Goal: Use online tool/utility: Use online tool/utility

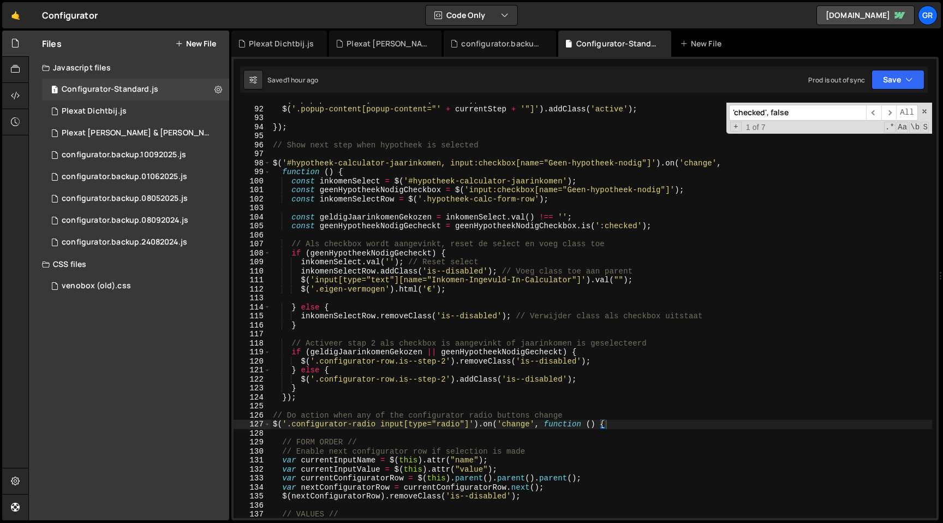
scroll to position [1255, 0]
click at [463, 256] on div "$ ( '.popup-content' ) . removeClass ( 'active' ) ; $ ( '.popup-content[popup-c…" at bounding box center [602, 312] width 662 height 433
click at [925, 110] on span at bounding box center [925, 112] width 8 height 8
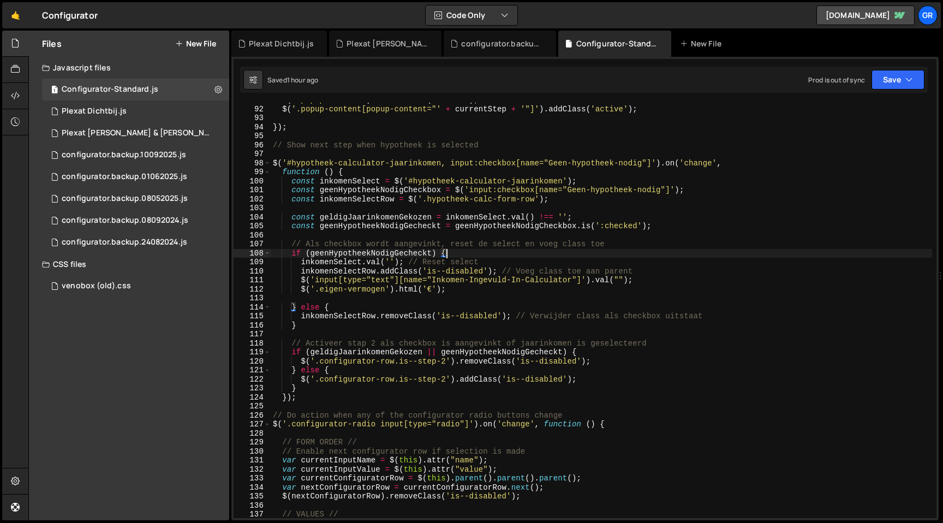
click at [315, 400] on div "$ ( '.popup-content' ) . removeClass ( 'active' ) ; $ ( '.popup-content[popup-c…" at bounding box center [602, 312] width 662 height 433
type textarea "});"
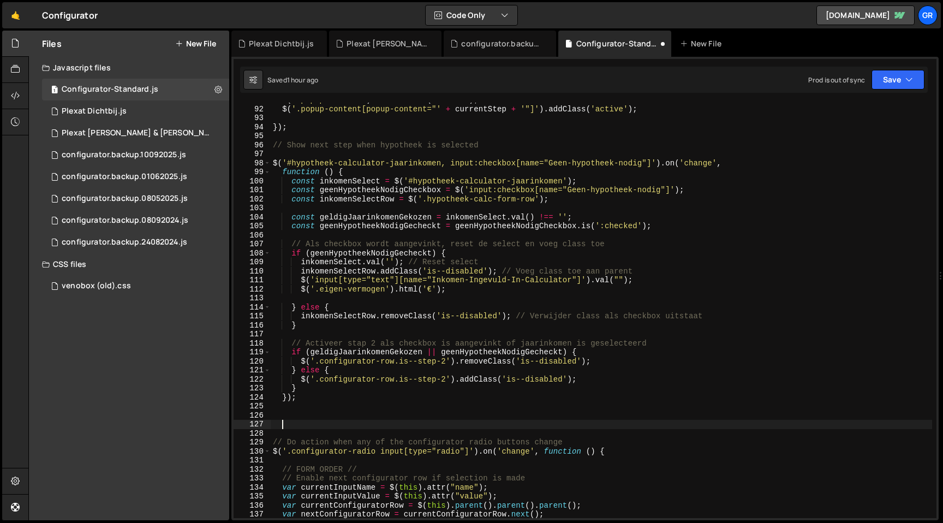
paste textarea "hypotheek-calculator-result"
type textarea "hypotheek-calculator-result"
click at [285, 413] on div "$ ( '.popup-content' ) . removeClass ( 'active' ) ; $ ( '.popup-content[popup-c…" at bounding box center [602, 312] width 662 height 433
click at [282, 424] on div "$ ( '.popup-content' ) . removeClass ( 'active' ) ; $ ( '.popup-content[popup-c…" at bounding box center [602, 312] width 662 height 433
type textarea "hypotheek-calculator-result"
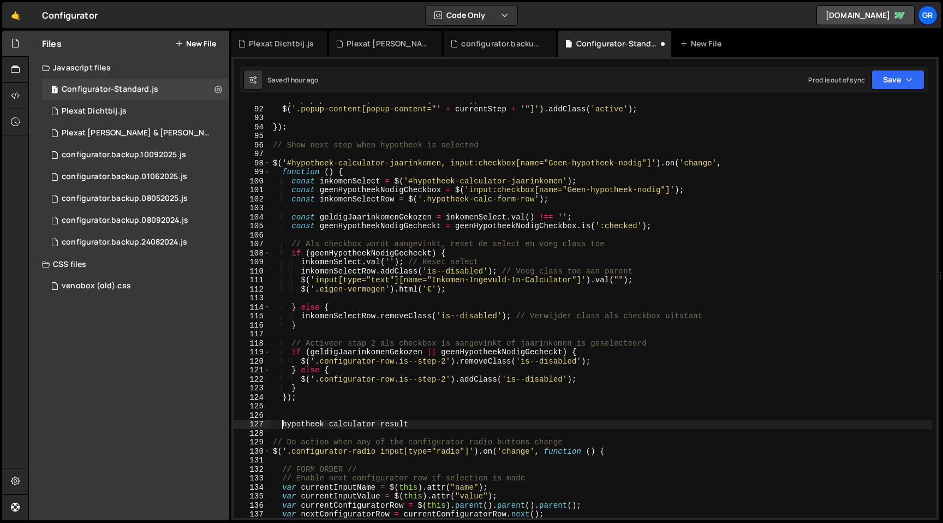
click at [408, 425] on div "$ ( '.popup-content' ) . removeClass ( 'active' ) ; $ ( '.popup-content[popup-c…" at bounding box center [602, 312] width 662 height 433
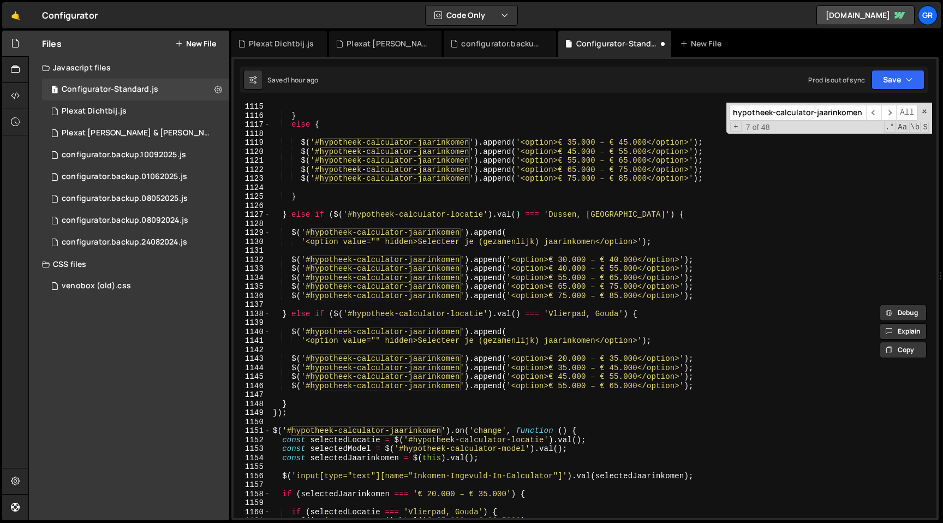
scroll to position [10138, 0]
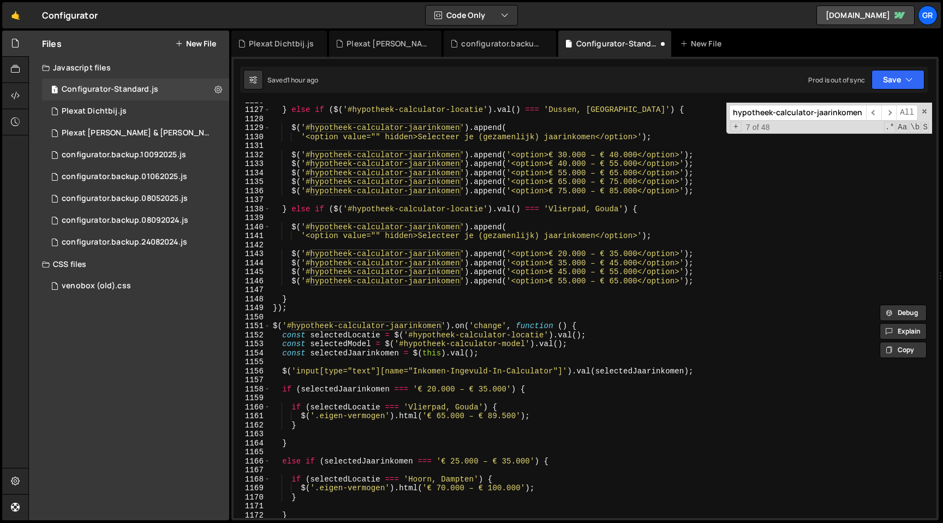
type input "hypotheek-calculator-jaarinkomen"
click at [635, 327] on div "} else if ( $ ( '#hypotheek-calculator-locatie' ) . val ( ) === '[GEOGRAPHIC_DA…" at bounding box center [602, 312] width 662 height 433
click at [553, 353] on div "} else if ( $ ( '#hypotheek-calculator-locatie' ) . val ( ) === '[GEOGRAPHIC_DA…" at bounding box center [602, 312] width 662 height 433
type textarea "const selectedJaarinkomen = $(this).val();"
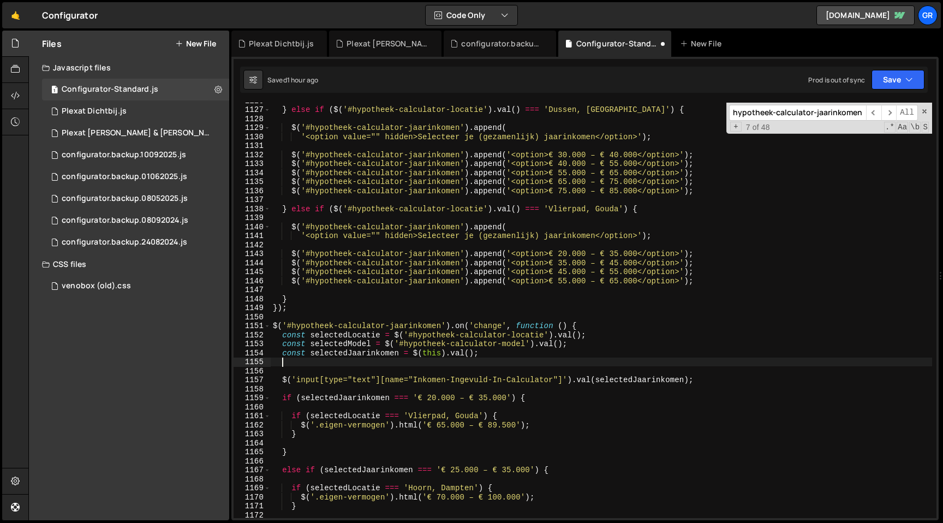
paste textarea "hypotheek-calculator-result"
type textarea "hypotheek-calculator-result"
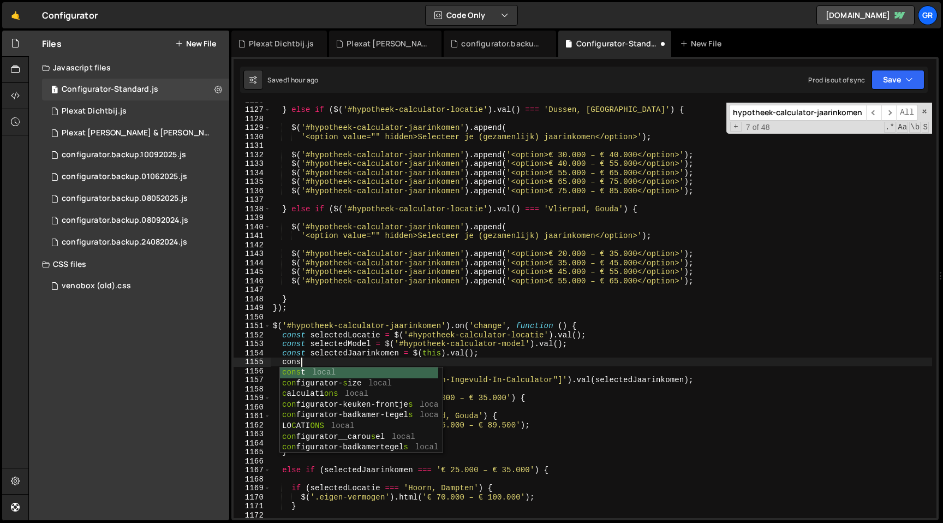
scroll to position [0, 2]
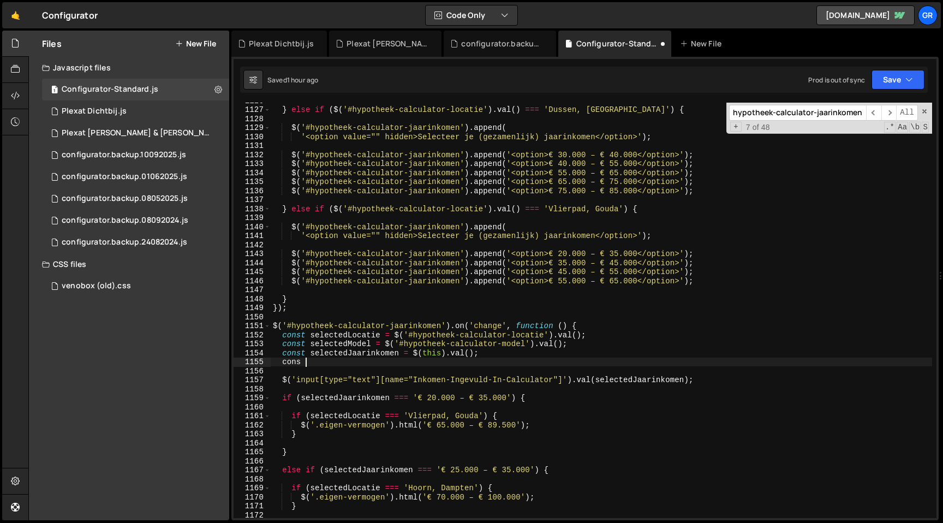
paste textarea "hypotheek-calculator-result"
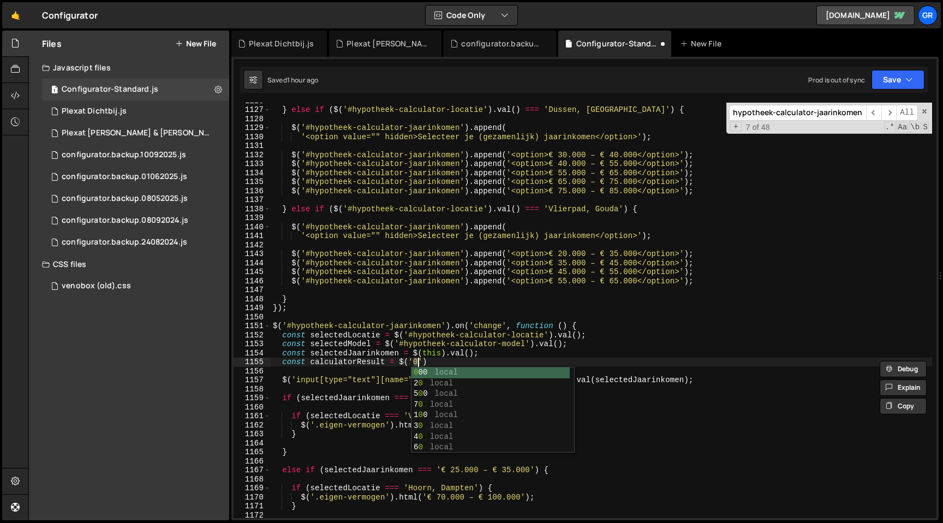
scroll to position [0, 10]
paste textarea "hypotheek-calculator-result'"
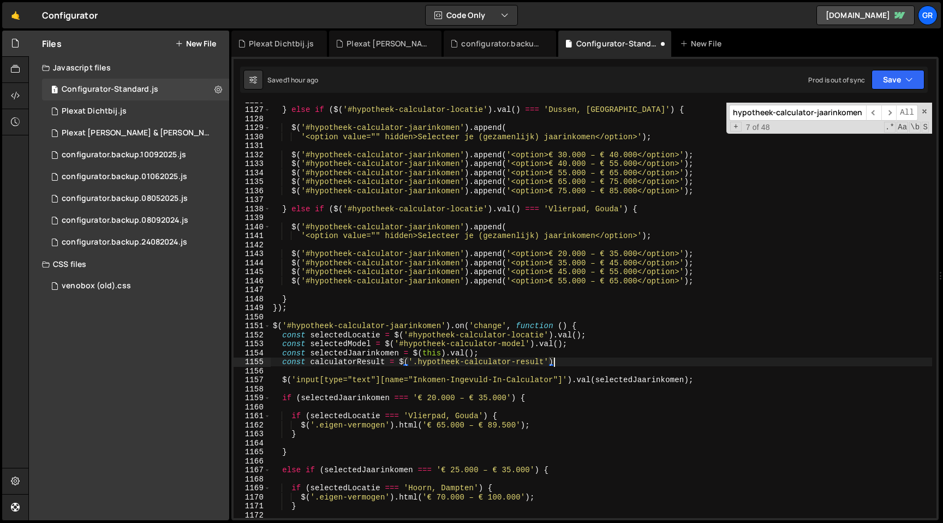
type textarea "const calculatorResult = $('.hypotheek-calculator-result');"
click at [338, 366] on div "} else if ( $ ( '#hypotheek-calculator-locatie' ) . val ( ) === '[GEOGRAPHIC_DA…" at bounding box center [602, 312] width 662 height 433
click at [583, 361] on div "} else if ( $ ( '#hypotheek-calculator-locatie' ) . val ( ) === '[GEOGRAPHIC_DA…" at bounding box center [602, 312] width 662 height 433
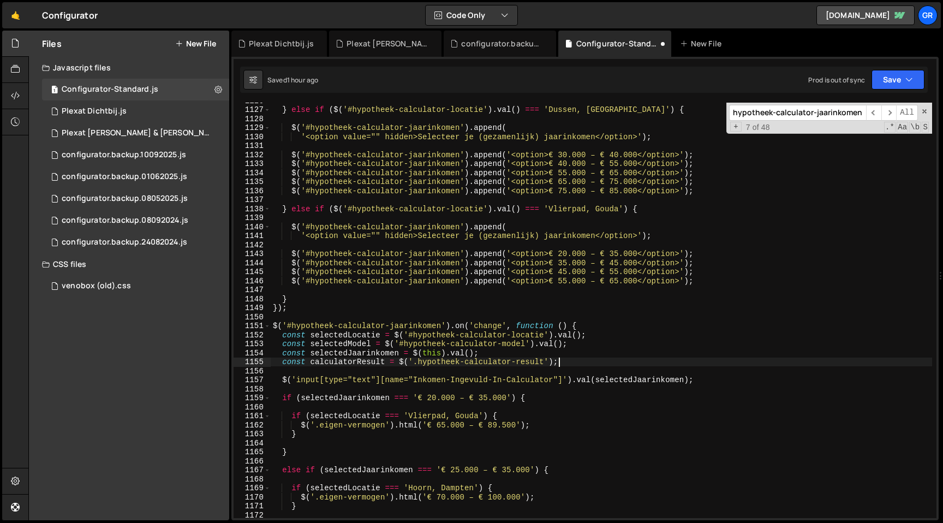
scroll to position [0, 0]
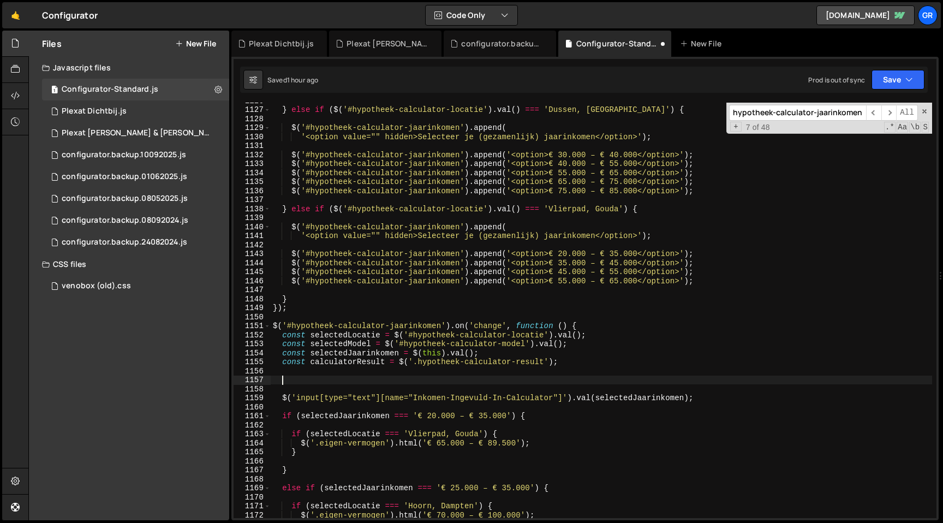
paste textarea "calculatorResult"
click at [903, 75] on button "Save" at bounding box center [898, 80] width 53 height 20
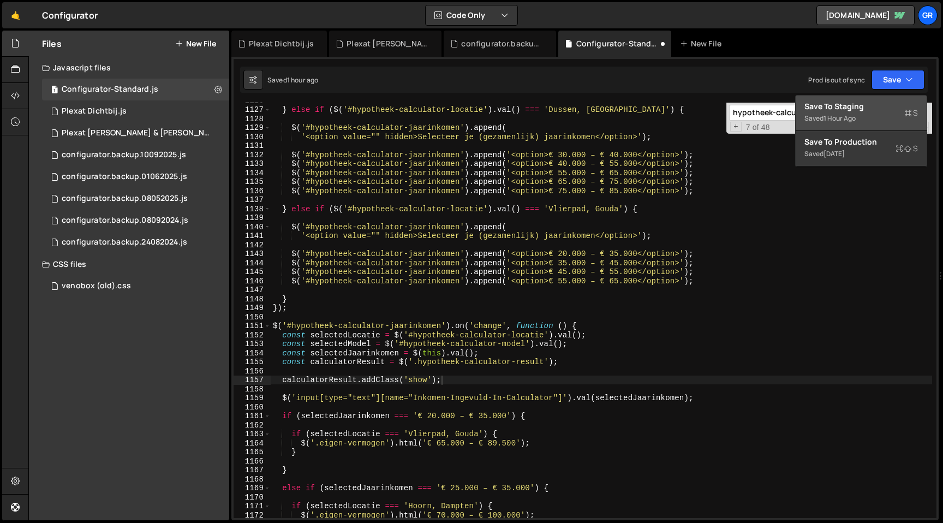
click at [837, 123] on div "Saved 1 hour ago" at bounding box center [862, 118] width 114 height 13
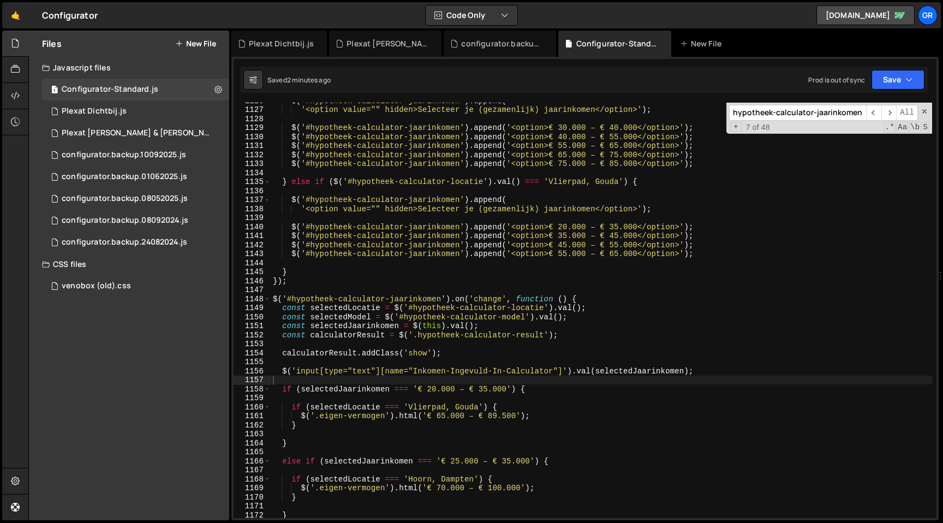
click at [281, 353] on div "$ ( '#hypotheek-calculator-jaarinkomen' ) . append ( '<option value="" hidden>S…" at bounding box center [602, 312] width 662 height 433
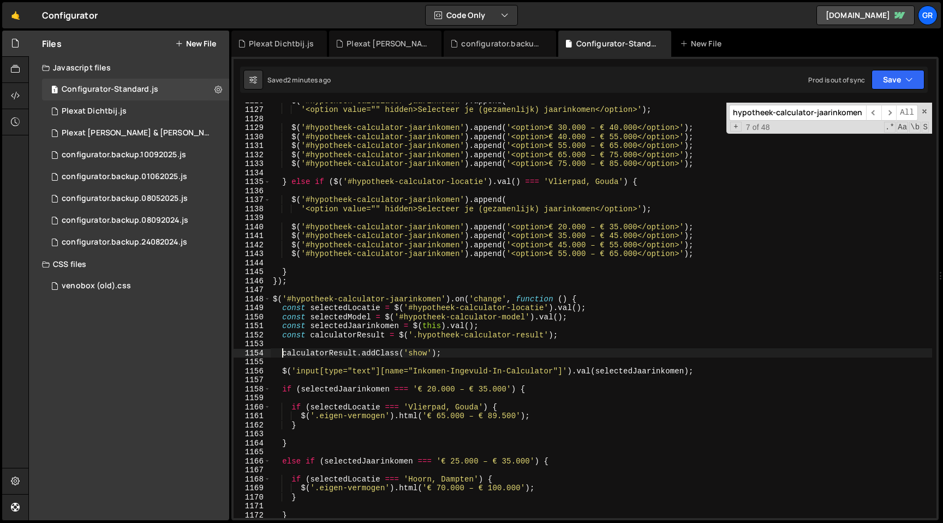
click at [460, 353] on div "$ ( '#hypotheek-calculator-jaarinkomen' ) . append ( '<option value="" hidden>S…" at bounding box center [602, 312] width 662 height 433
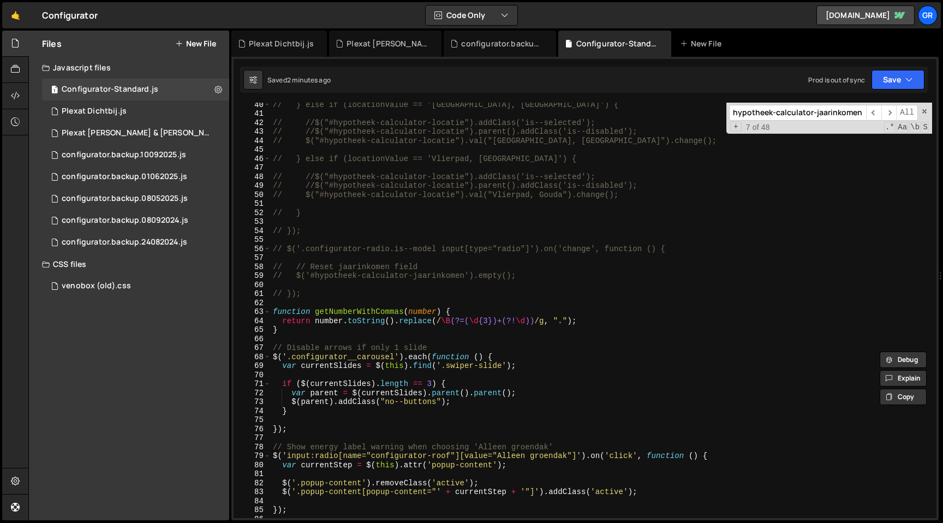
scroll to position [354, 0]
click at [926, 107] on div "hypotheek-calculator-jaarinkomen ​ ​ All Replace All + 7 of 48 .* Aa \b S" at bounding box center [829, 118] width 206 height 31
click at [924, 114] on span at bounding box center [925, 112] width 8 height 8
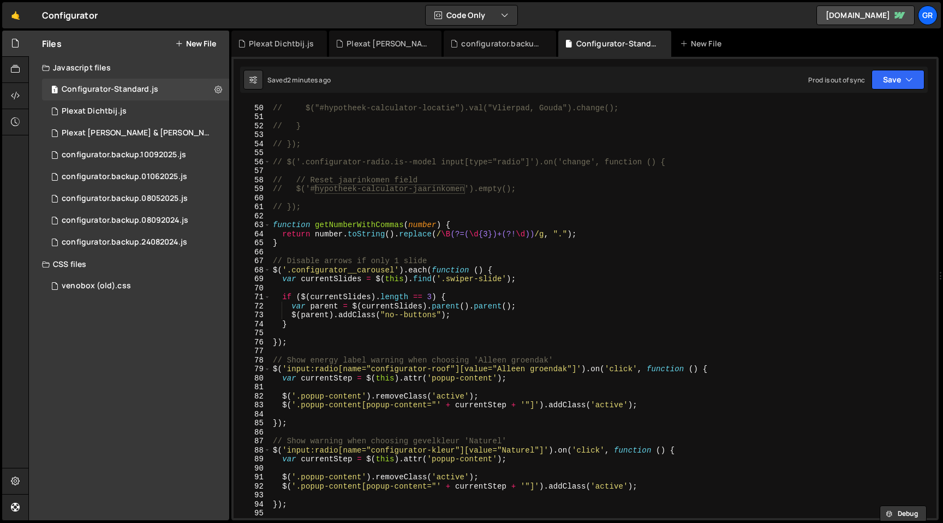
click at [512, 308] on div "// //$("#hypotheek-calculator-locatie").parent().addClass('is--disabled'); // $…" at bounding box center [602, 310] width 662 height 433
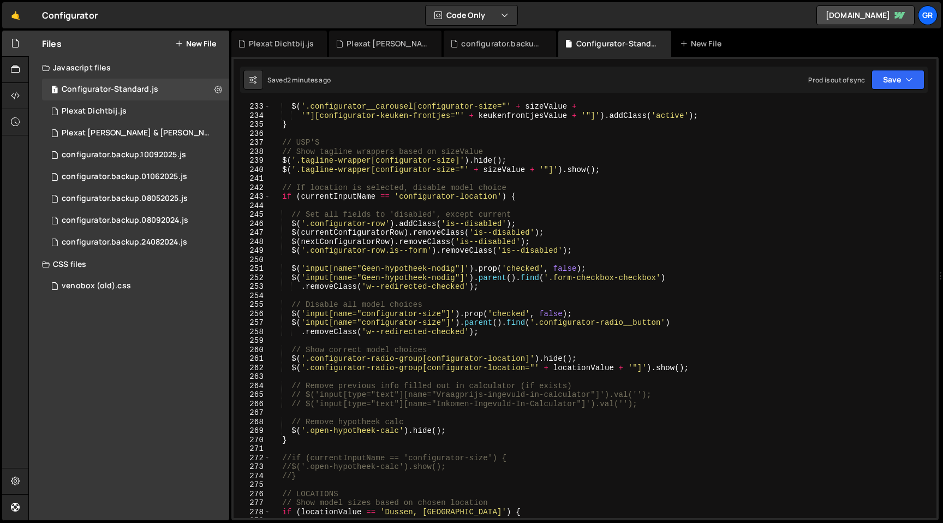
scroll to position [2126, 0]
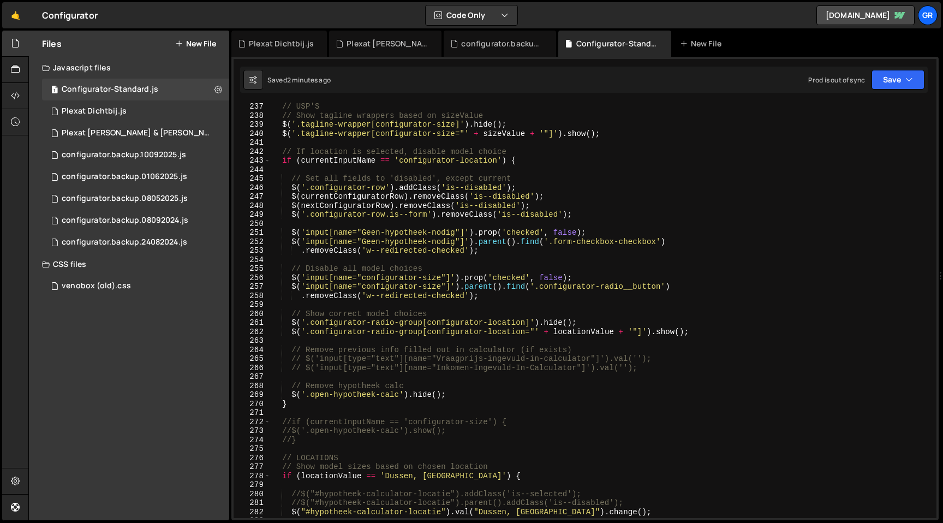
click at [568, 244] on div "// USP'S // Show tagline wrappers based on sizeValue $ ( '.tagline-wrapper[conf…" at bounding box center [602, 318] width 662 height 433
click at [553, 249] on div "// USP'S // Show tagline wrappers based on sizeValue $ ( '.tagline-wrapper[conf…" at bounding box center [602, 318] width 662 height 433
type textarea ".removeClass('w--redirected-checked');"
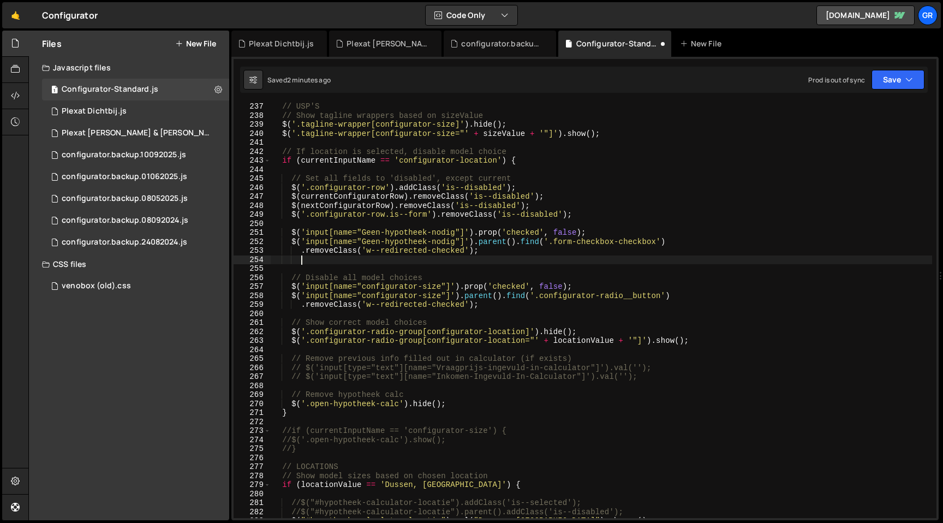
paste textarea "calculatorResult.addClass('show');"
type textarea "calculatorResult.addClass('show');"
type textarea ".removeClass('w--redirected-checked');"
paste textarea "calculatorResult.addClass('show');"
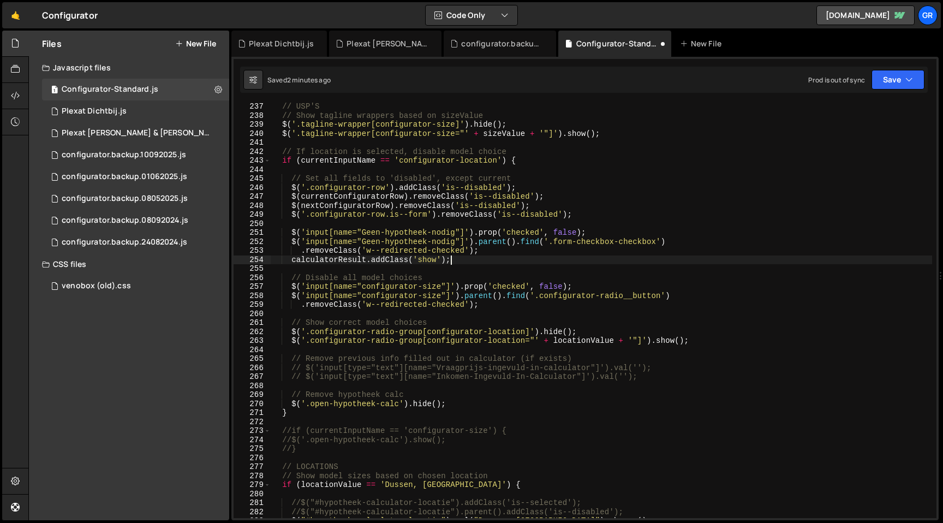
click at [301, 260] on div "// USP'S // Show tagline wrappers based on sizeValue $ ( '.tagline-wrapper[conf…" at bounding box center [602, 318] width 662 height 433
click at [307, 259] on div "// USP'S // Show tagline wrappers based on sizeValue $ ( '.tagline-wrapper[conf…" at bounding box center [602, 318] width 662 height 433
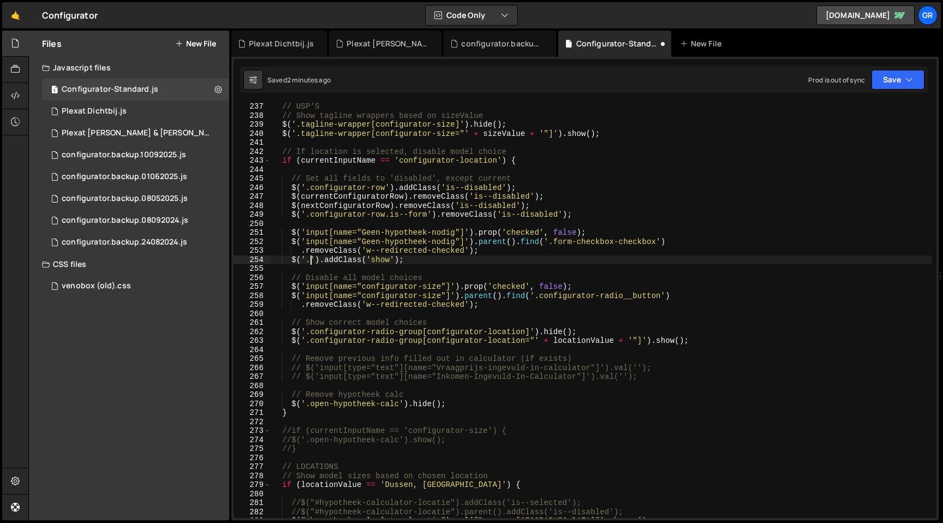
paste textarea "hypotheek-calculator-result'"
click at [589, 254] on div "// USP'S // Show tagline wrappers based on sizeValue $ ( '.tagline-wrapper[conf…" at bounding box center [602, 318] width 662 height 433
click at [466, 259] on div "// USP'S // Show tagline wrappers based on sizeValue $ ( '.tagline-wrapper[conf…" at bounding box center [602, 318] width 662 height 433
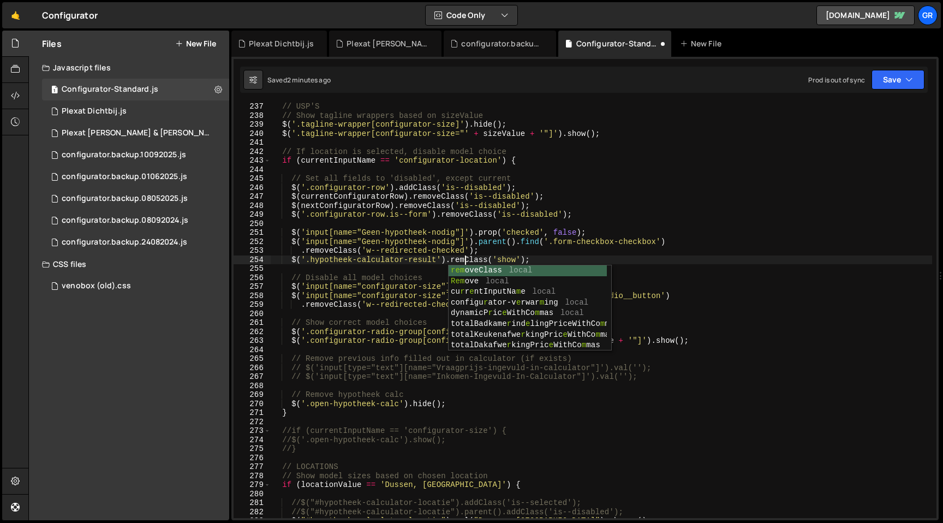
scroll to position [0, 14]
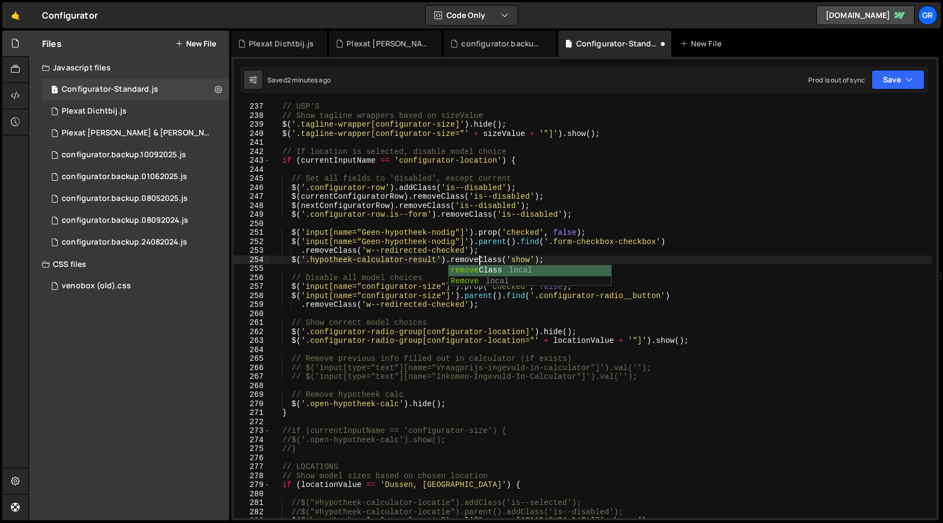
click at [548, 257] on div "// USP'S // Show tagline wrappers based on sizeValue $ ( '.tagline-wrapper[conf…" at bounding box center [602, 318] width 662 height 433
click at [291, 259] on div "// USP'S // Show tagline wrappers based on sizeValue $ ( '.tagline-wrapper[conf…" at bounding box center [602, 318] width 662 height 433
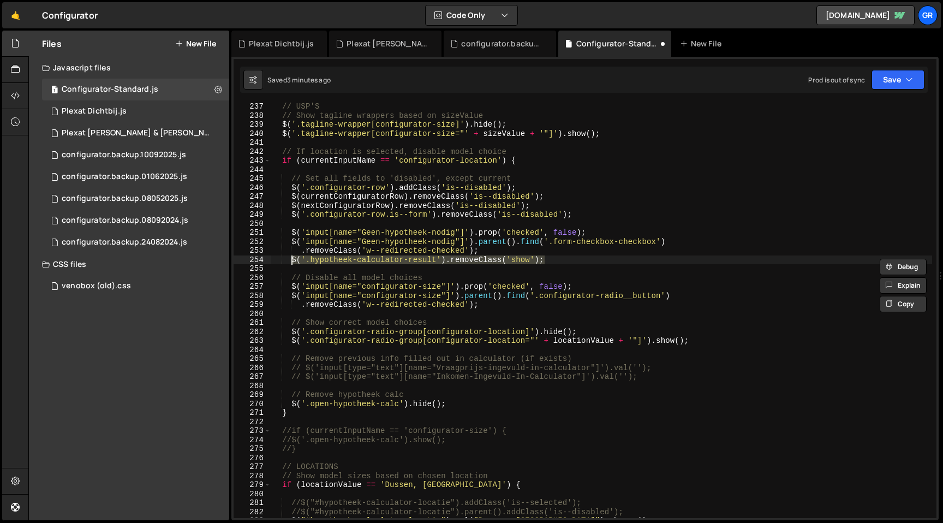
click at [292, 259] on div "// USP'S // Show tagline wrappers based on sizeValue $ ( '.tagline-wrapper[conf…" at bounding box center [602, 310] width 662 height 415
click at [568, 259] on div "// USP'S // Show tagline wrappers based on sizeValue $ ( '.tagline-wrapper[conf…" at bounding box center [602, 318] width 662 height 433
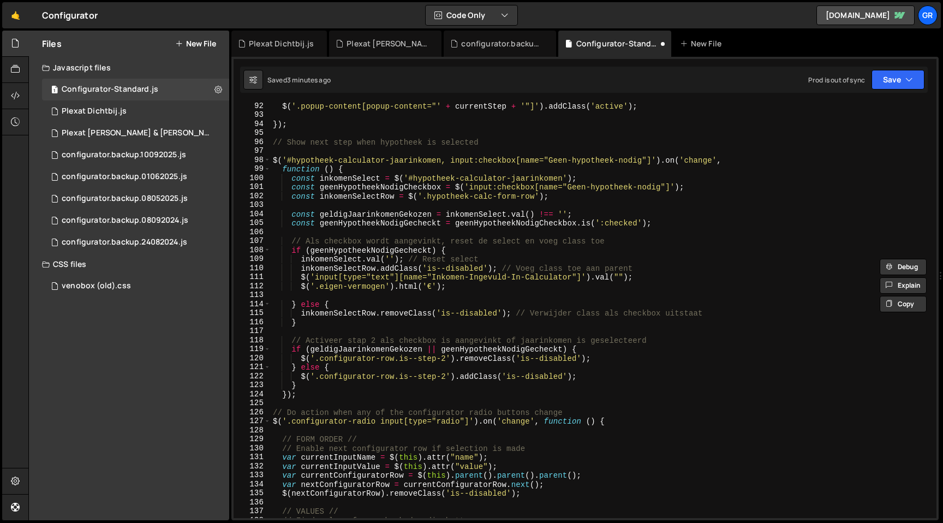
scroll to position [821, 0]
click at [468, 287] on div "$ ( '.popup-content[popup-content="' + currentStep + '"]' ) . addClass ( 'activ…" at bounding box center [602, 317] width 662 height 433
type textarea "$('.eigen-vermogen').html('€');"
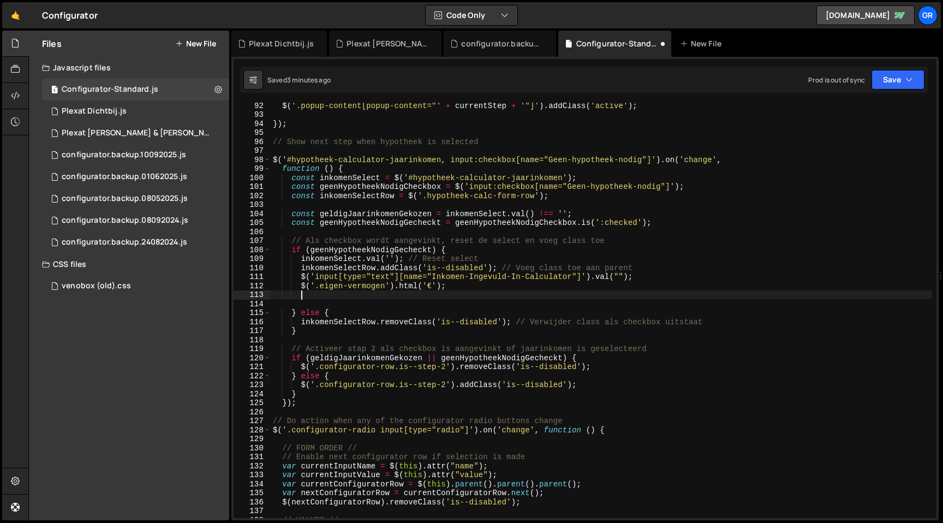
scroll to position [0, 1]
paste textarea "$('.hypotheek-calculator-result').removeClass('show');"
click at [462, 287] on div "$ ( '.popup-content[popup-content="' + currentStep + '"]' ) . addClass ( 'activ…" at bounding box center [602, 317] width 662 height 433
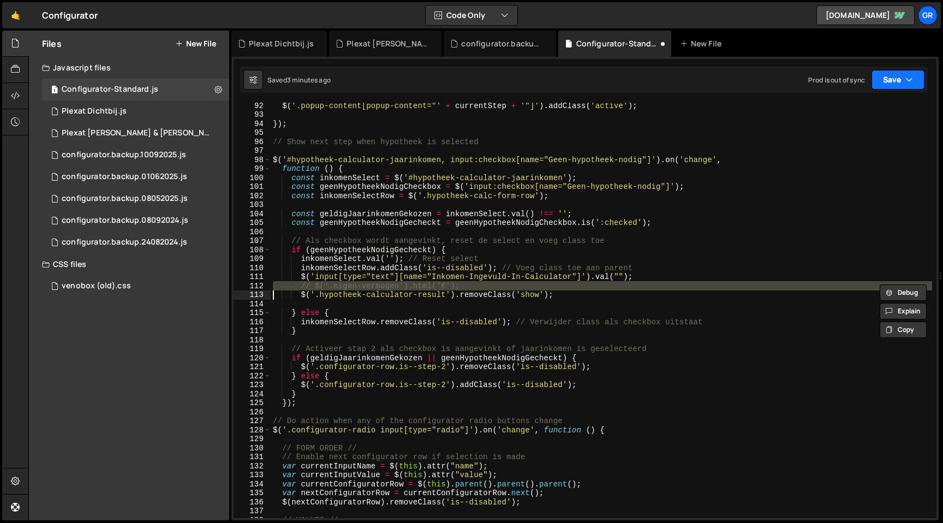
click at [902, 79] on button "Save" at bounding box center [898, 80] width 53 height 20
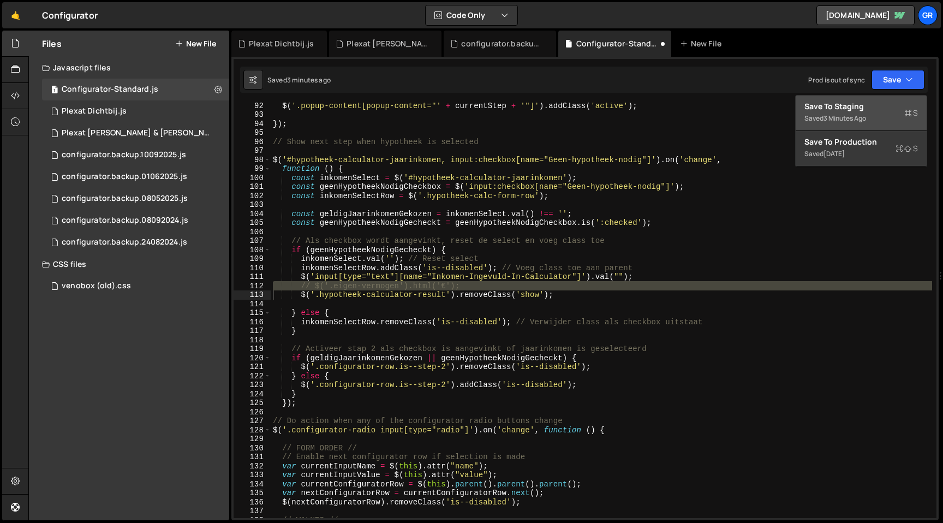
click at [854, 115] on div "3 minutes ago" at bounding box center [845, 118] width 43 height 9
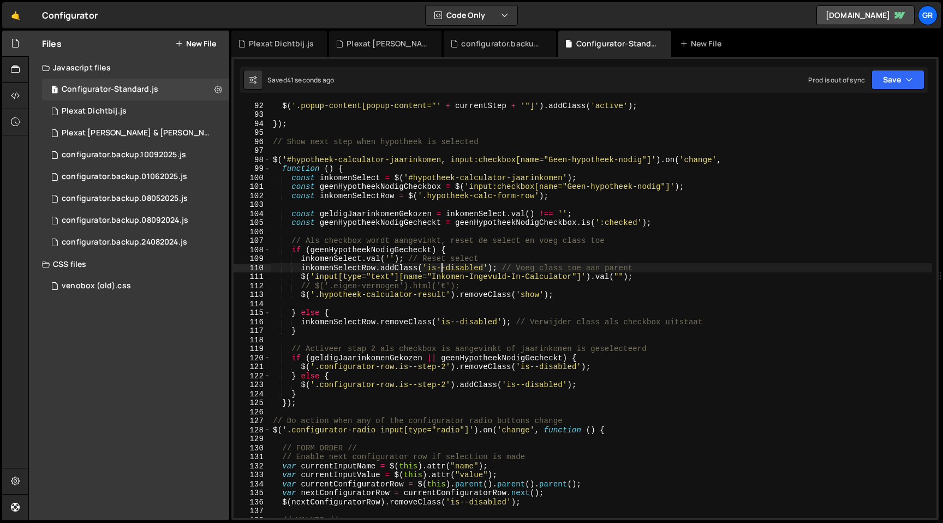
click at [444, 264] on div "$ ( '.popup-content[popup-content="' + currentStep + '"]' ) . addClass ( 'activ…" at bounding box center [602, 317] width 662 height 433
click at [529, 344] on div "$ ( '.popup-content[popup-content="' + currentStep + '"]' ) . addClass ( 'activ…" at bounding box center [602, 317] width 662 height 433
type textarea "// Activeer stap 2 als checkbox is aangevinkt of jaarinkomen is geselecteerd"
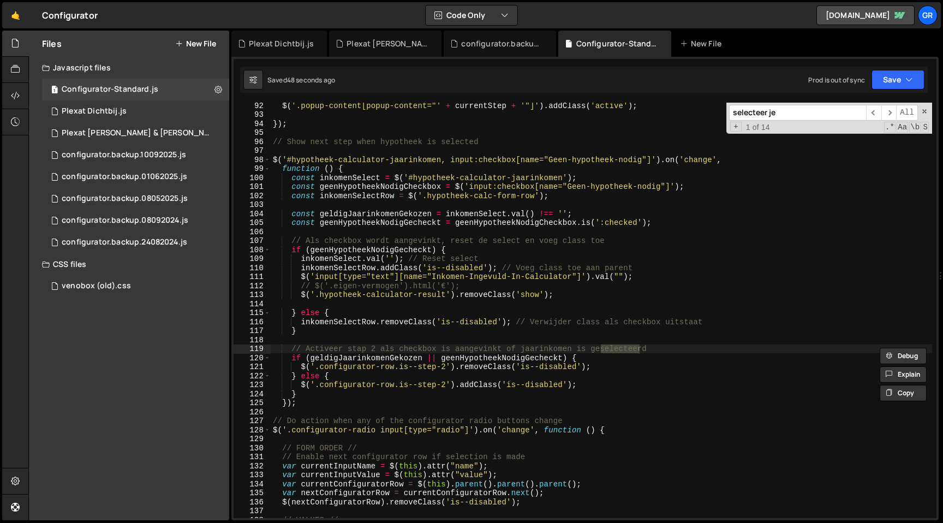
scroll to position [8942, 0]
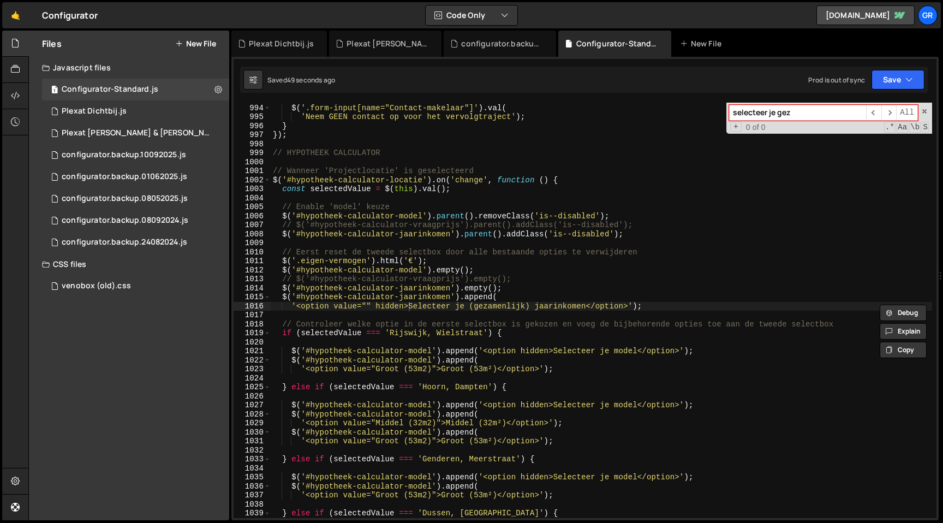
type input "selecteer je gez"
click at [427, 306] on div "} else { $ ( '.form-input[name="Contact-makelaar"]' ) . val ( 'Neem GEEN contac…" at bounding box center [602, 310] width 662 height 433
drag, startPoint x: 468, startPoint y: 308, endPoint x: 562, endPoint y: 308, distance: 93.3
click at [562, 308] on div "} else { $ ( '.form-input[name="Contact-makelaar"]' ) . val ( 'Neem GEEN contac…" at bounding box center [602, 310] width 662 height 433
click at [410, 306] on div "} else { $ ( '.form-input[name="Contact-makelaar"]' ) . val ( 'Neem GEEN contac…" at bounding box center [602, 310] width 662 height 433
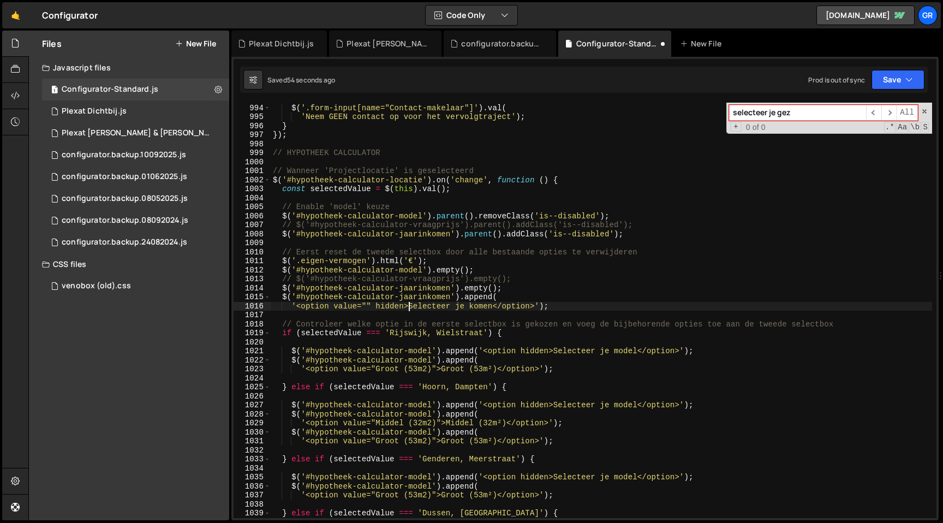
click at [491, 306] on div "} else { $ ( '.form-input[name="Contact-makelaar"]' ) . val ( 'Neem GEEN contac…" at bounding box center [602, 310] width 662 height 433
click at [473, 303] on div "} else { $ ( '.form-input[name="Contact-makelaar"]' ) . val ( 'Neem GEEN contac…" at bounding box center [602, 310] width 662 height 415
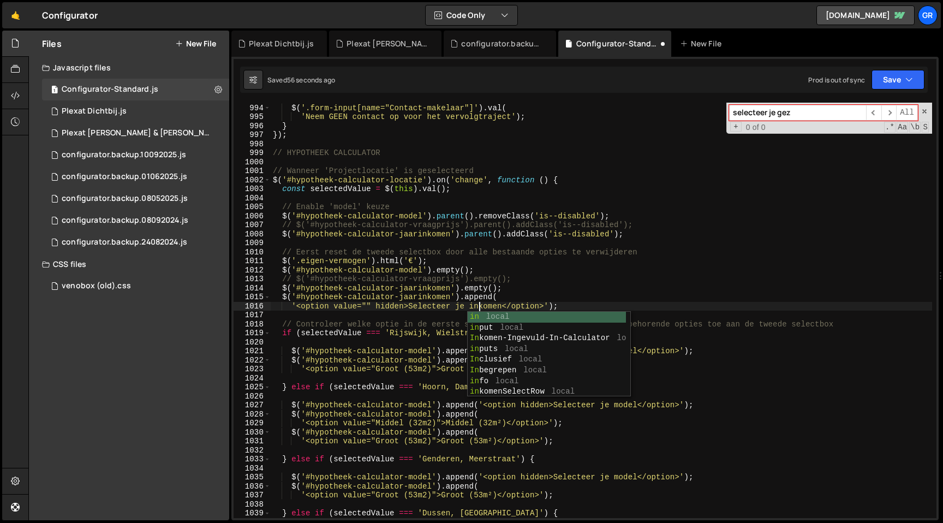
scroll to position [0, 14]
click at [409, 305] on div "} else { $ ( '.form-input[name="Contact-makelaar"]' ) . val ( 'Neem GEEN contac…" at bounding box center [602, 310] width 662 height 433
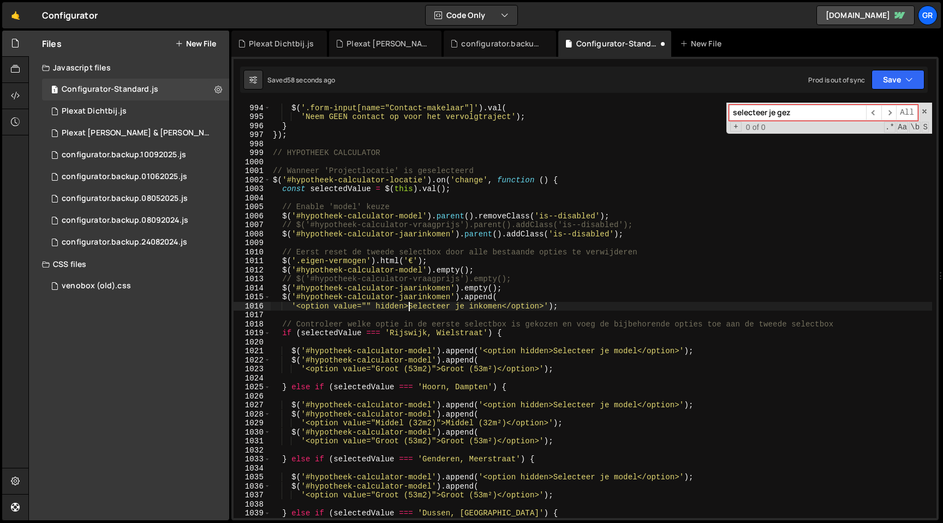
click at [503, 306] on div "} else { $ ( '.form-input[name="Contact-makelaar"]' ) . val ( 'Neem GEEN contac…" at bounding box center [602, 310] width 662 height 433
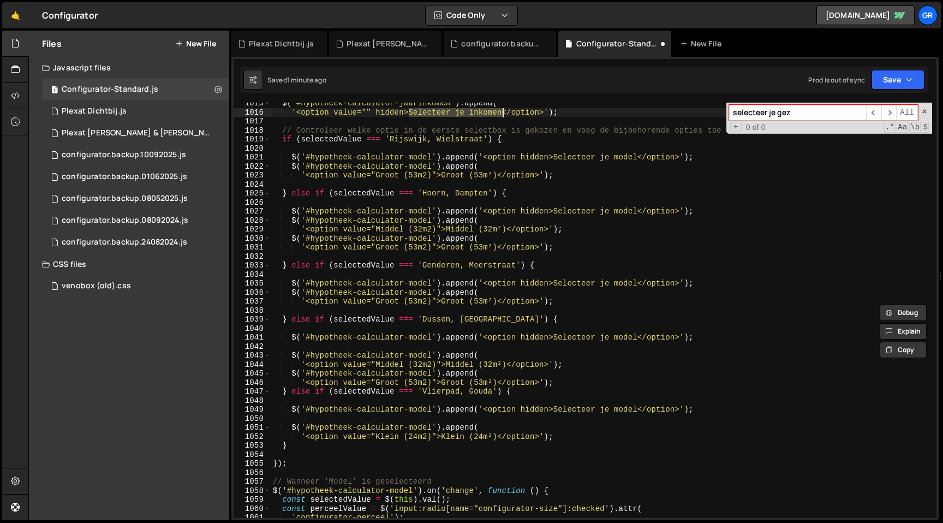
scroll to position [8985, 0]
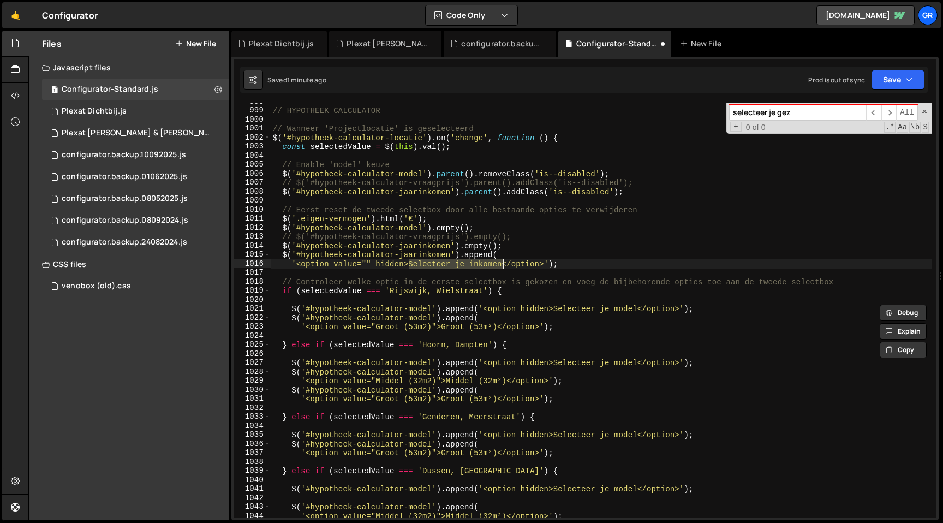
type textarea "'<option value="" hidden>Selecteer je inkomen</option>');"
click at [791, 109] on input "selecteer je gez" at bounding box center [797, 113] width 137 height 16
click at [889, 106] on span "​" at bounding box center [888, 113] width 15 height 16
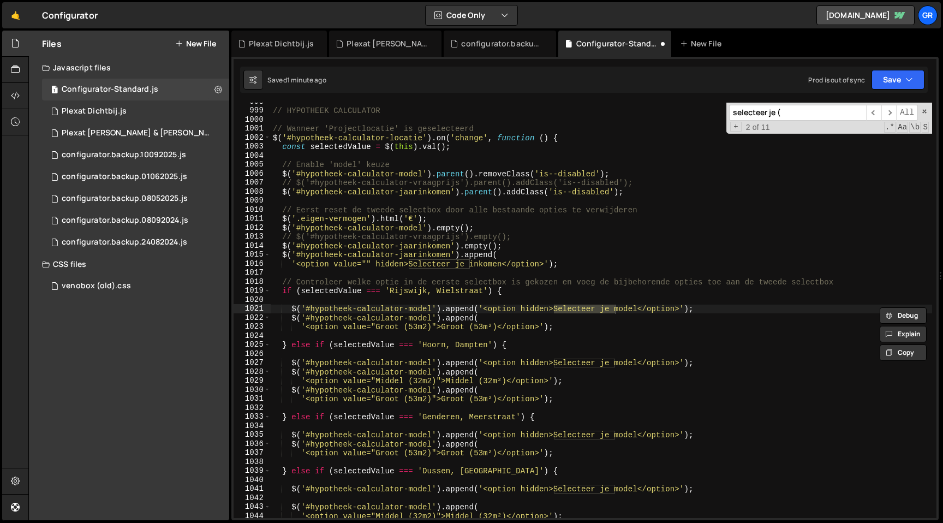
scroll to position [9438, 0]
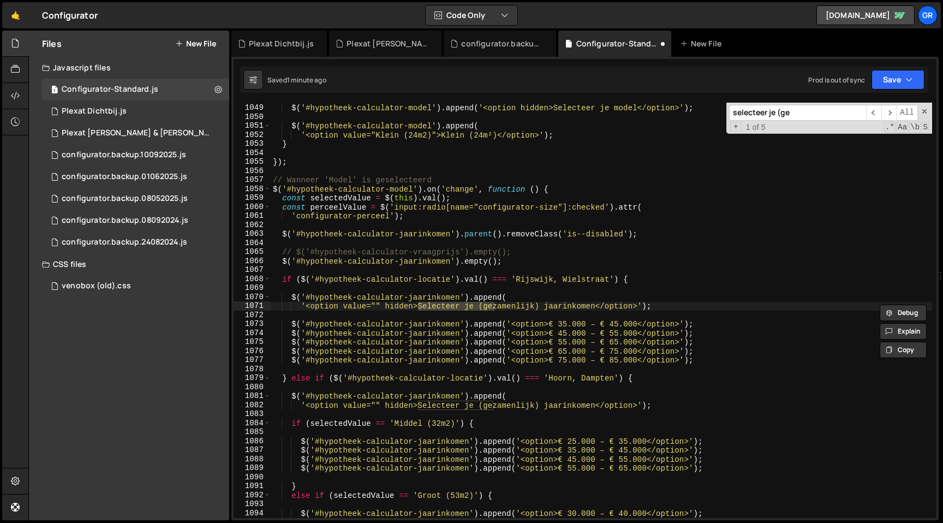
type input "selecteer je (ge"
click at [419, 305] on div "$ ( '#hypotheek-calculator-model' ) . append ( '<option hidden>Selecteer je mod…" at bounding box center [602, 310] width 662 height 415
click at [597, 304] on div "$ ( '#hypotheek-calculator-model' ) . append ( '<option hidden>Selecteer je mod…" at bounding box center [602, 310] width 662 height 433
paste textarea
click at [420, 405] on div "$ ( '#hypotheek-calculator-model' ) . append ( '<option hidden>Selecteer je mod…" at bounding box center [602, 310] width 662 height 433
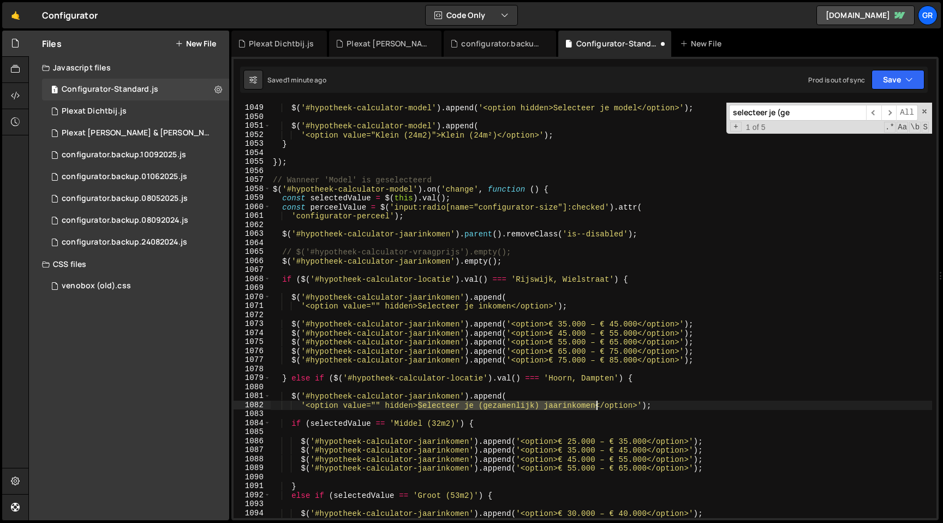
click at [595, 404] on div "$ ( '#hypotheek-calculator-model' ) . append ( '<option hidden>Selecteer je mod…" at bounding box center [602, 310] width 662 height 433
paste textarea
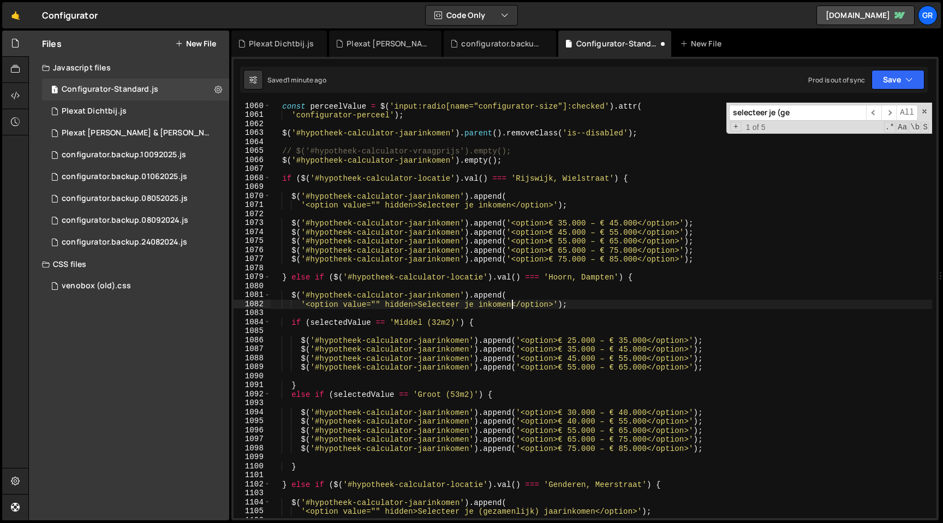
scroll to position [9539, 0]
click at [886, 112] on span "​" at bounding box center [888, 113] width 15 height 16
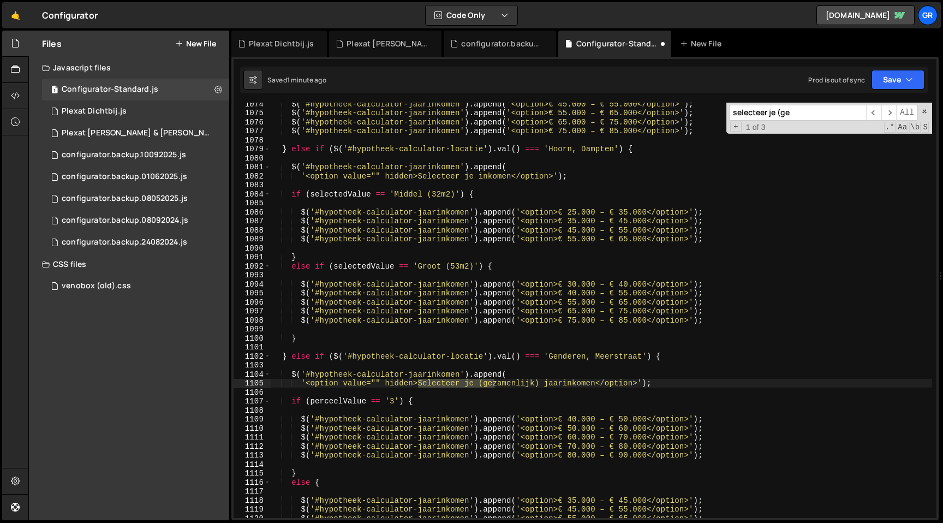
scroll to position [9666, 0]
click at [420, 384] on div "$ ( '#hypotheek-calculator-jaarinkomen' ) . append ( '<option>€ 45.000 – € 55.0…" at bounding box center [602, 310] width 662 height 415
click at [597, 382] on div "$ ( '#hypotheek-calculator-jaarinkomen' ) . append ( '<option>€ 45.000 – € 55.0…" at bounding box center [602, 315] width 662 height 433
paste textarea
click at [885, 117] on span "​" at bounding box center [888, 113] width 15 height 16
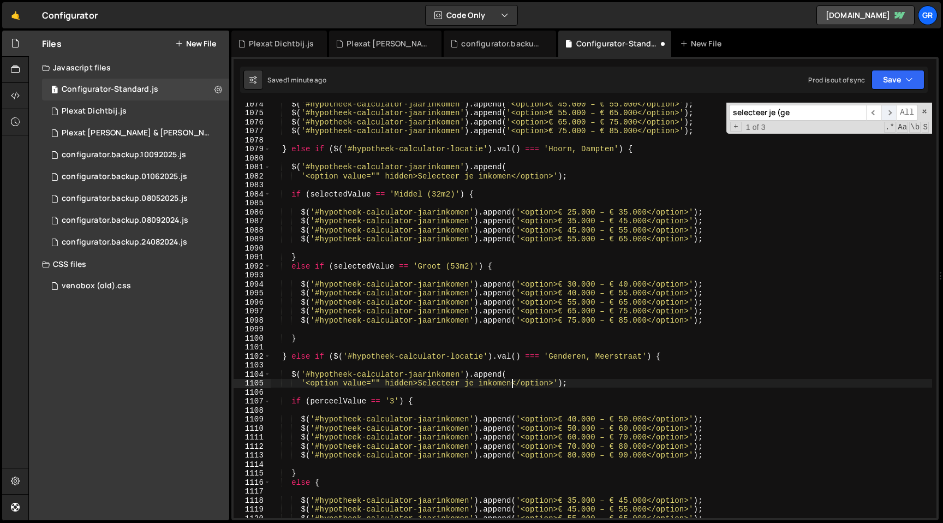
scroll to position [9960, 0]
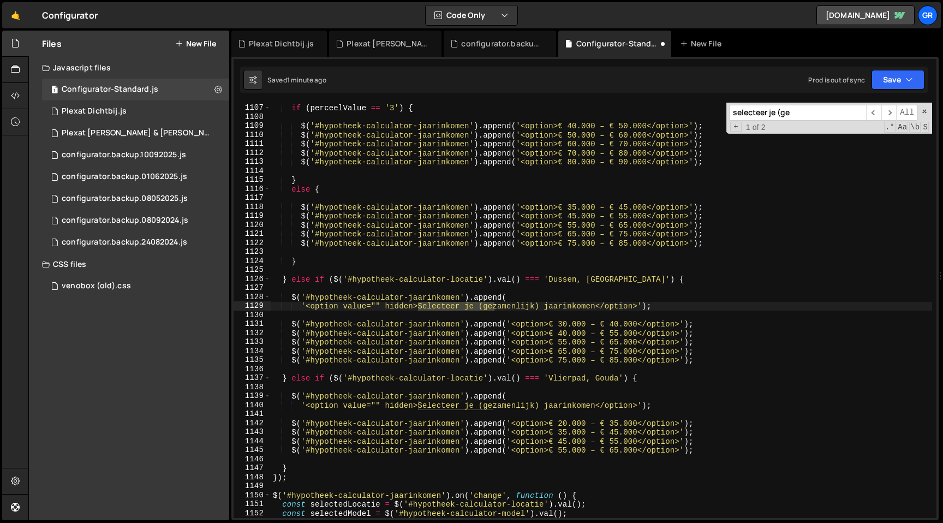
click at [420, 307] on div "if ( perceelValue == '3' ) { $ ( '#hypotheek-calculator-jaarinkomen' ) . append…" at bounding box center [602, 310] width 662 height 415
click at [595, 306] on div "if ( perceelValue == '3' ) { $ ( '#hypotheek-calculator-jaarinkomen' ) . append…" at bounding box center [602, 310] width 662 height 433
paste textarea
click at [421, 404] on div "if ( perceelValue == '3' ) { $ ( '#hypotheek-calculator-jaarinkomen' ) . append…" at bounding box center [602, 310] width 662 height 433
click at [597, 406] on div "if ( perceelValue == '3' ) { $ ( '#hypotheek-calculator-jaarinkomen' ) . append…" at bounding box center [602, 310] width 662 height 433
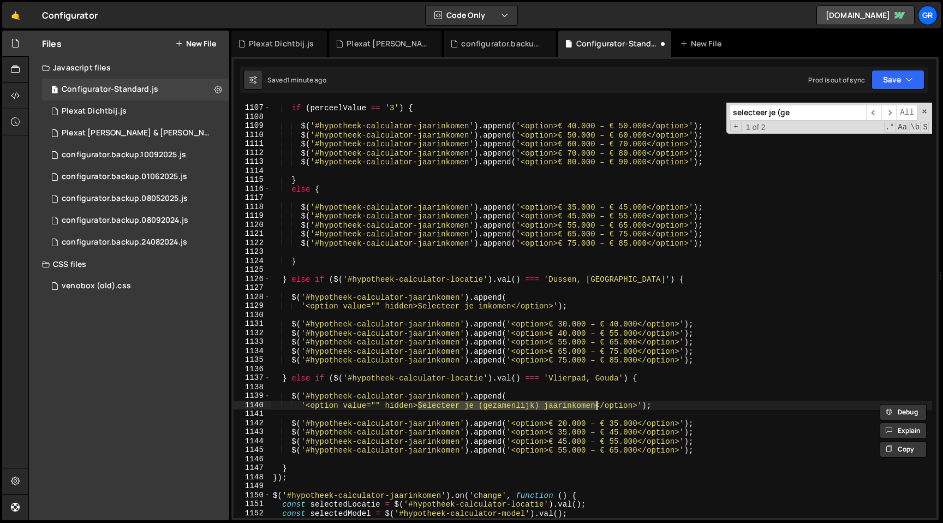
paste textarea
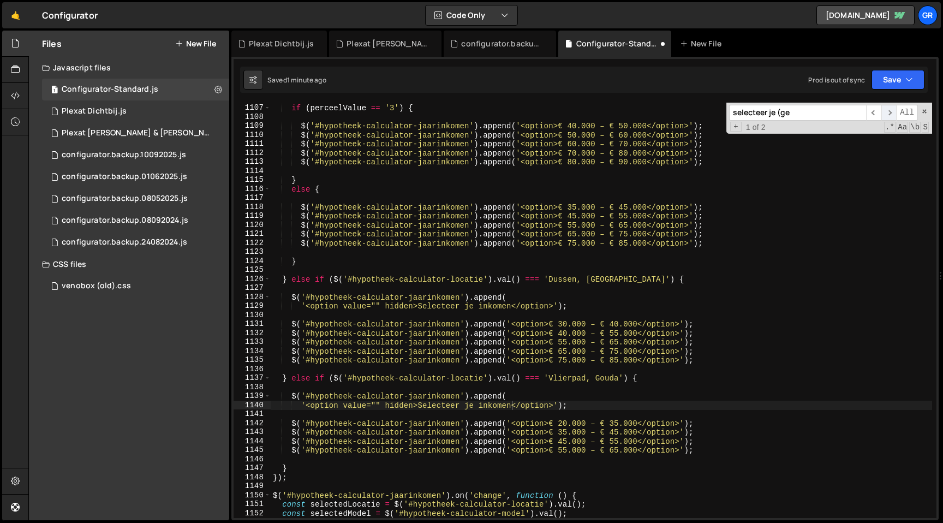
click at [891, 111] on span "​" at bounding box center [888, 113] width 15 height 16
click at [914, 76] on button "Save" at bounding box center [898, 80] width 53 height 20
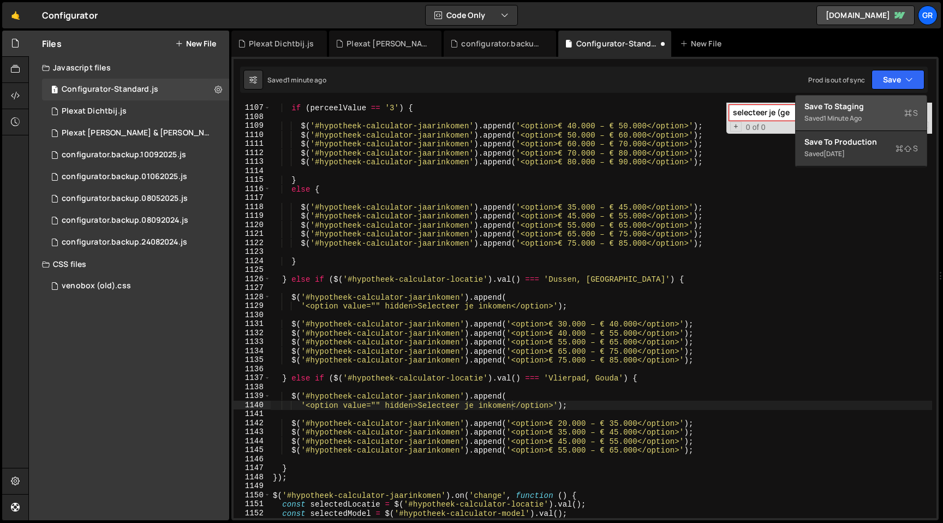
click at [842, 116] on div "1 minute ago" at bounding box center [843, 118] width 38 height 9
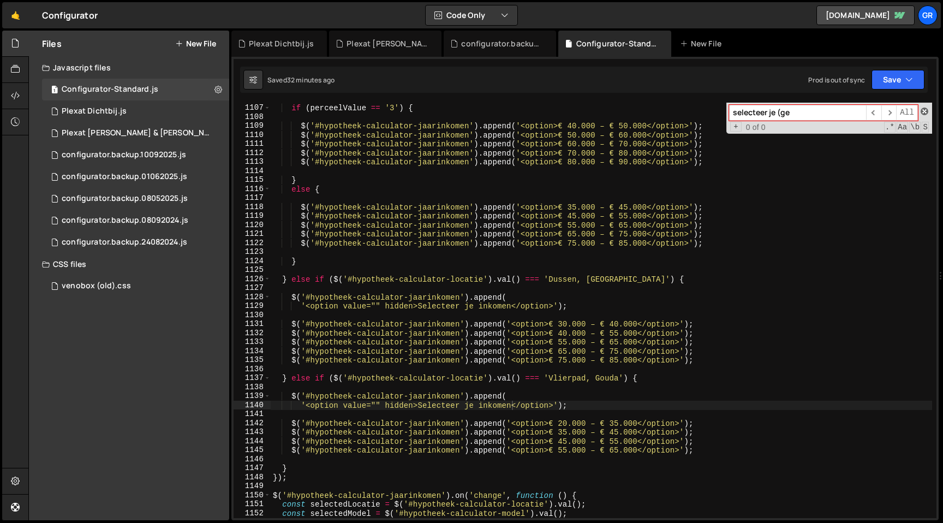
click at [922, 113] on span at bounding box center [925, 112] width 8 height 8
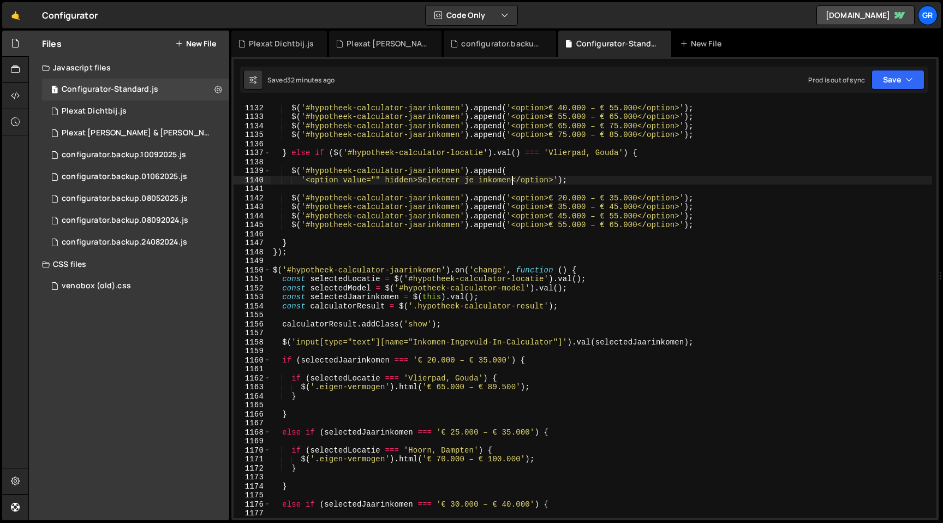
scroll to position [10240, 0]
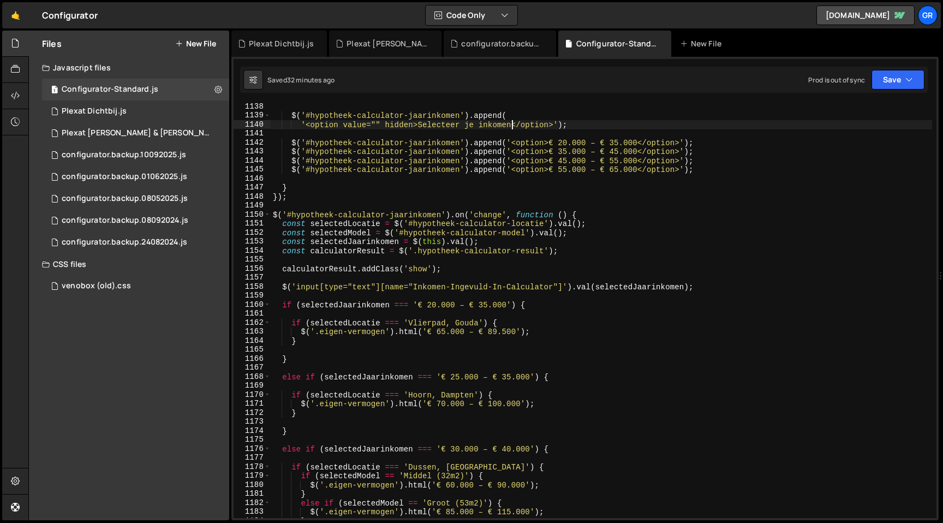
click at [587, 401] on div "$ ( '#hypotheek-calculator-jaarinkomen' ) . append ( '<option value="" hidden>S…" at bounding box center [602, 318] width 662 height 433
click at [515, 271] on div "$ ( '#hypotheek-calculator-jaarinkomen' ) . append ( '<option value="" hidden>S…" at bounding box center [602, 318] width 662 height 433
type textarea "calculatorResult.addClass('show');"
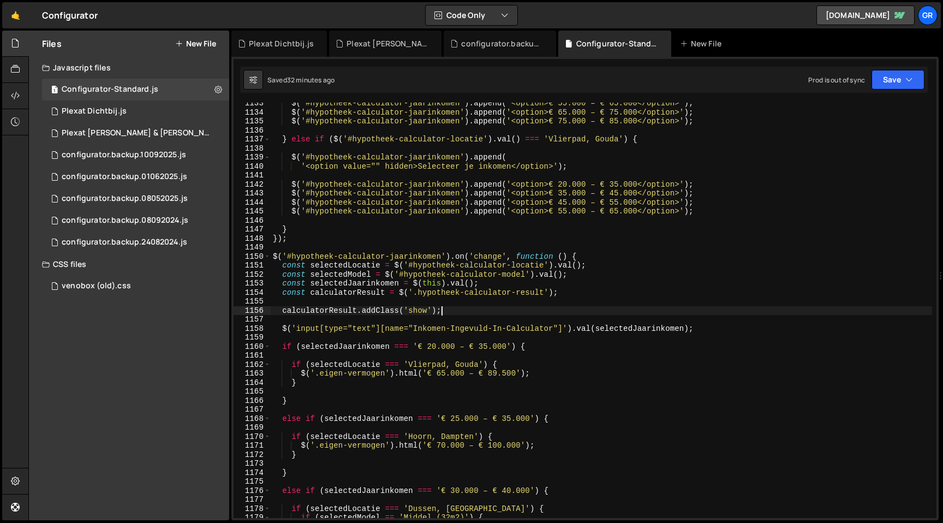
scroll to position [0, 0]
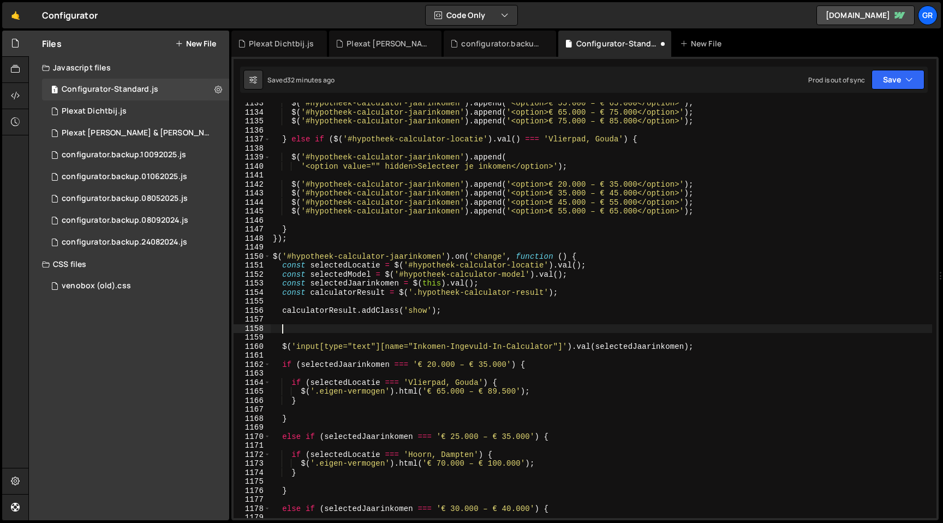
paste textarea "Bruto jaarinkomen van bedrag X - bedrag Y"
type textarea "Bruto jaarinkomen van bedrag X - bedrag Y"
click at [279, 347] on div "$ ( '#hypotheek-calculator-jaarinkomen' ) . append ( '<option>€ 55.000 – € 65.0…" at bounding box center [602, 315] width 662 height 433
type textarea "$('input[type="text"][name="Inkomen-Ingevuld-In-Calculator"]').val(selectedJaar…"
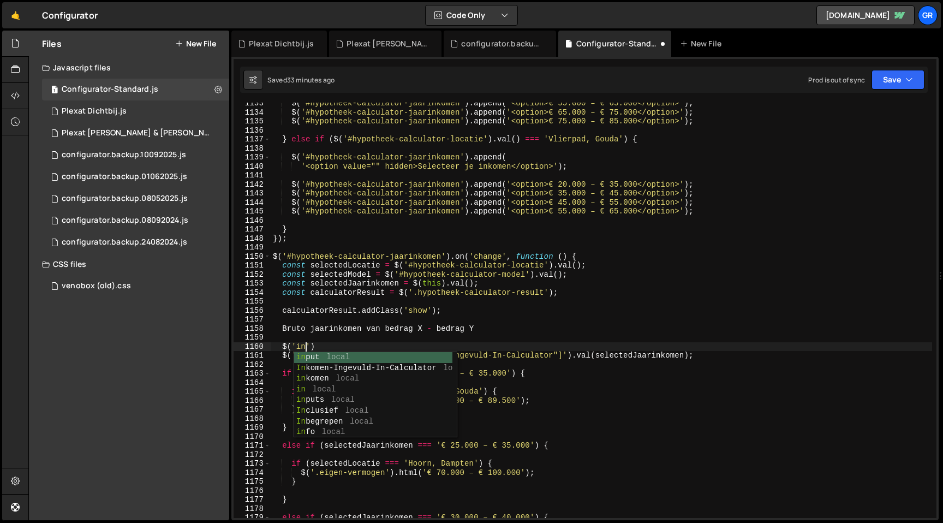
scroll to position [0, 2]
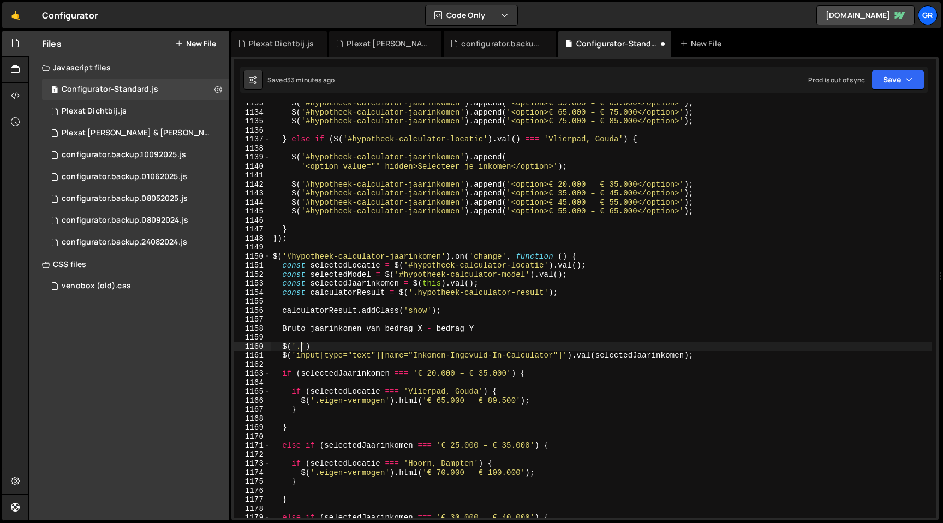
paste textarea "yes-financing"
click at [385, 346] on div "$ ( '#hypotheek-calculator-jaarinkomen' ) . append ( '<option>€ 55.000 – € 65.0…" at bounding box center [602, 315] width 662 height 433
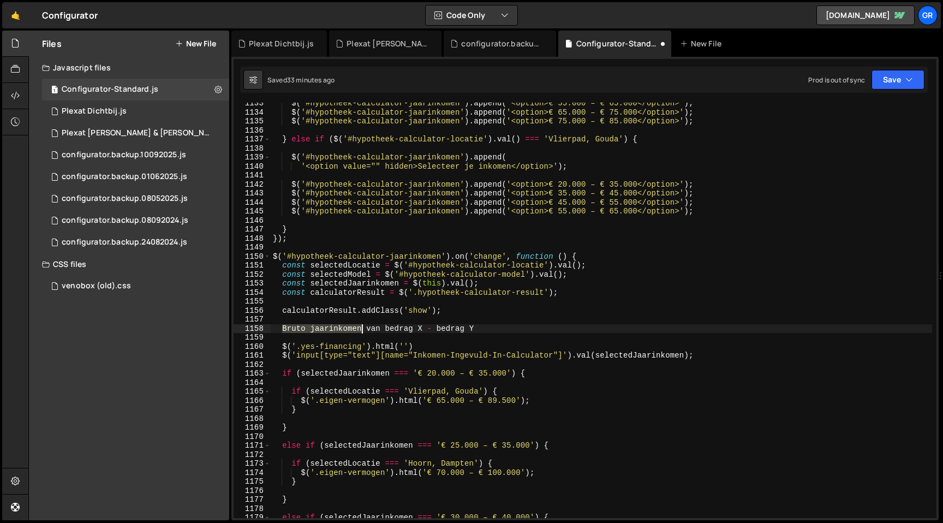
drag, startPoint x: 282, startPoint y: 328, endPoint x: 363, endPoint y: 327, distance: 80.8
click at [363, 327] on div "$ ( '#hypotheek-calculator-jaarinkomen' ) . append ( '<option>€ 55.000 – € 65.0…" at bounding box center [602, 315] width 662 height 433
click at [405, 346] on div "$ ( '#hypotheek-calculator-jaarinkomen' ) . append ( '<option>€ 55.000 – € 65.0…" at bounding box center [602, 315] width 662 height 433
paste textarea "Bruto jaarinkomen"
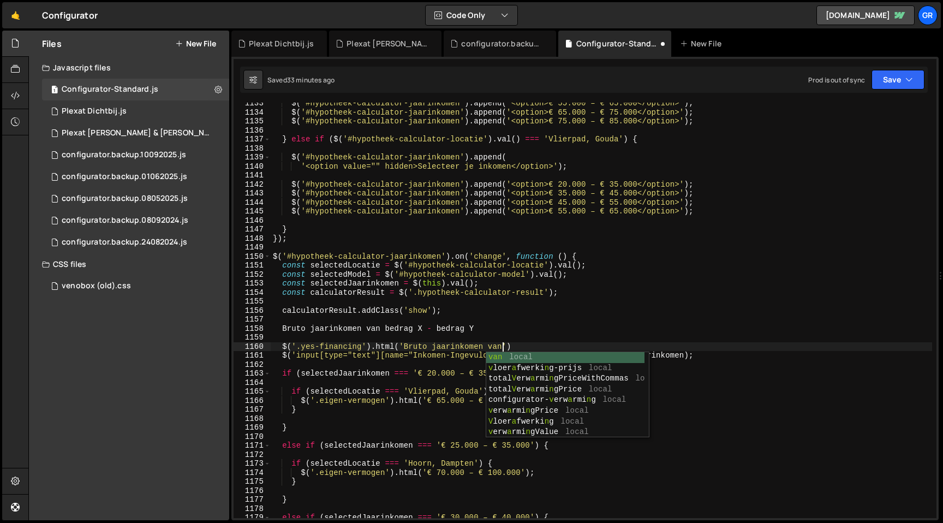
scroll to position [0, 16]
click at [682, 353] on div "$ ( '#hypotheek-calculator-jaarinkomen' ) . append ( '<option>€ 55.000 – € 65.0…" at bounding box center [602, 315] width 662 height 433
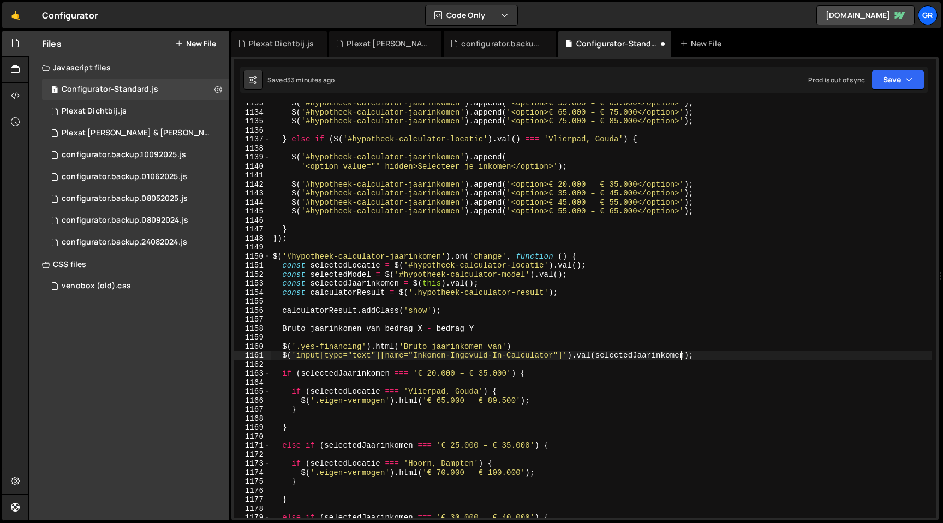
click at [682, 353] on div "$ ( '#hypotheek-calculator-jaarinkomen' ) . append ( '<option>€ 55.000 – € 65.0…" at bounding box center [602, 315] width 662 height 433
click at [508, 343] on div "$ ( '#hypotheek-calculator-jaarinkomen' ) . append ( '<option>€ 55.000 – € 65.0…" at bounding box center [602, 315] width 662 height 433
paste textarea "selectedJaarinkomen"
click at [517, 344] on div "$ ( '#hypotheek-calculator-jaarinkomen' ) . append ( '<option>€ 55.000 – € 65.0…" at bounding box center [602, 315] width 662 height 433
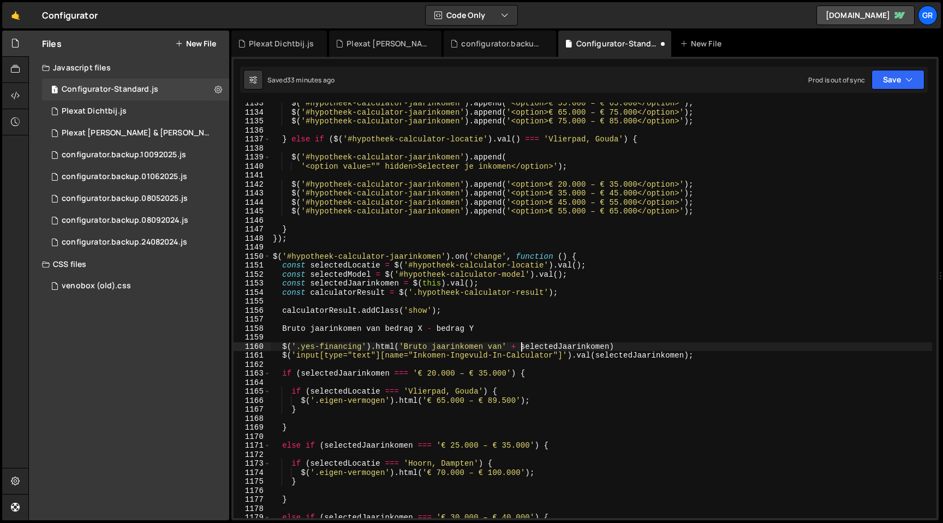
click at [472, 327] on div "$ ( '#hypotheek-calculator-jaarinkomen' ) . append ( '<option>€ 55.000 – € 65.0…" at bounding box center [602, 315] width 662 height 433
type textarea "Bruto jaarinkomen van bedrag X - bedrag Y"
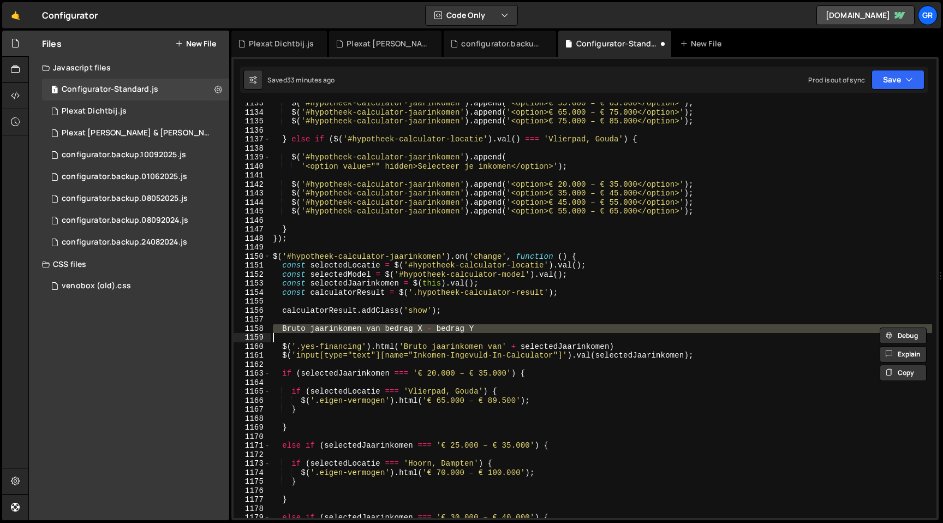
scroll to position [0, 0]
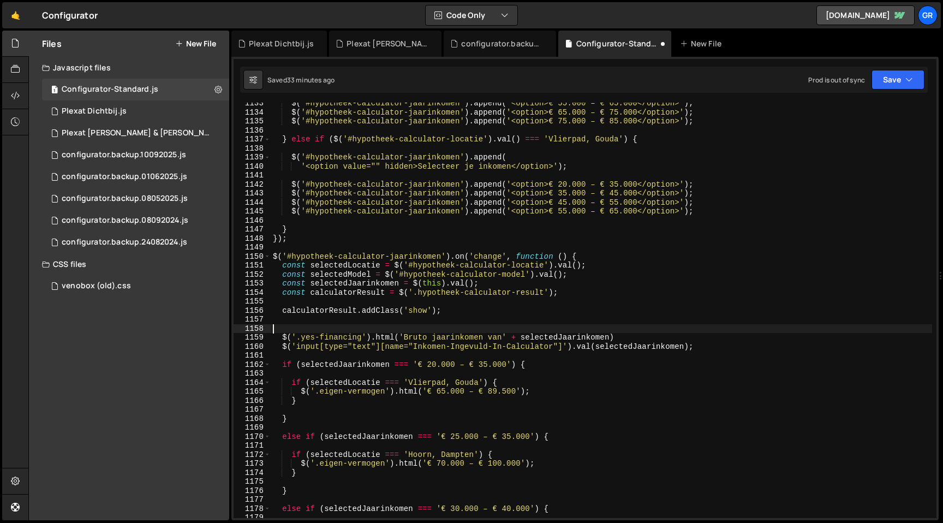
click at [624, 336] on div "$ ( '#hypotheek-calculator-jaarinkomen' ) . append ( '<option>€ 55.000 – € 65.0…" at bounding box center [602, 315] width 662 height 433
type textarea "$('.yes-financing').html('Bruto jaarinkomen van' + selectedJaarinkomen);"
click at [426, 318] on div "$ ( '#hypotheek-calculator-jaarinkomen' ) . append ( '<option>€ 55.000 – € 65.0…" at bounding box center [602, 315] width 662 height 433
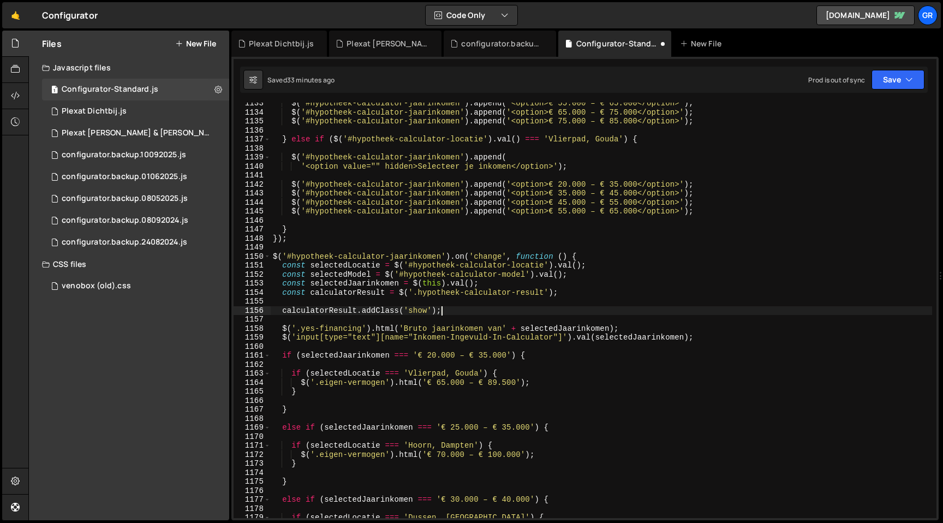
click at [282, 327] on div "$ ( '#hypotheek-calculator-jaarinkomen' ) . append ( '<option>€ 55.000 – € 65.0…" at bounding box center [602, 315] width 662 height 433
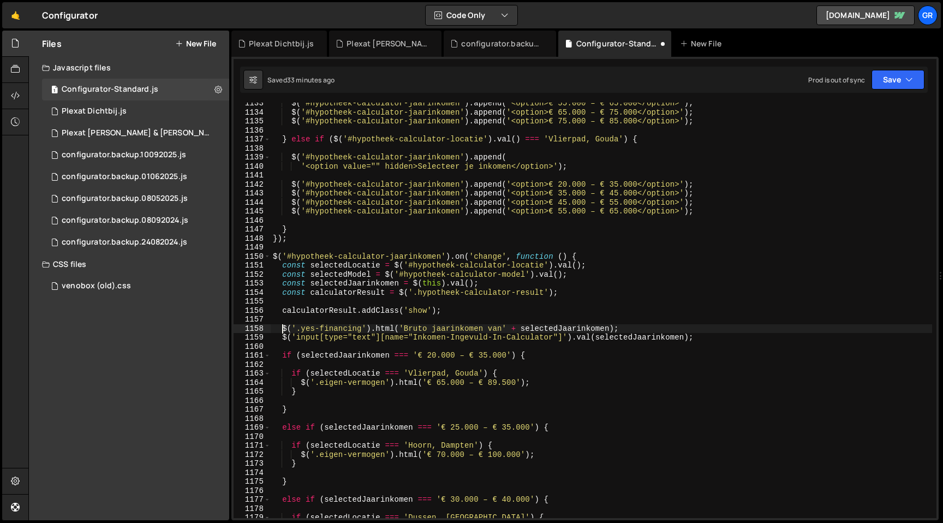
type textarea "$('.yes-financing').html('Bruto jaarinkomen van' + selectedJaarinkomen);"
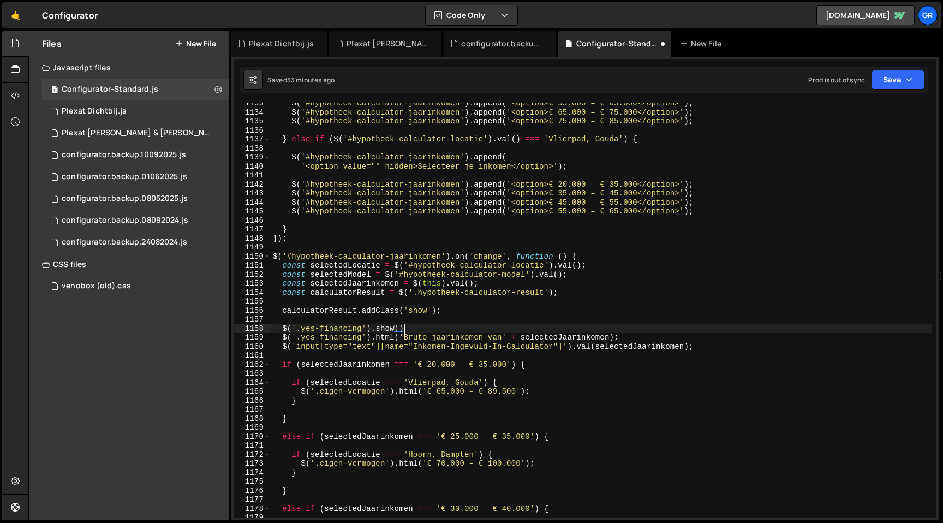
scroll to position [0, 9]
click at [906, 79] on icon "button" at bounding box center [910, 79] width 8 height 11
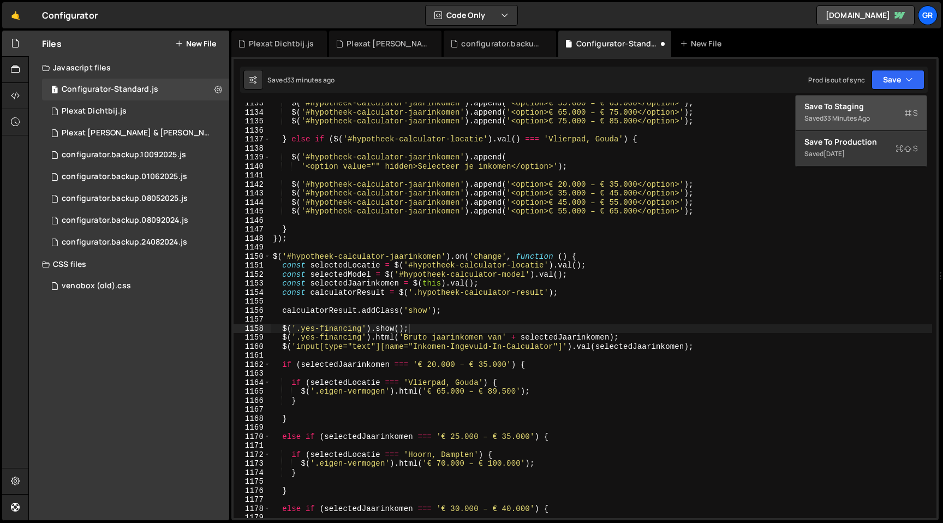
click at [883, 103] on div "Save to Staging S" at bounding box center [862, 106] width 114 height 11
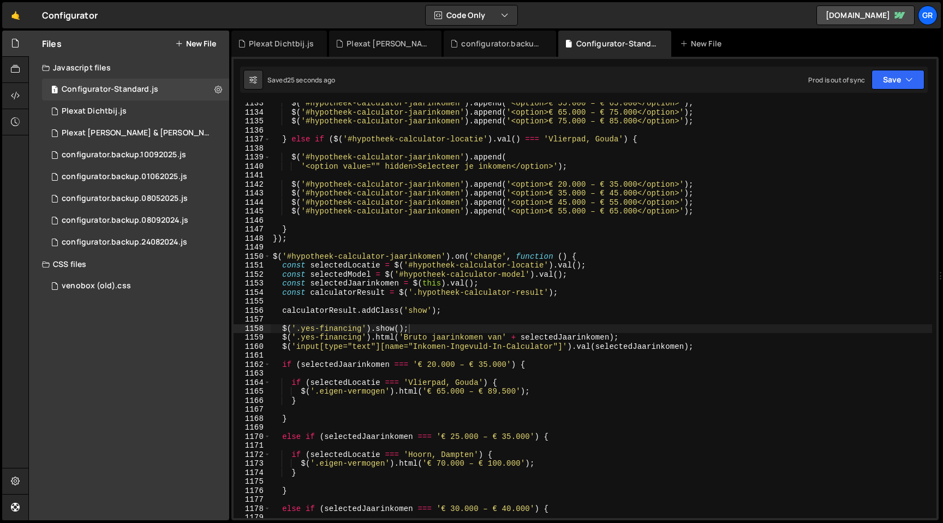
click at [502, 340] on div "$ ( '#hypotheek-calculator-jaarinkomen' ) . append ( '<option>€ 55.000 – € 65.0…" at bounding box center [602, 315] width 662 height 433
click at [282, 328] on div "$ ( '#hypotheek-calculator-jaarinkomen' ) . append ( '<option>€ 55.000 – € 65.0…" at bounding box center [602, 315] width 662 height 433
click at [662, 339] on div "$ ( '#hypotheek-calculator-jaarinkomen' ) . append ( '<option>€ 55.000 – € 65.0…" at bounding box center [602, 315] width 662 height 433
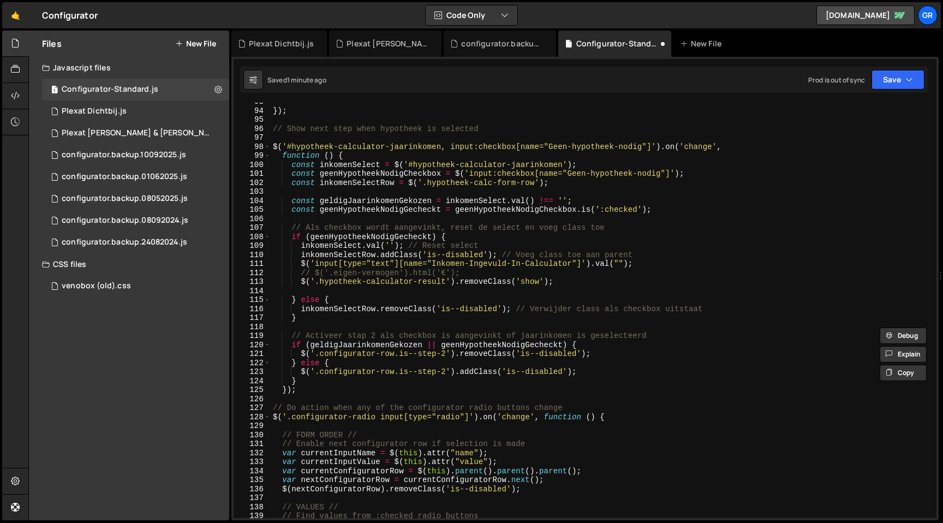
scroll to position [849, 0]
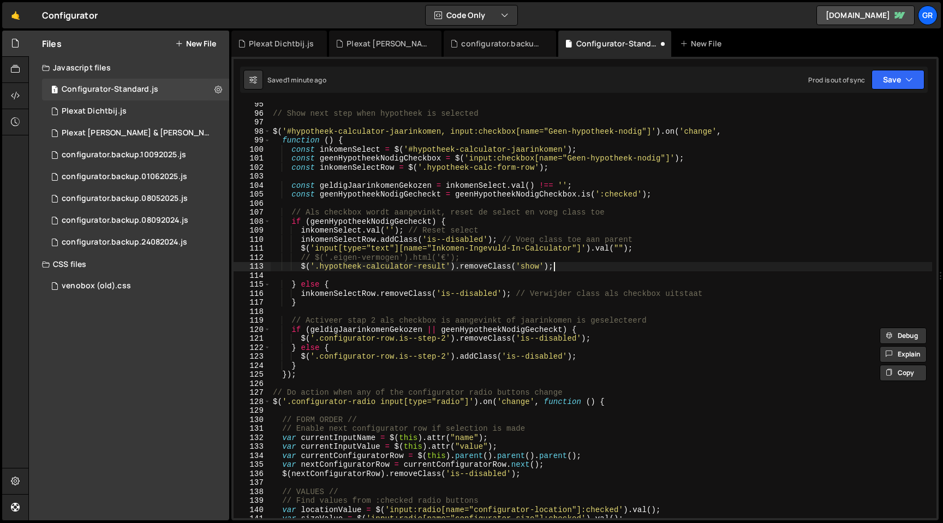
click at [581, 266] on div "// Show next step when hypotheek is selected $ ( '#hypotheek-calculator-jaarink…" at bounding box center [602, 316] width 662 height 433
type textarea "$('.hypotheek-calculator-result').removeClass('show');"
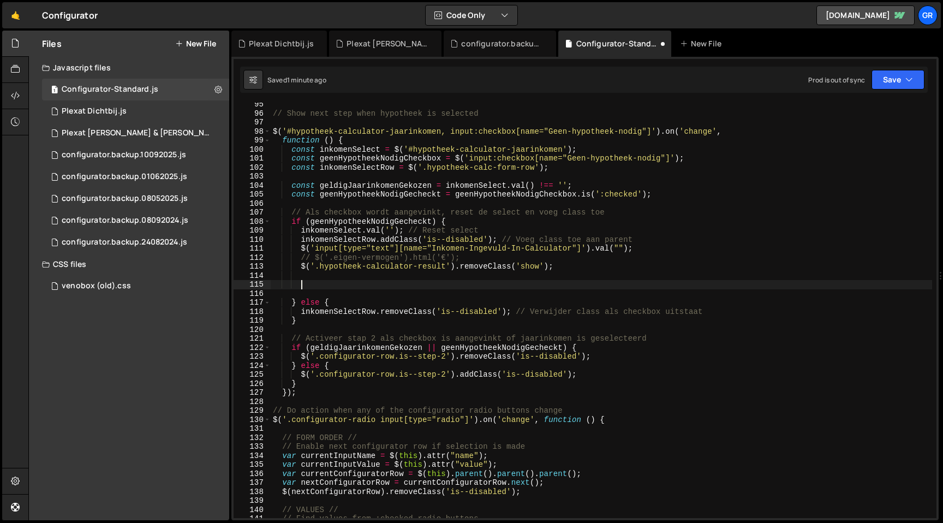
paste textarea "$('.yes-financing').html('Bruto jaarinkomen van ' + selectedJaarinkomen);"
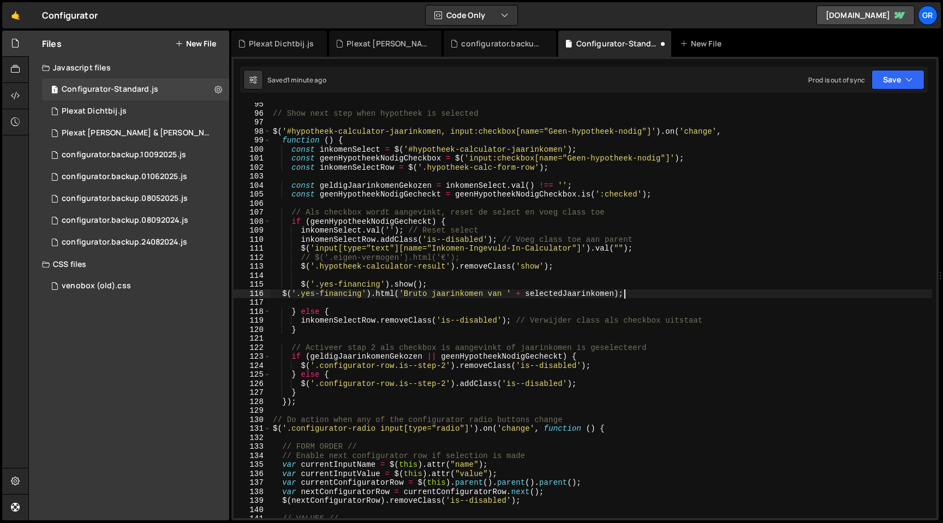
click at [282, 292] on div "// Show next step when hypotheek is selected $ ( '#hypotheek-calculator-jaarink…" at bounding box center [602, 316] width 662 height 433
click at [394, 285] on div "// Show next step when hypotheek is selected $ ( '#hypotheek-calculator-jaarink…" at bounding box center [602, 316] width 662 height 433
type textarea "$('.yes-financing').hide();"
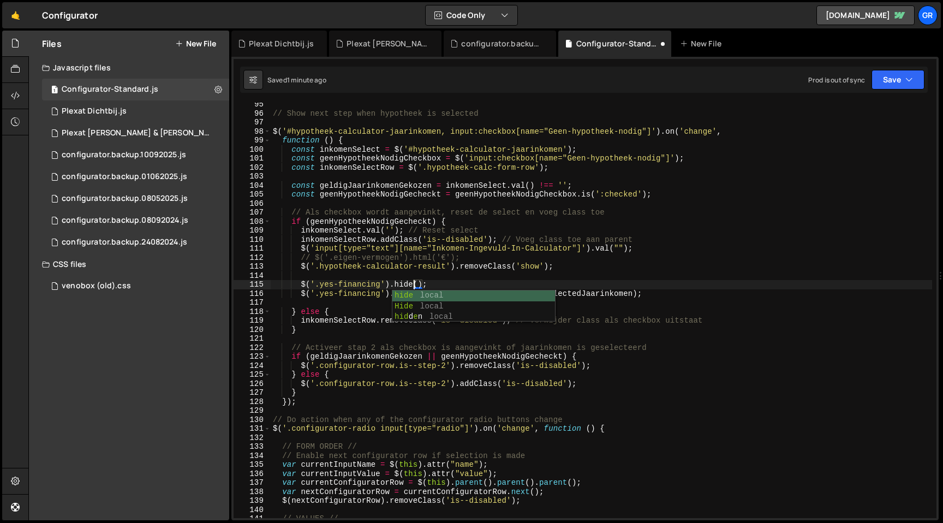
click at [445, 284] on div "// Show next step when hypotheek is selected $ ( '#hypotheek-calculator-jaarink…" at bounding box center [602, 316] width 662 height 433
click at [300, 285] on div "// Show next step when hypotheek is selected $ ( '#hypotheek-calculator-jaarink…" at bounding box center [602, 316] width 662 height 433
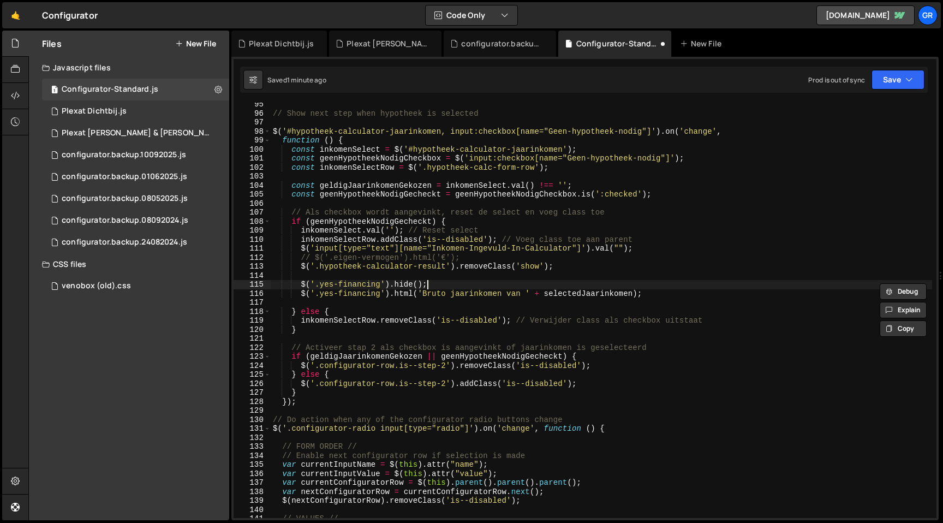
scroll to position [0, 1]
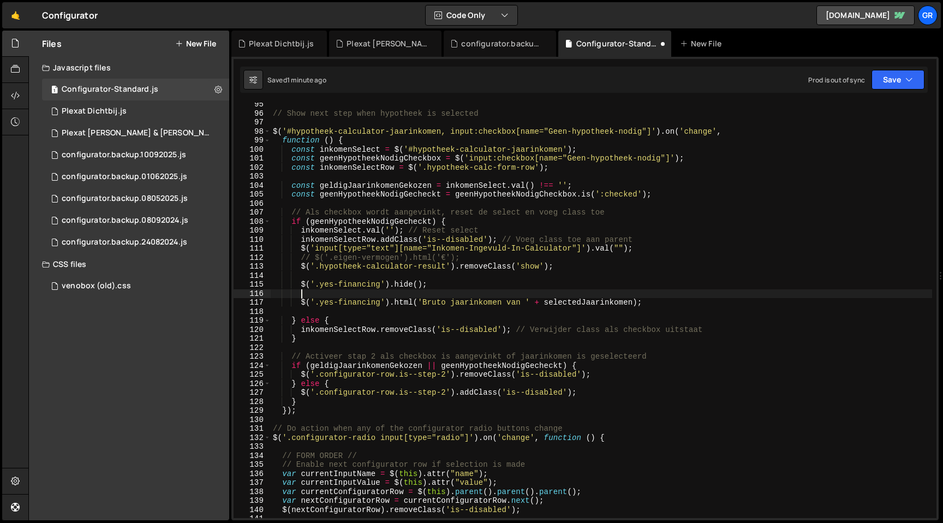
paste textarea "$('.yes-financing').hide();"
click at [329, 293] on div "// Show next step when hypotheek is selected $ ( '#hypotheek-calculator-jaarink…" at bounding box center [602, 316] width 662 height 433
type textarea "$('.no-financing').hide();"
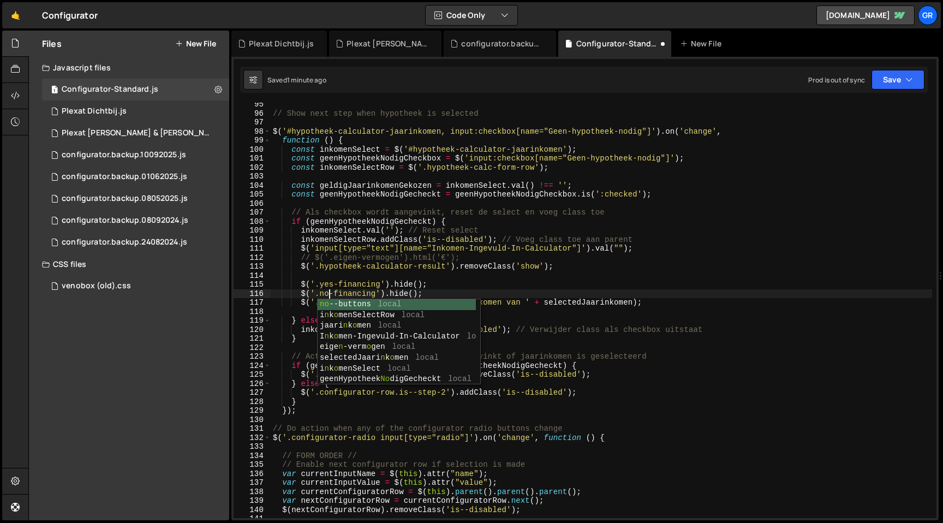
click at [410, 273] on div "// Show next step when hypotheek is selected $ ( '#hypotheek-calculator-jaarink…" at bounding box center [602, 316] width 662 height 433
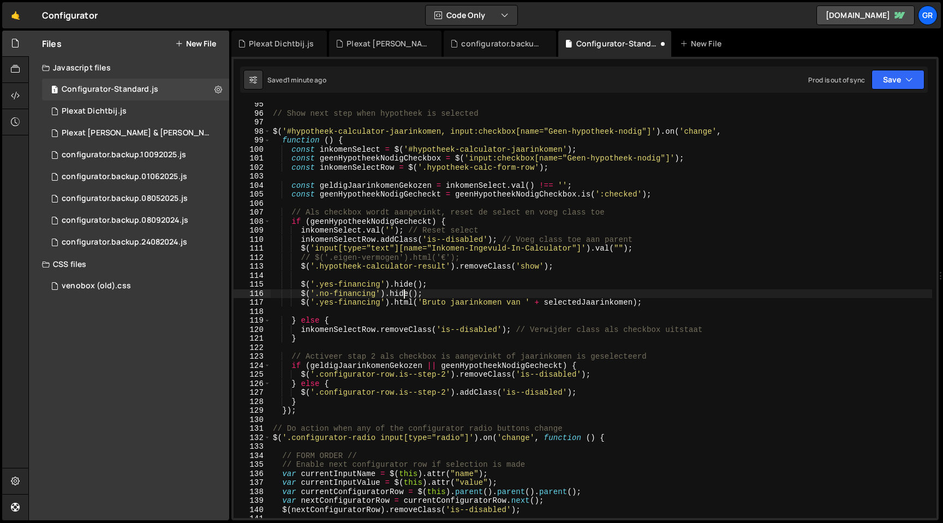
click at [405, 295] on div "// Show next step when hypotheek is selected $ ( '#hypotheek-calculator-jaarink…" at bounding box center [602, 316] width 662 height 433
click at [404, 295] on div "// Show next step when hypotheek is selected $ ( '#hypotheek-calculator-jaarink…" at bounding box center [602, 316] width 662 height 433
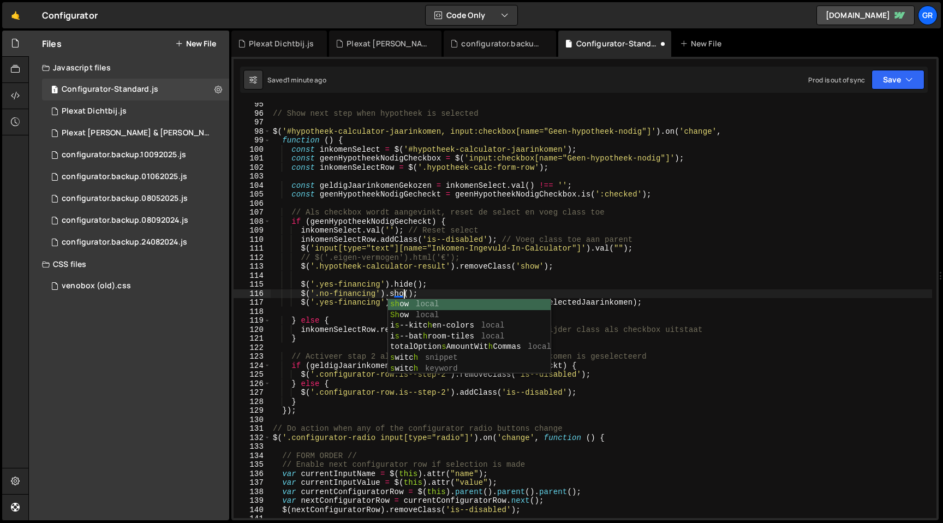
scroll to position [0, 9]
click at [323, 291] on div "// Show next step when hypotheek is selected $ ( '#hypotheek-calculator-jaarink…" at bounding box center [602, 316] width 662 height 433
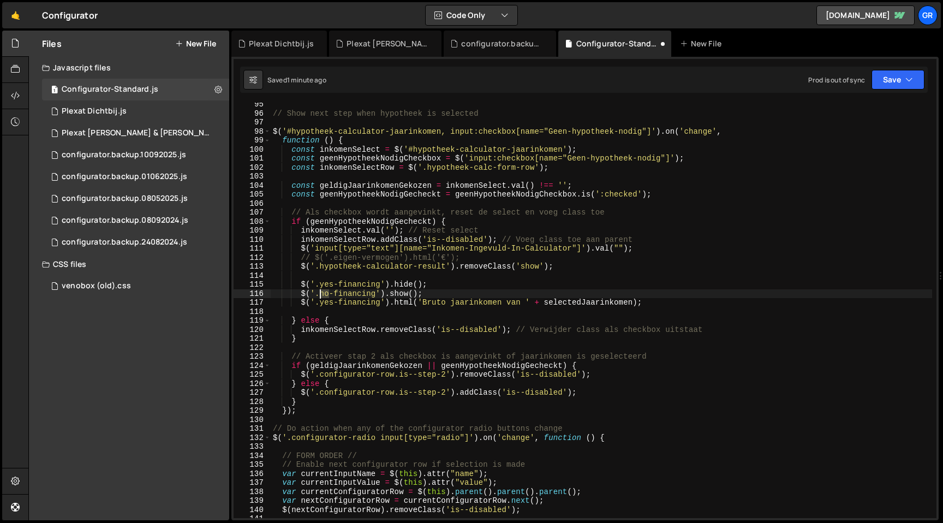
click at [322, 292] on div "// Show next step when hypotheek is selected $ ( '#hypotheek-calculator-jaarink…" at bounding box center [602, 316] width 662 height 433
click at [323, 305] on div "// Show next step when hypotheek is selected $ ( '#hypotheek-calculator-jaarink…" at bounding box center [602, 316] width 662 height 433
paste textarea "no"
click at [299, 285] on div "// Show next step when hypotheek is selected $ ( '#hypotheek-calculator-jaarink…" at bounding box center [602, 316] width 662 height 433
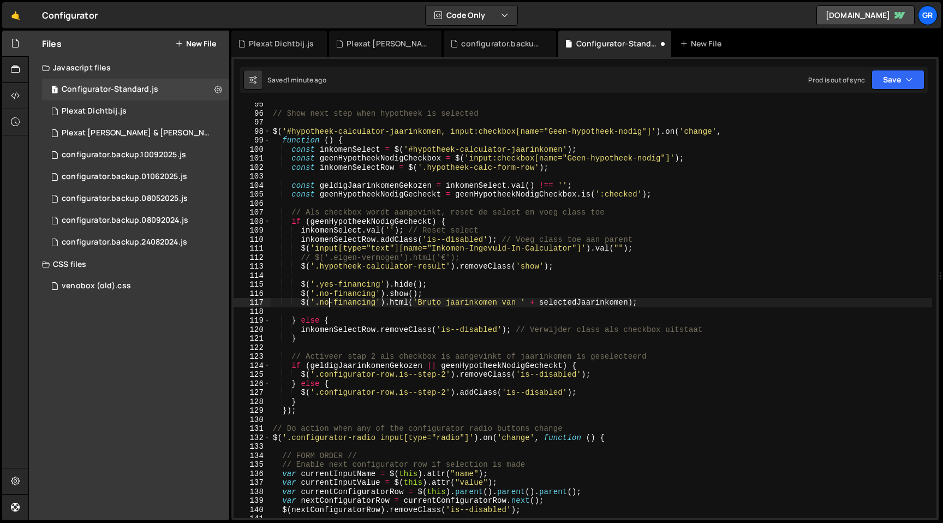
type textarea "$('.yes-financing').hide();"
click at [432, 283] on div "// Show next step when hypotheek is selected $ ( '#hypotheek-calculator-jaarink…" at bounding box center [602, 316] width 662 height 433
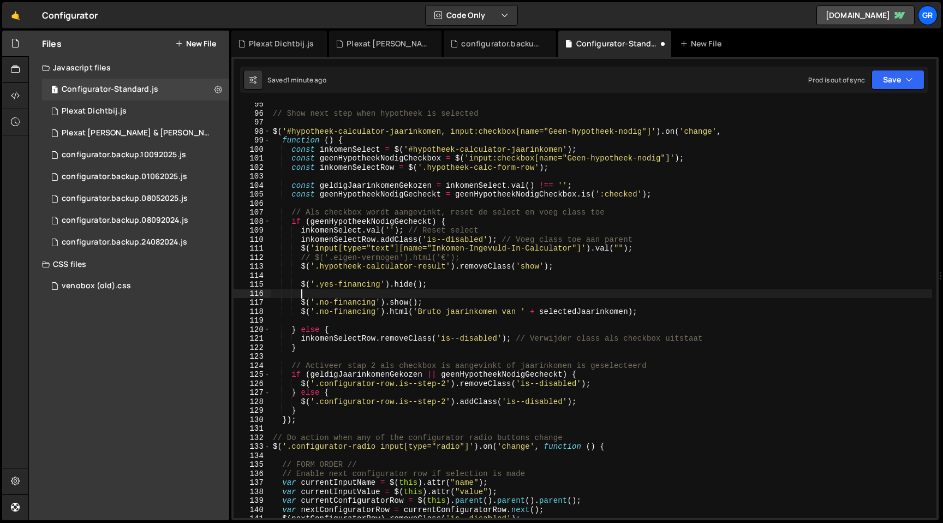
paste textarea "$('.yes-financing').hide();"
click at [404, 293] on div "// Show next step when hypotheek is selected $ ( '#hypotheek-calculator-jaarink…" at bounding box center [602, 316] width 662 height 433
click at [424, 296] on div "// Show next step when hypotheek is selected $ ( '#hypotheek-calculator-jaarink…" at bounding box center [602, 316] width 662 height 433
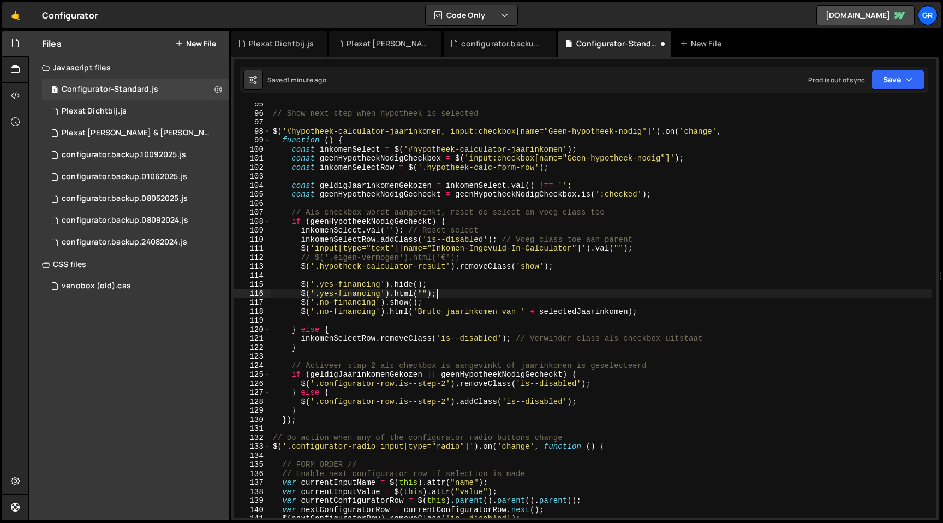
click at [424, 296] on div "// Show next step when hypotheek is selected $ ( '#hypotheek-calculator-jaarink…" at bounding box center [602, 316] width 662 height 433
type textarea "$('.yes-financing').html('');"
click at [451, 296] on div "// Show next step when hypotheek is selected $ ( '#hypotheek-calculator-jaarink…" at bounding box center [602, 316] width 662 height 433
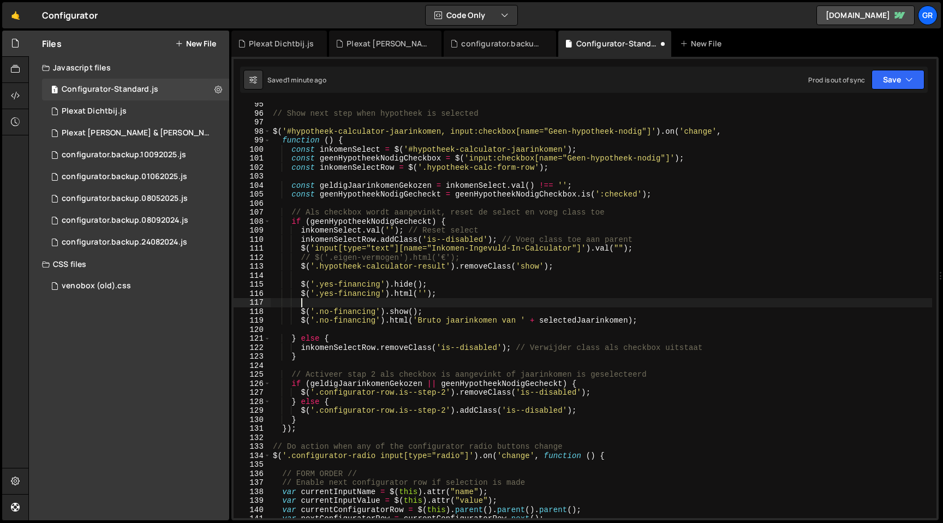
scroll to position [0, 1]
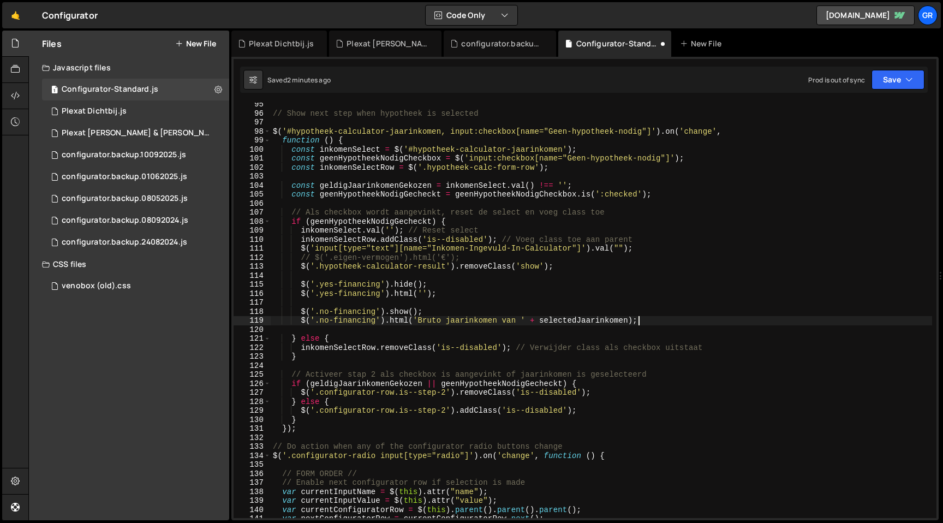
click at [649, 320] on div "// Show next step when hypotheek is selected $ ( '#hypotheek-calculator-jaarink…" at bounding box center [602, 316] width 662 height 433
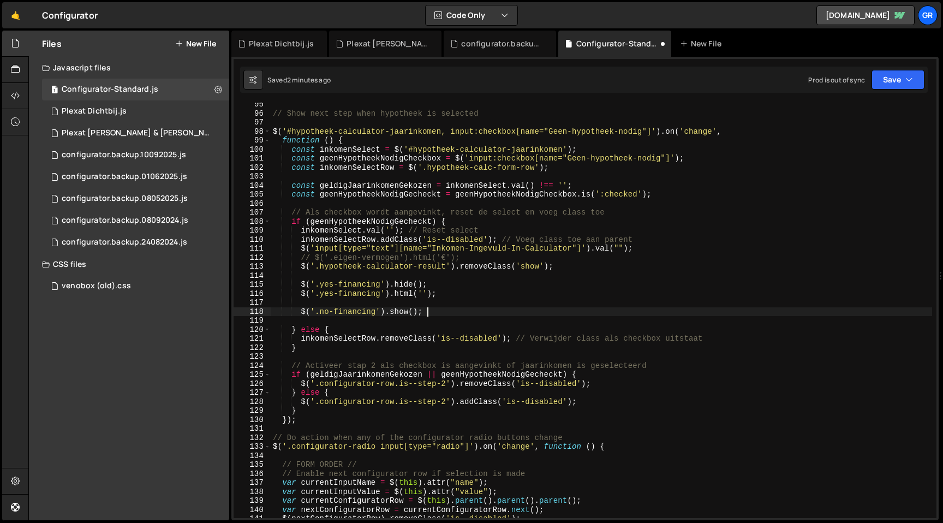
scroll to position [0, 10]
click at [301, 312] on div "// Show next step when hypotheek is selected $ ( '#hypotheek-calculator-jaarink…" at bounding box center [602, 316] width 662 height 433
type textarea "});"
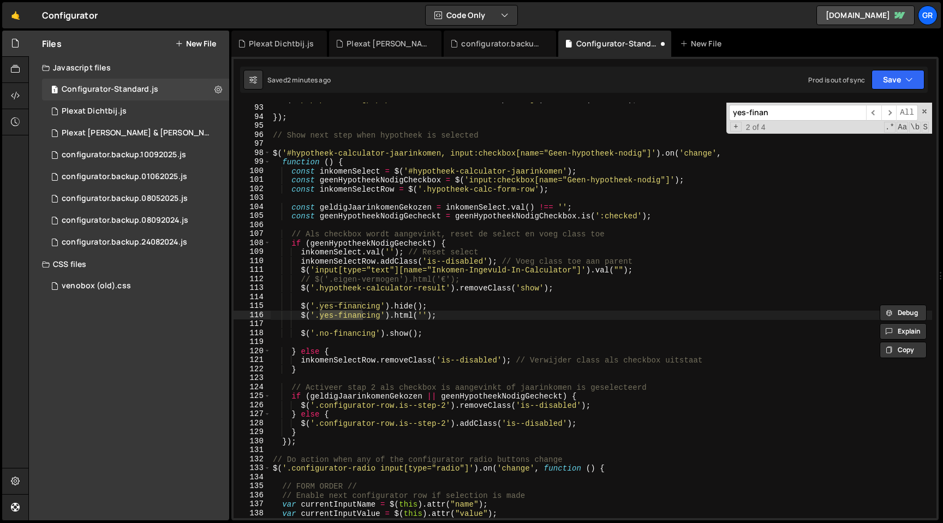
scroll to position [10266, 0]
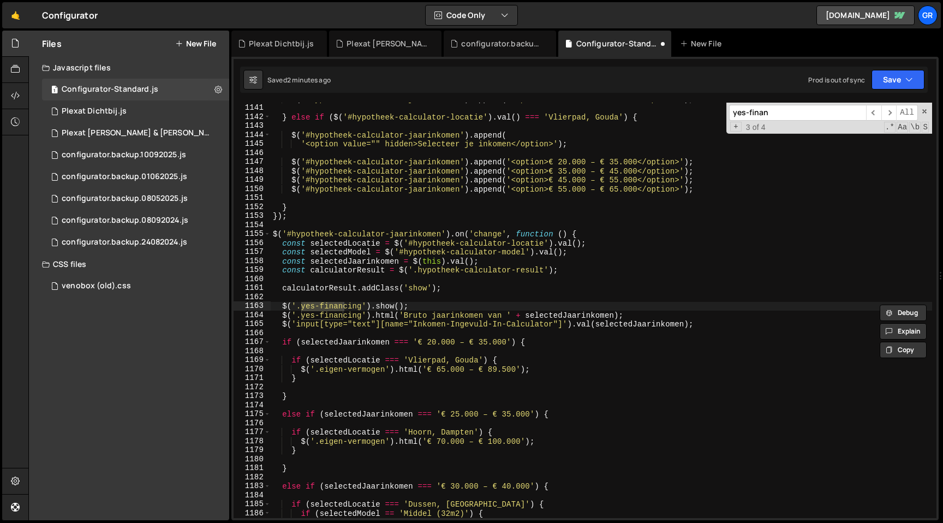
type input "yes-finan"
type textarea "calculatorResult.addClass('show');"
click at [450, 290] on div "$ ( '#hypotheek-calculator-jaarinkomen' ) . append ( '<option>€ 75.000 – € 85.0…" at bounding box center [602, 310] width 662 height 433
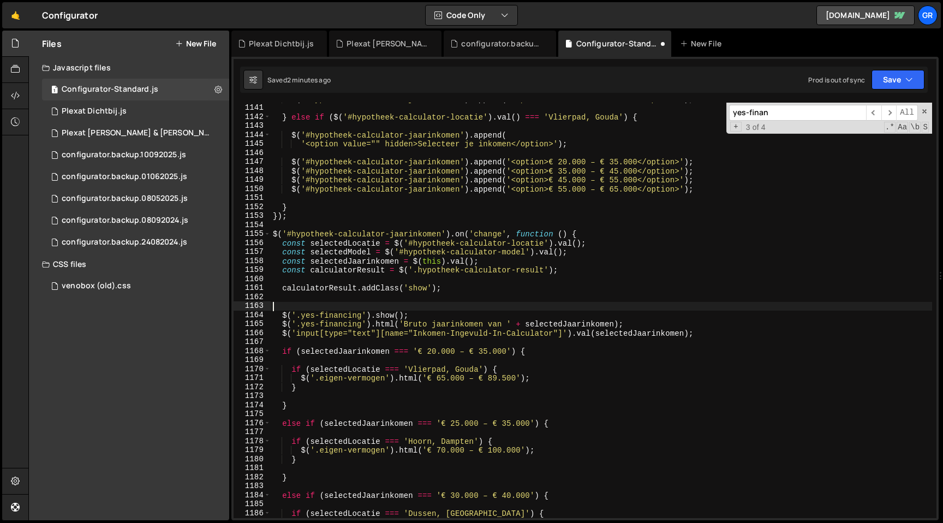
paste textarea "$('.no-financing').show();"
click at [294, 308] on div "$ ( '#hypotheek-calculator-jaarinkomen' ) . append ( '<option>€ 75.000 – € 85.0…" at bounding box center [602, 310] width 662 height 433
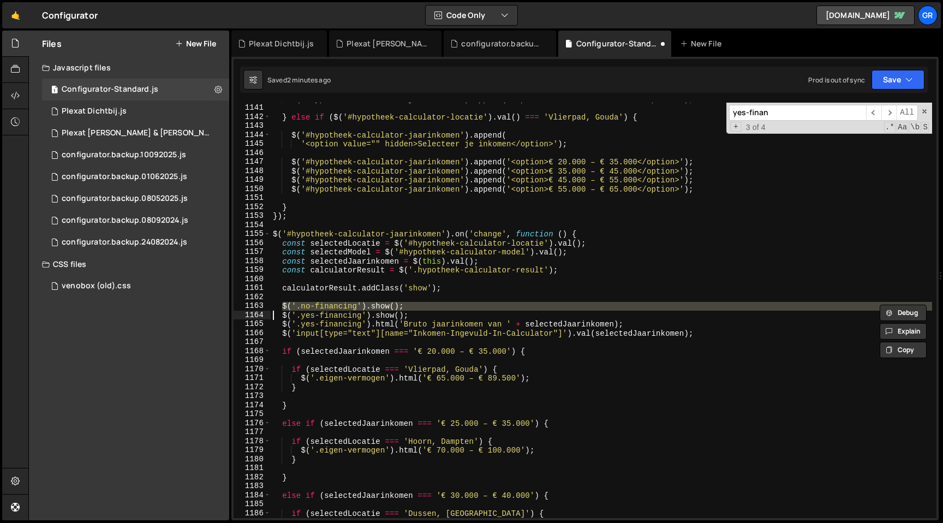
click at [374, 307] on div "$ ( '#hypotheek-calculator-jaarinkomen' ) . append ( '<option>€ 75.000 – € 85.0…" at bounding box center [602, 310] width 662 height 415
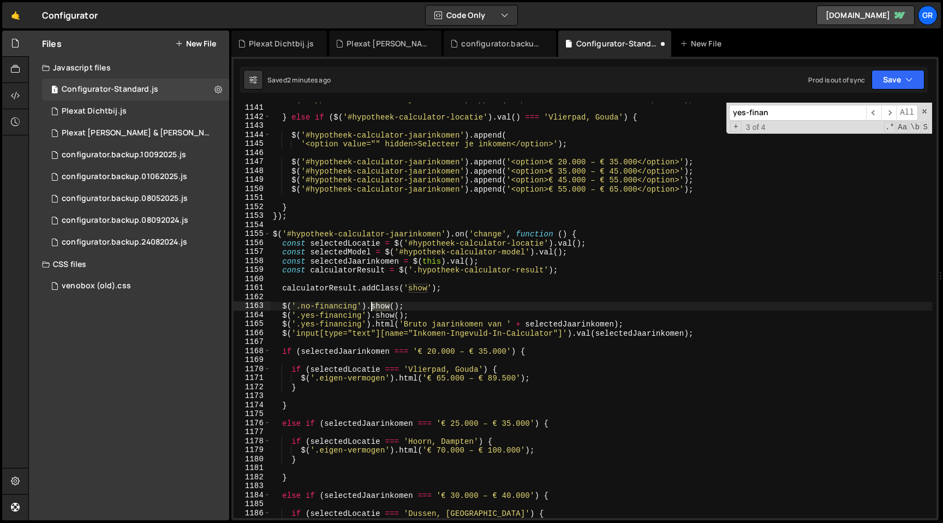
click at [374, 307] on div "$ ( '#hypotheek-calculator-jaarinkomen' ) . append ( '<option>€ 75.000 – € 85.0…" at bounding box center [602, 310] width 662 height 433
type textarea "$('.no-financing').hide();"
click at [919, 82] on button "Save" at bounding box center [898, 80] width 53 height 20
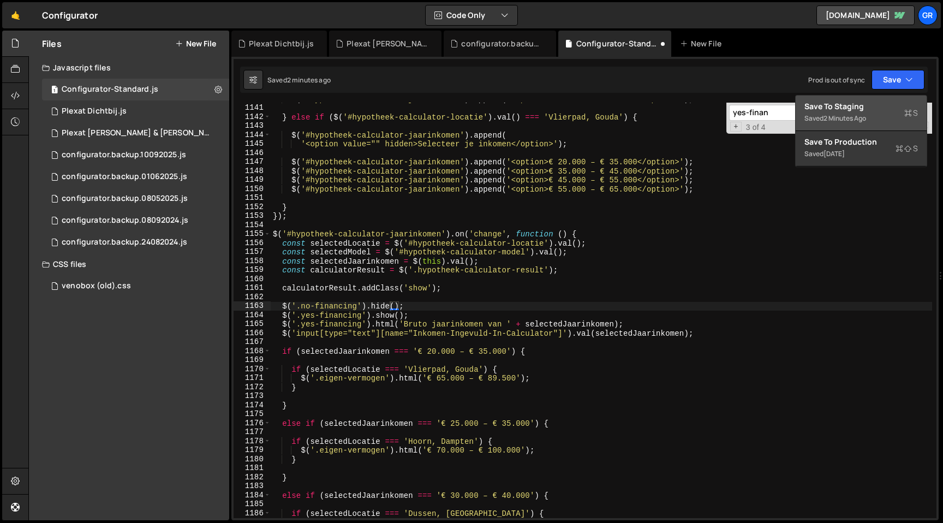
click at [902, 96] on button "Save to Staging S Saved 2 minutes ago" at bounding box center [861, 113] width 131 height 35
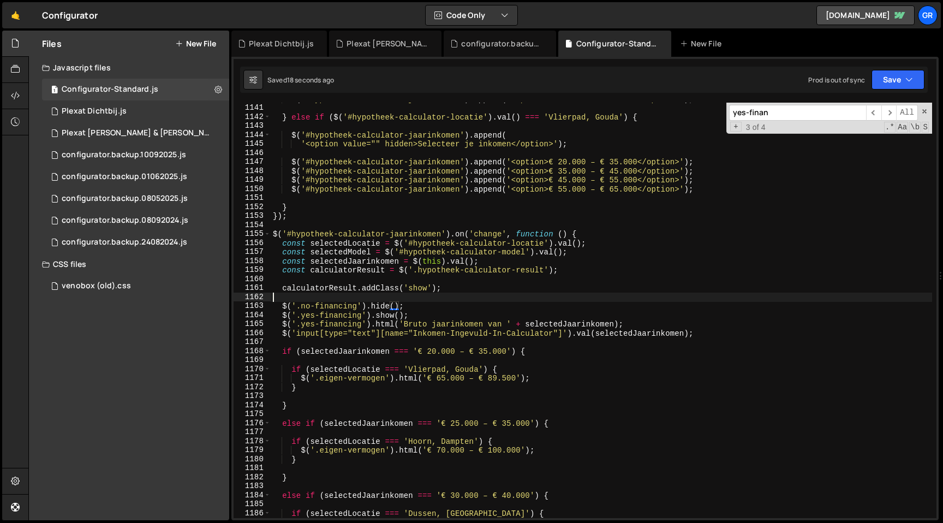
click at [417, 300] on div "$ ( '#hypotheek-calculator-jaarinkomen' ) . append ( '<option>€ 75.000 – € 85.0…" at bounding box center [602, 310] width 662 height 433
click at [410, 305] on div "$ ( '#hypotheek-calculator-jaarinkomen' ) . append ( '<option>€ 75.000 – € 85.0…" at bounding box center [602, 310] width 662 height 433
type textarea "$('.no-financing').hide();"
click at [284, 308] on div "$ ( '#hypotheek-calculator-jaarinkomen' ) . append ( '<option>€ 75.000 – € 85.0…" at bounding box center [602, 310] width 662 height 433
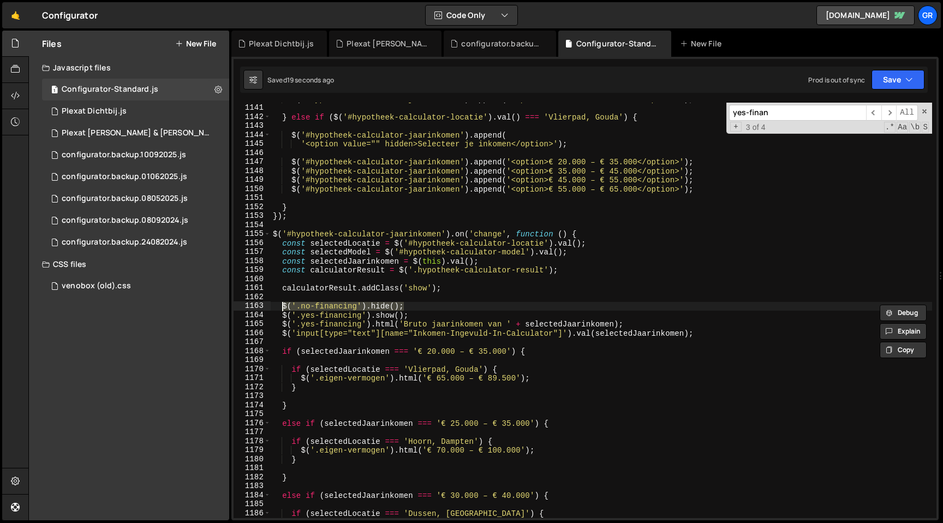
click at [426, 277] on div "$ ( '#hypotheek-calculator-jaarinkomen' ) . append ( '<option>€ 75.000 – € 85.0…" at bounding box center [602, 310] width 662 height 433
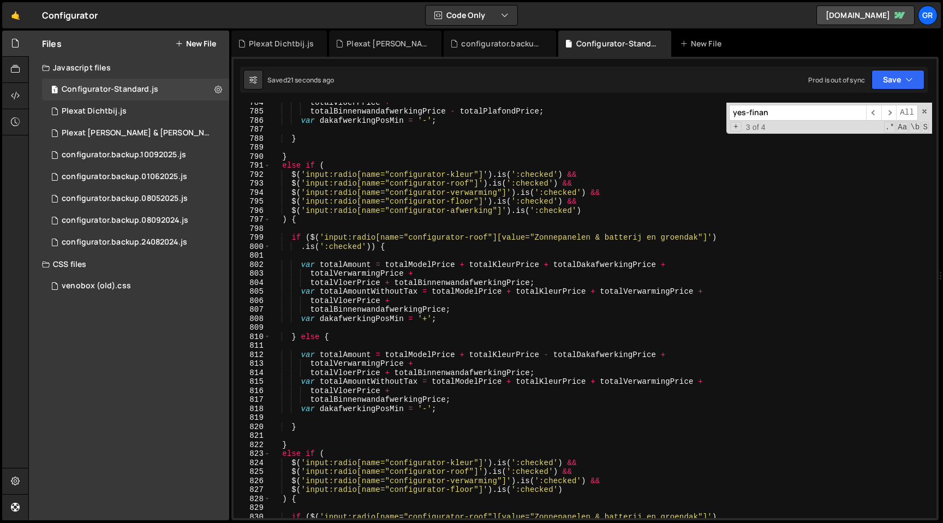
click at [426, 277] on div "totalVloerPrice + totalBinnenwandafwerkingPrice - totalPlafondPrice ; var dakaf…" at bounding box center [602, 314] width 662 height 433
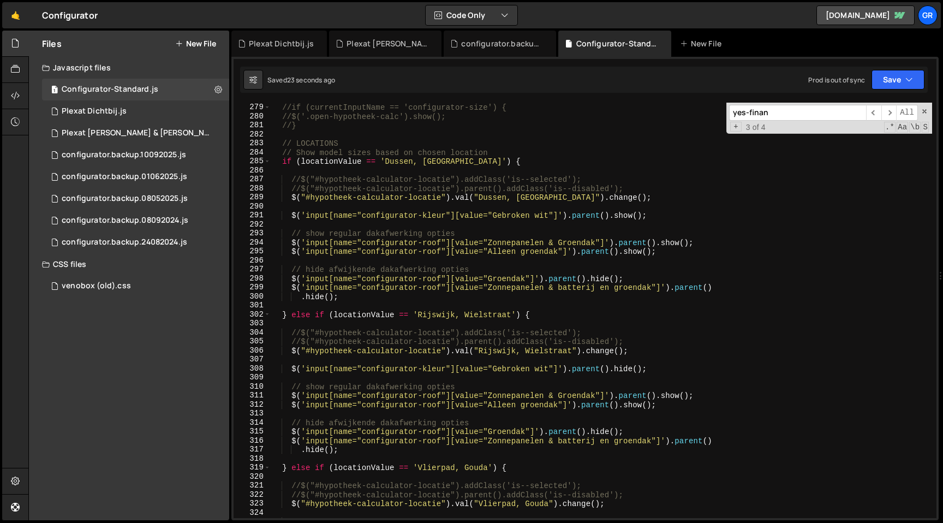
scroll to position [2167, 0]
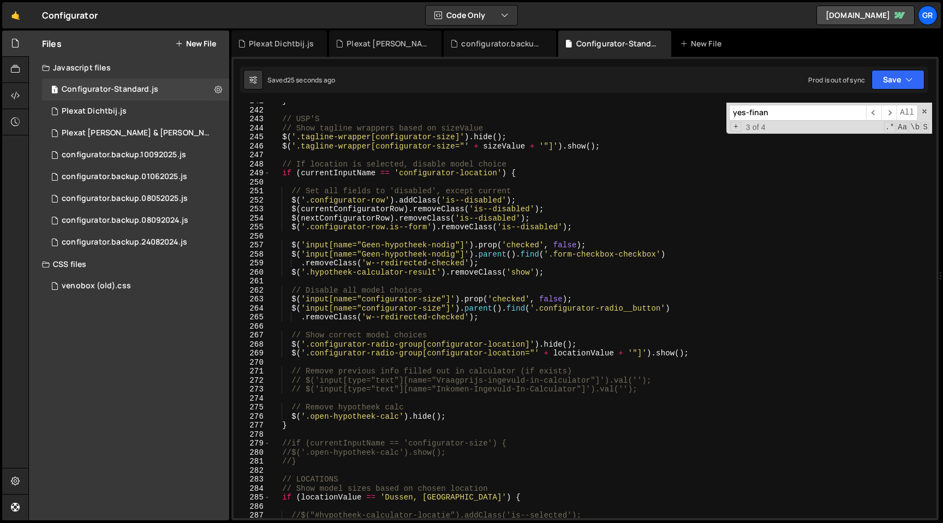
click at [538, 190] on div "} // USP'S // Show tagline wrappers based on sizeValue $ ( '.tagline-wrapper[co…" at bounding box center [602, 313] width 662 height 433
type textarea "// Set all fields to 'disabled', except current"
click at [573, 279] on div "} // USP'S // Show tagline wrappers based on sizeValue $ ( '.tagline-wrapper[co…" at bounding box center [602, 313] width 662 height 433
click at [575, 273] on div "} // USP'S // Show tagline wrappers based on sizeValue $ ( '.tagline-wrapper[co…" at bounding box center [602, 313] width 662 height 433
type textarea "$('.hypotheek-calculator-result').removeClass('show');"
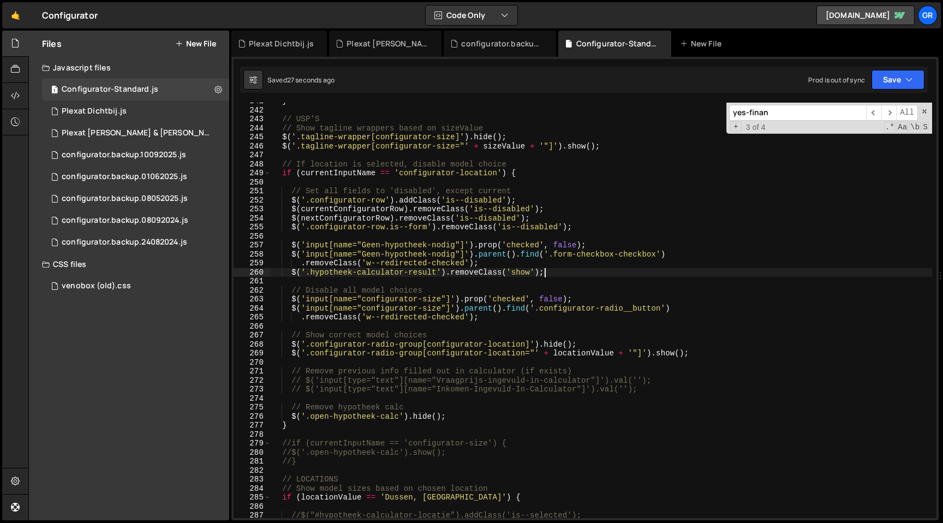
scroll to position [0, 1]
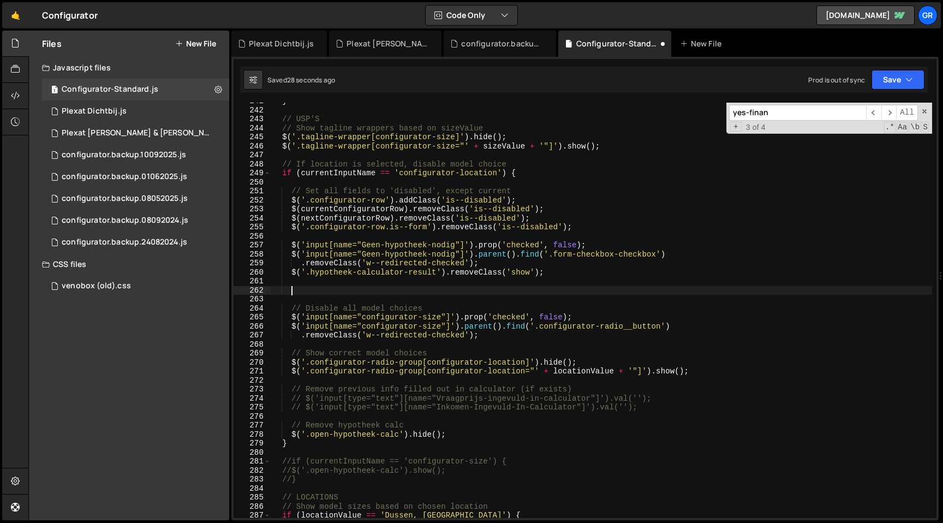
paste textarea "$('.no-financing').hide();"
type textarea "$('.no-financing').hide();"
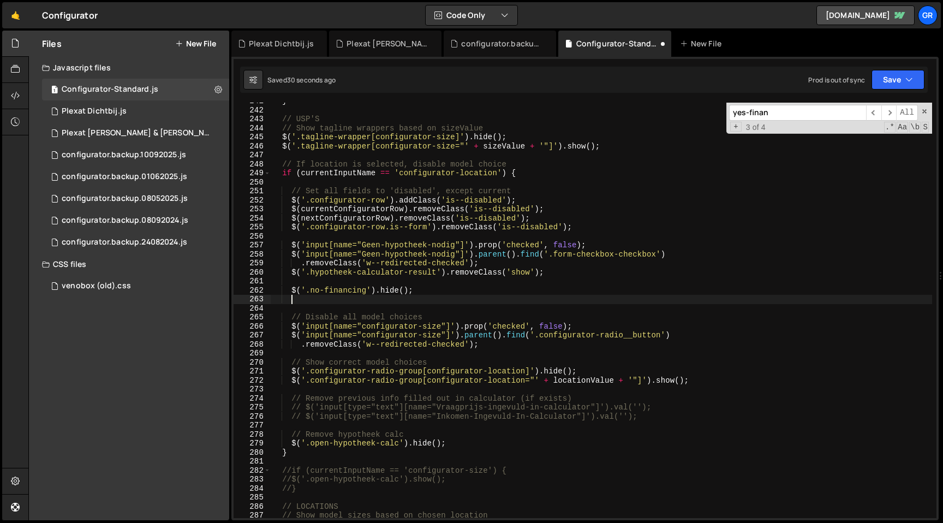
paste textarea "$('.no-financing').hide();"
click at [315, 300] on div "} // USP'S // Show tagline wrappers based on sizeValue $ ( '.tagline-wrapper[co…" at bounding box center [602, 313] width 662 height 433
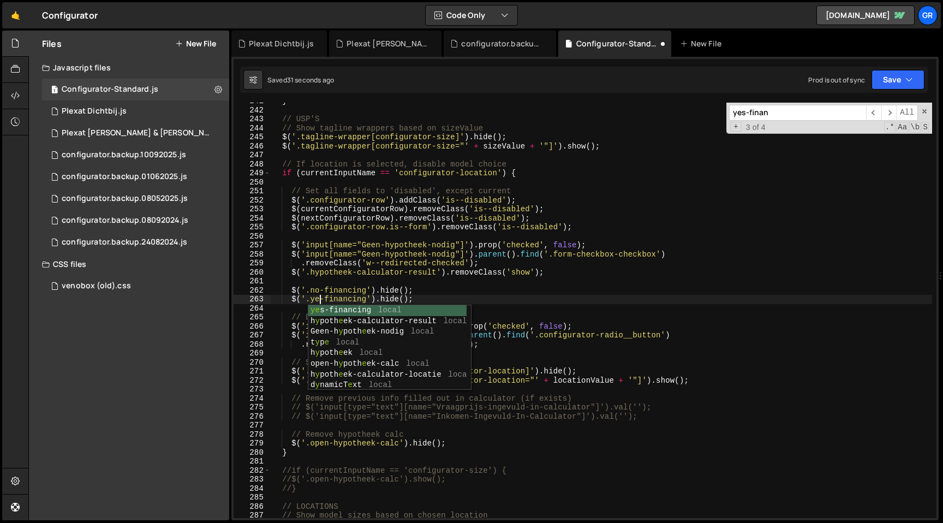
scroll to position [0, 3]
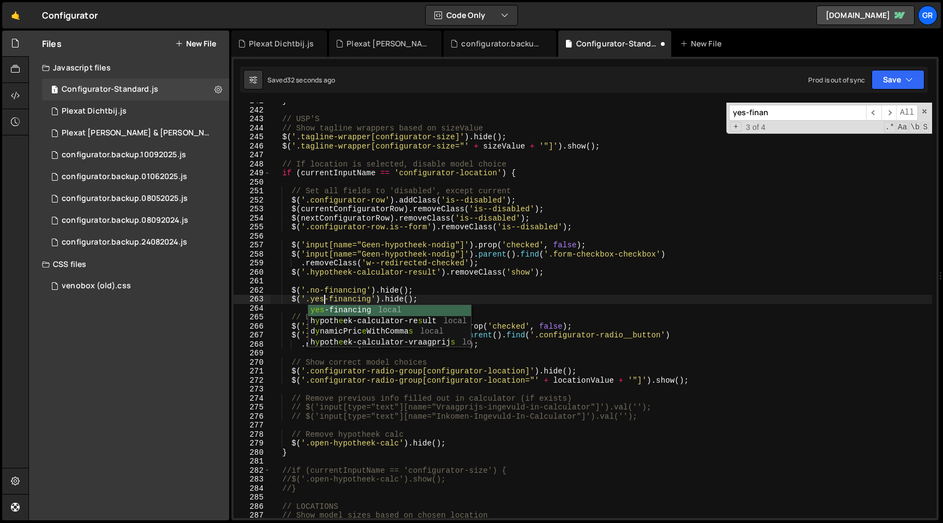
click at [918, 60] on div "1 Type cmd + s to save your Javascript file. הההההההההההההההההההההההההההההההההה…" at bounding box center [584, 288] width 707 height 463
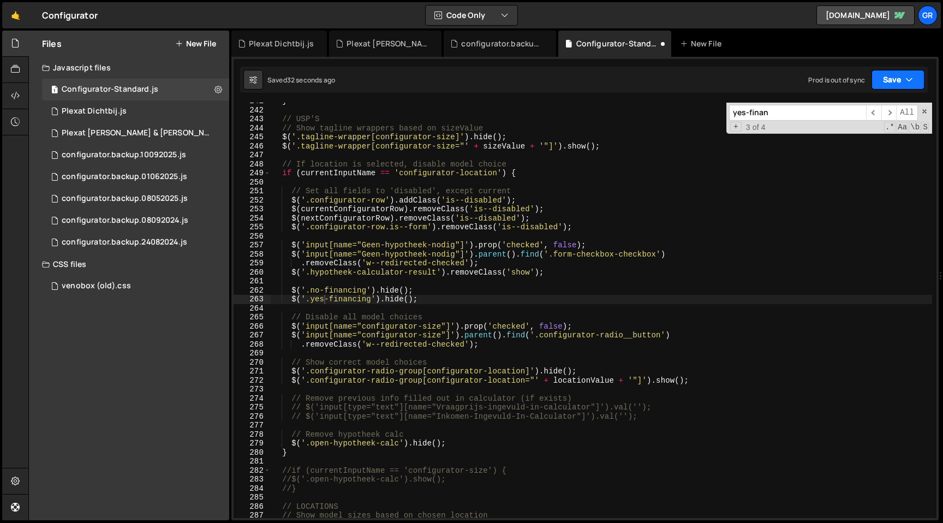
click at [895, 82] on button "Save" at bounding box center [898, 80] width 53 height 20
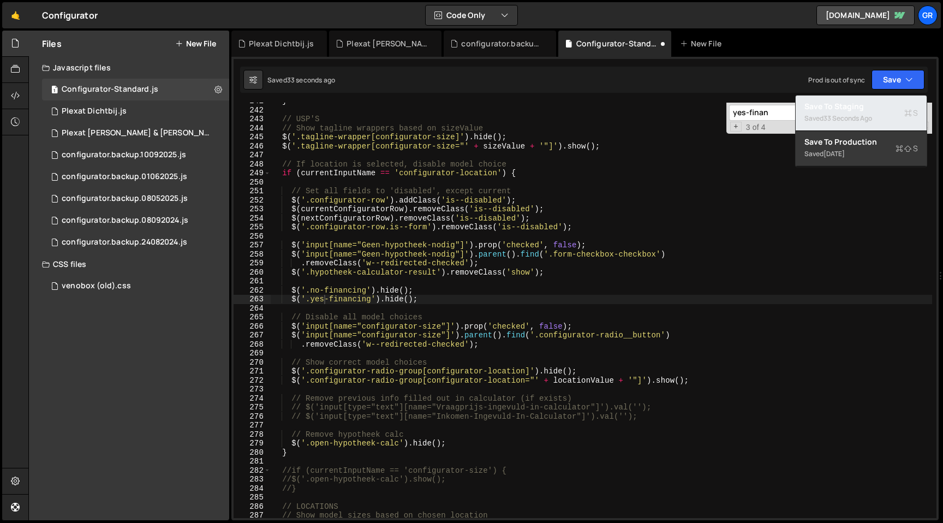
click at [865, 102] on div "Save to Staging S" at bounding box center [862, 106] width 114 height 11
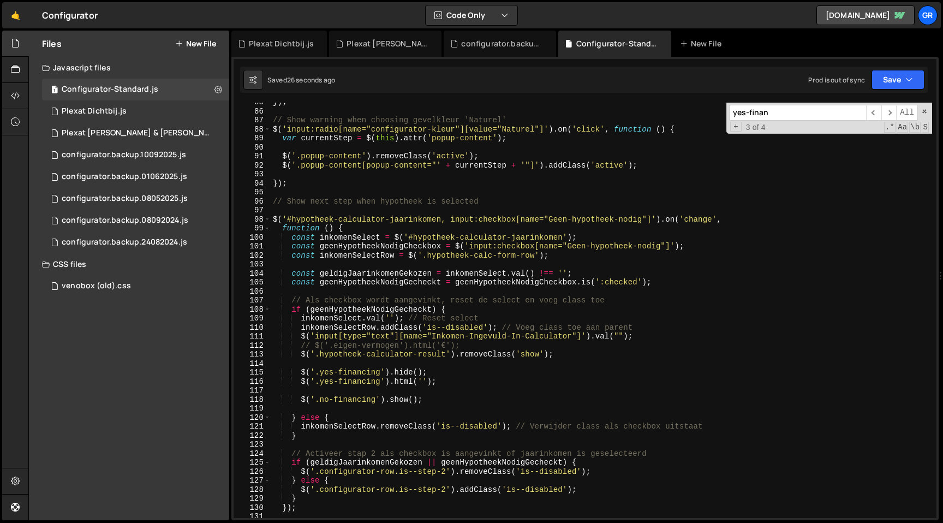
scroll to position [906, 0]
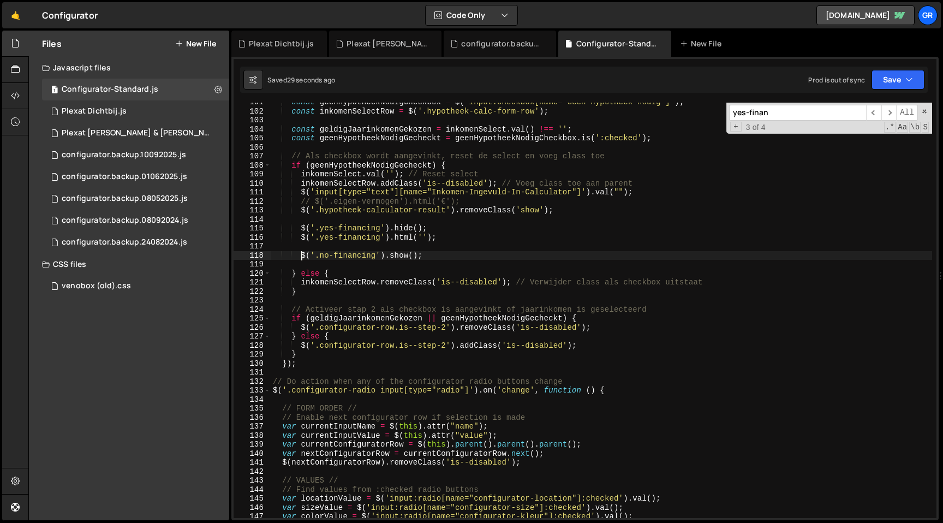
click at [301, 254] on div "const geenHypotheekNodigCheckbox = $ ( 'input:checkbox[name="Geen-hypotheek-nod…" at bounding box center [602, 314] width 662 height 433
click at [449, 254] on div "const geenHypotheekNodigCheckbox = $ ( 'input:checkbox[name="Geen-hypotheek-nod…" at bounding box center [602, 314] width 662 height 433
click at [302, 229] on div "const geenHypotheekNodigCheckbox = $ ( 'input:checkbox[name="Geen-hypotheek-nod…" at bounding box center [602, 314] width 662 height 433
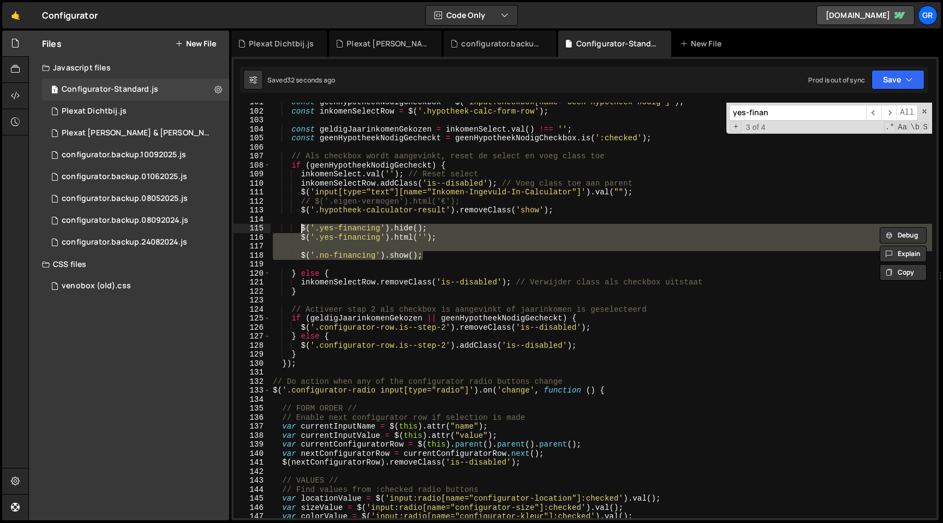
click at [715, 280] on div "const geenHypotheekNodigCheckbox = $ ( 'input:checkbox[name="Geen-hypotheek-nod…" at bounding box center [602, 314] width 662 height 433
type textarea "inkomenSelectRow.removeClass('is--disabled'); // Verwijder class als checkbox u…"
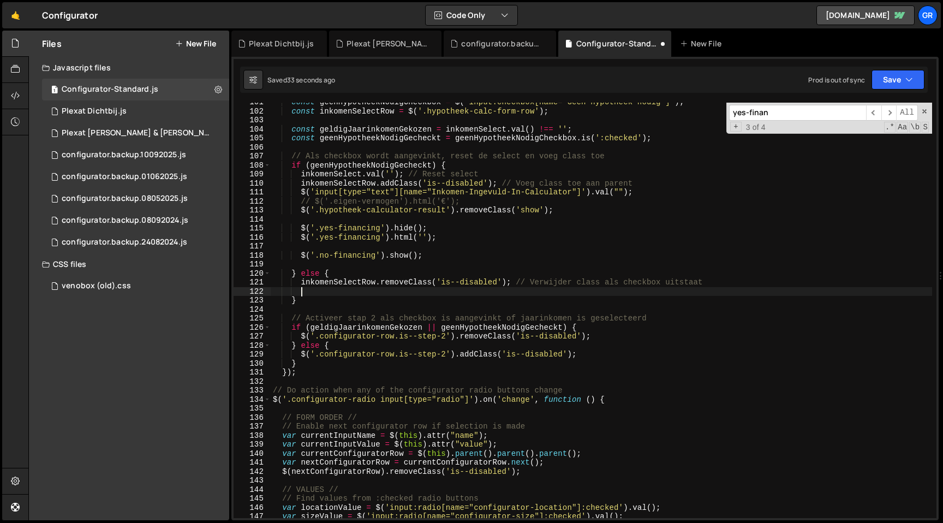
scroll to position [0, 1]
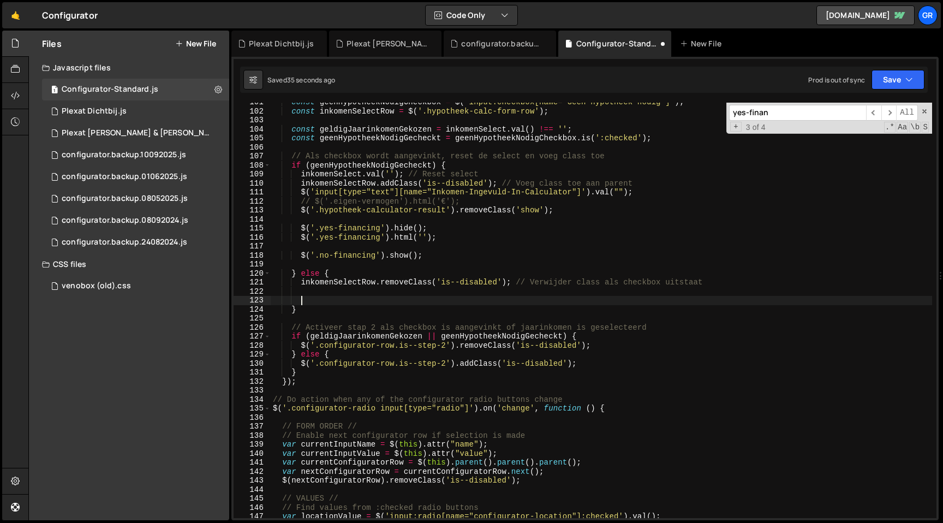
paste textarea "$('.no-financing').show();"
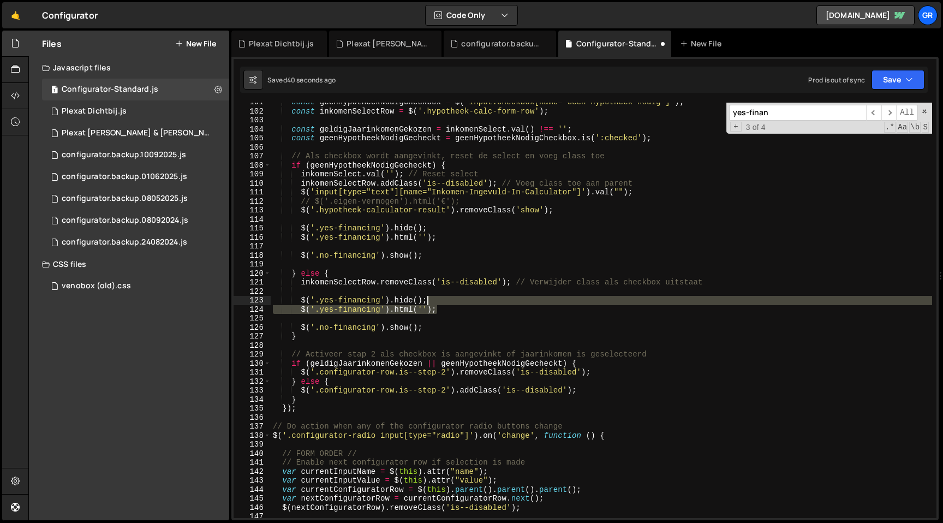
click at [457, 304] on div "const geenHypotheekNodigCheckbox = $ ( 'input:checkbox[name="Geen-hypotheek-nod…" at bounding box center [602, 314] width 662 height 433
type textarea "$('.yes-financing').hide();"
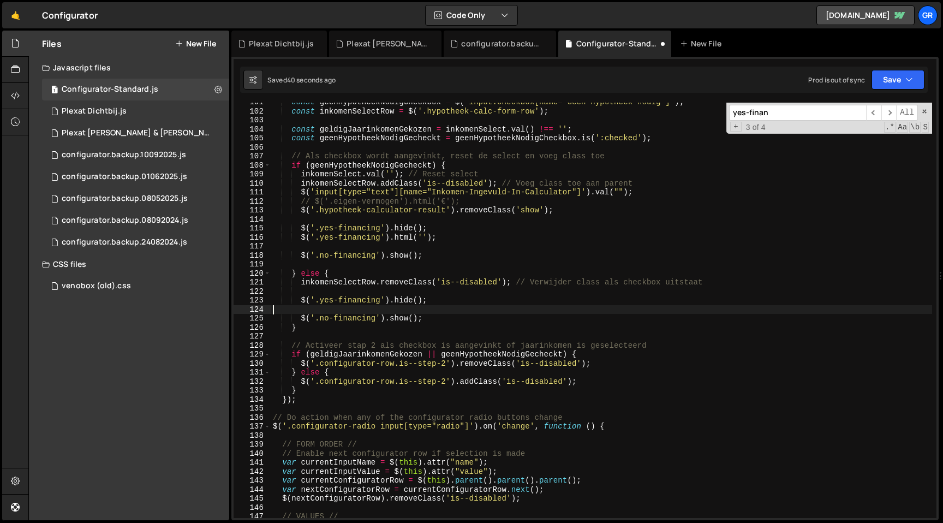
scroll to position [0, 0]
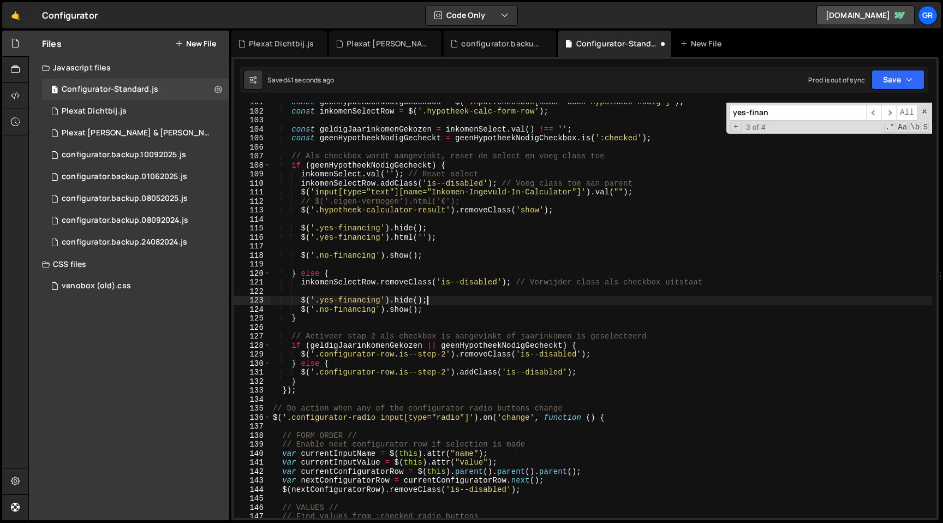
click at [402, 297] on div "const geenHypotheekNodigCheckbox = $ ( 'input:checkbox[name="Geen-hypotheek-nod…" at bounding box center [602, 314] width 662 height 433
click at [398, 306] on div "const geenHypotheekNodigCheckbox = $ ( 'input:checkbox[name="Geen-hypotheek-nod…" at bounding box center [602, 314] width 662 height 433
paste textarea "hide"
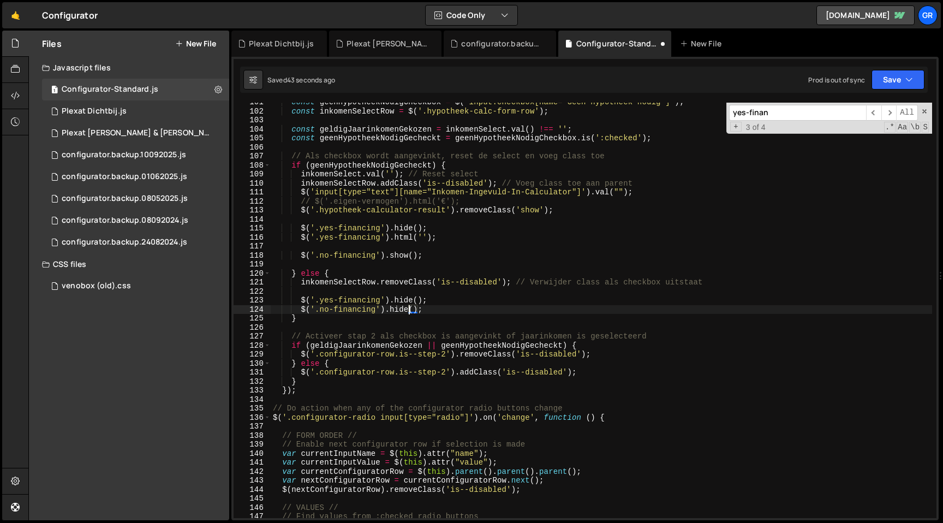
click at [427, 309] on div "const geenHypotheekNodigCheckbox = $ ( 'input:checkbox[name="Geen-hypotheek-nod…" at bounding box center [602, 314] width 662 height 433
click at [436, 300] on div "const geenHypotheekNodigCheckbox = $ ( 'input:checkbox[name="Geen-hypotheek-nod…" at bounding box center [602, 314] width 662 height 433
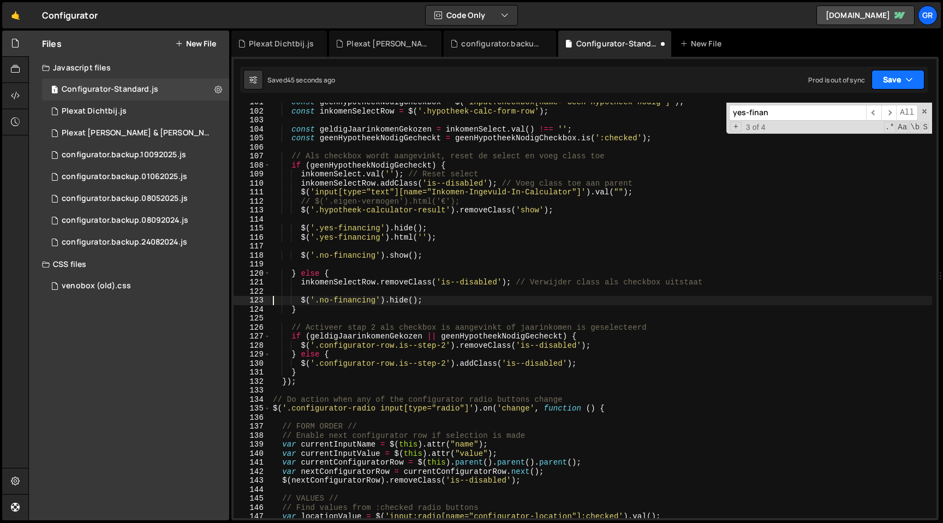
type textarea "$('.no-financing').hide();"
click at [906, 79] on icon "button" at bounding box center [910, 79] width 8 height 11
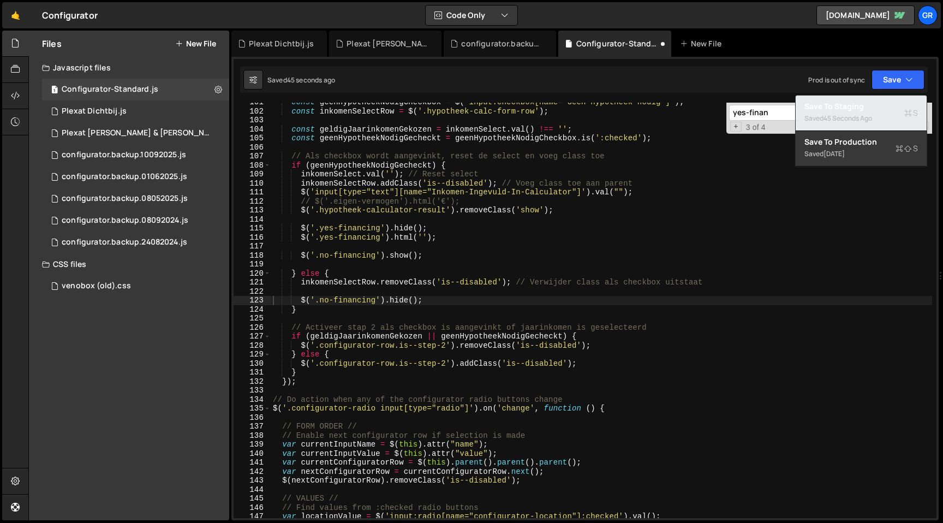
click at [866, 110] on div "Save to Staging S" at bounding box center [862, 106] width 114 height 11
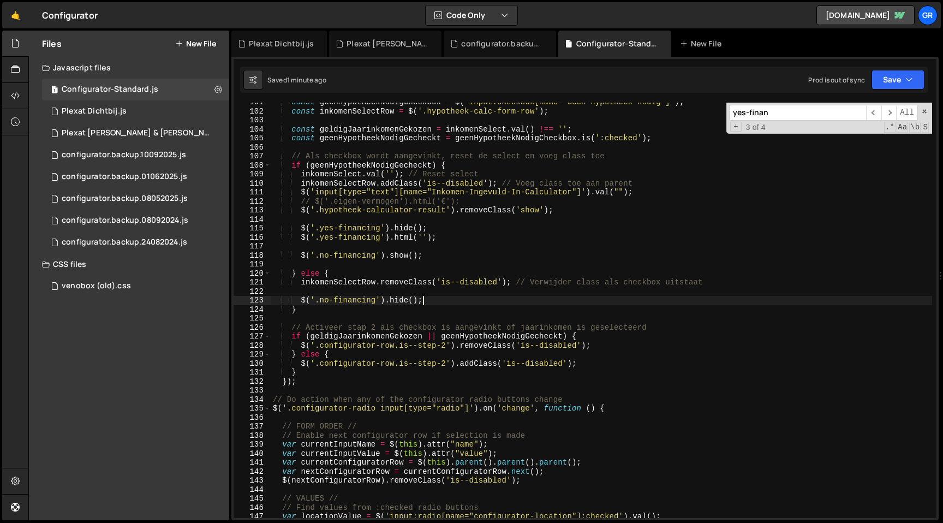
click at [436, 300] on div "const geenHypotheekNodigCheckbox = $ ( 'input:checkbox[name="Geen-hypotheek-nod…" at bounding box center [602, 314] width 662 height 433
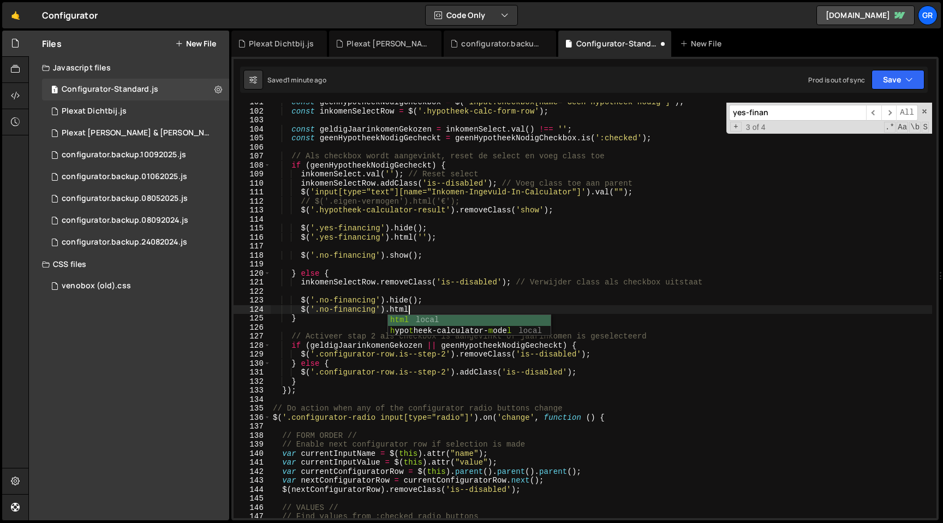
scroll to position [0, 9]
paste textarea "Je hebt geen hypotheek nodig"
paste textarea "Je hebt geen hypotheek nodig'"
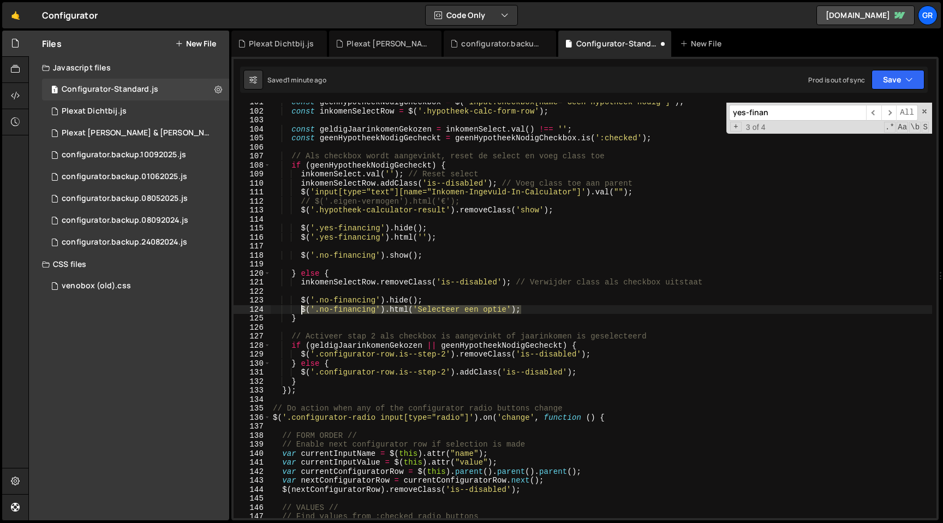
click at [300, 309] on div "const geenHypotheekNodigCheckbox = $ ( 'input:checkbox[name="Geen-hypotheek-nod…" at bounding box center [602, 314] width 662 height 433
click at [431, 254] on div "const geenHypotheekNodigCheckbox = $ ( 'input:checkbox[name="Geen-hypotheek-nod…" at bounding box center [602, 314] width 662 height 433
type textarea "$('.no-financing').show();"
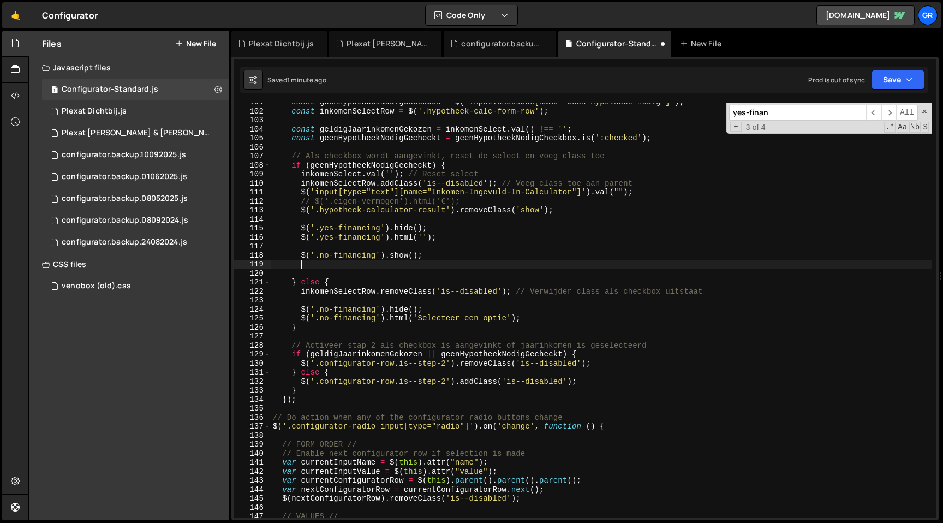
scroll to position [0, 1]
paste textarea "$('.no-financing').html('Selecteer een optie');"
click at [420, 264] on div "const geenHypotheekNodigCheckbox = $ ( 'input:checkbox[name="Geen-hypotheek-nod…" at bounding box center [602, 314] width 662 height 433
click at [507, 265] on div "const geenHypotheekNodigCheckbox = $ ( 'input:checkbox[name="Geen-hypotheek-nod…" at bounding box center [602, 314] width 662 height 433
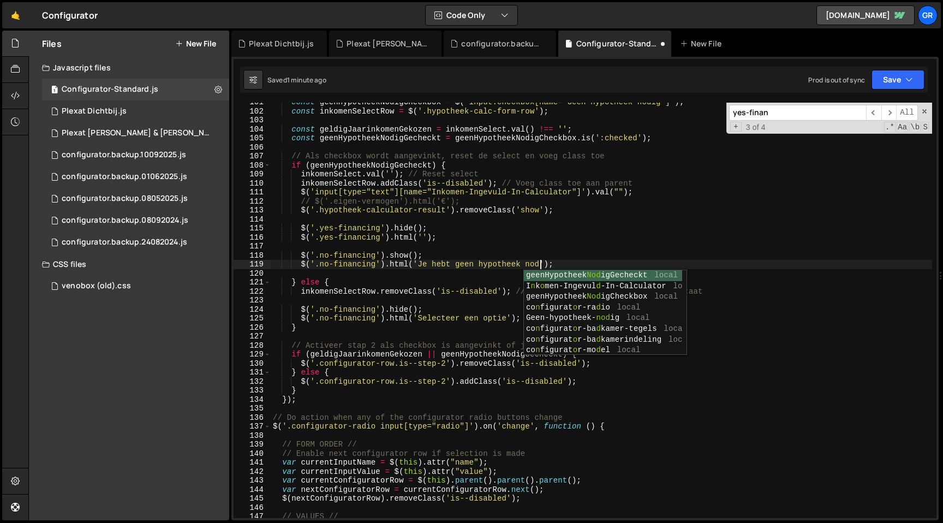
scroll to position [0, 19]
type textarea "$('.no-financing').html('Je hebt geen hypotheek nodig');"
click at [571, 264] on div "const geenHypotheekNodigCheckbox = $ ( 'input:checkbox[name="Geen-hypotheek-nod…" at bounding box center [602, 314] width 662 height 433
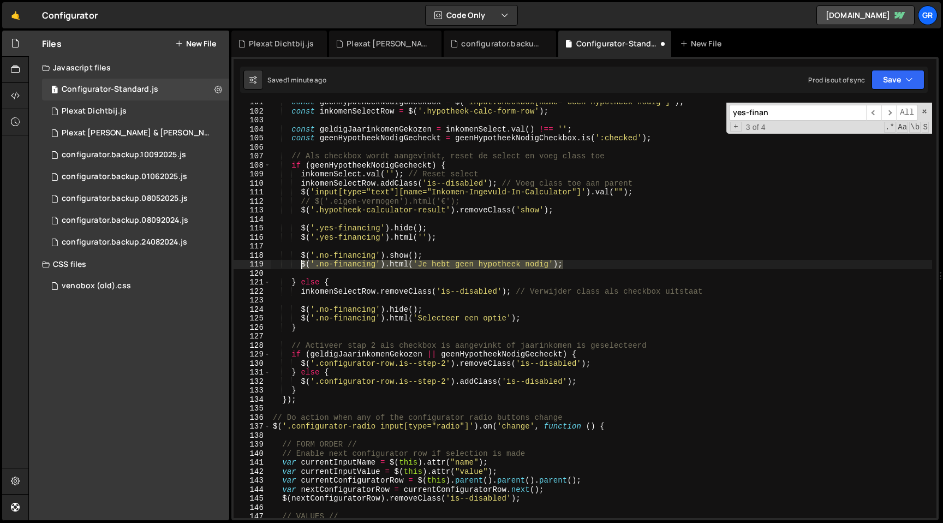
click at [301, 263] on div "const geenHypotheekNodigCheckbox = $ ( 'input:checkbox[name="Geen-hypotheek-nod…" at bounding box center [602, 314] width 662 height 433
click at [801, 111] on input "yes-finan" at bounding box center [797, 113] width 137 height 16
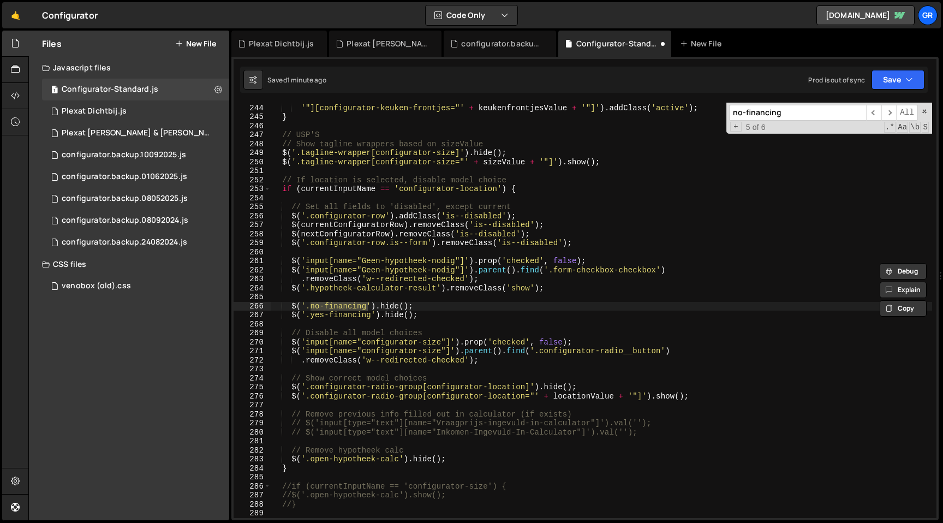
scroll to position [2188, 0]
type input "no-financing"
click at [890, 112] on span "​" at bounding box center [888, 113] width 15 height 16
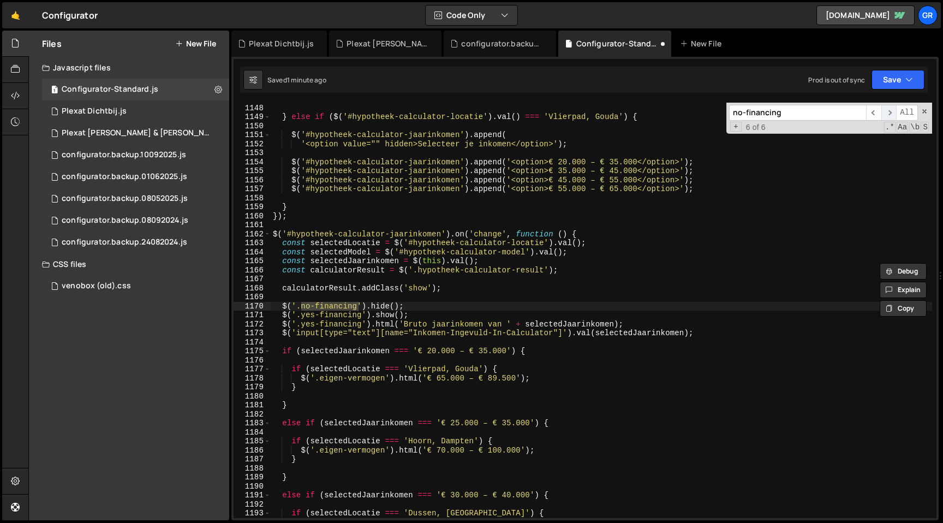
scroll to position [10329, 0]
type textarea "$('.no-financing').hide();"
click at [414, 306] on div "$ ( '#hypotheek-calculator-jaarinkomen' ) . append ( '<option>€ 75.000 – € 85.0…" at bounding box center [602, 310] width 662 height 433
click at [282, 306] on div "$ ( '#hypotheek-calculator-jaarinkomen' ) . append ( '<option>€ 75.000 – € 85.0…" at bounding box center [602, 310] width 662 height 433
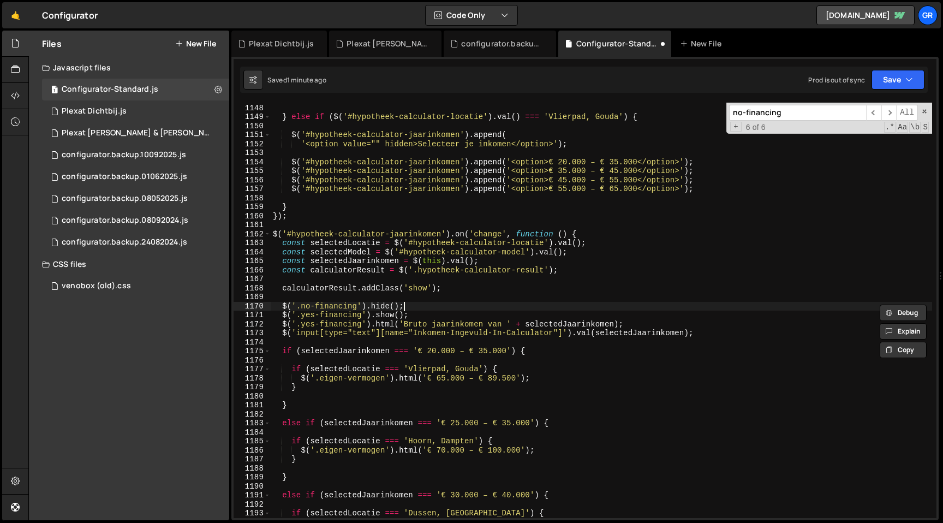
scroll to position [0, 0]
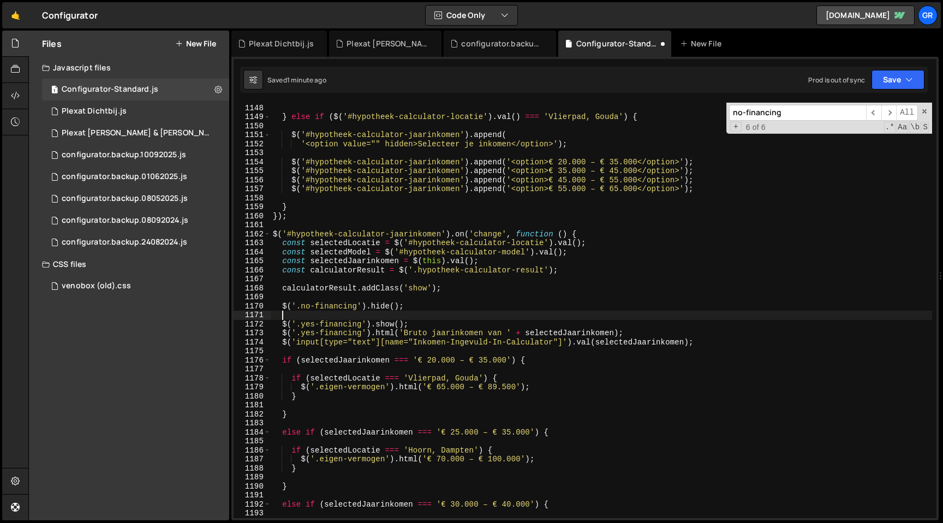
paste textarea "$('.no-financing').hide();"
click at [379, 314] on div "$ ( '#hypotheek-calculator-jaarinkomen' ) . append ( '<option>€ 75.000 – € 85.0…" at bounding box center [602, 310] width 662 height 433
click at [410, 317] on div "$ ( '#hypotheek-calculator-jaarinkomen' ) . append ( '<option>€ 75.000 – € 85.0…" at bounding box center [602, 310] width 662 height 433
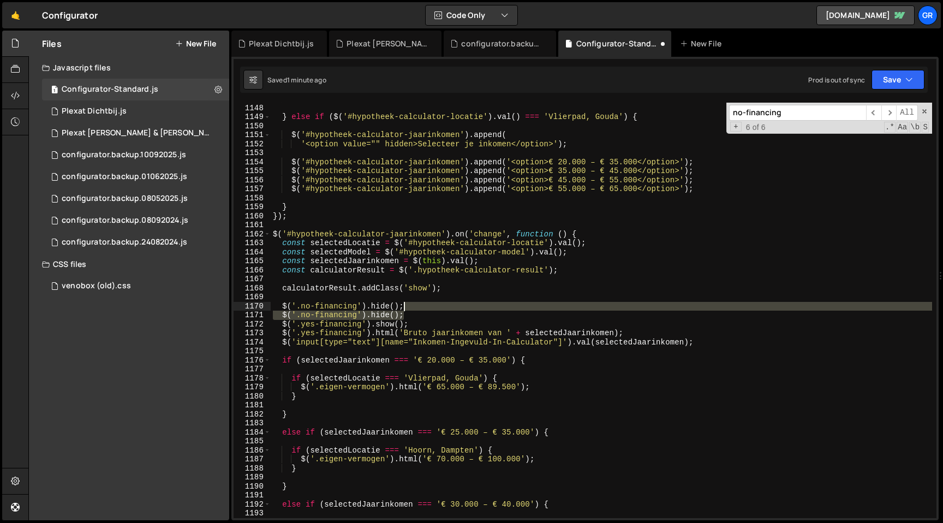
click at [412, 307] on div "$ ( '#hypotheek-calculator-jaarinkomen' ) . append ( '<option>€ 75.000 – € 85.0…" at bounding box center [602, 310] width 662 height 433
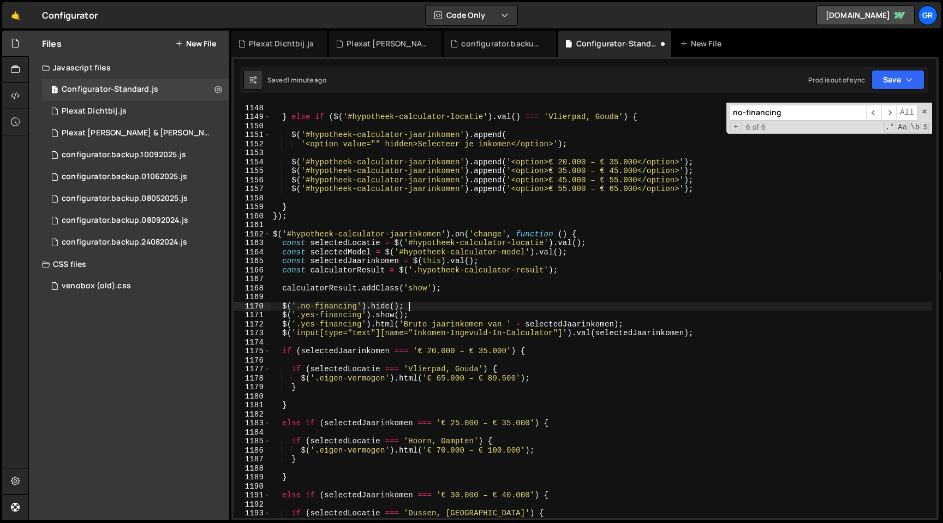
scroll to position [0, 9]
click at [926, 112] on span at bounding box center [925, 112] width 8 height 8
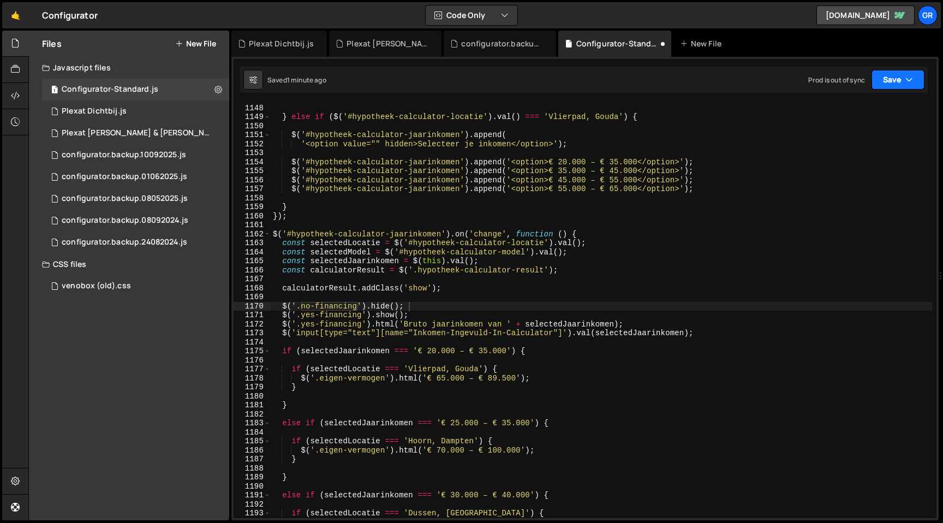
click at [917, 88] on button "Save" at bounding box center [898, 80] width 53 height 20
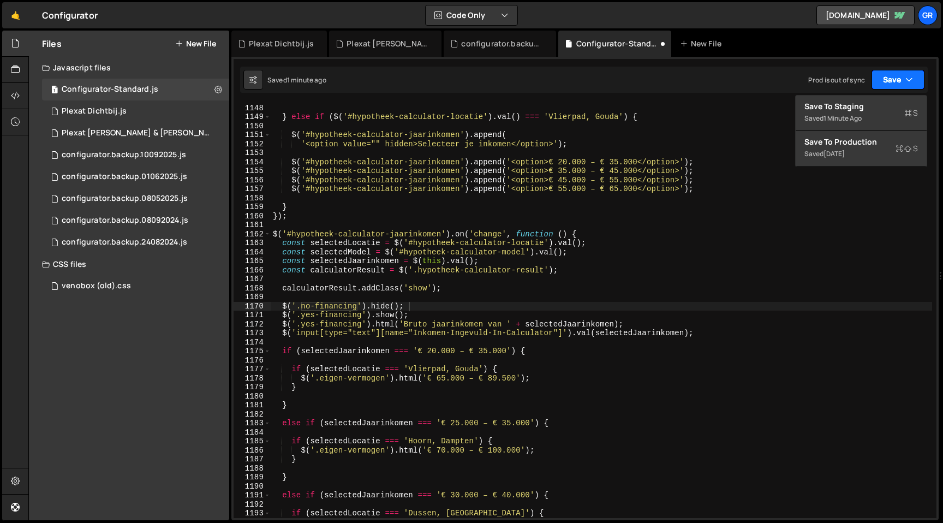
click at [917, 88] on button "Save" at bounding box center [898, 80] width 53 height 20
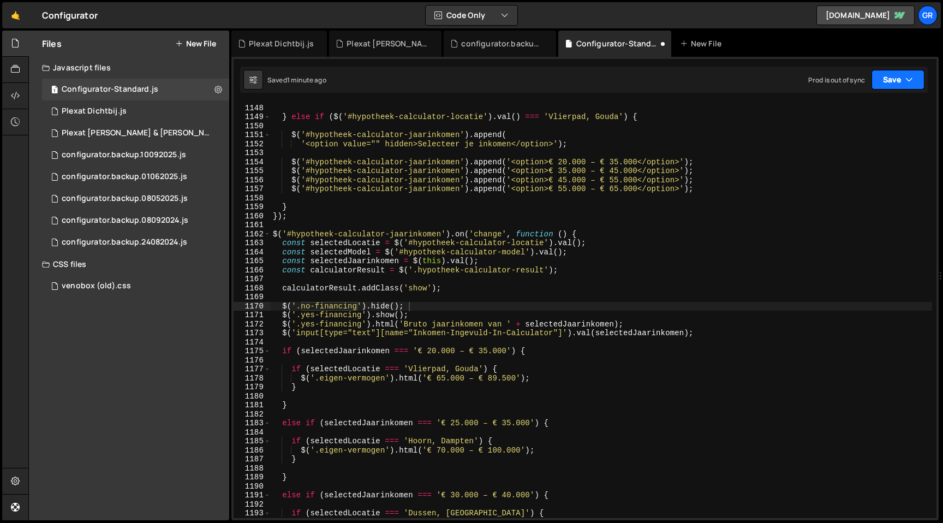
click at [917, 85] on button "Save" at bounding box center [898, 80] width 53 height 20
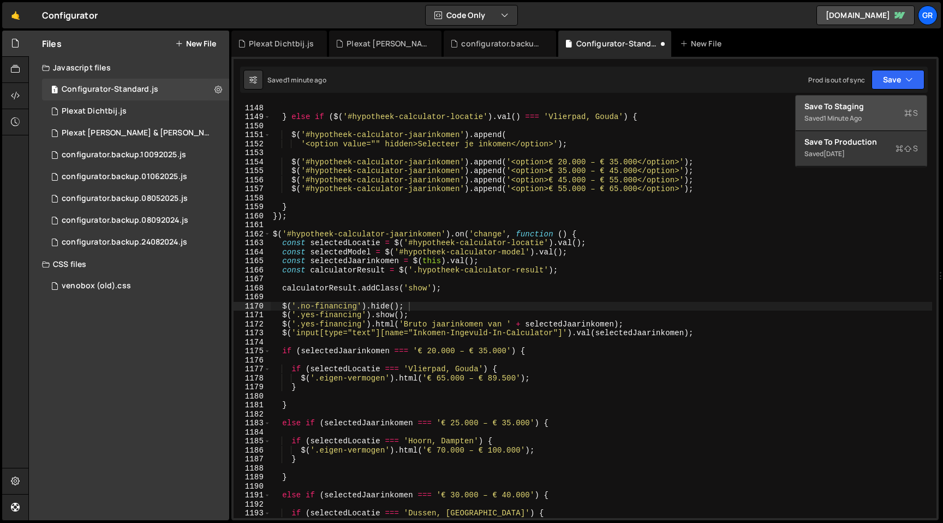
click at [894, 106] on div "Save to Staging S" at bounding box center [862, 106] width 114 height 11
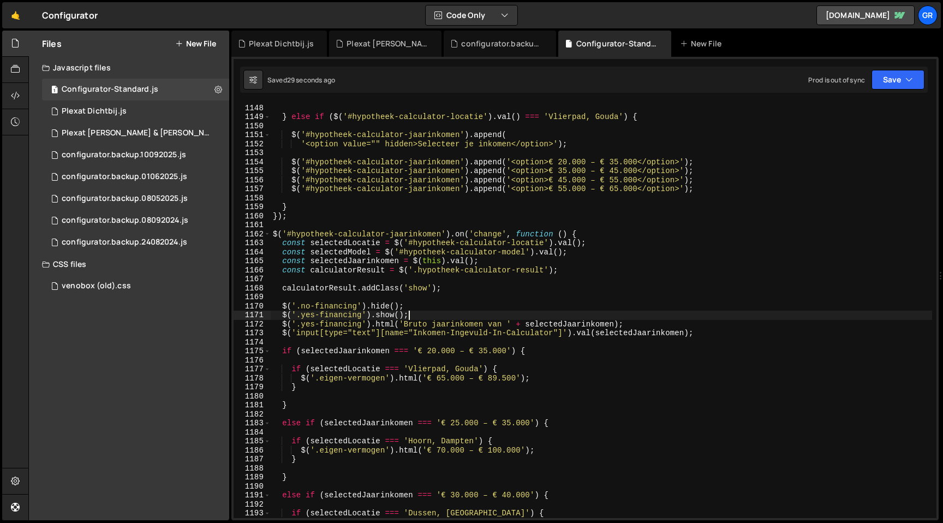
click at [440, 312] on div "$ ( '#hypotheek-calculator-jaarinkomen' ) . append ( '<option>€ 75.000 – € 85.0…" at bounding box center [602, 310] width 662 height 433
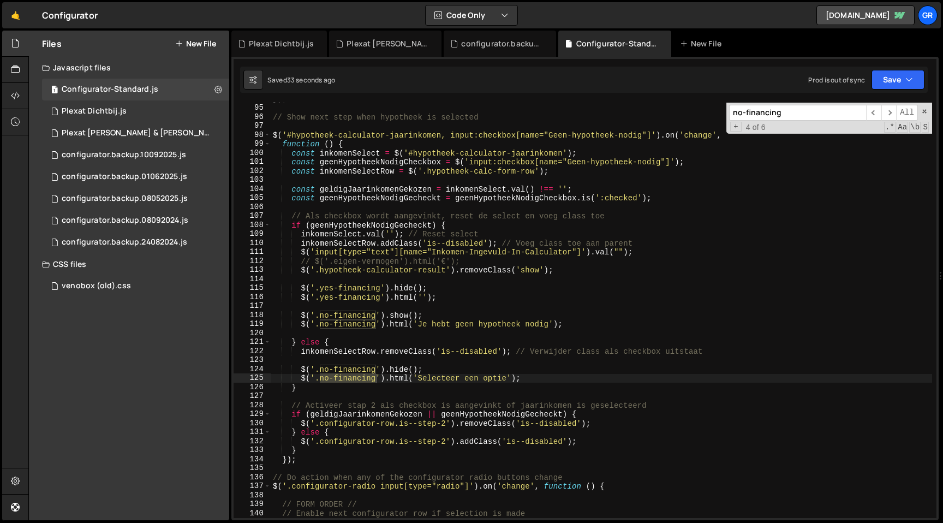
scroll to position [2188, 0]
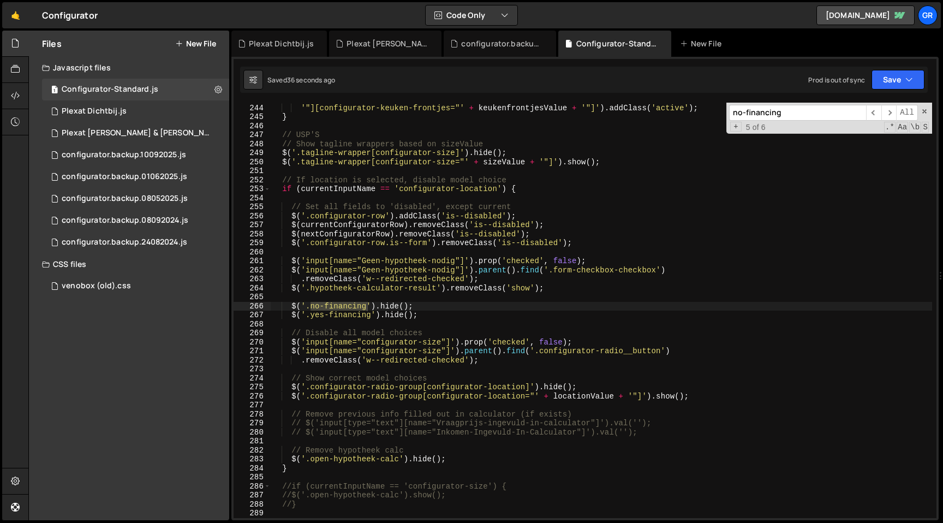
click at [395, 308] on div "$ ( '.configurator__carousel[configurator-size="' + sizeValue + '"][configurato…" at bounding box center [602, 310] width 662 height 433
click at [419, 306] on div "$ ( '.configurator__carousel[configurator-size="' + sizeValue + '"][configurato…" at bounding box center [602, 310] width 662 height 433
type textarea "$('.no-financing').hide(); $('.no-financing').hide();"
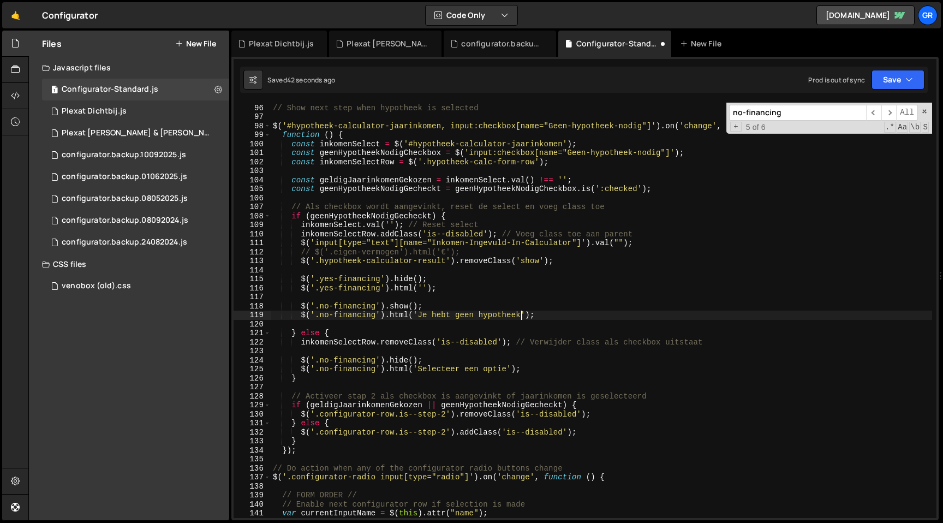
scroll to position [855, 0]
type textarea "$('.no-financing').html('Selecteer een optie');"
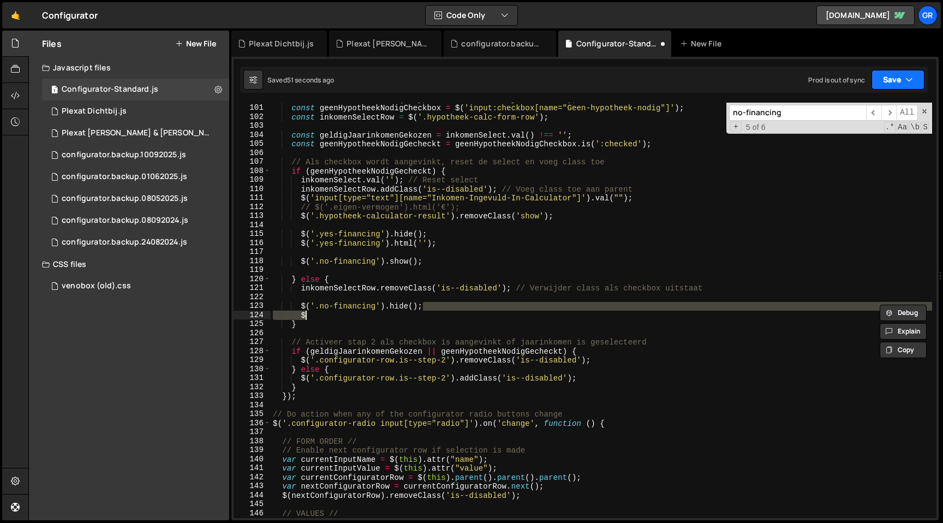
scroll to position [900, 0]
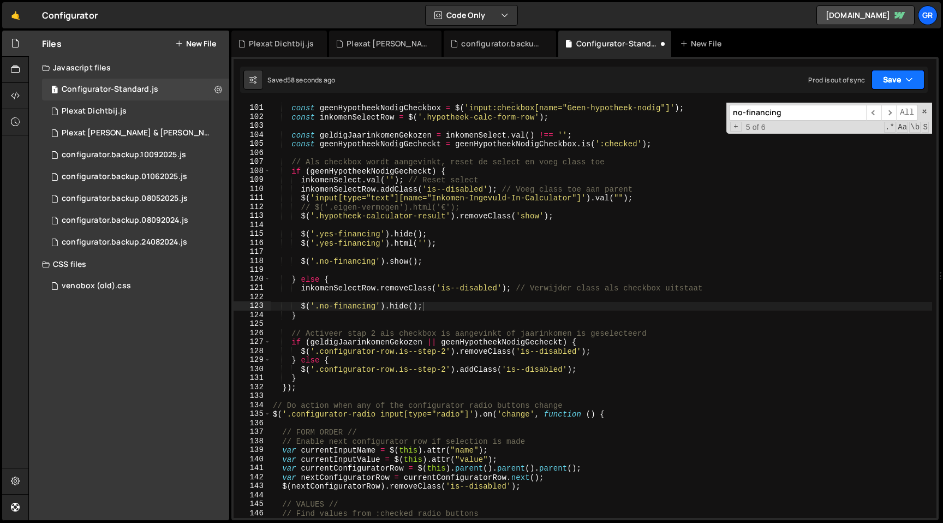
click at [913, 80] on icon "button" at bounding box center [910, 79] width 8 height 11
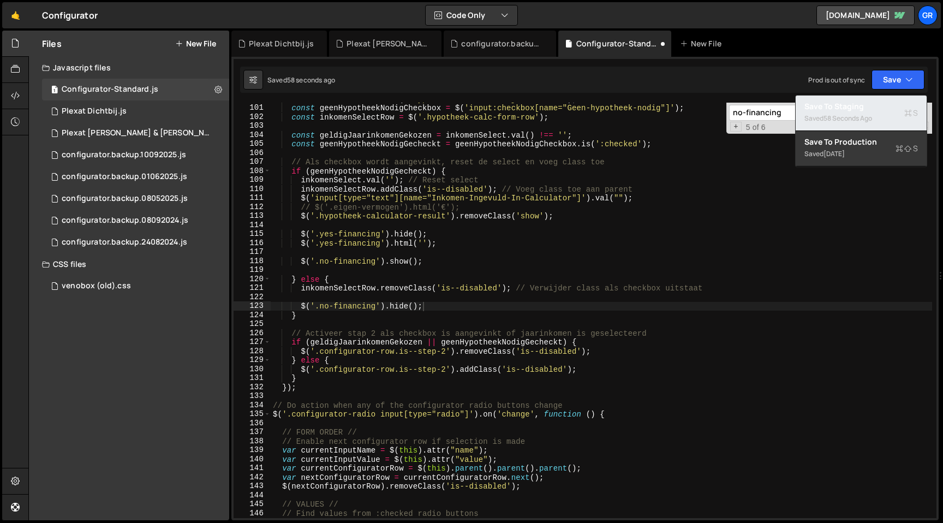
click at [897, 112] on div "Saved 58 seconds ago" at bounding box center [862, 118] width 114 height 13
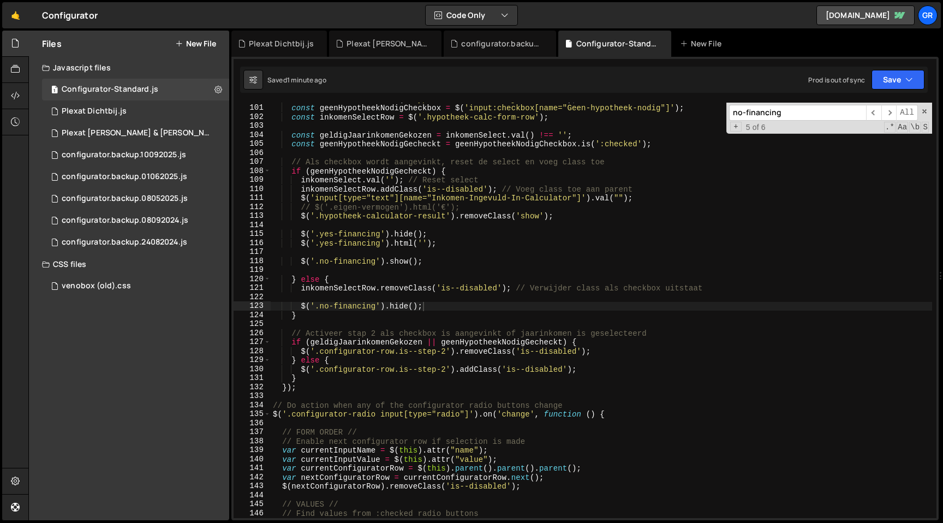
type textarea "inkomenSelectRow.removeClass('is--disabled'); // Verwijder class als checkbox u…"
click at [531, 284] on div "const inkomenSelect = $ ( '#hypotheek-calculator-jaarinkomen' ) ; const geenHyp…" at bounding box center [602, 310] width 662 height 433
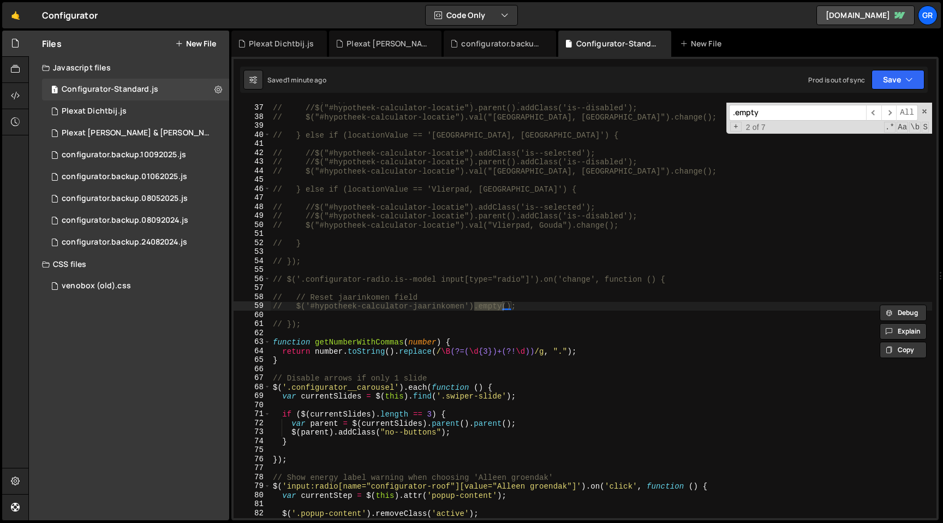
scroll to position [8996, 0]
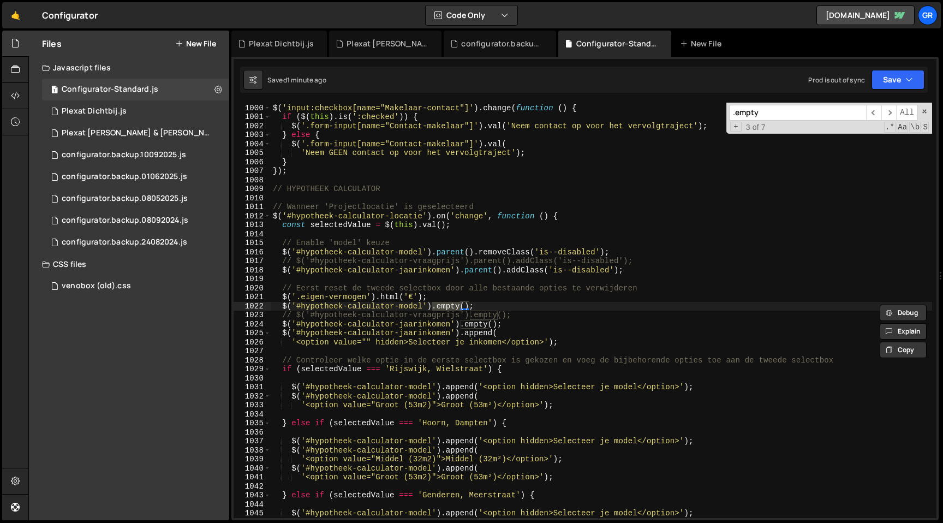
type input ".empty"
type textarea "const selectedValue = $(this).val();"
click at [456, 227] on div "$ ( 'input:checkbox[name="Makelaar-contact"]' ) . change ( function ( ) { if ( …" at bounding box center [602, 310] width 662 height 433
paste input "Inkomen-Ingevuld-In-Calculator"
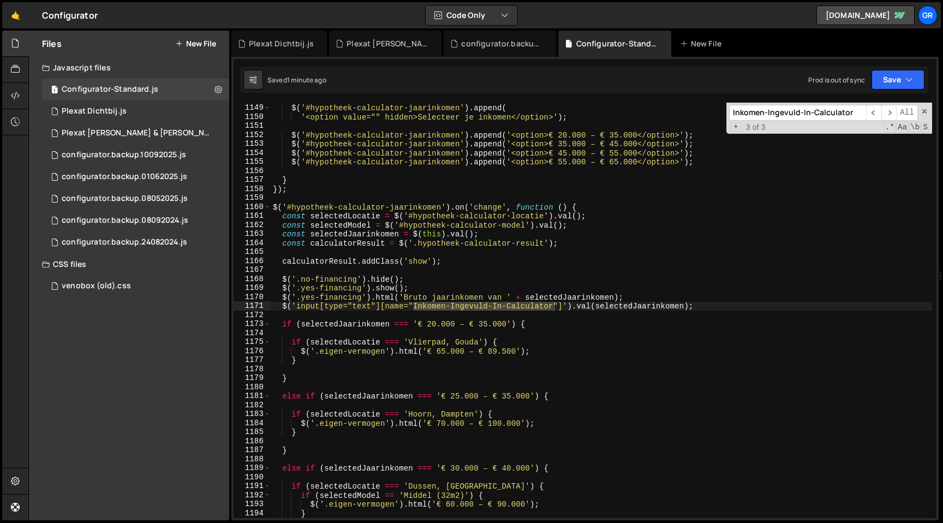
scroll to position [10338, 0]
type input "Inkomen-Ingevuld-In-Calculator"
click at [884, 112] on span "​" at bounding box center [888, 113] width 15 height 16
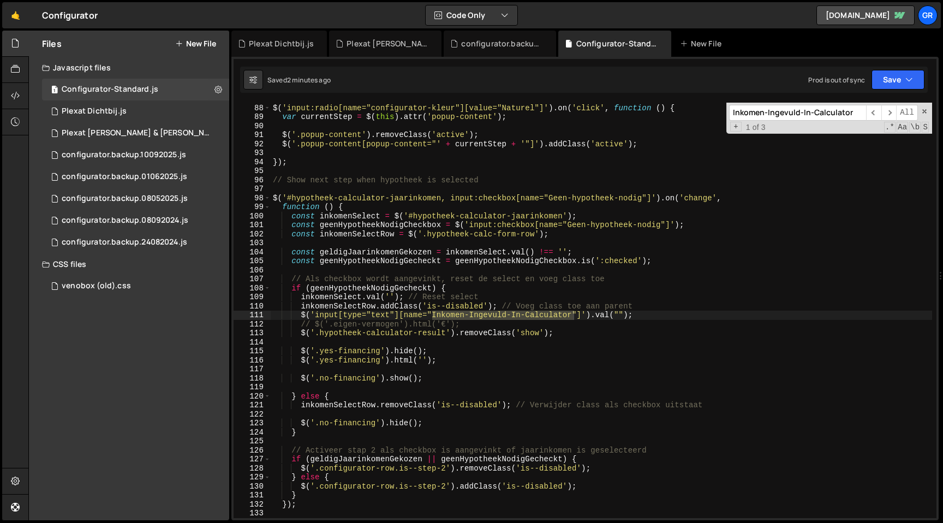
click at [621, 315] on div "// Show warning when choosing gevelkleur 'Naturel' $ ( 'input:radio[name="confi…" at bounding box center [602, 310] width 662 height 433
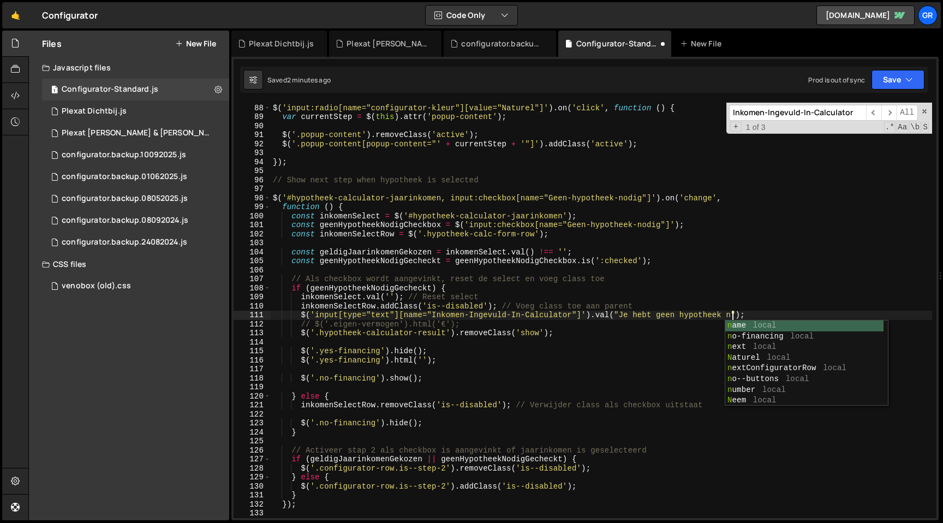
scroll to position [0, 33]
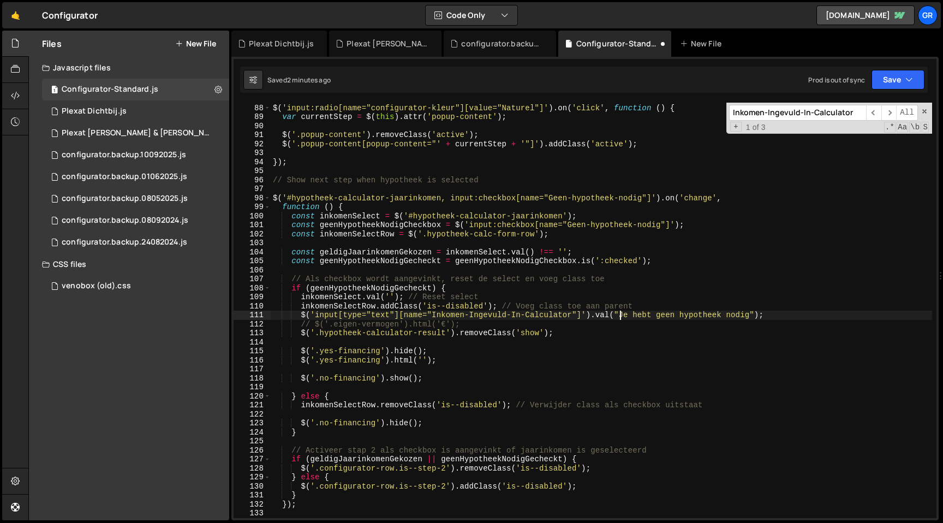
click at [620, 317] on div "// Show warning when choosing gevelkleur 'Naturel' $ ( 'input:radio[name="confi…" at bounding box center [602, 310] width 662 height 433
click at [661, 318] on div "// Show warning when choosing gevelkleur 'Naturel' $ ( 'input:radio[name="confi…" at bounding box center [602, 310] width 662 height 433
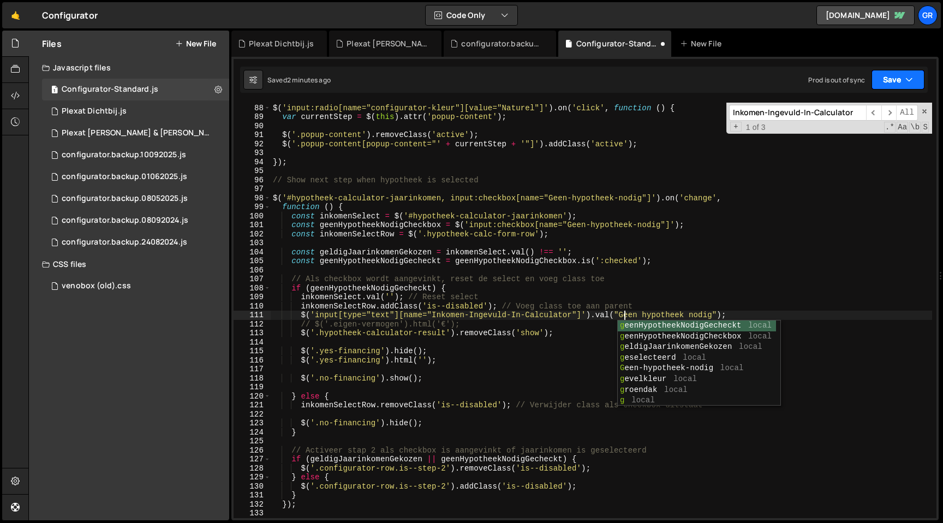
click at [912, 78] on icon "button" at bounding box center [910, 79] width 8 height 11
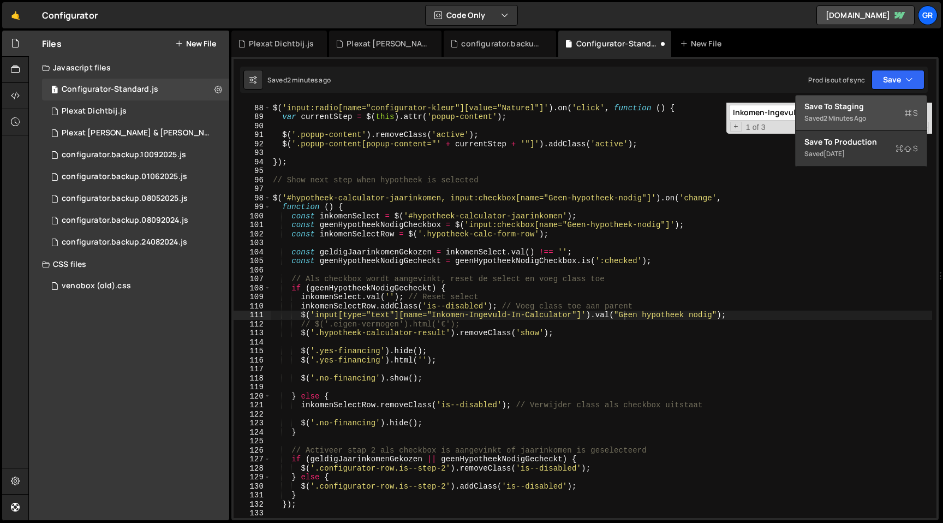
click at [891, 101] on div "Save to Staging S" at bounding box center [862, 106] width 114 height 11
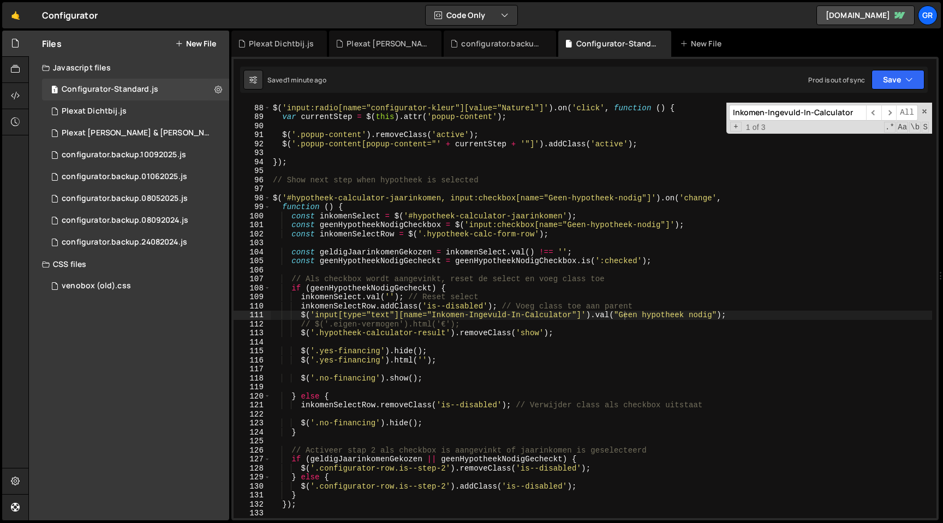
type textarea "// Als checkbox wordt aangevinkt, reset de select en voeg class toe"
click at [528, 281] on div "// Show warning when choosing gevelkleur 'Naturel' $ ( 'input:radio[name="confi…" at bounding box center [602, 310] width 662 height 433
paste input "hypotheek-calc-form-row"
type input "hypotheek-calc-form-row"
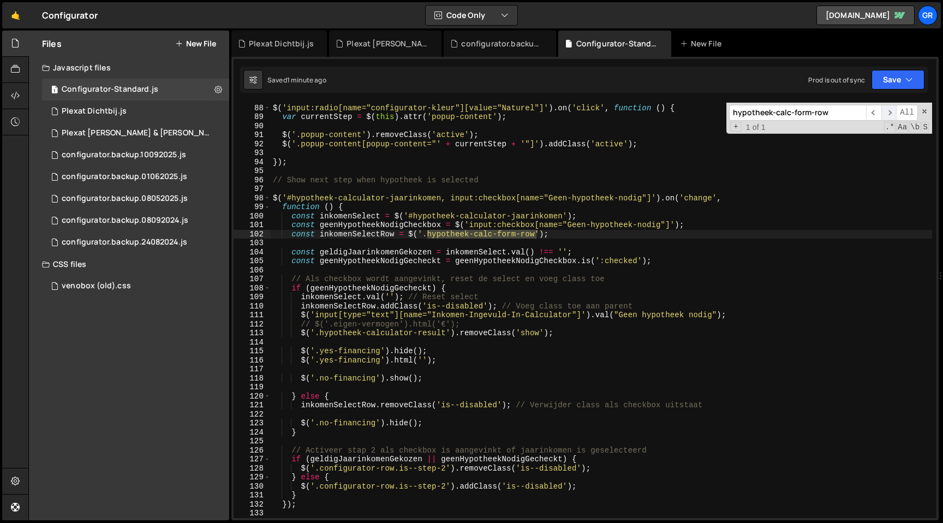
click at [892, 112] on span "​" at bounding box center [888, 113] width 15 height 16
click at [301, 300] on div "// Show warning when choosing gevelkleur 'Naturel' $ ( 'input:radio[name="confi…" at bounding box center [602, 310] width 662 height 433
click at [498, 307] on div "// Show warning when choosing gevelkleur 'Naturel' $ ( 'input:radio[name="confi…" at bounding box center [602, 310] width 662 height 433
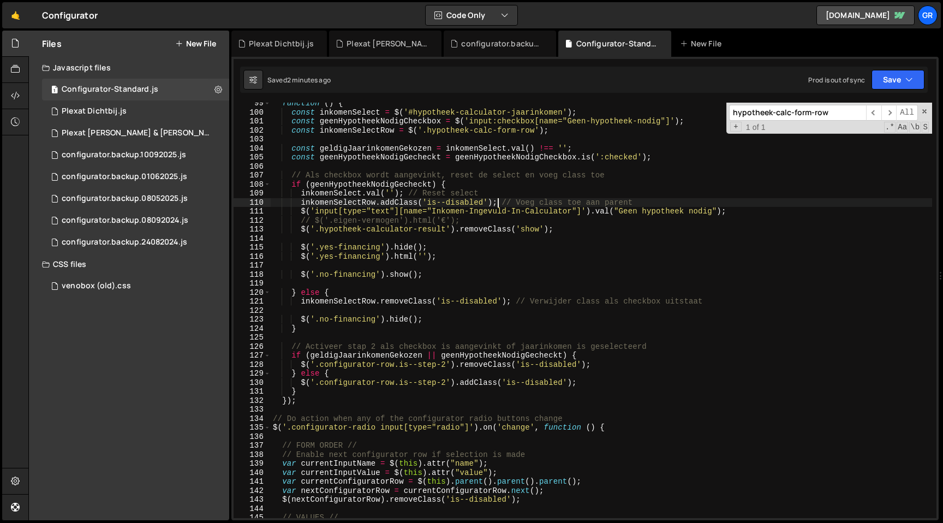
scroll to position [884, 0]
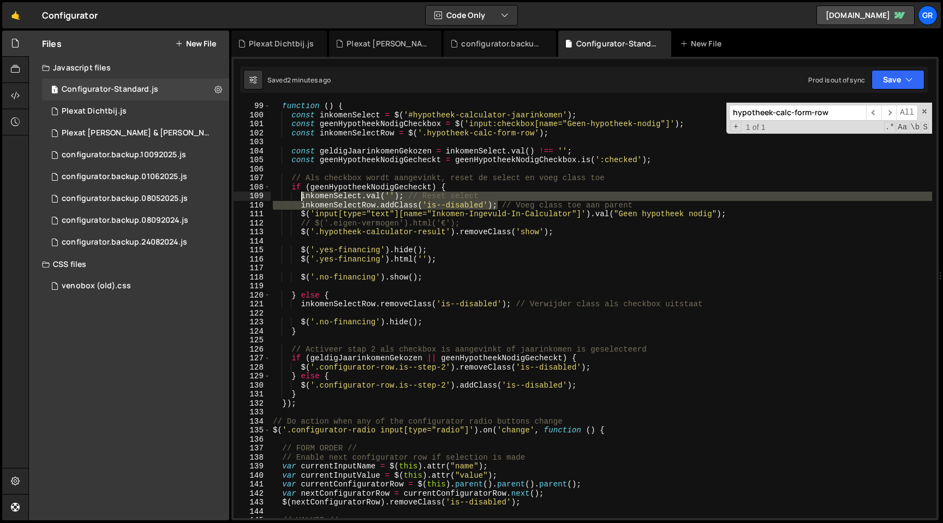
click at [302, 196] on div "function ( ) { const inkomenSelect = $ ( '#hypotheek-calculator-jaarinkomen' ) …" at bounding box center [602, 318] width 662 height 433
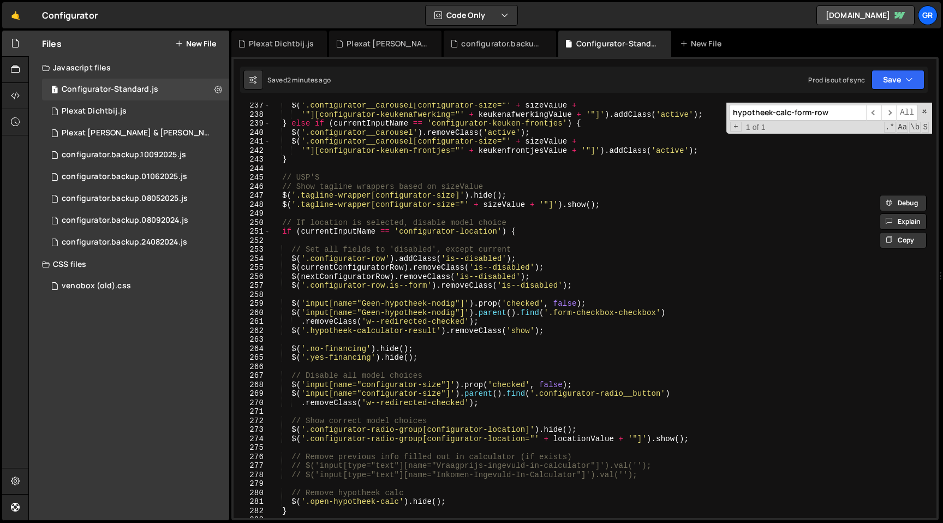
scroll to position [2127, 0]
click at [289, 306] on div "$ ( '.configurator__carousel[configurator-size="' + sizeValue + '"][configurato…" at bounding box center [602, 317] width 662 height 433
type textarea ".removeClass('w--redirected-checked');"
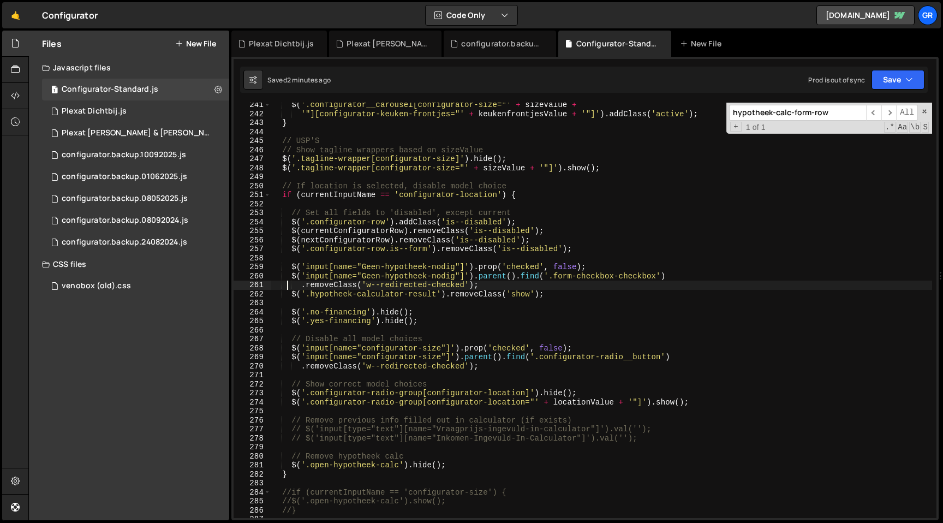
scroll to position [2165, 0]
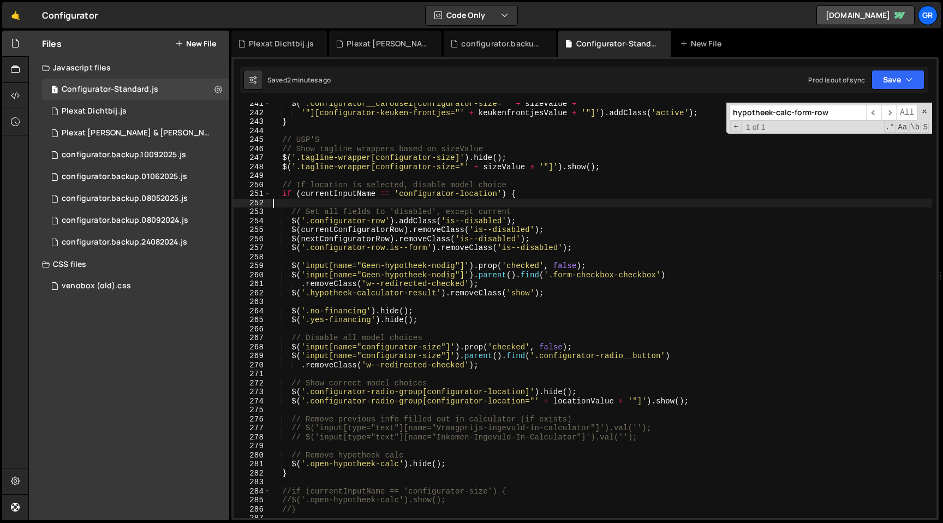
click at [484, 205] on div "$ ( '.configurator__carousel[configurator-size="' + sizeValue + '"][configurato…" at bounding box center [602, 315] width 662 height 433
paste input "ulator-jaarinkomen"
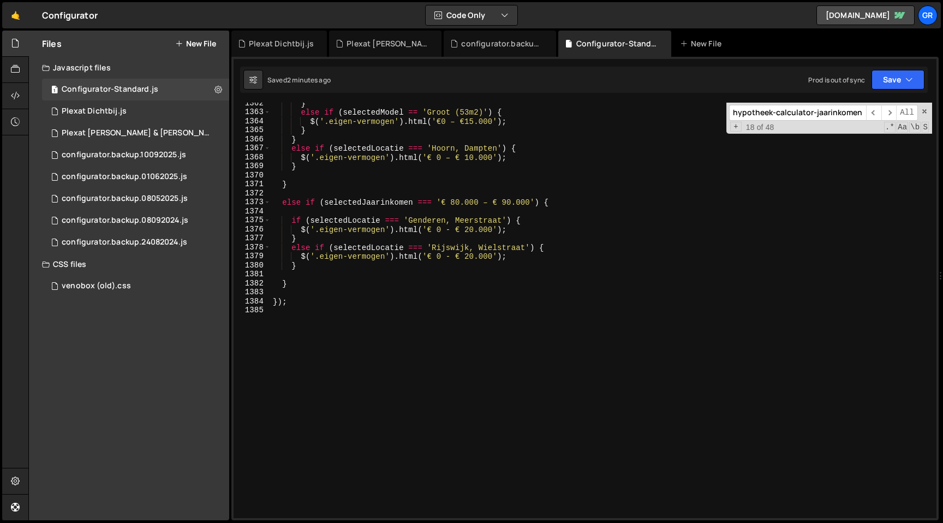
scroll to position [12261, 0]
type input "hypotheek-calculator-jaarinkomen"
click at [600, 356] on div "} else if ( selectedModel == 'Groot (53m2)' ) { $ ( '.eigen-vermogen' ) . html …" at bounding box center [602, 315] width 662 height 433
click at [890, 116] on span "​" at bounding box center [888, 113] width 15 height 16
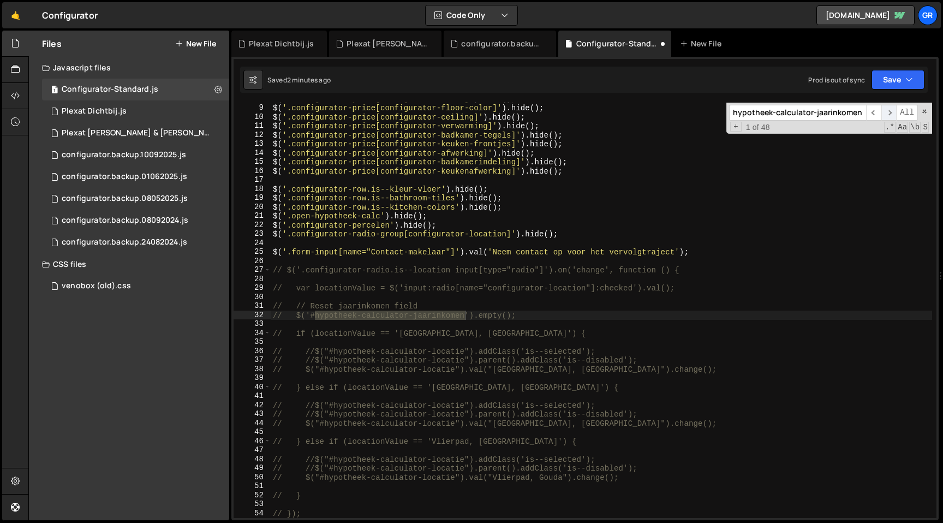
click at [888, 114] on span "​" at bounding box center [888, 113] width 15 height 16
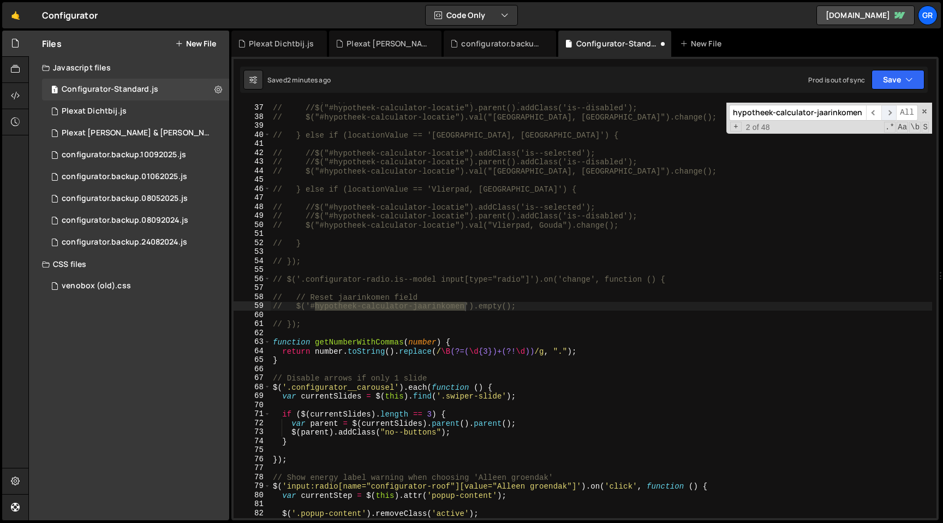
click at [888, 113] on span "​" at bounding box center [888, 113] width 15 height 16
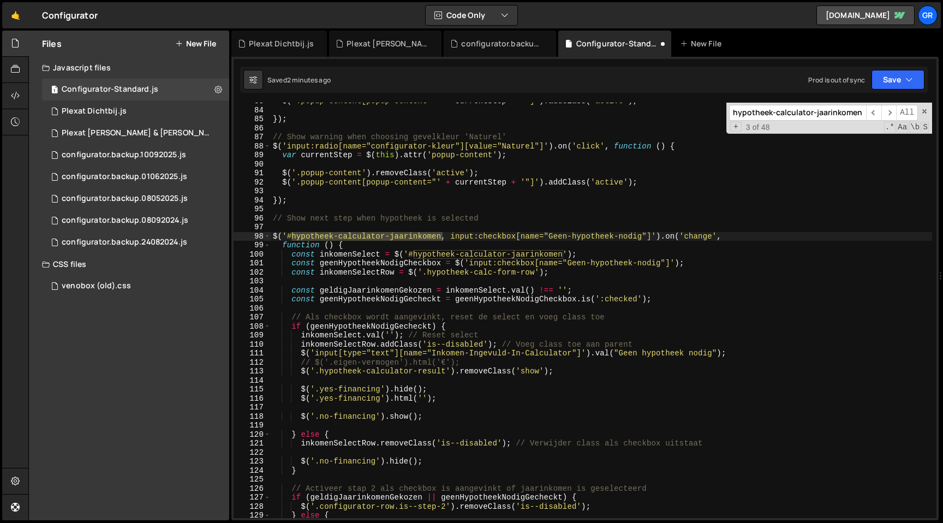
scroll to position [744, 0]
click at [886, 111] on span "​" at bounding box center [888, 113] width 15 height 16
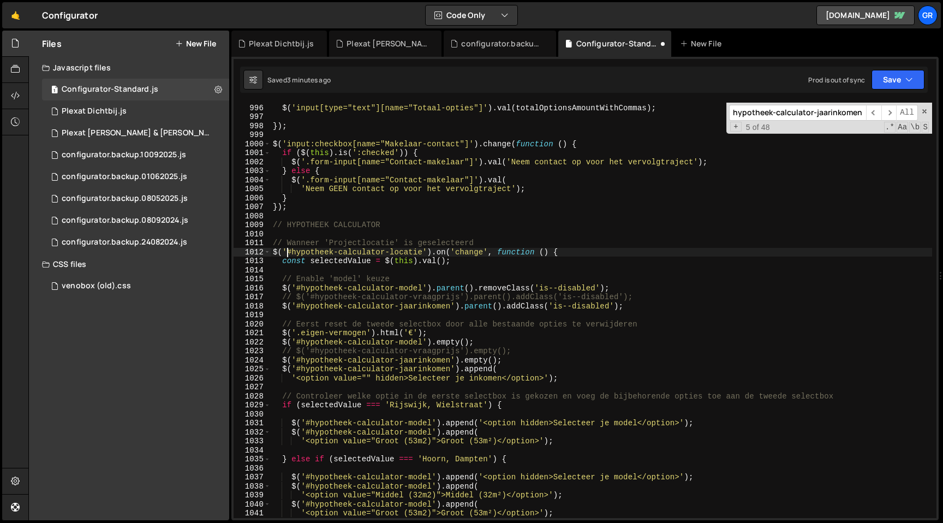
click at [289, 253] on div "$ ( 'input[type="text"][name="Totaal-opties"]' ) . val ( totalOptionsAmountWith…" at bounding box center [602, 310] width 662 height 433
click at [425, 253] on div "$ ( 'input[type="text"][name="Totaal-opties"]' ) . val ( totalOptionsAmountWith…" at bounding box center [602, 310] width 662 height 433
click at [552, 285] on div "$ ( 'input[type="text"][name="Totaal-opties"]' ) . val ( totalOptionsAmountWith…" at bounding box center [602, 310] width 662 height 433
type textarea "$('#hypotheek-calculator-model').parent().removeClass('is--disabled');"
paste input "locatie"
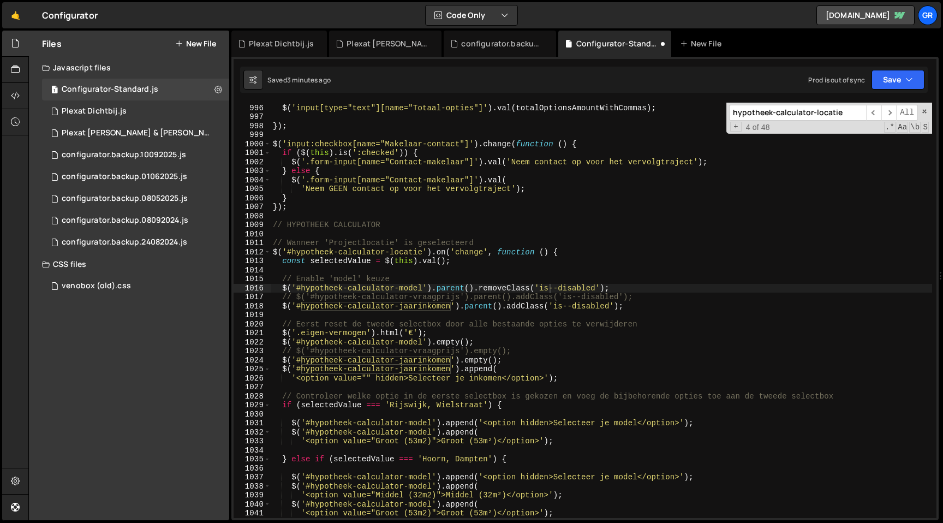
scroll to position [9501, 0]
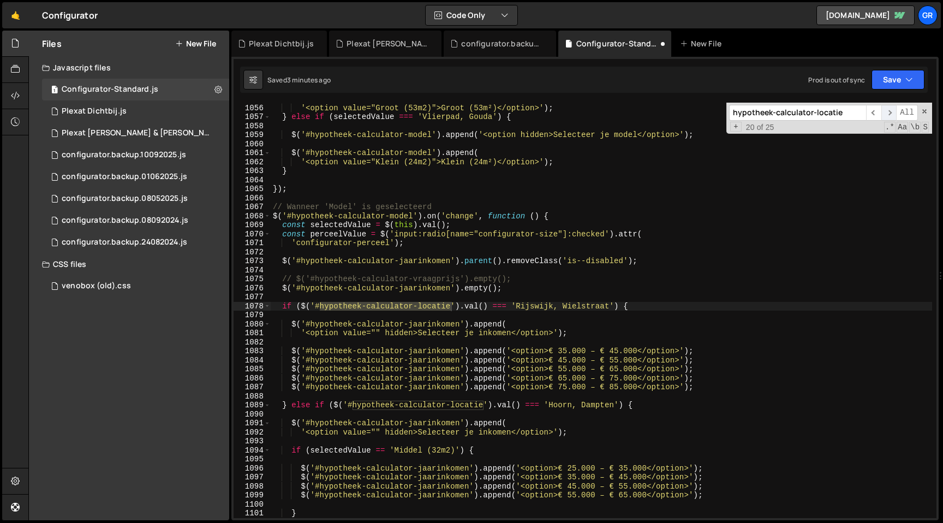
type input "hypotheek-calculator-locatie"
click at [883, 110] on span "​" at bounding box center [888, 113] width 15 height 16
click at [881, 110] on span "​" at bounding box center [888, 113] width 15 height 16
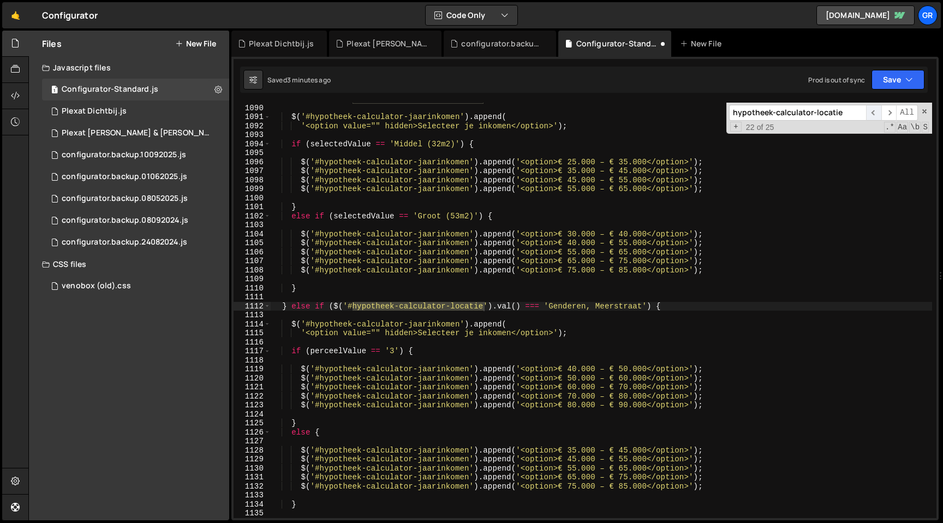
click at [875, 112] on span "​" at bounding box center [873, 113] width 15 height 16
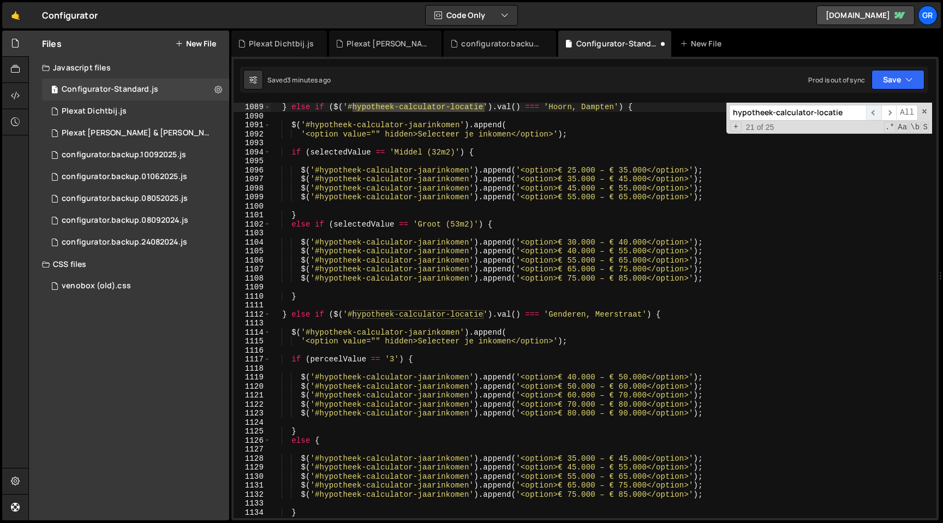
click at [875, 112] on span "​" at bounding box center [873, 113] width 15 height 16
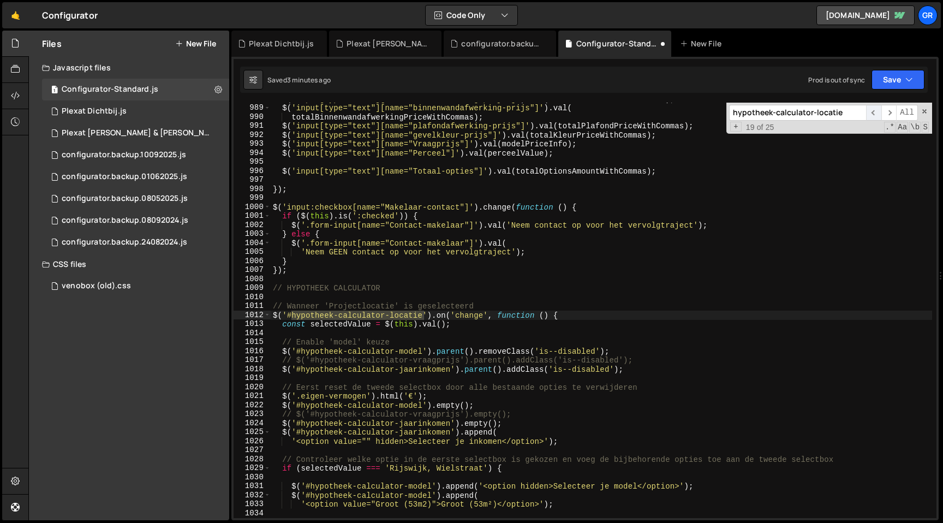
click at [875, 112] on span "​" at bounding box center [873, 113] width 15 height 16
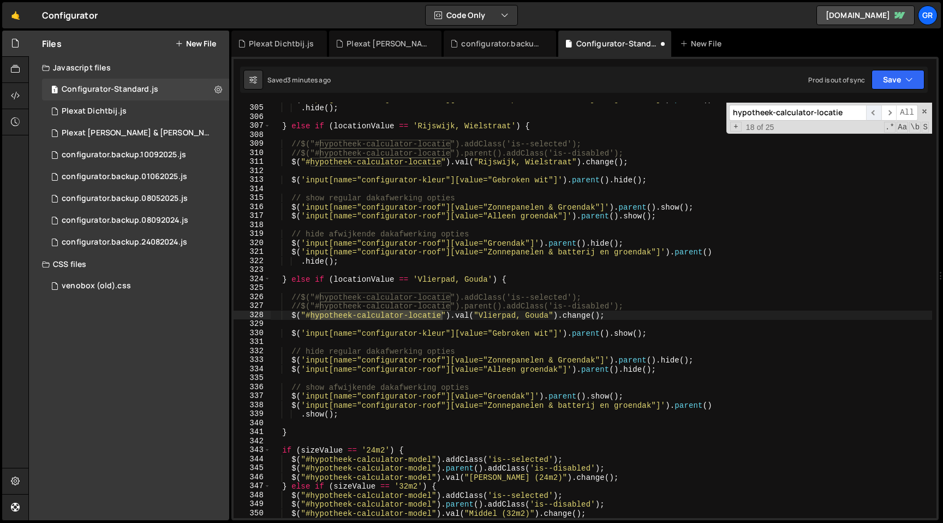
click at [875, 112] on span "​" at bounding box center [873, 113] width 15 height 16
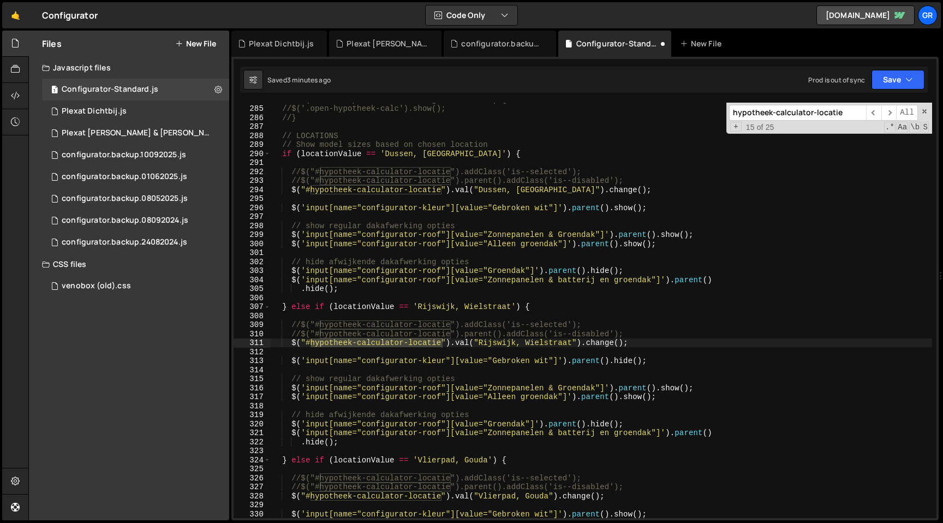
scroll to position [2584, 0]
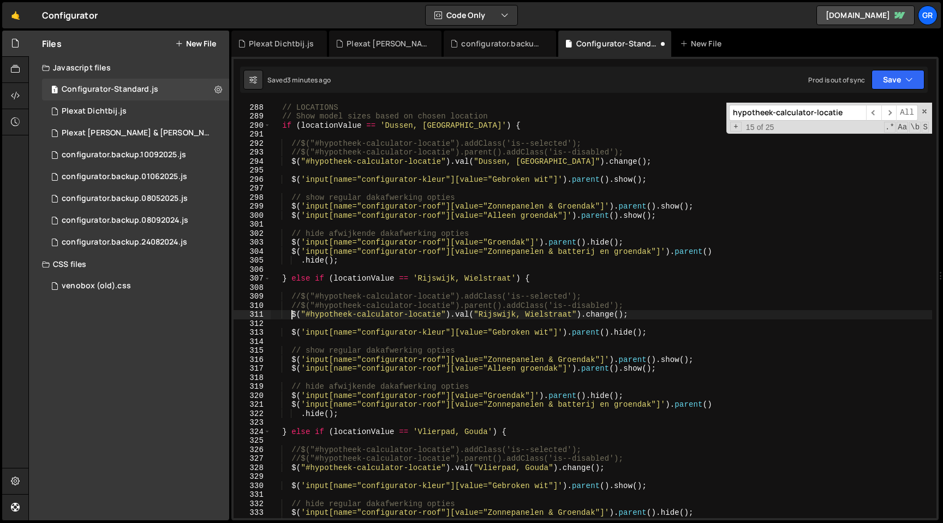
click at [293, 317] on div "// LOCATIONS // Show model sizes based on chosen location if ( locationValue ==…" at bounding box center [602, 310] width 662 height 433
click at [292, 164] on div "// LOCATIONS // Show model sizes based on chosen location if ( locationValue ==…" at bounding box center [602, 310] width 662 height 433
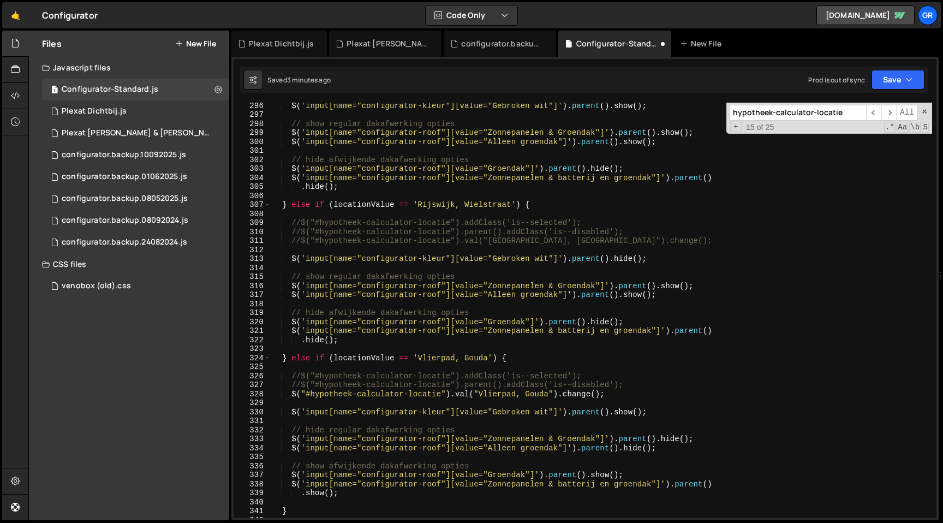
scroll to position [2660, 0]
click at [290, 394] on div "$ ( 'input[name="configurator-kleur"][value="Gebroken wit"]' ) . parent ( ) . s…" at bounding box center [602, 315] width 662 height 433
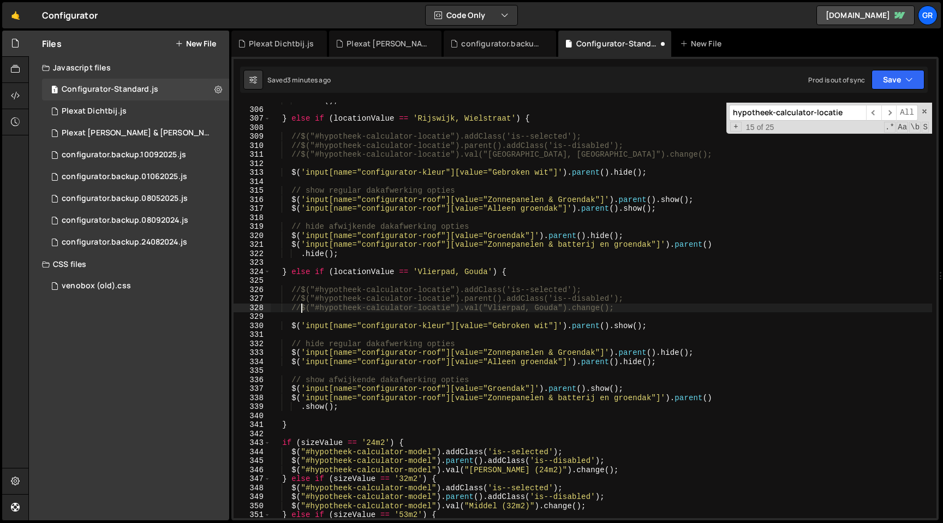
scroll to position [2753, 0]
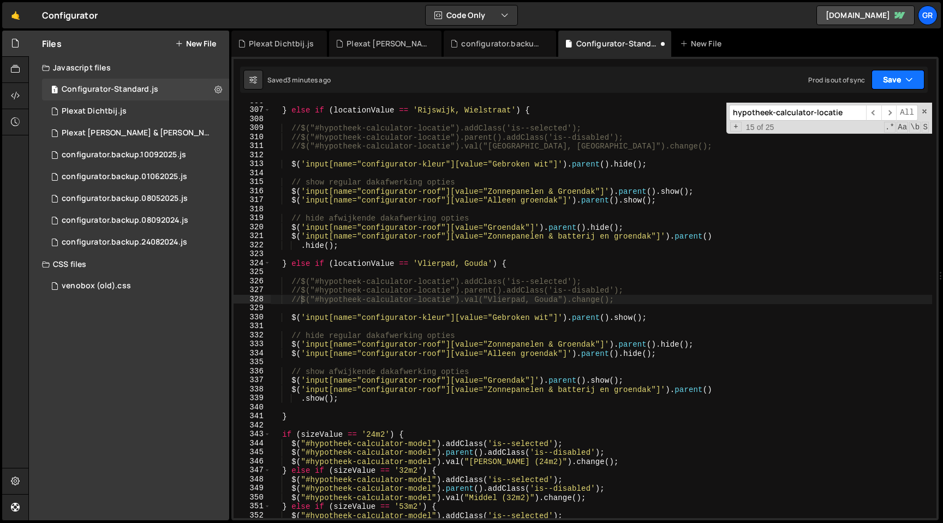
click at [919, 85] on button "Save" at bounding box center [898, 80] width 53 height 20
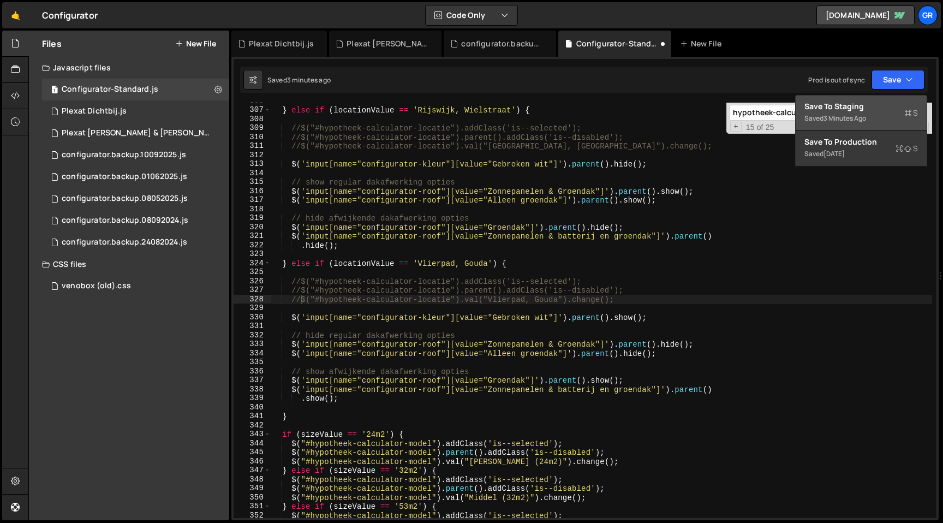
click at [879, 116] on div "Saved 3 minutes ago" at bounding box center [862, 118] width 114 height 13
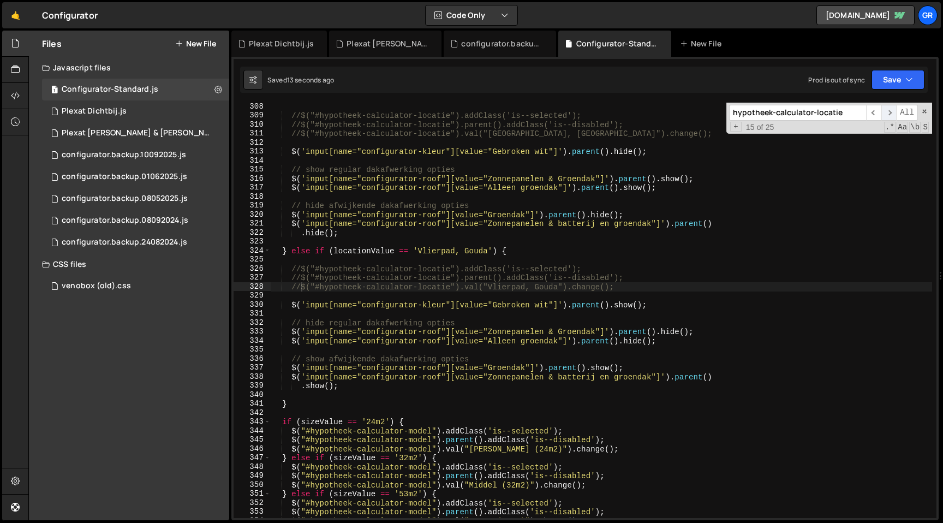
click at [886, 111] on span "​" at bounding box center [888, 113] width 15 height 16
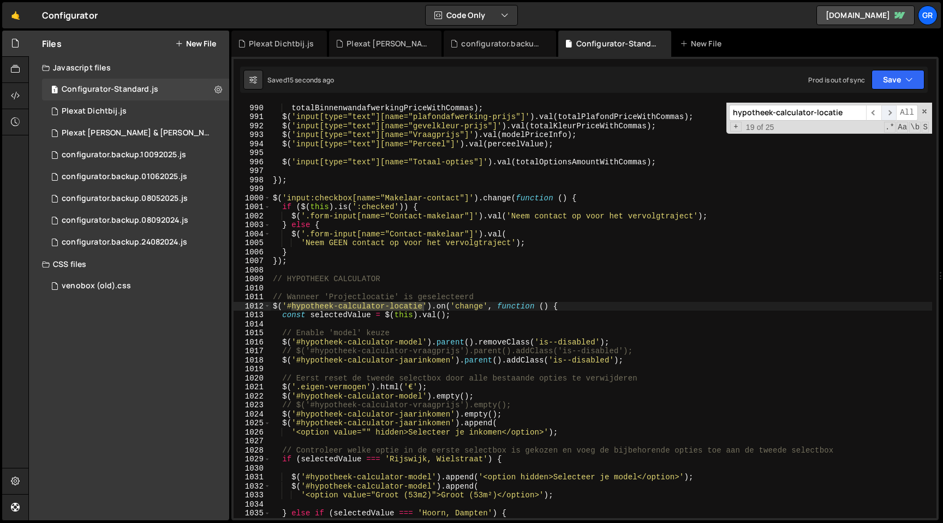
click at [886, 111] on span "​" at bounding box center [888, 113] width 15 height 16
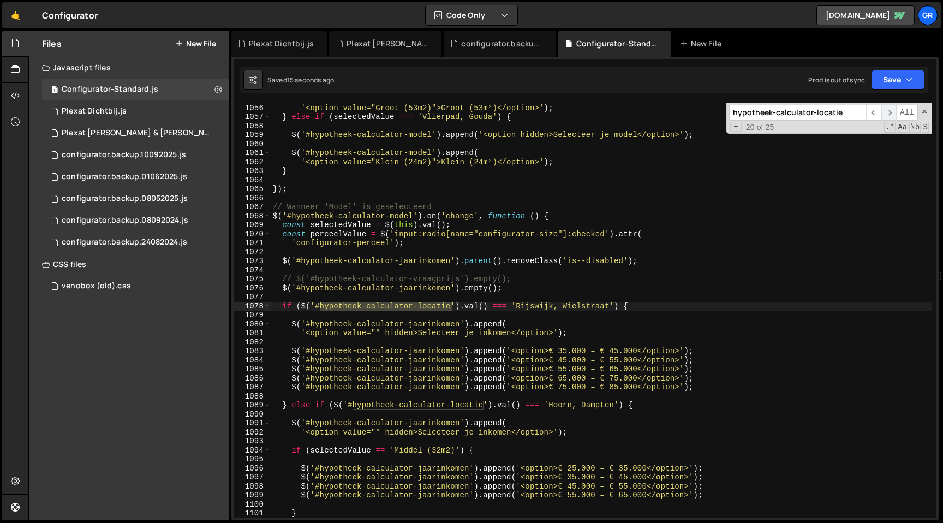
click at [886, 111] on span "​" at bounding box center [888, 113] width 15 height 16
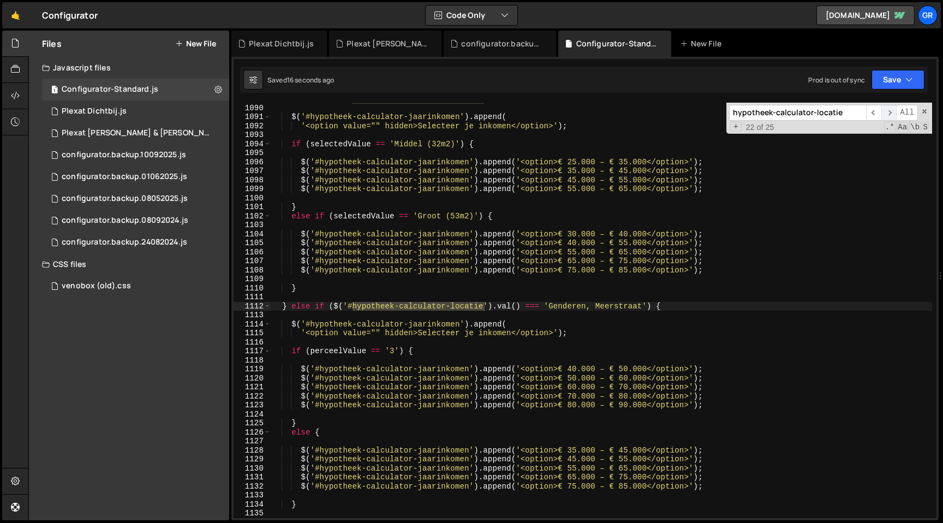
click at [886, 111] on span "​" at bounding box center [888, 113] width 15 height 16
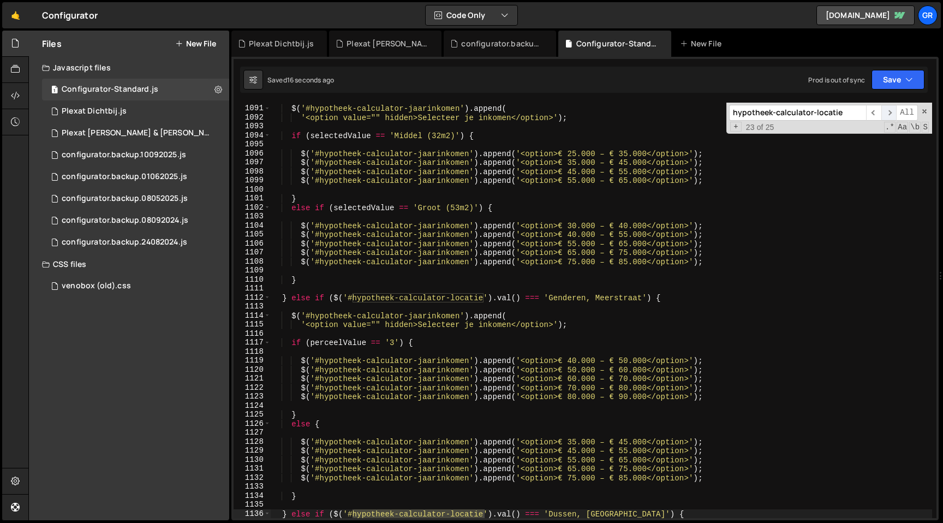
click at [886, 111] on span "​" at bounding box center [888, 113] width 15 height 16
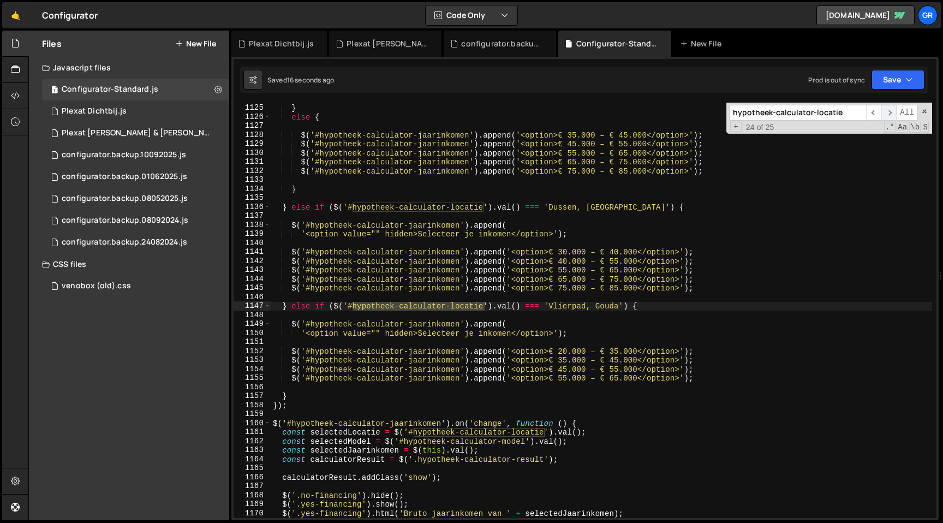
click at [886, 111] on span "​" at bounding box center [888, 113] width 15 height 16
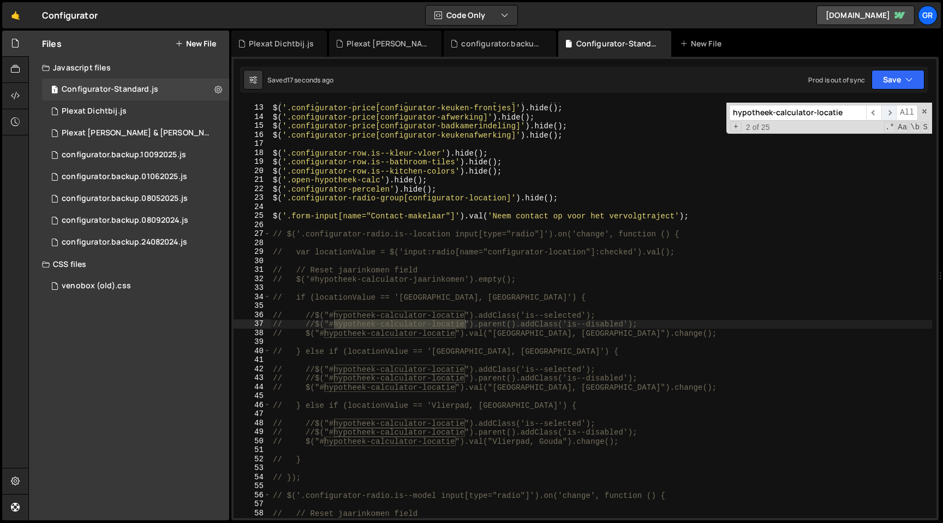
click at [886, 111] on span "​" at bounding box center [888, 113] width 15 height 16
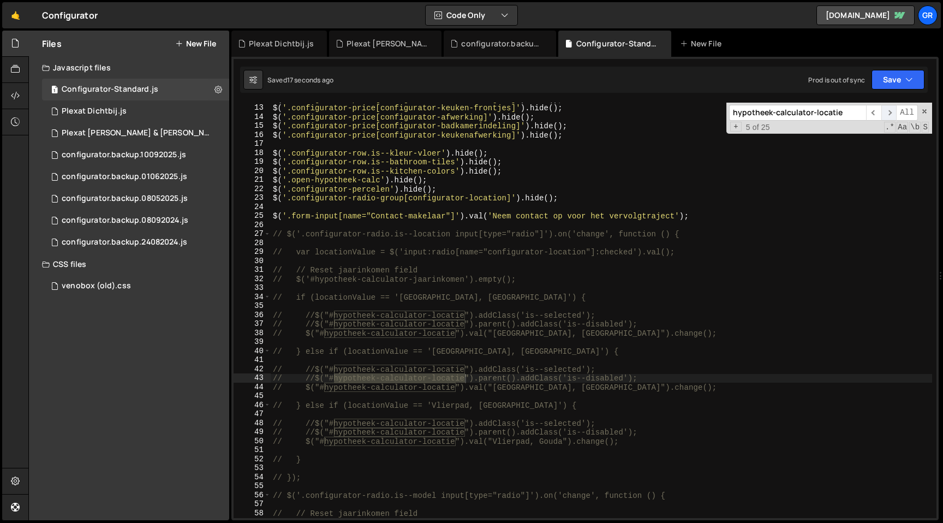
click at [886, 111] on span "​" at bounding box center [888, 113] width 15 height 16
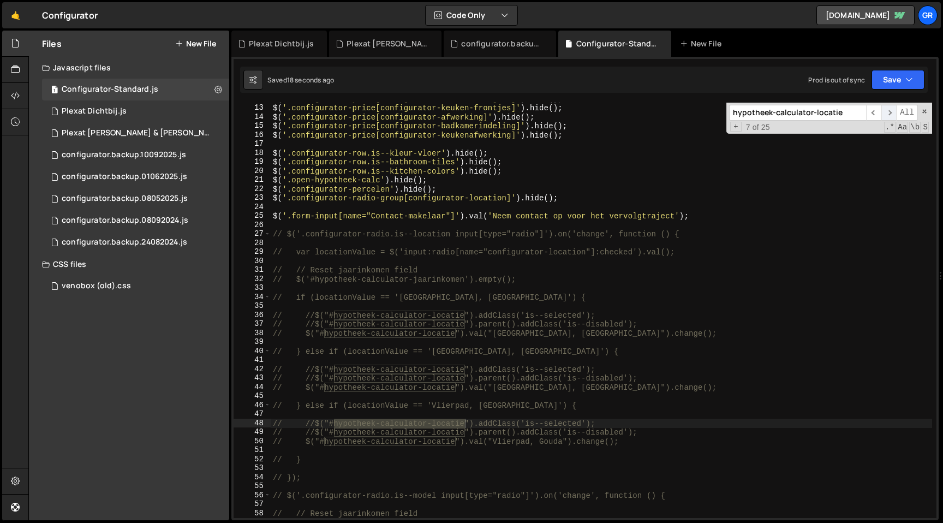
click at [886, 111] on span "​" at bounding box center [888, 113] width 15 height 16
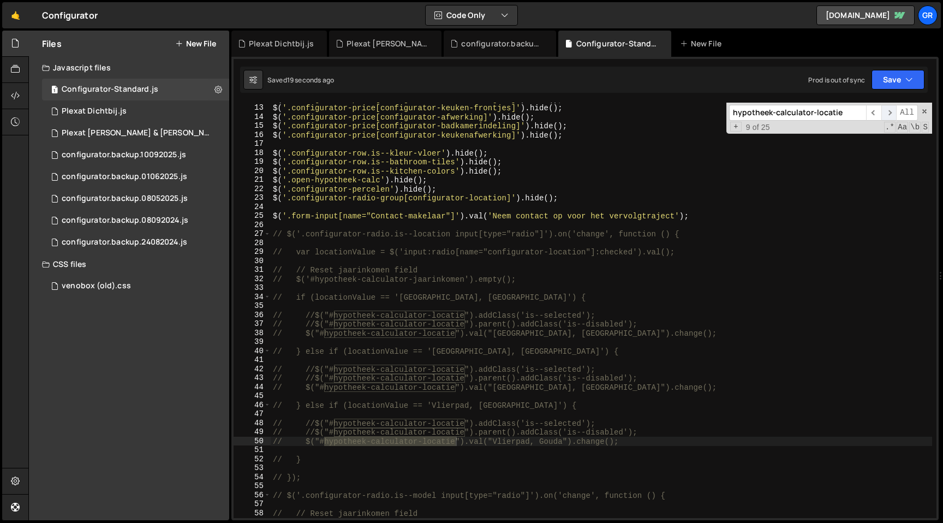
click at [886, 111] on span "​" at bounding box center [888, 113] width 15 height 16
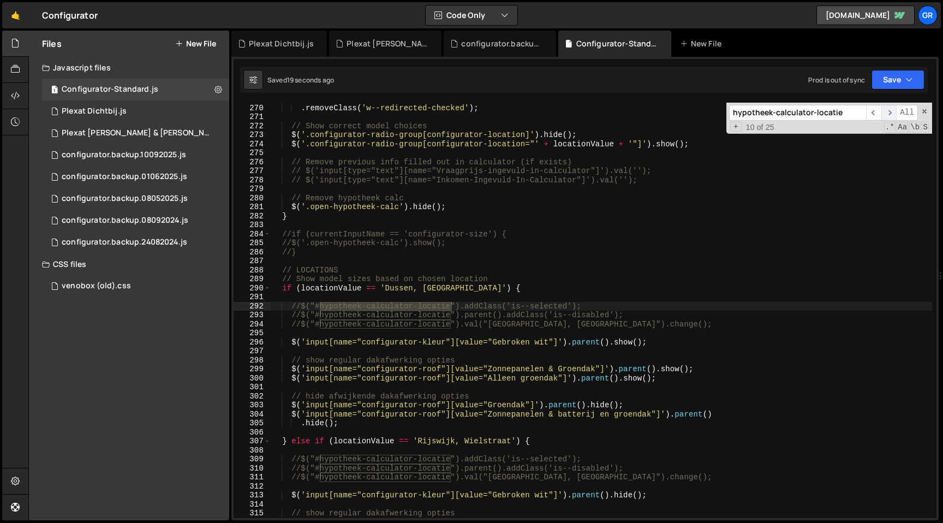
click at [886, 111] on span "​" at bounding box center [888, 113] width 15 height 16
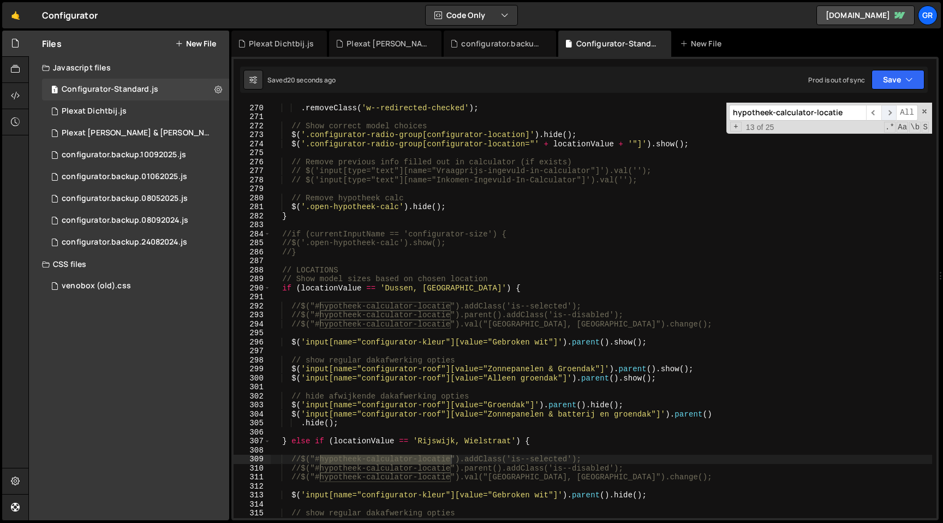
click at [886, 111] on span "​" at bounding box center [888, 113] width 15 height 16
click at [920, 77] on button "Save" at bounding box center [898, 80] width 53 height 20
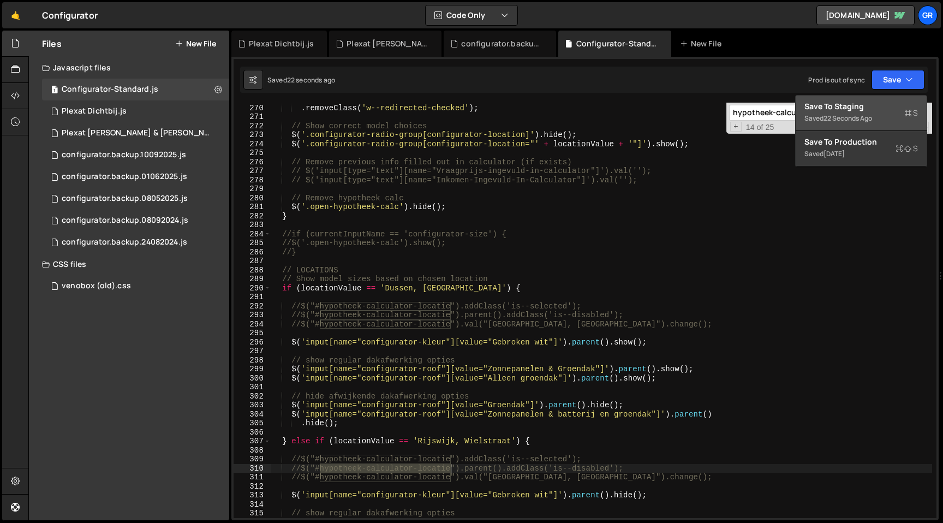
click at [889, 106] on div "Save to Staging S" at bounding box center [862, 106] width 114 height 11
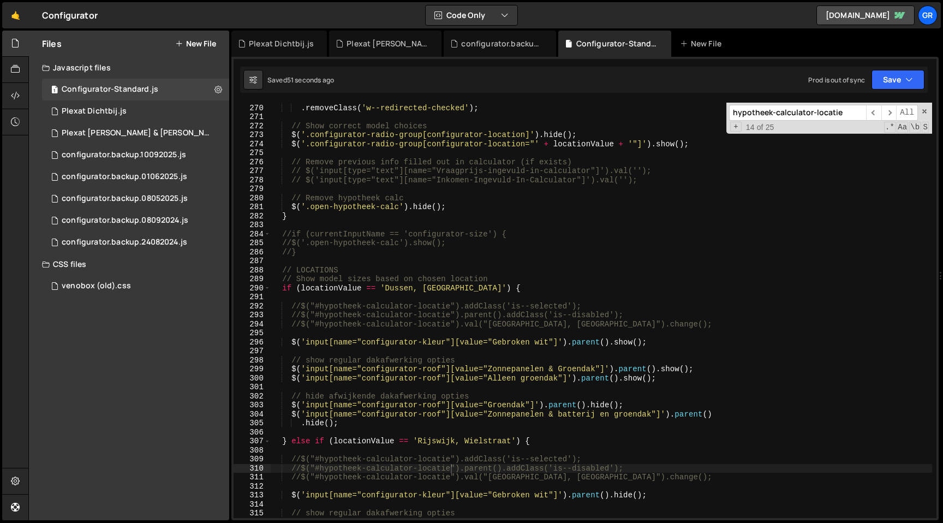
type textarea "});"
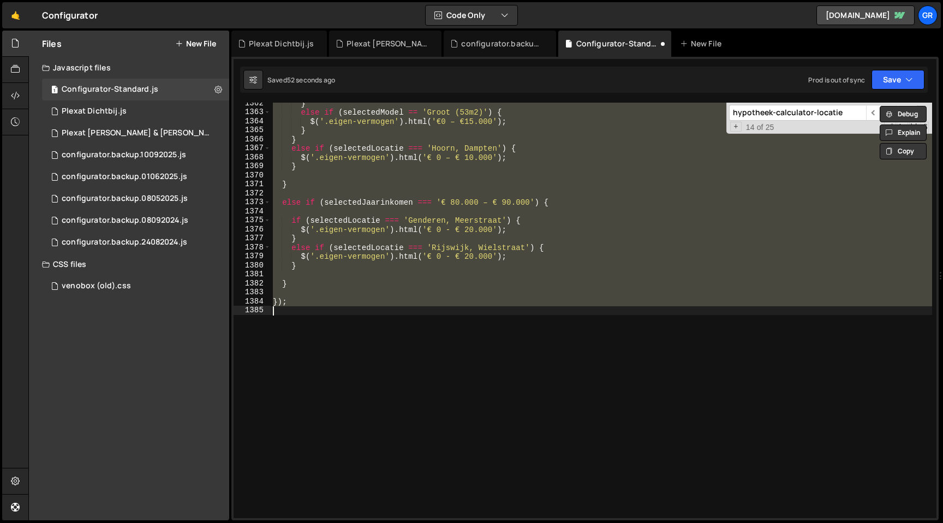
scroll to position [0, 0]
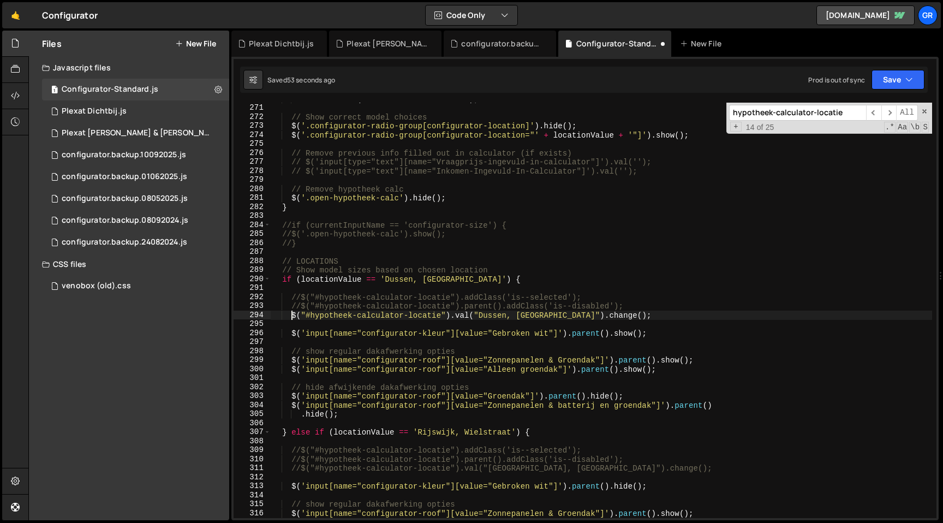
type textarea "$("#hypotheek-calculator-locatie").val("[GEOGRAPHIC_DATA], [GEOGRAPHIC_DATA]").…"
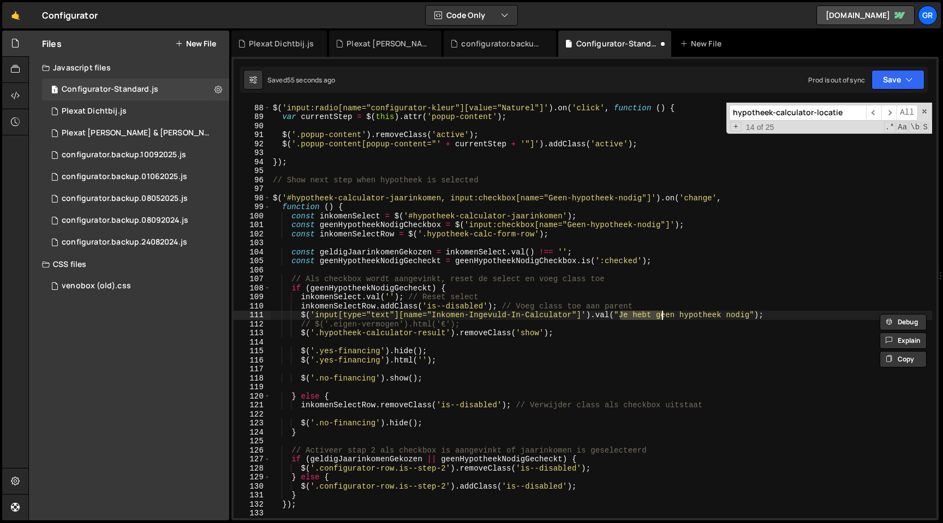
scroll to position [783, 0]
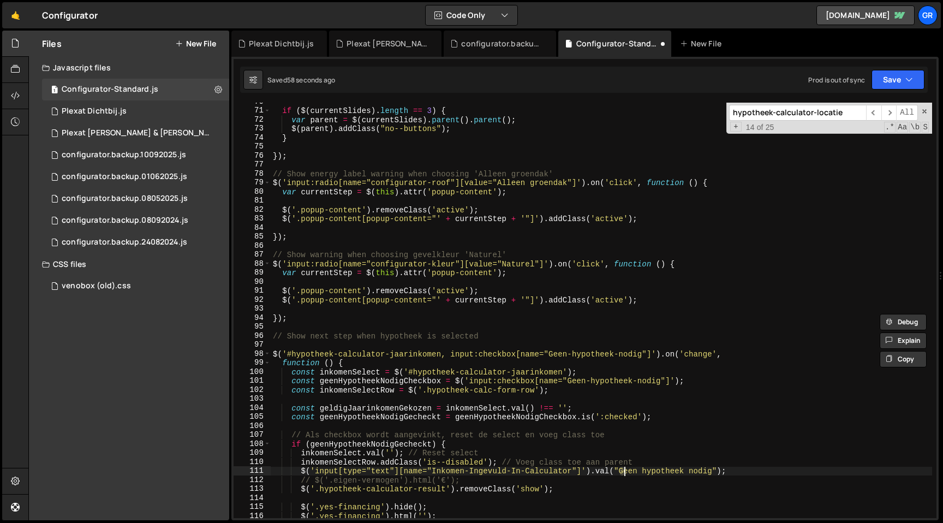
click at [458, 376] on div "if ( $ ( currentSlides ) . length == 3 ) { var parent = $ ( currentSlides ) . p…" at bounding box center [602, 313] width 662 height 433
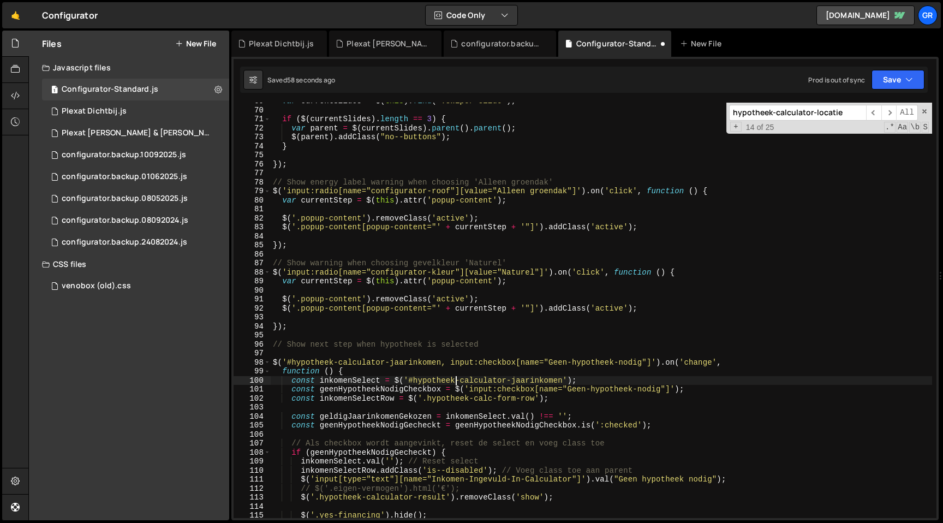
scroll to position [0, 0]
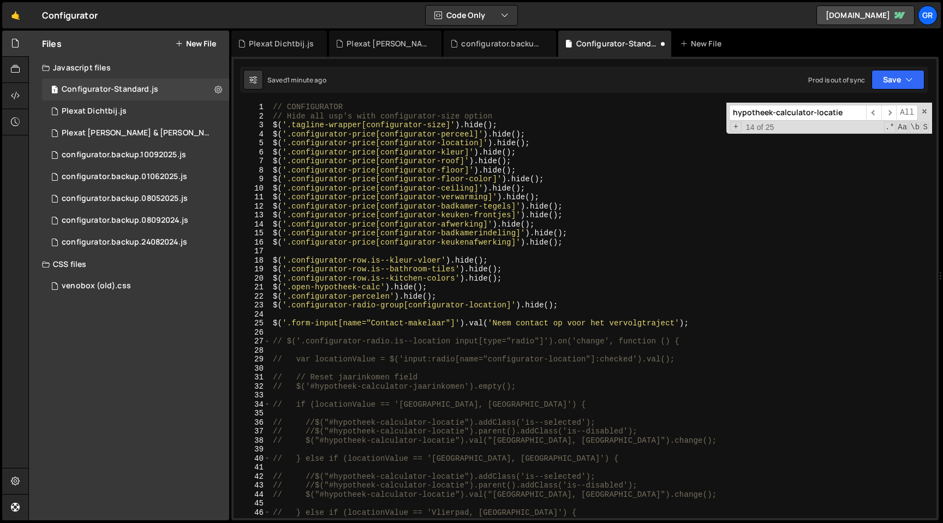
type textarea "const inkomenSelect = $('#hypotheek-calculator-jaarinkomen');"
click at [926, 107] on div "hypotheek-calculator-locatie ​ ​ All Replace All + 14 of 25 .* Aa \b S" at bounding box center [829, 118] width 206 height 31
click at [925, 112] on span at bounding box center [925, 112] width 8 height 8
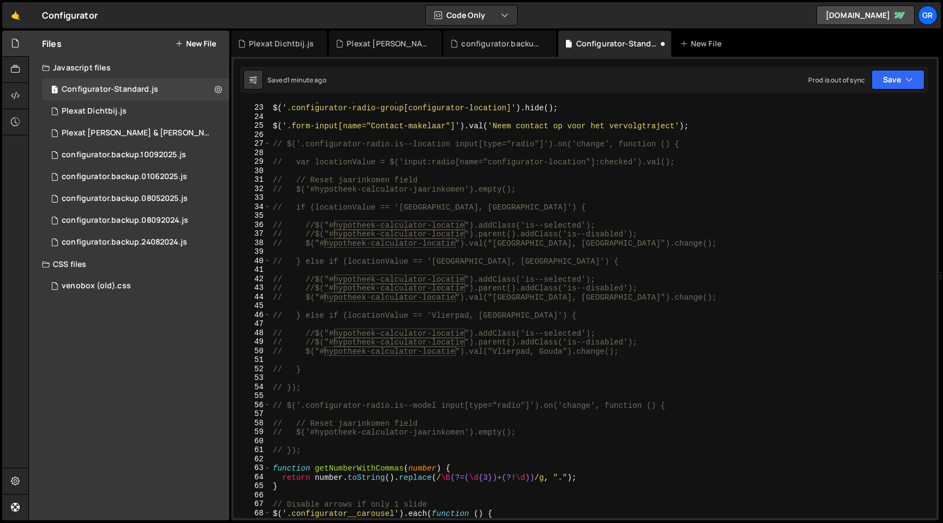
scroll to position [198, 0]
click at [619, 251] on div "$ ( '.configurator-percelen' ) . hide ( ) ; $ ( '.configurator-radio-group[conf…" at bounding box center [602, 310] width 662 height 433
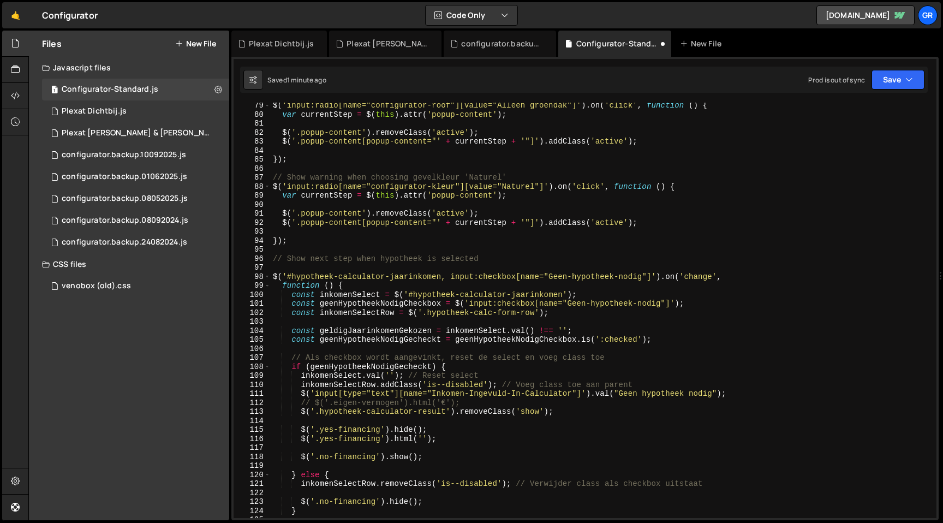
scroll to position [708, 0]
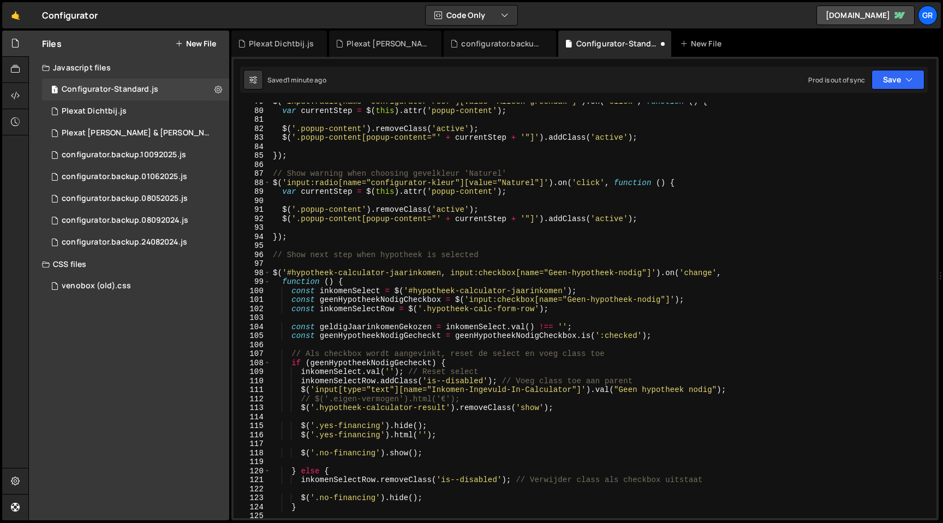
click at [467, 234] on div "$ ( 'input:radio[name="configurator-roof"][value="Alleen groendak"]' ) . on ( '…" at bounding box center [602, 313] width 662 height 433
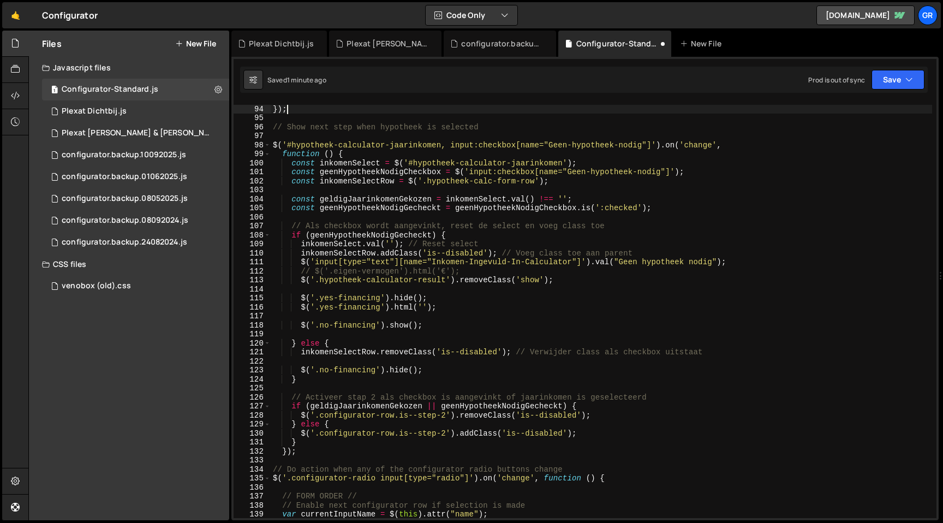
scroll to position [836, 0]
click at [294, 236] on div "}) ; // Show next step when hypotheek is selected $ ( '#hypotheek-calculator-ja…" at bounding box center [602, 312] width 662 height 433
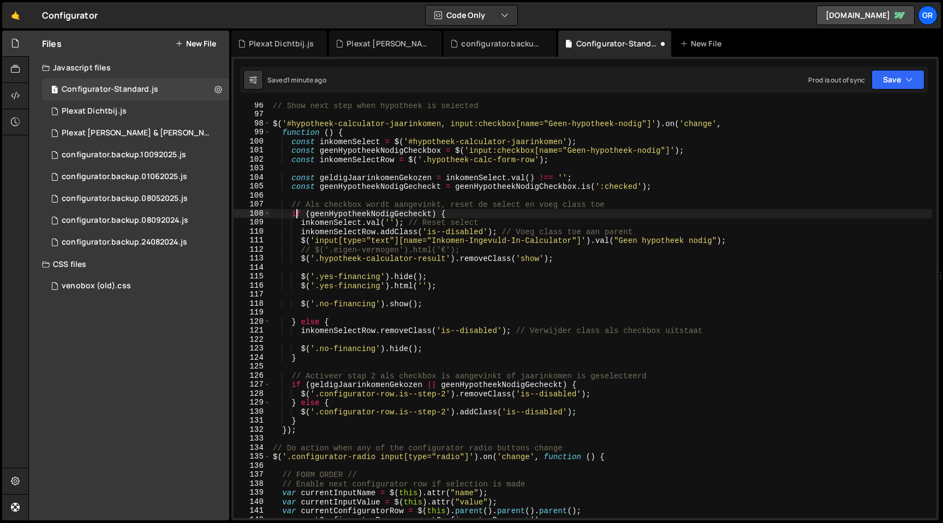
scroll to position [869, 0]
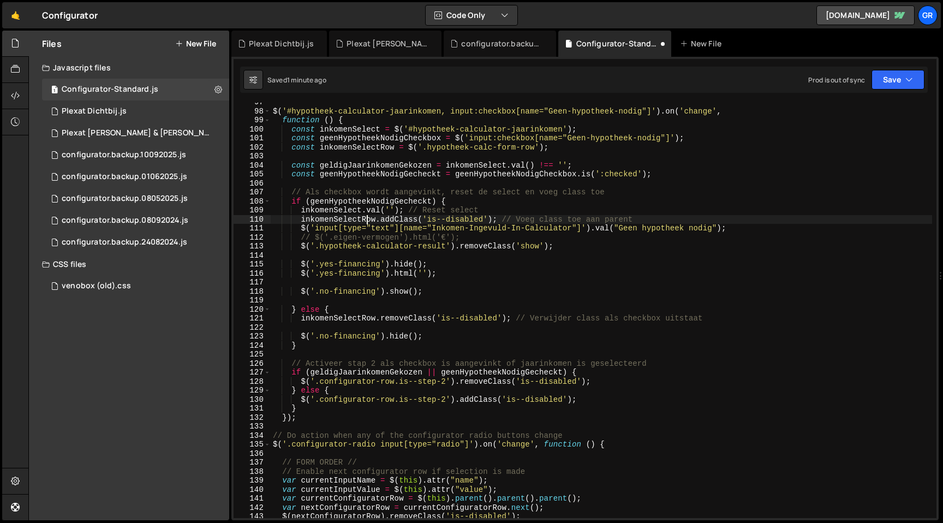
click at [366, 219] on div "$ ( '#hypotheek-calculator-jaarinkomen, input:checkbox[name="Geen-hypotheek-nod…" at bounding box center [602, 314] width 662 height 433
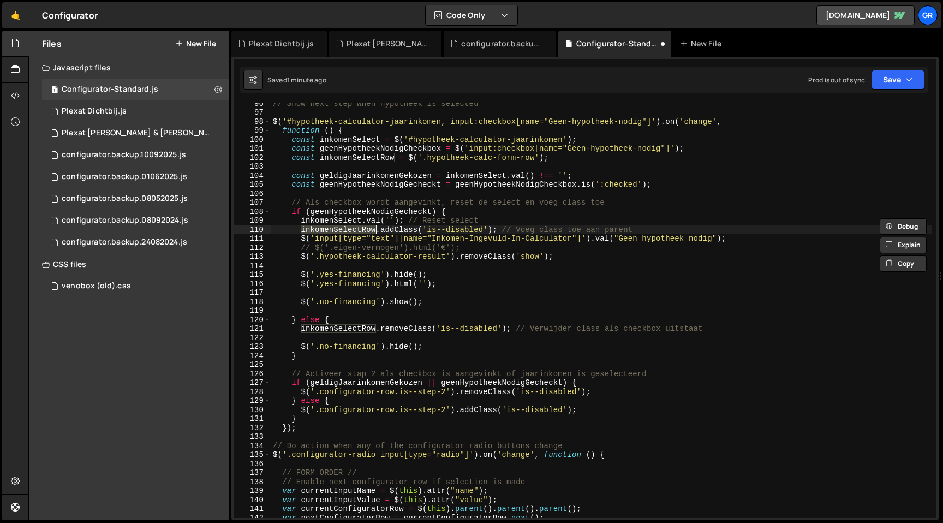
scroll to position [861, 0]
click at [432, 182] on div "// Show next step when hypotheek is selected $ ( '#hypotheek-calculator-jaarink…" at bounding box center [602, 313] width 662 height 433
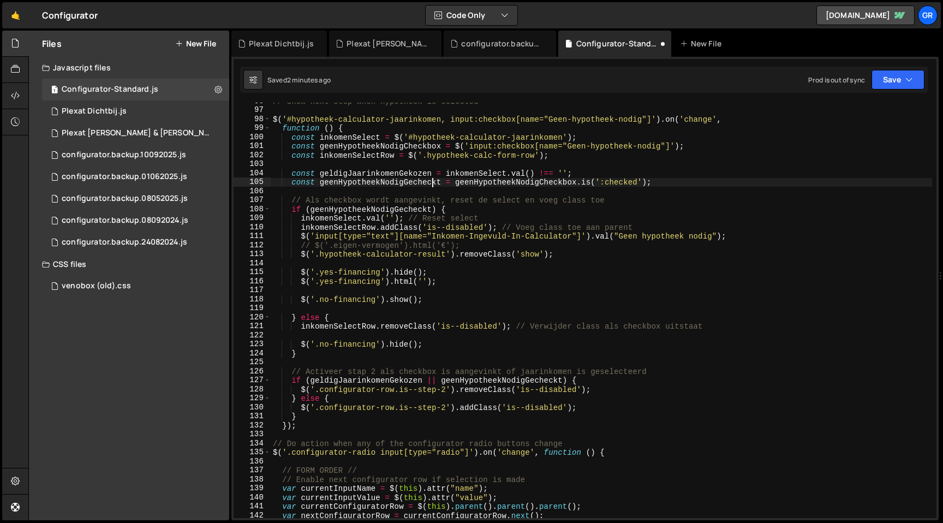
click at [464, 182] on div "// Show next step when hypotheek is selected $ ( '#hypotheek-calculator-jaarink…" at bounding box center [602, 313] width 662 height 433
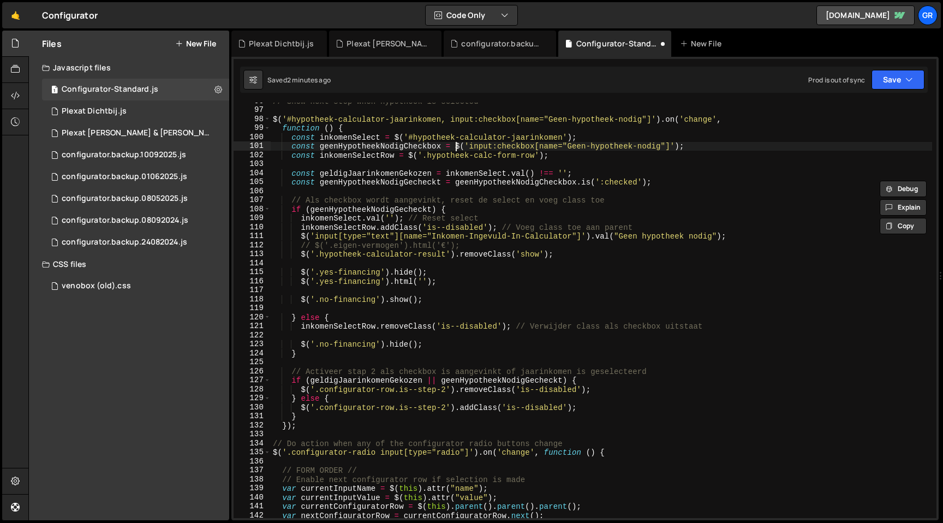
click at [457, 147] on div "// Show next step when hypotheek is selected $ ( '#hypotheek-calculator-jaarink…" at bounding box center [602, 313] width 662 height 433
click at [681, 148] on div "// Show next step when hypotheek is selected $ ( '#hypotheek-calculator-jaarink…" at bounding box center [602, 313] width 662 height 433
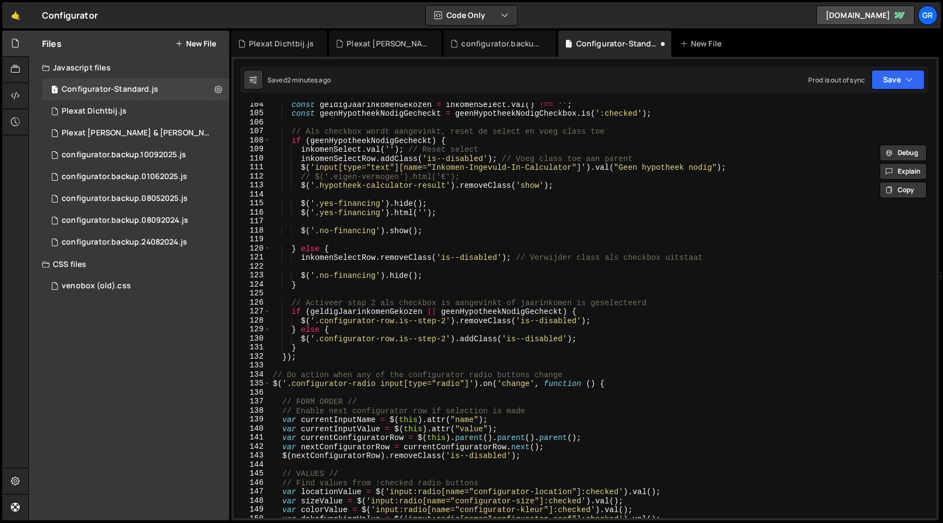
scroll to position [937, 0]
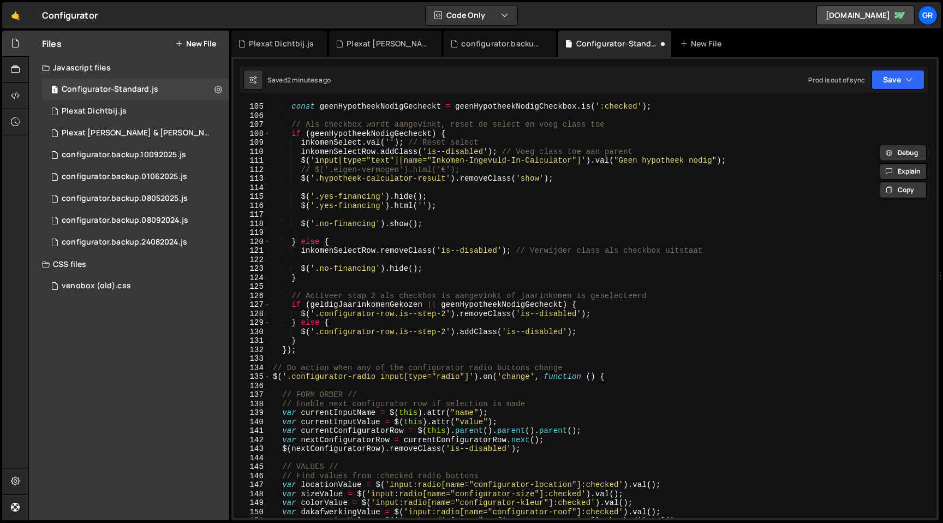
click at [664, 379] on div "const geenHypotheekNodigGecheckt = geenHypotheekNodigCheckbox . is ( ':checked'…" at bounding box center [602, 318] width 662 height 433
type textarea "$('.configurator-radio input[type="radio"]').on('change', function () {"
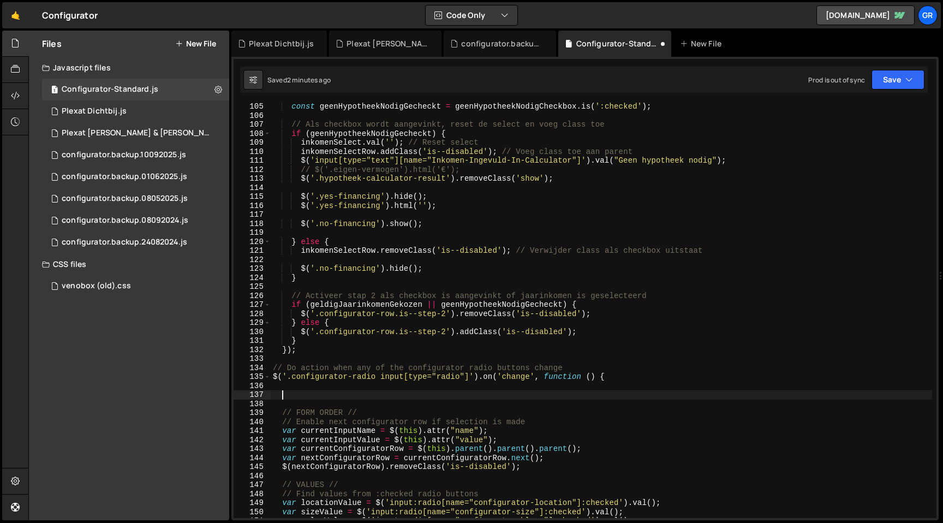
scroll to position [0, 0]
type textarea "I"
paste textarea "$('input:checkbox[name="Geen-hypotheek-nodig"]')"
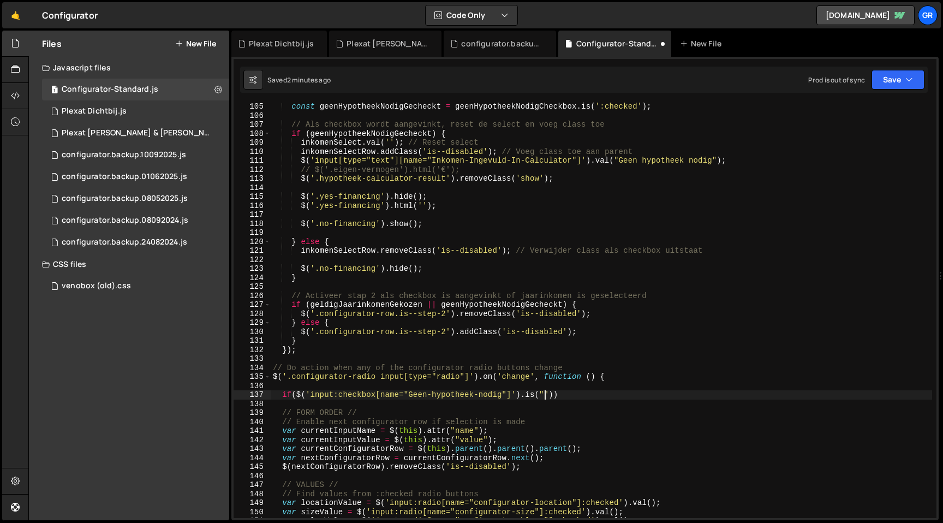
scroll to position [937, 0]
drag, startPoint x: 581, startPoint y: 108, endPoint x: 658, endPoint y: 109, distance: 77.5
click at [658, 109] on div "const geenHypotheekNodigGecheckt = geenHypotheekNodigCheckbox . is ( ':checked'…" at bounding box center [602, 319] width 662 height 433
drag, startPoint x: 524, startPoint y: 396, endPoint x: 552, endPoint y: 397, distance: 28.4
click at [552, 397] on div "const geenHypotheekNodigGecheckt = geenHypotheekNodigCheckbox . is ( ':checked'…" at bounding box center [602, 319] width 662 height 433
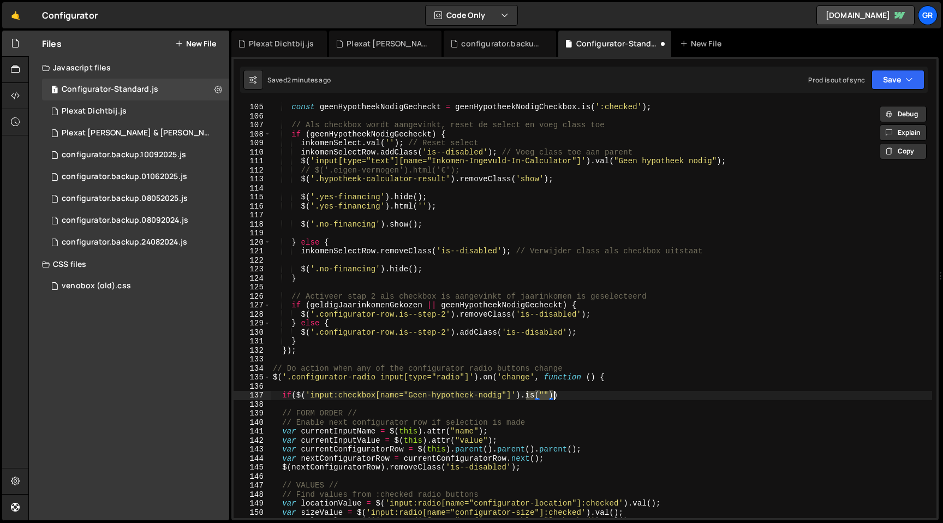
paste textarea "':checked');"
type textarea "if($('input:checkbox[name="Geen-hypotheek-nodig"]').is(':checked') {)"
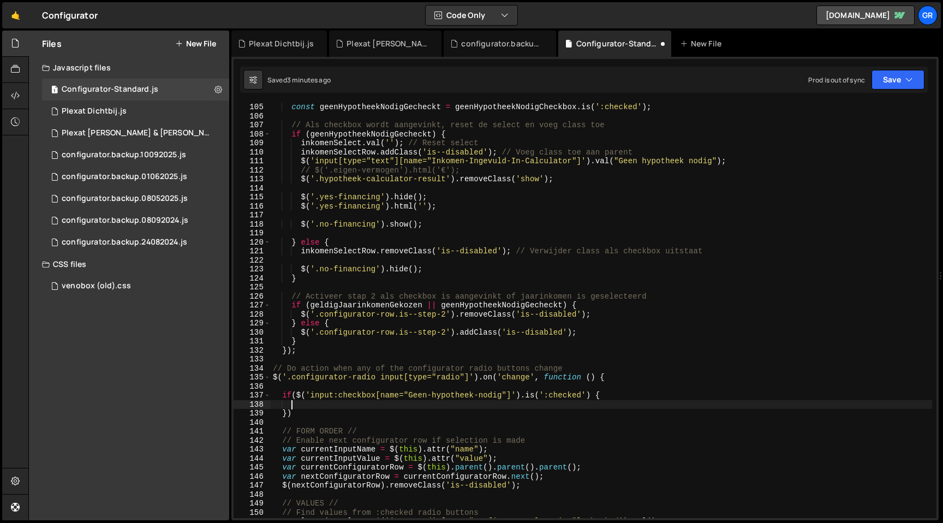
click at [592, 398] on div "const geenHypotheekNodigGecheckt = geenHypotheekNodigCheckbox . is ( ':checked'…" at bounding box center [602, 319] width 662 height 433
type textarea "if($('input:checkbox[name="Geen-hypotheek-nodig"]').is(':checked')) {"
click at [628, 408] on div "const geenHypotheekNodigGecheckt = geenHypotheekNodigCheckbox . is ( ':checked'…" at bounding box center [602, 319] width 662 height 433
type textarea "}"
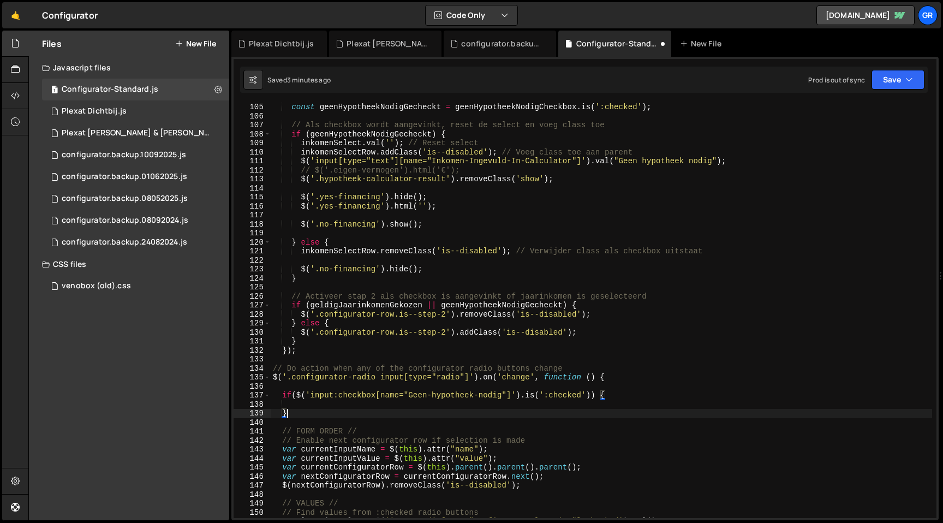
scroll to position [0, 1]
click at [457, 405] on div "const geenHypotheekNodigGecheckt = geenHypotheekNodigCheckbox . is ( ':checked'…" at bounding box center [602, 319] width 662 height 433
type textarea "console.log('geen hypotheek nodig is gecheckt');"
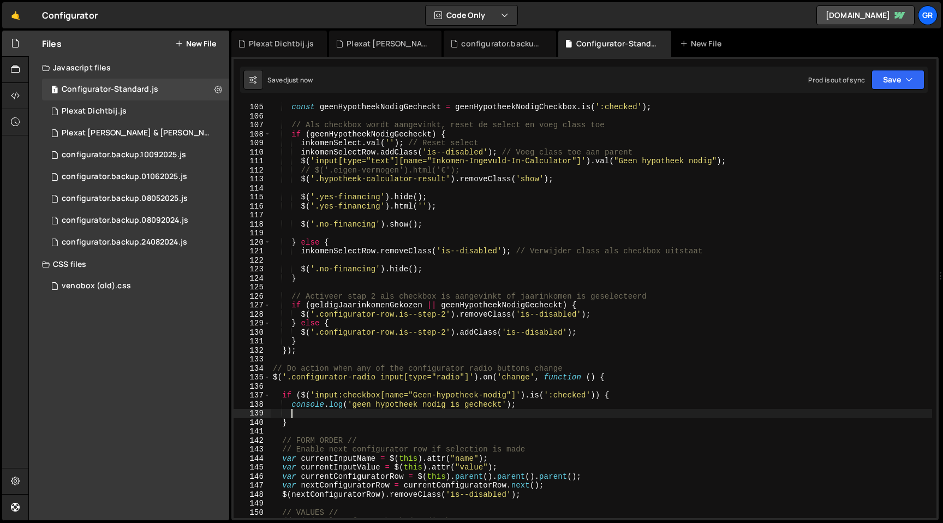
click at [300, 154] on div "const geenHypotheekNodigGecheckt = geenHypotheekNodigCheckbox . is ( ':checked'…" at bounding box center [602, 319] width 662 height 433
click at [496, 152] on div "const geenHypotheekNodigGecheckt = geenHypotheekNodigCheckbox . is ( ':checked'…" at bounding box center [602, 319] width 662 height 433
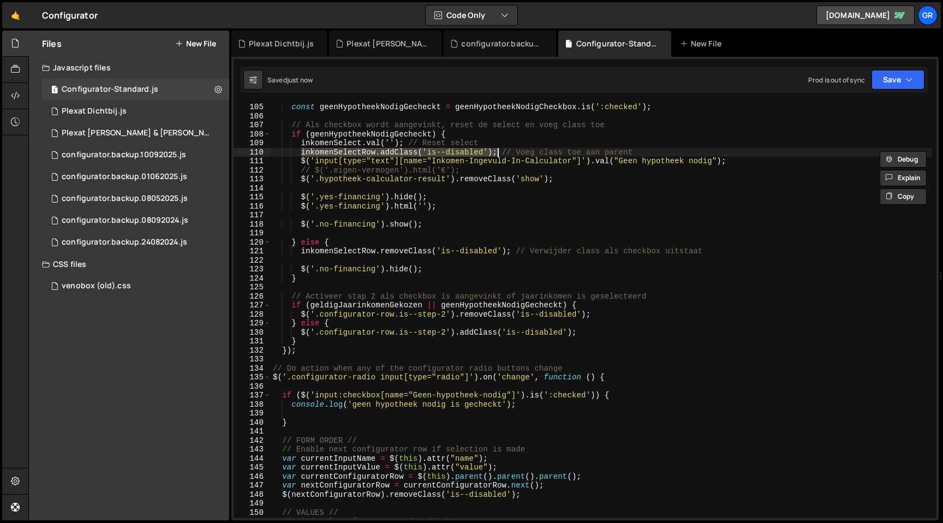
click at [534, 402] on div "const geenHypotheekNodigGecheckt = geenHypotheekNodigCheckbox . is ( ':checked'…" at bounding box center [602, 319] width 662 height 433
type textarea "console.log('geen hypotheek nodig is gecheckt');"
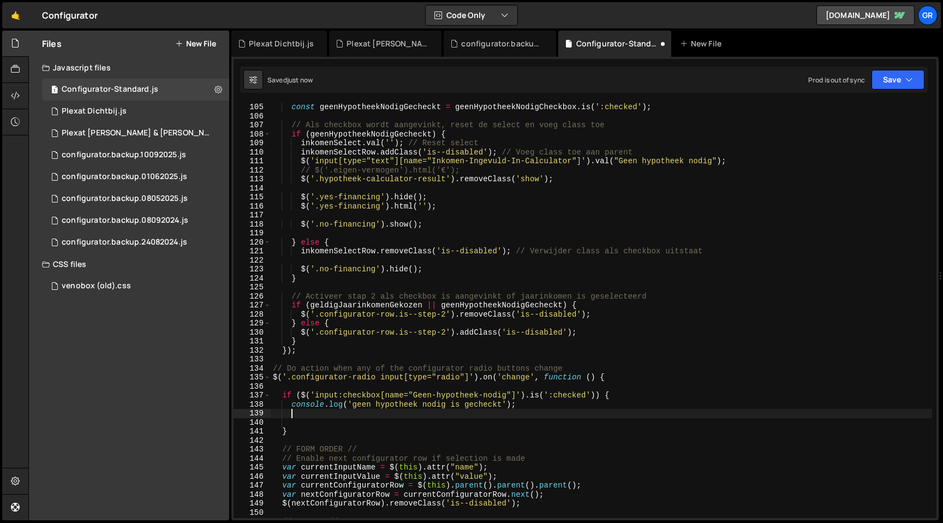
paste textarea "inkomenSelectRow.addClass('is--disabled');"
click at [372, 149] on div "const geenHypotheekNodigGecheckt = geenHypotheekNodigCheckbox . is ( ':checked'…" at bounding box center [602, 319] width 662 height 433
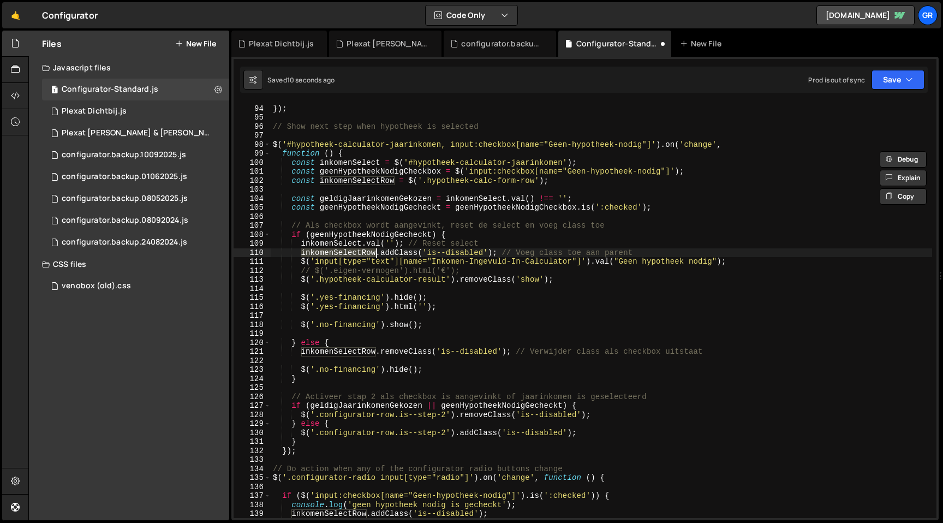
scroll to position [835, 0]
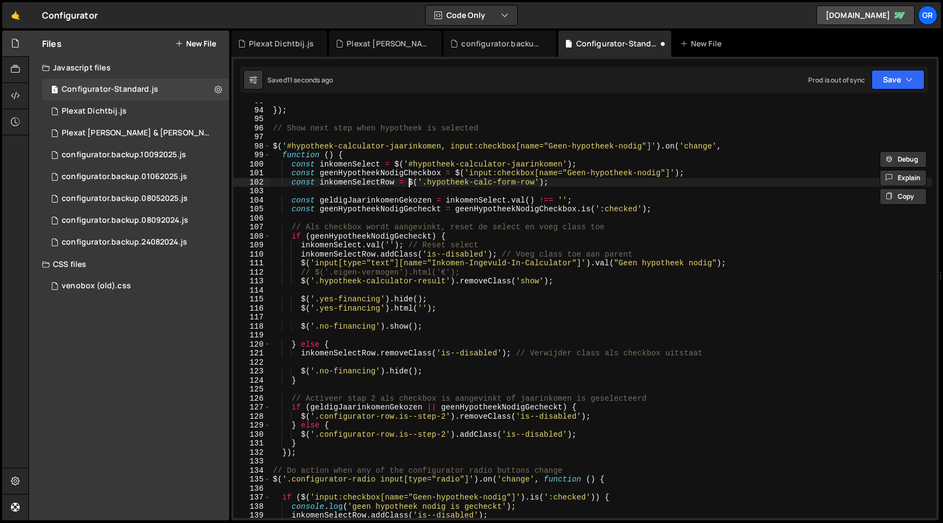
click at [409, 182] on div "}) ; // Show next step when hypotheek is selected $ ( '#hypotheek-calculator-ja…" at bounding box center [602, 313] width 662 height 433
click at [544, 183] on div "}) ; // Show next step when hypotheek is selected $ ( '#hypotheek-calculator-ja…" at bounding box center [602, 313] width 662 height 433
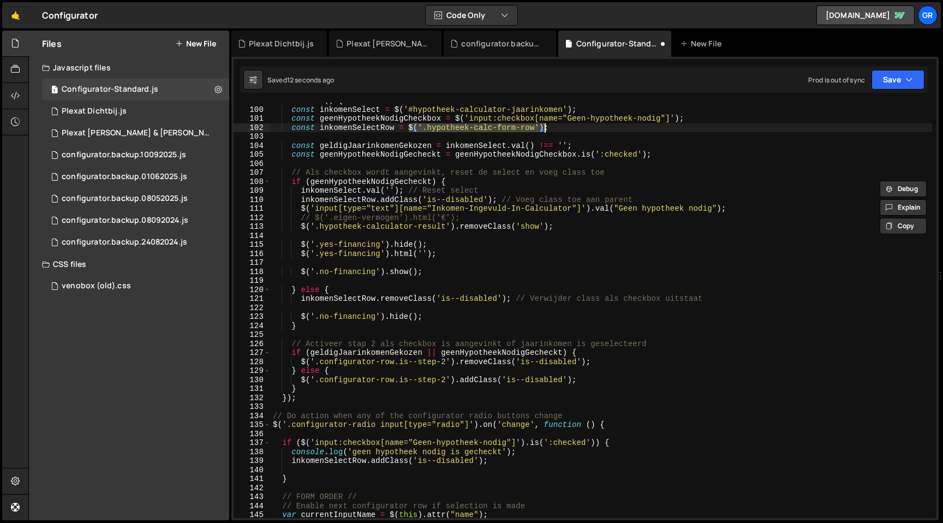
scroll to position [910, 0]
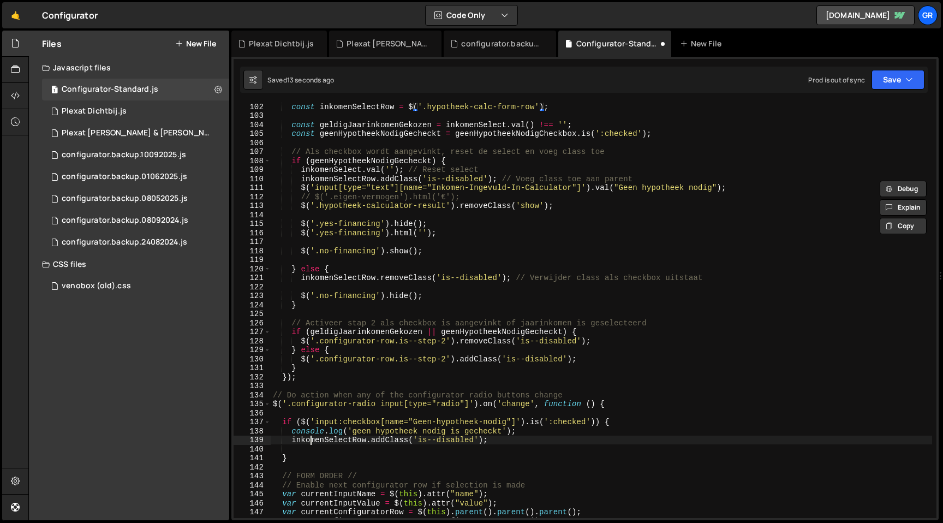
click at [308, 442] on div "const inkomenSelectRow = $ ( '.hypotheek-calc-form-row' ) ; const geldigJaarink…" at bounding box center [602, 318] width 662 height 433
paste textarea "$('.hypotheek-calc-form-row')"
click at [903, 78] on button "Save" at bounding box center [898, 80] width 53 height 20
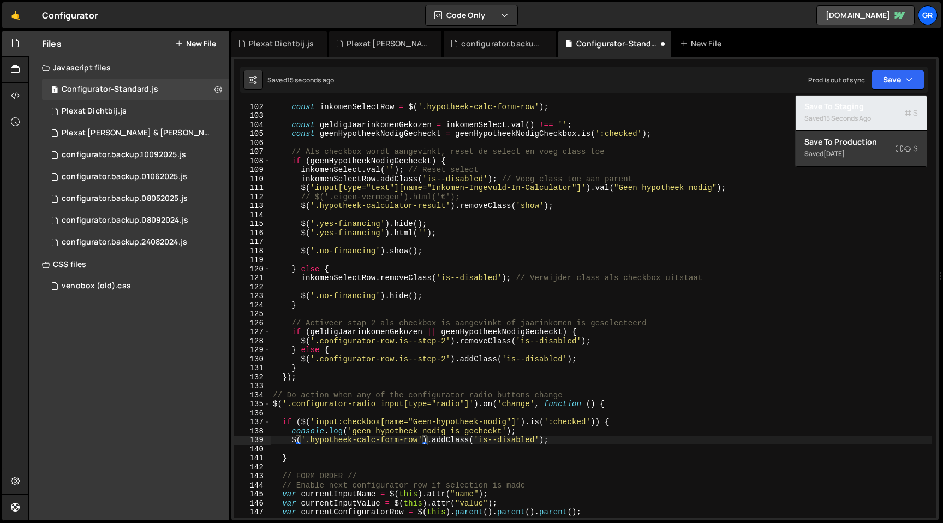
click at [881, 96] on button "Save to Staging S Saved 15 seconds ago" at bounding box center [861, 113] width 131 height 35
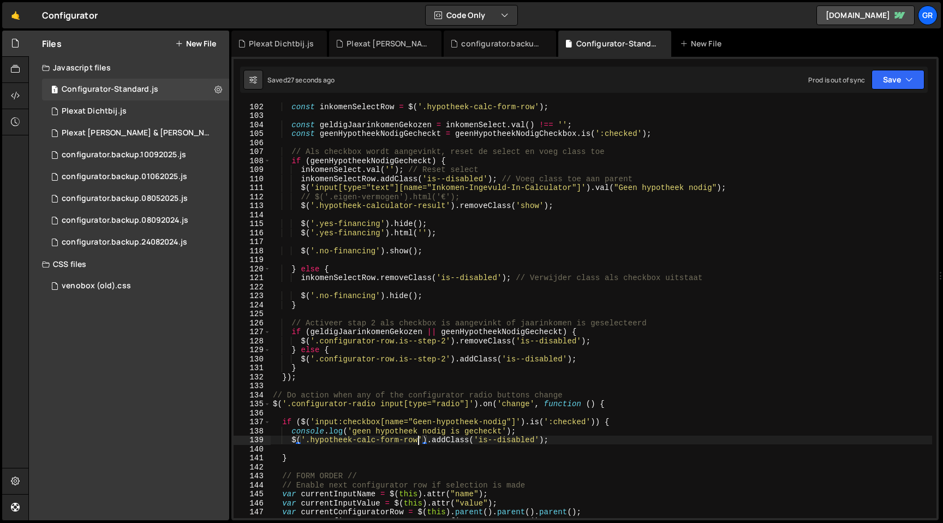
click at [418, 440] on div "const inkomenSelectRow = $ ( '.hypotheek-calc-form-row' ) ; const geldigJaarink…" at bounding box center [602, 318] width 662 height 433
click at [311, 440] on div "const inkomenSelectRow = $ ( '.hypotheek-calc-form-row' ) ; const geldigJaarink…" at bounding box center [602, 318] width 662 height 433
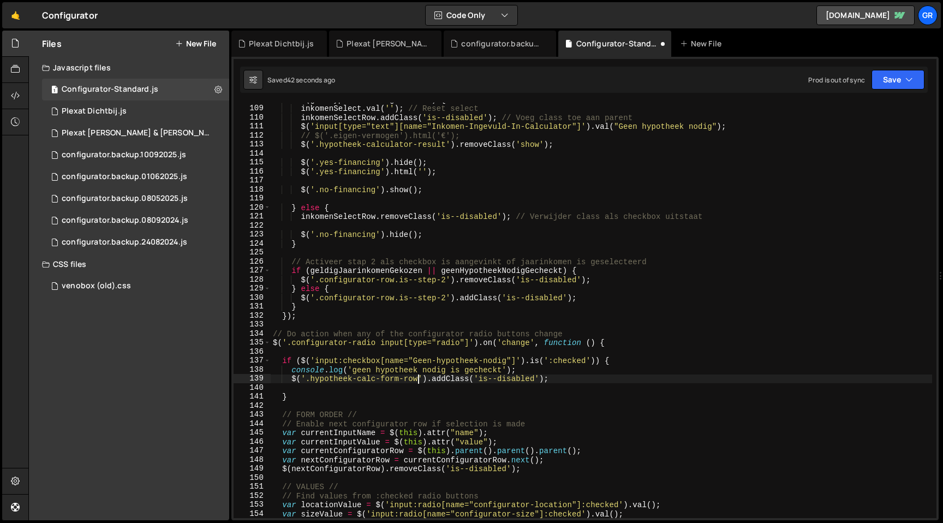
scroll to position [971, 0]
click at [299, 395] on div "if ( geenHypotheekNodigGecheckt ) { inkomenSelect . val ( '' ) ; // Reset selec…" at bounding box center [602, 311] width 662 height 433
click at [285, 363] on div "if ( geenHypotheekNodigGecheckt ) { inkomenSelect . val ( '' ) ; // Reset selec…" at bounding box center [602, 311] width 662 height 433
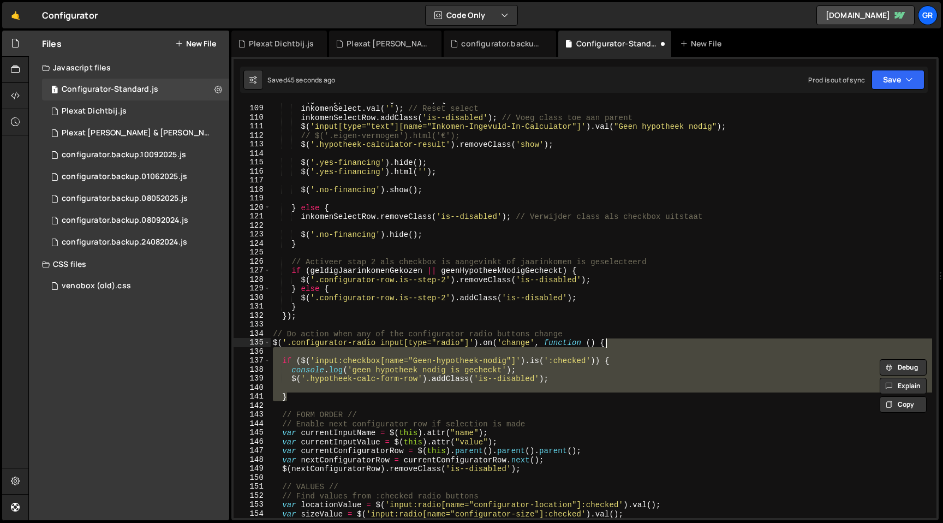
click at [642, 343] on div "if ( geenHypotheekNodigGecheckt ) { inkomenSelect . val ( '' ) ; // Reset selec…" at bounding box center [602, 311] width 662 height 433
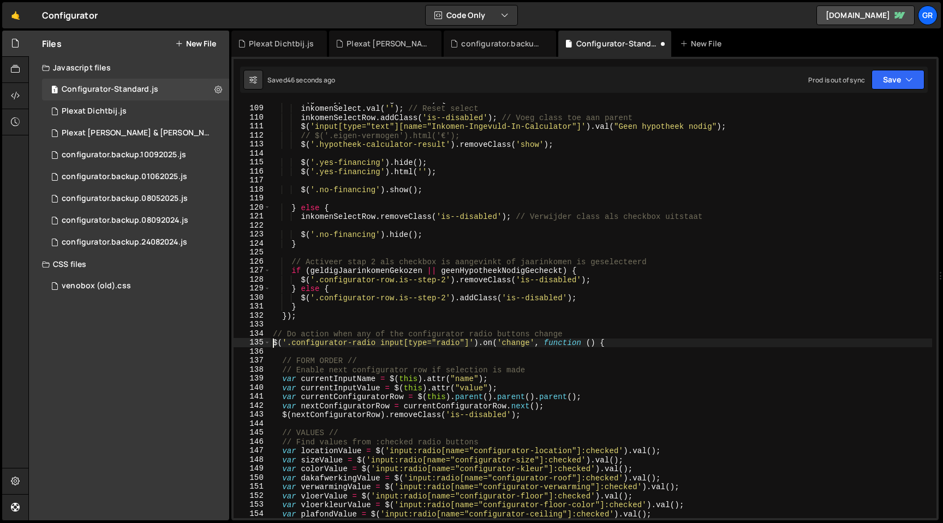
click at [275, 343] on div "if ( geenHypotheekNodigGecheckt ) { inkomenSelect . val ( '' ) ; // Reset selec…" at bounding box center [602, 311] width 662 height 433
click at [267, 343] on span at bounding box center [267, 342] width 6 height 9
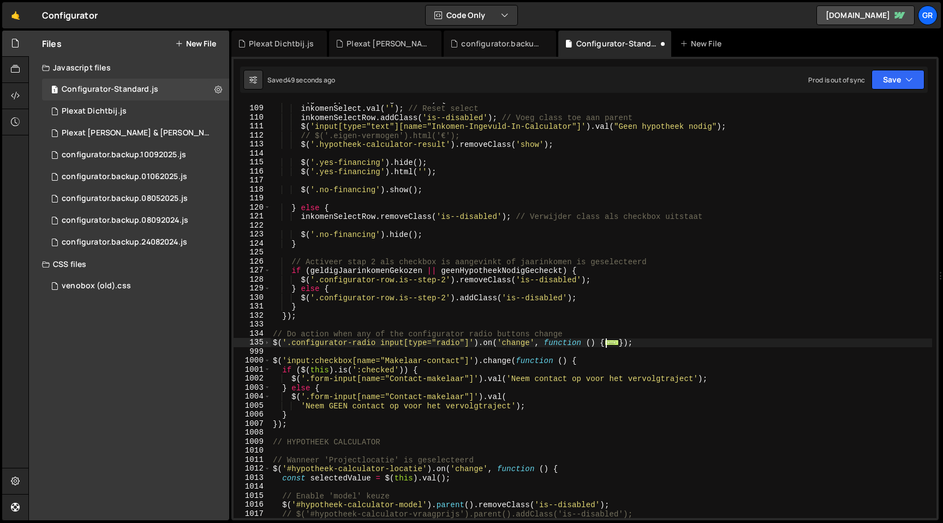
click at [615, 343] on span "..." at bounding box center [612, 342] width 14 height 6
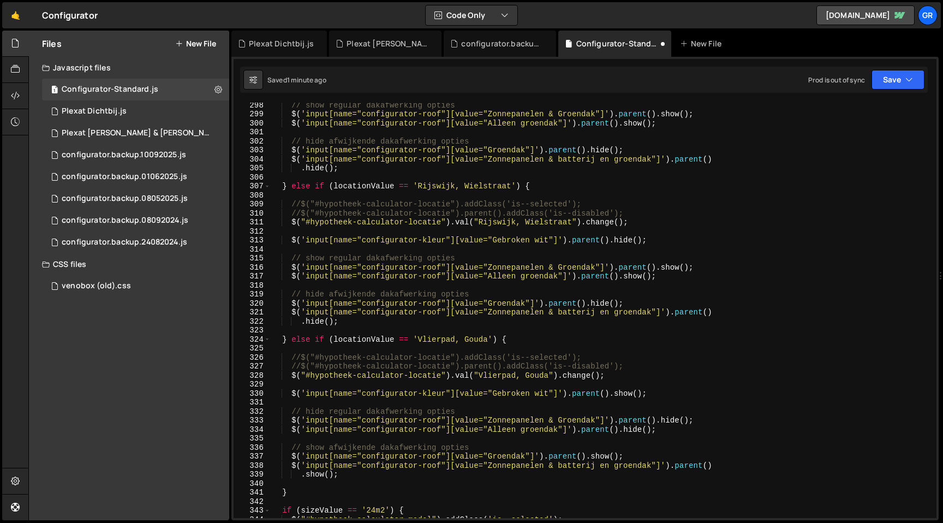
scroll to position [2909, 0]
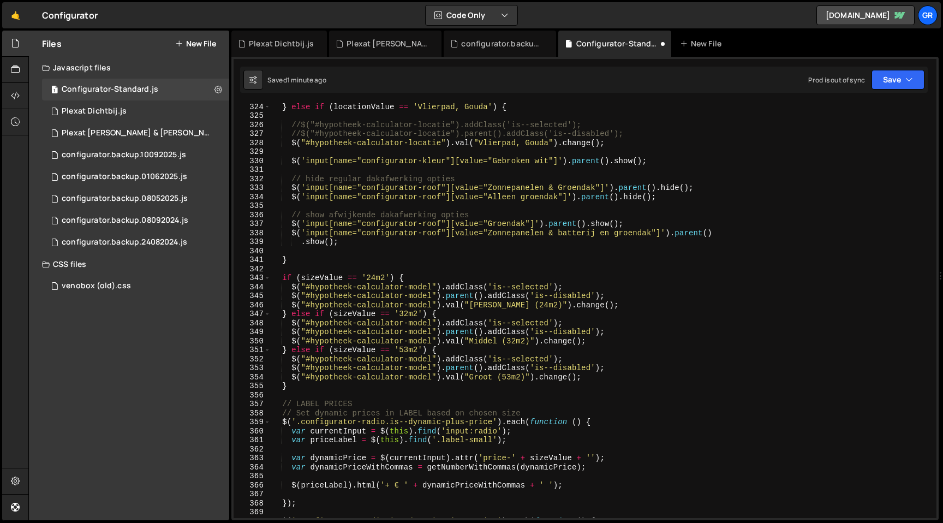
click at [300, 388] on div "} else if ( locationValue == 'Vlierpad, Gouda' ) { //$("#hypotheek-calculator-l…" at bounding box center [602, 318] width 662 height 433
type textarea "}"
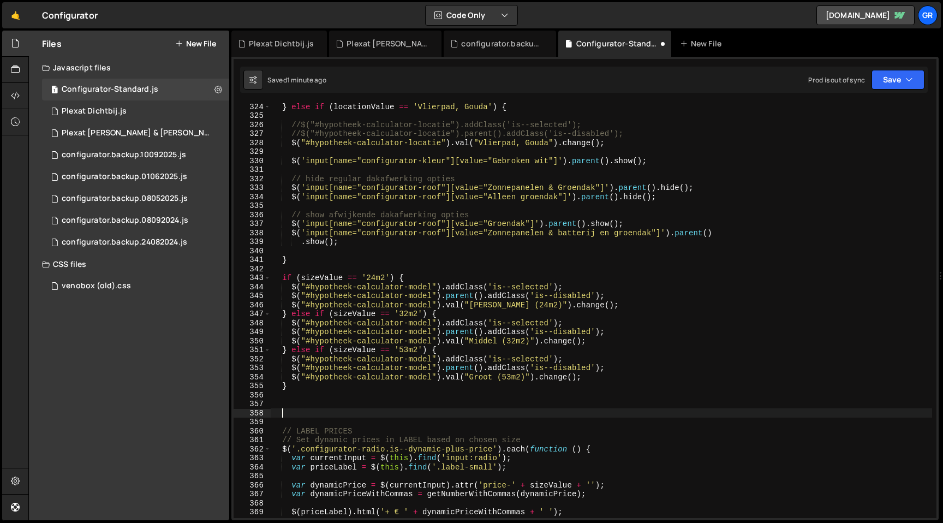
paste textarea "}"
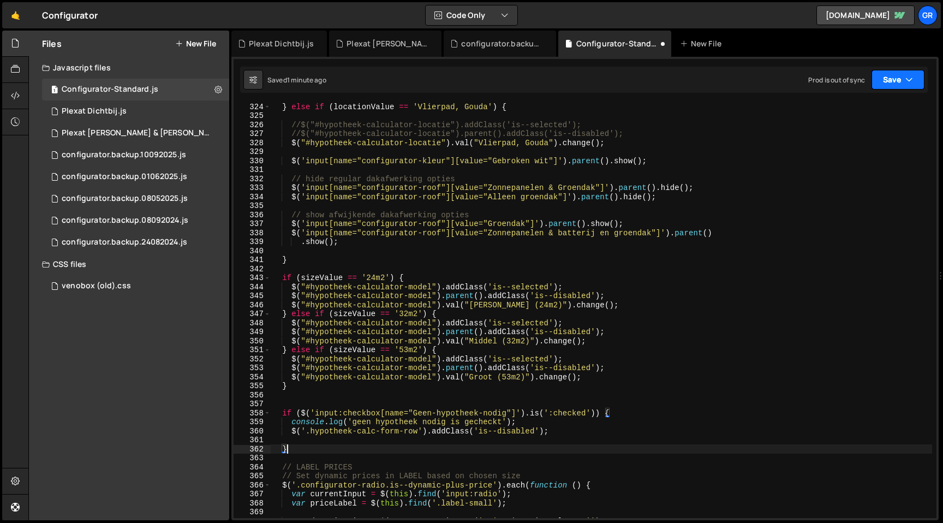
click at [903, 82] on button "Save" at bounding box center [898, 80] width 53 height 20
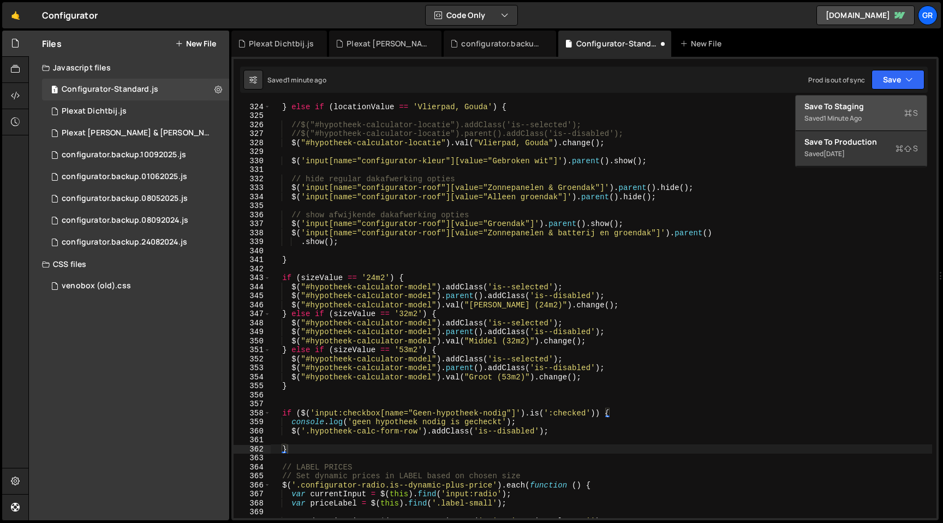
click at [884, 116] on div "Saved 1 minute ago" at bounding box center [862, 118] width 114 height 13
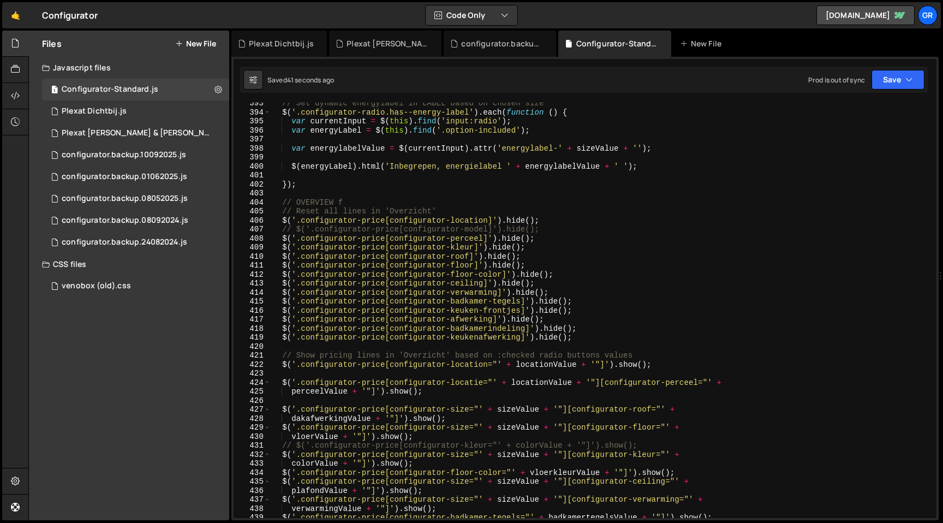
scroll to position [3549, 0]
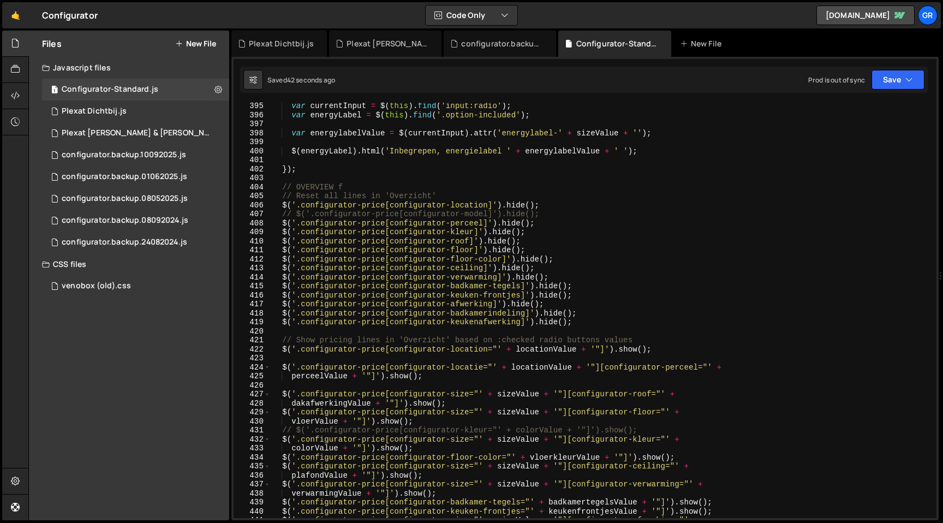
type textarea "// OVERVIEW f"
click at [520, 185] on div "var currentInput = $ ( this ) . find ( 'input:radio' ) ; var energyLabel = $ ( …" at bounding box center [602, 318] width 662 height 433
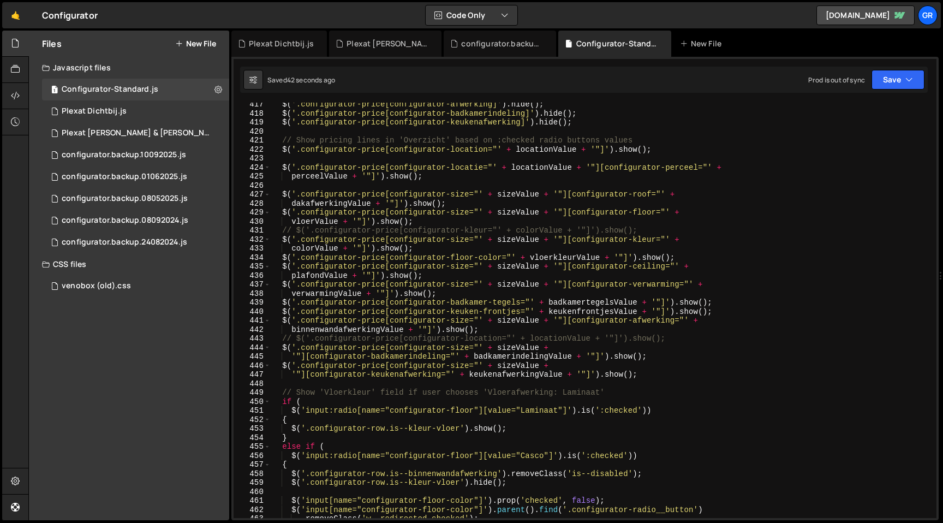
scroll to position [3915, 0]
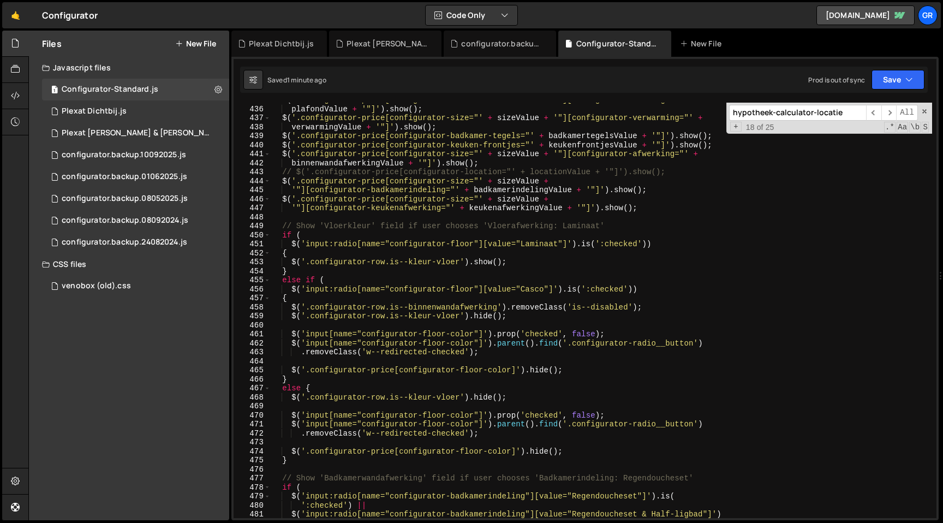
paste input "jaarinkomen"
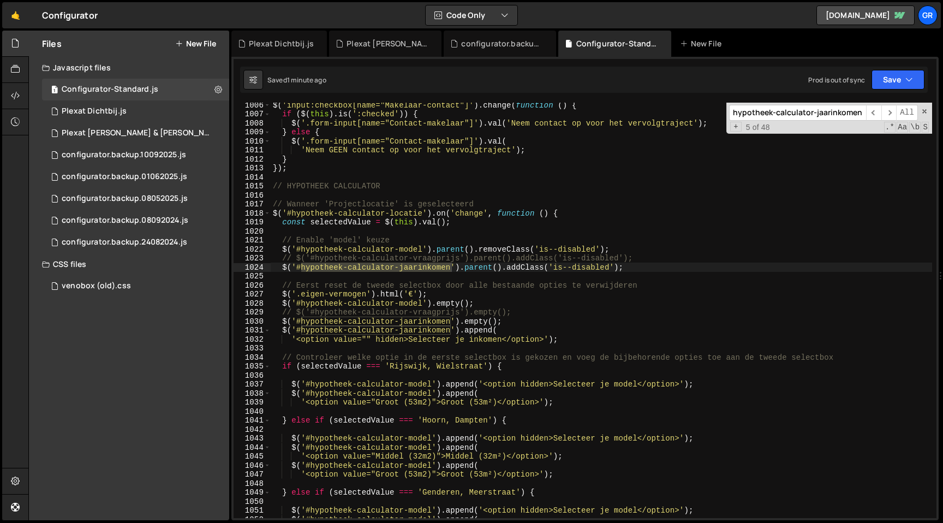
scroll to position [9053, 0]
type input "hypotheek-calculator-jaarinkomen"
click at [893, 110] on span "​" at bounding box center [888, 113] width 15 height 16
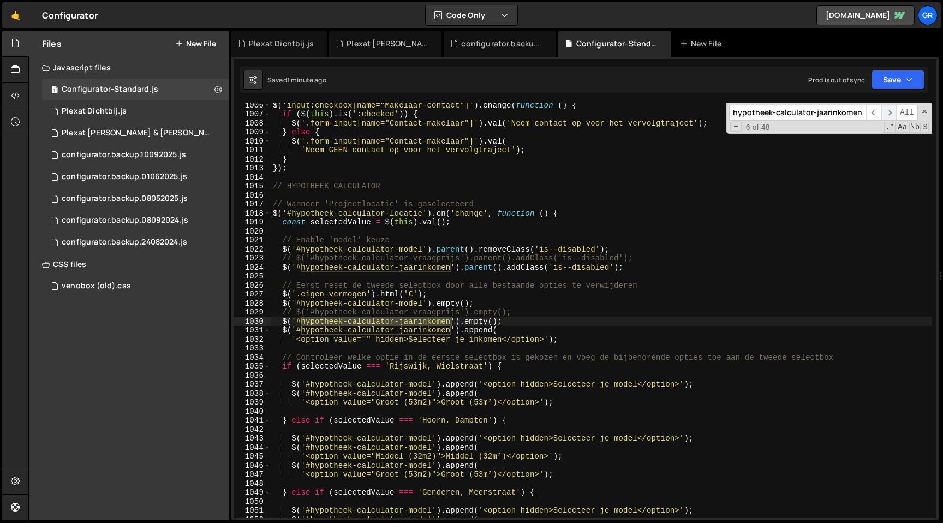
click at [893, 110] on span "​" at bounding box center [888, 113] width 15 height 16
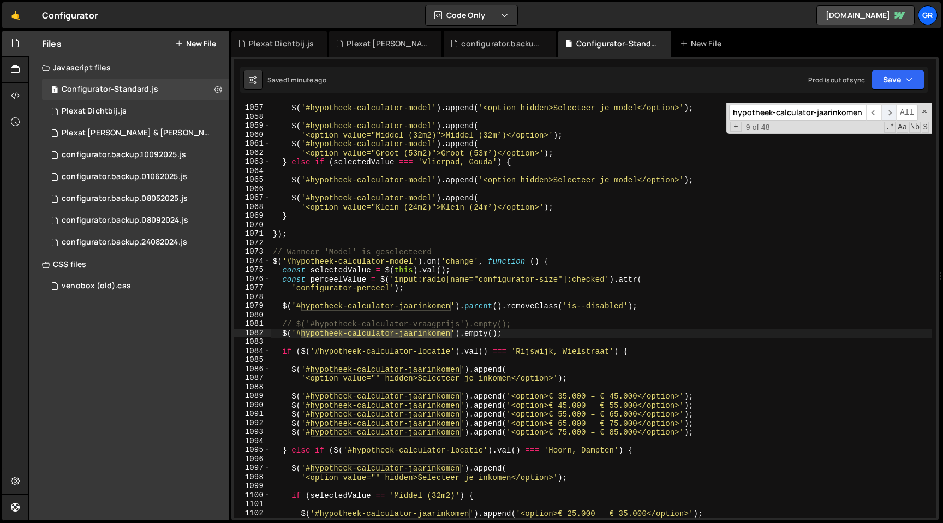
click at [893, 110] on span "​" at bounding box center [888, 113] width 15 height 16
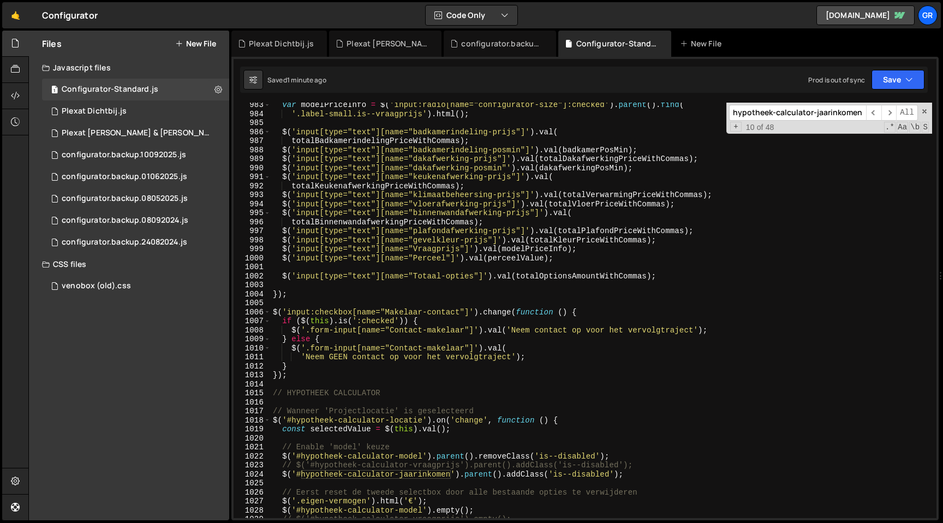
scroll to position [9061, 0]
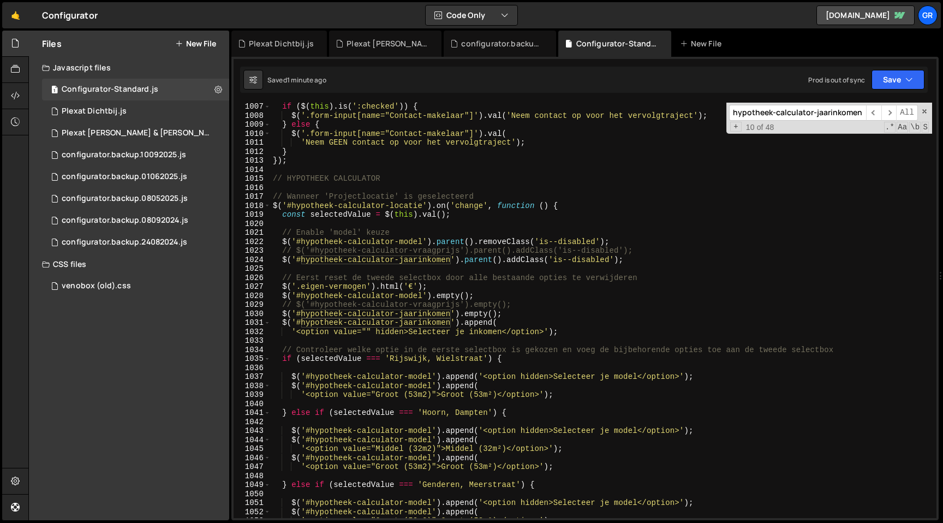
click at [587, 326] on div "if ( $ ( this ) . is ( ':checked' )) { $ ( '.form-input[name="Contact-makelaar"…" at bounding box center [602, 318] width 662 height 433
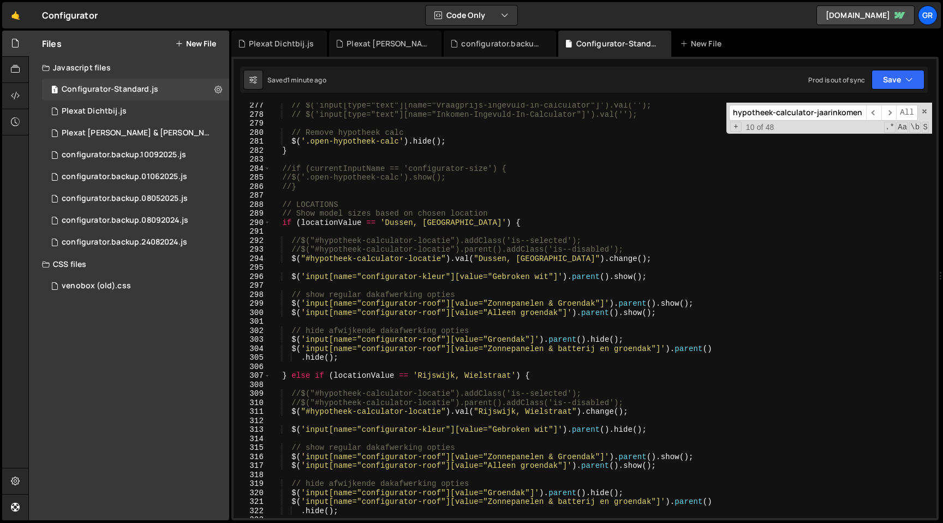
scroll to position [2487, 0]
click at [290, 257] on div "// $('input[type="text"][name="Vraagprijs-ingevuld-in-calculator"]').val(''); /…" at bounding box center [602, 317] width 662 height 433
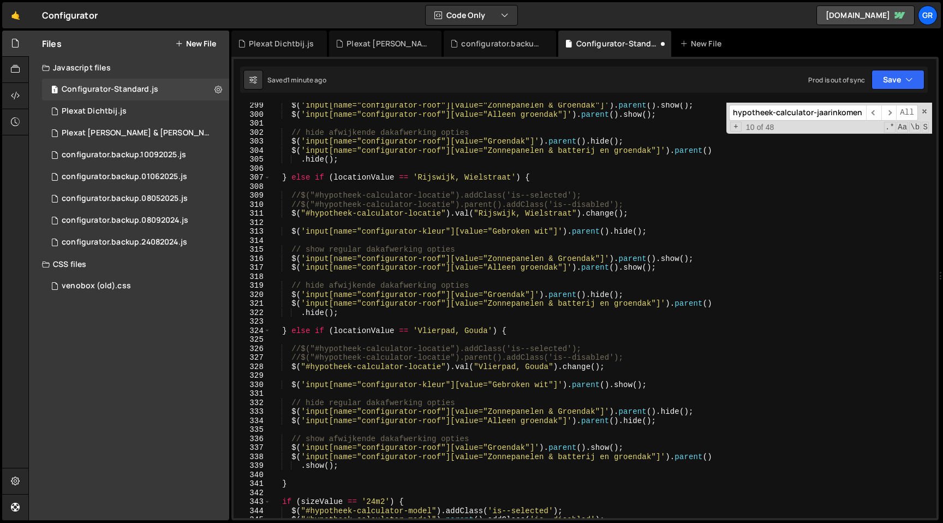
scroll to position [2688, 0]
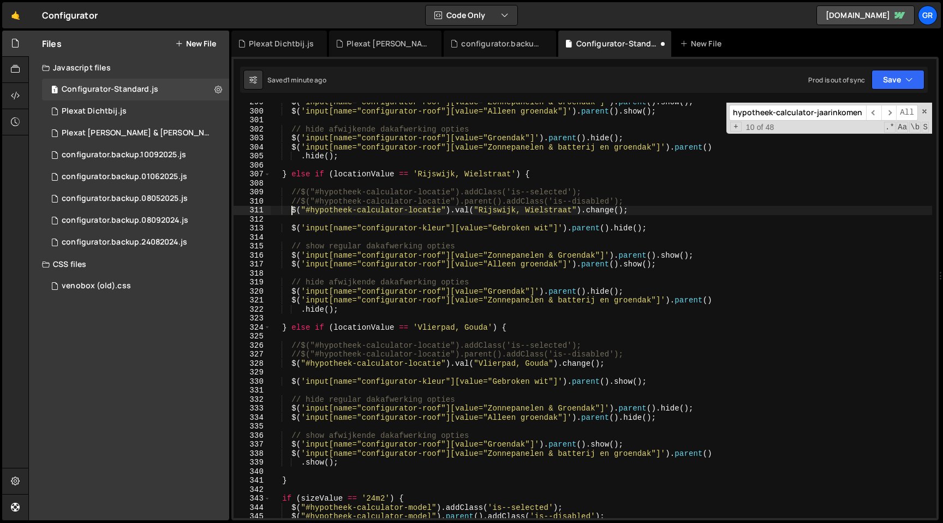
click at [292, 210] on div "$ ( 'input[name="configurator-roof"][value="Zonnepanelen & Groendak"]' ) . pare…" at bounding box center [602, 314] width 662 height 433
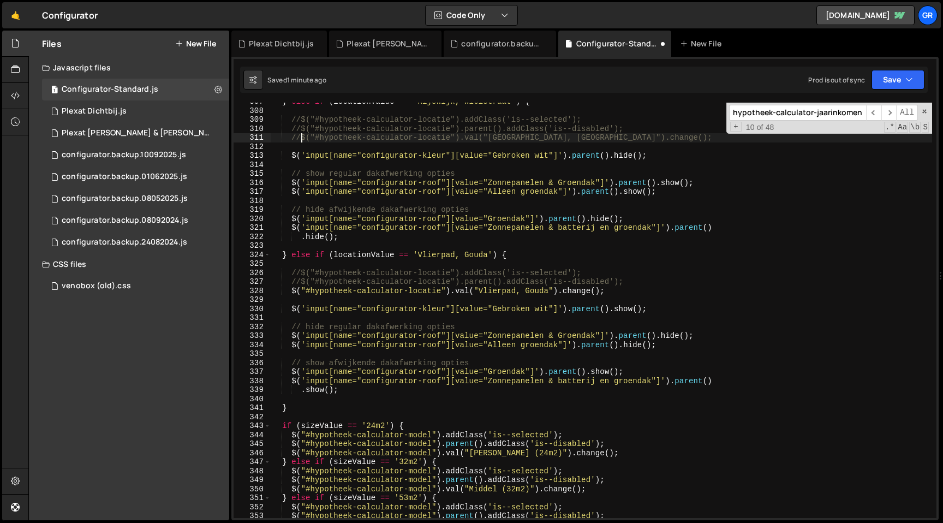
scroll to position [2761, 0]
click at [293, 293] on div "} else if ( locationValue == '[GEOGRAPHIC_DATA], [GEOGRAPHIC_DATA]' ) { //$("#h…" at bounding box center [602, 313] width 662 height 433
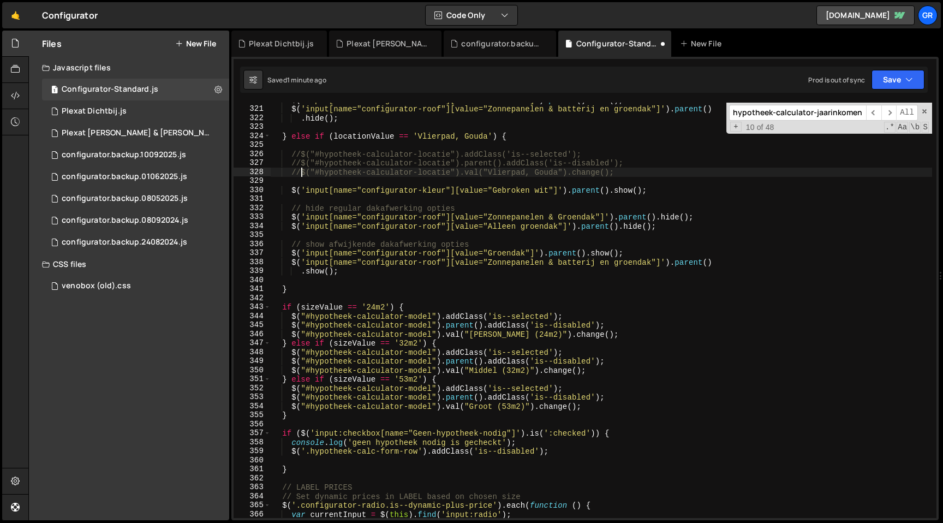
scroll to position [2886, 0]
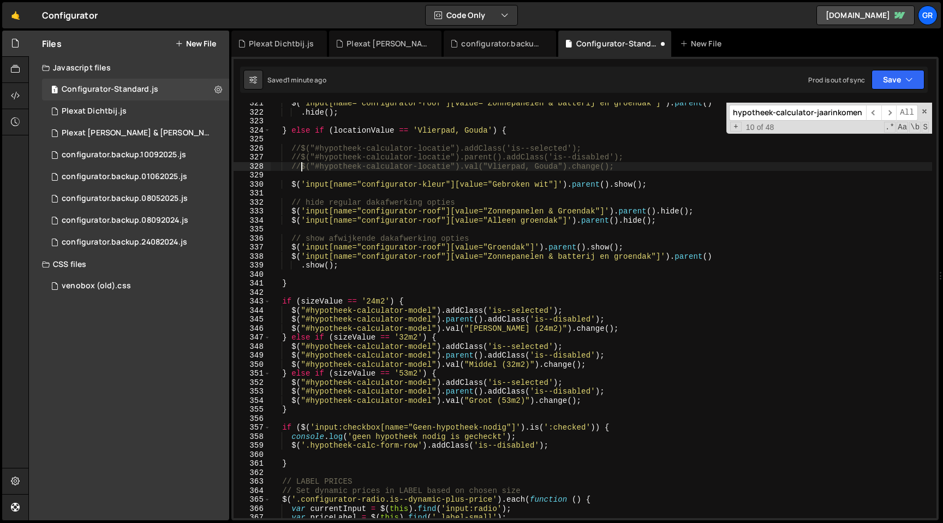
click at [290, 330] on div "$ ( 'input[name="configurator-roof"][value="Zonnepanelen & batterij en groendak…" at bounding box center [602, 315] width 662 height 433
click at [291, 365] on div "$ ( 'input[name="configurator-roof"][value="Zonnepanelen & batterij en groendak…" at bounding box center [602, 315] width 662 height 433
click at [291, 402] on div "$ ( 'input[name="configurator-roof"][value="Zonnepanelen & batterij en groendak…" at bounding box center [602, 315] width 662 height 433
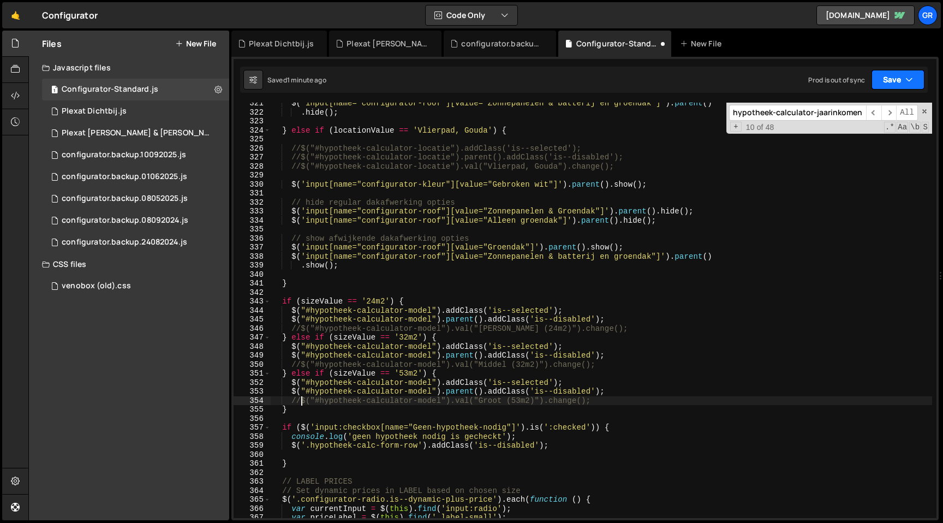
type textarea "//$("#hypotheek-calculator-model").val("Groot (53m2)").change();"
click at [903, 79] on button "Save" at bounding box center [898, 80] width 53 height 20
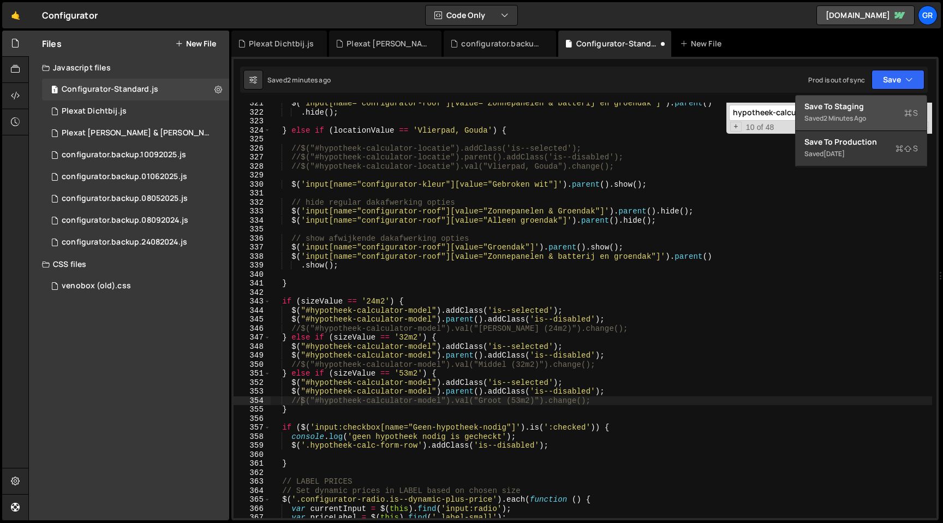
click at [878, 109] on div "Save to Staging S" at bounding box center [862, 106] width 114 height 11
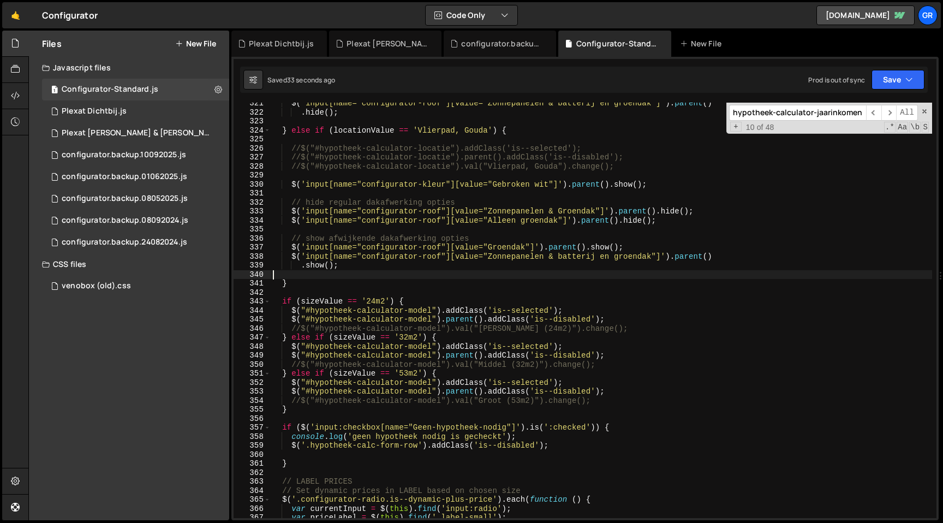
scroll to position [0, 0]
click at [437, 278] on div "$ ( 'input[name="configurator-roof"][value="Zonnepanelen & batterij en groendak…" at bounding box center [602, 315] width 662 height 433
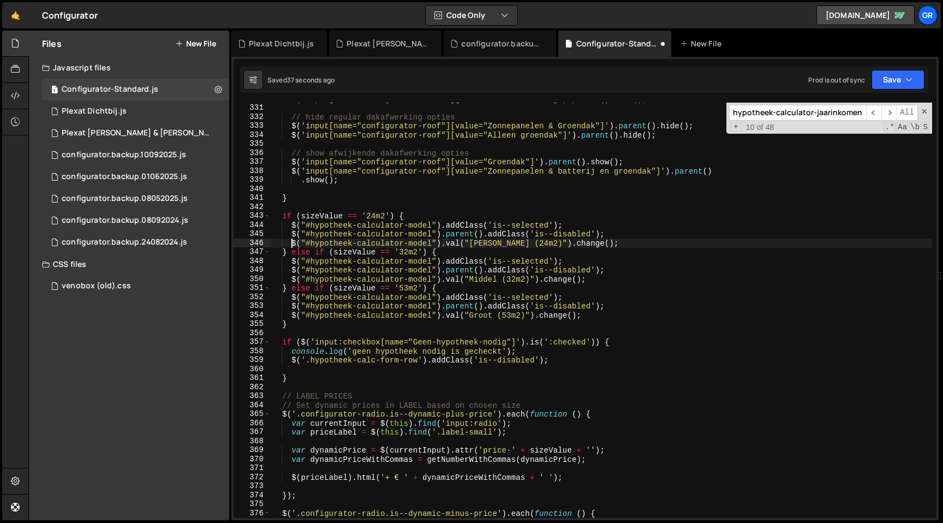
scroll to position [2737, 0]
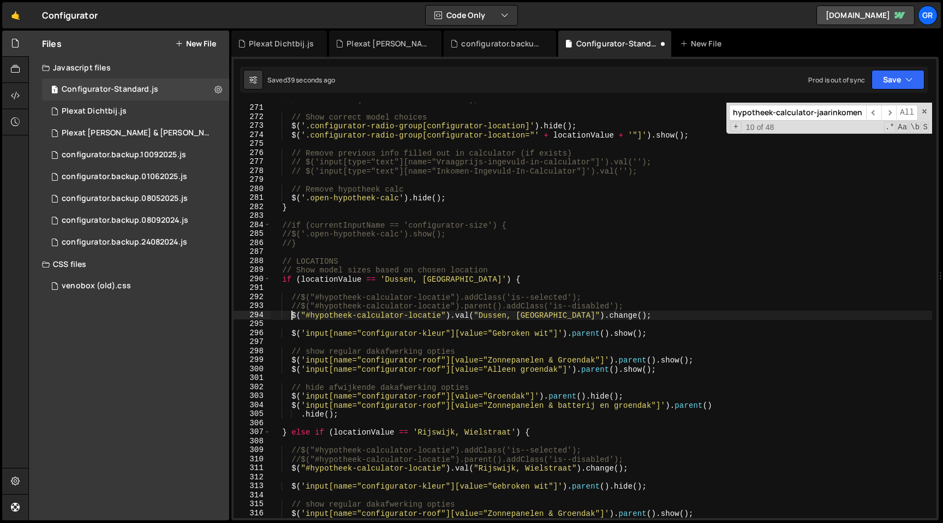
type textarea "});"
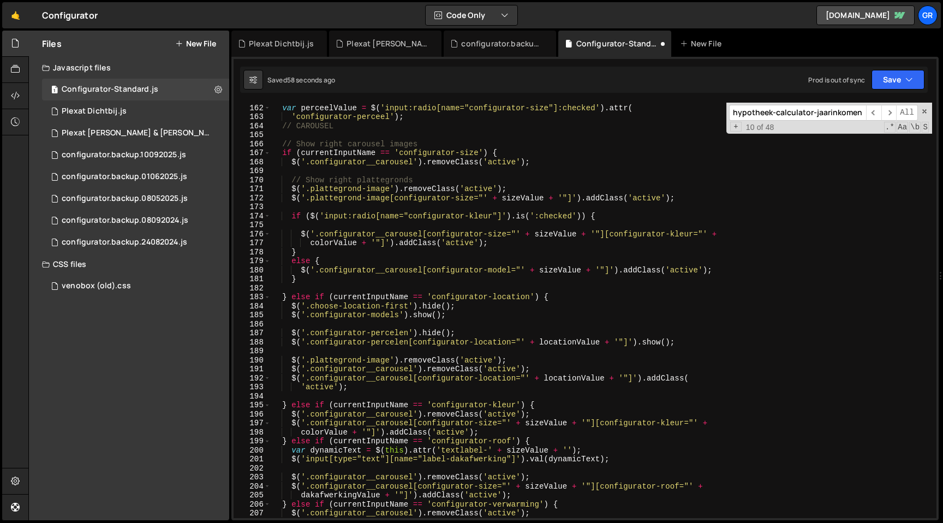
scroll to position [1450, 0]
click at [280, 153] on div "var perceelValue = $ ( 'input:radio[name="configurator-size"]:checked' ) . attr…" at bounding box center [602, 318] width 662 height 433
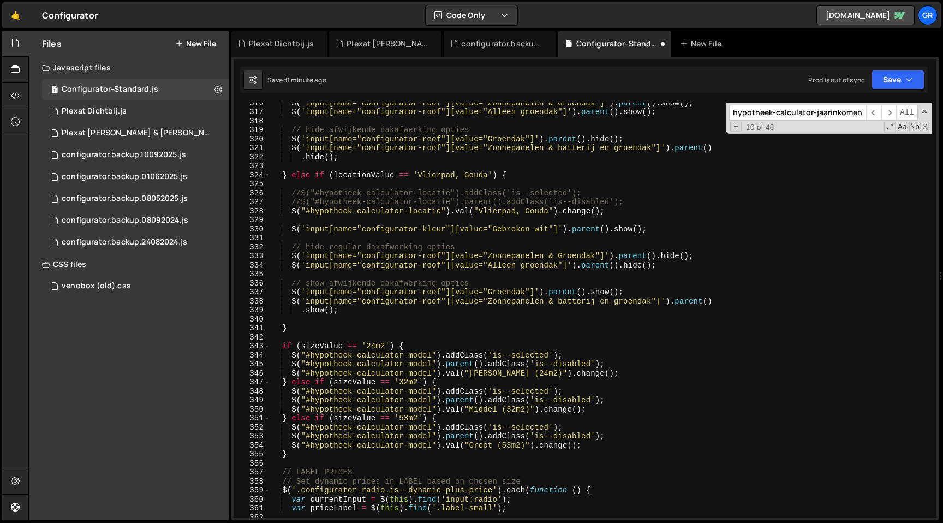
scroll to position [2953, 0]
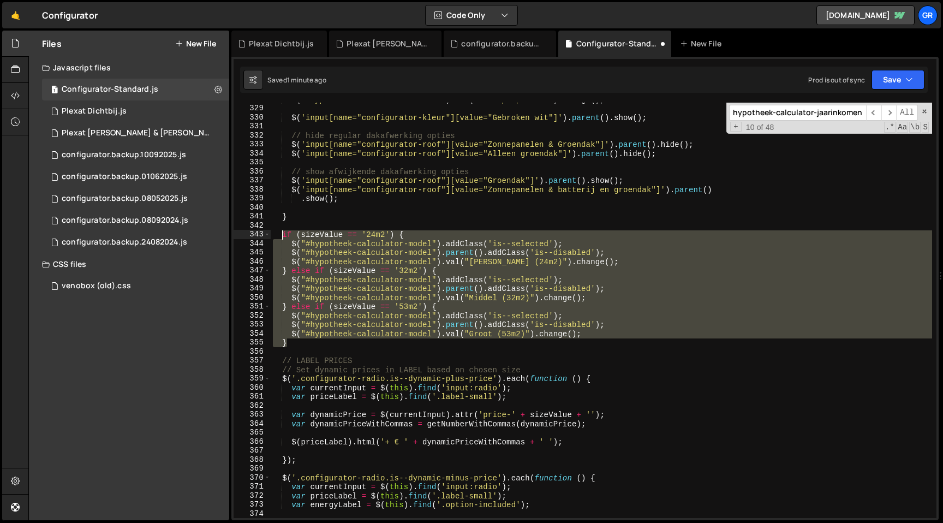
drag, startPoint x: 297, startPoint y: 342, endPoint x: 282, endPoint y: 239, distance: 104.2
click at [282, 239] on div "$ ( "#hypotheek-calculator-locatie" ) . val ( "Vlierpad, Gouda" ) . change ( ) …" at bounding box center [602, 311] width 662 height 433
type textarea "if (sizeValue == '24m2') { $("#hypotheek-calculator-model").addClass('is--selec…"
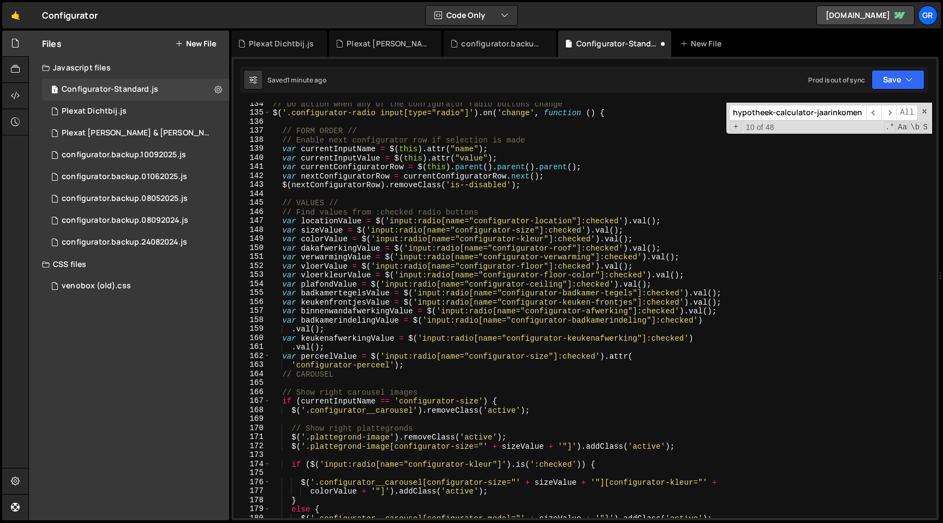
scroll to position [1327, 0]
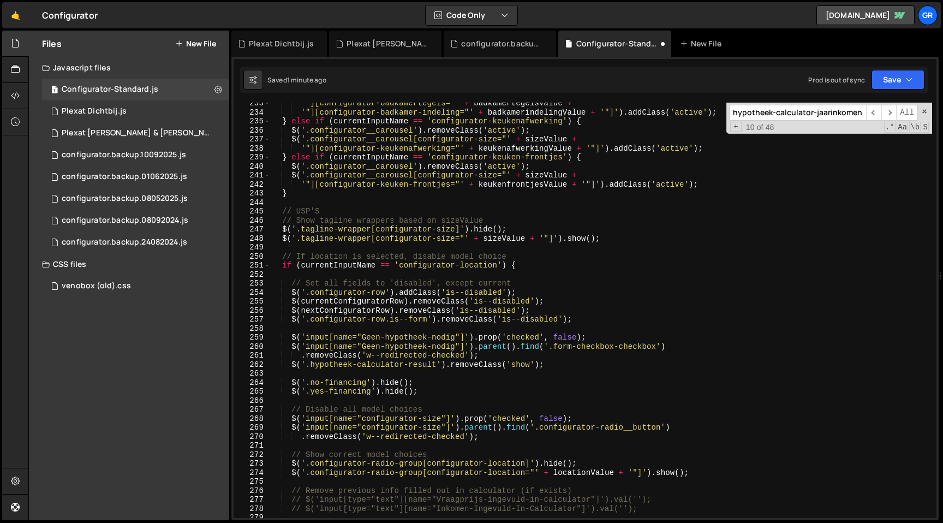
click at [313, 281] on div "'"][configurator-badkamertegels="' + badkamertegelsValue + '"][configurator-bad…" at bounding box center [602, 315] width 662 height 433
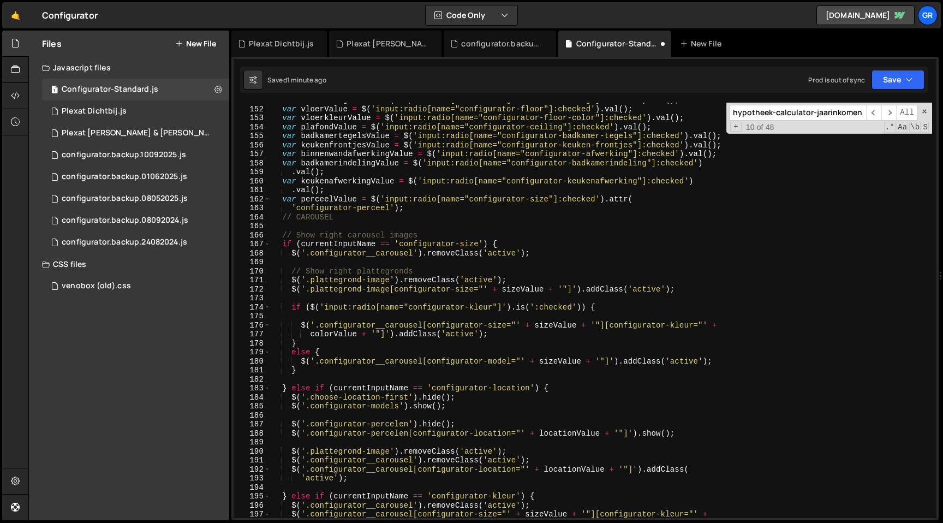
scroll to position [1358, 0]
click at [283, 251] on div "var verwarmingValue = $ ( 'input:radio[name="configurator-verwarming"]:checked'…" at bounding box center [602, 312] width 662 height 433
click at [282, 245] on div "var verwarmingValue = $ ( 'input:radio[name="configurator-verwarming"]:checked'…" at bounding box center [602, 312] width 662 height 433
type textarea "if (currentInputName == 'configurator-size') {"
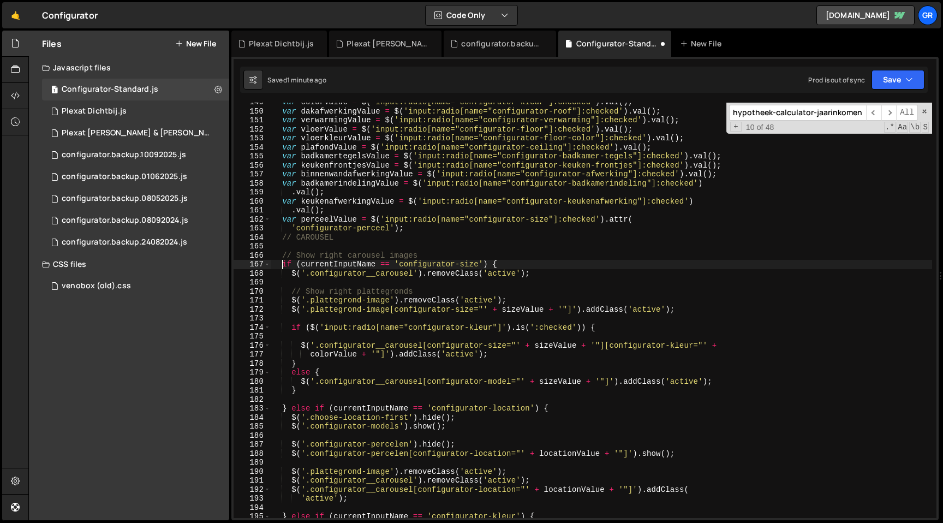
scroll to position [1330, 0]
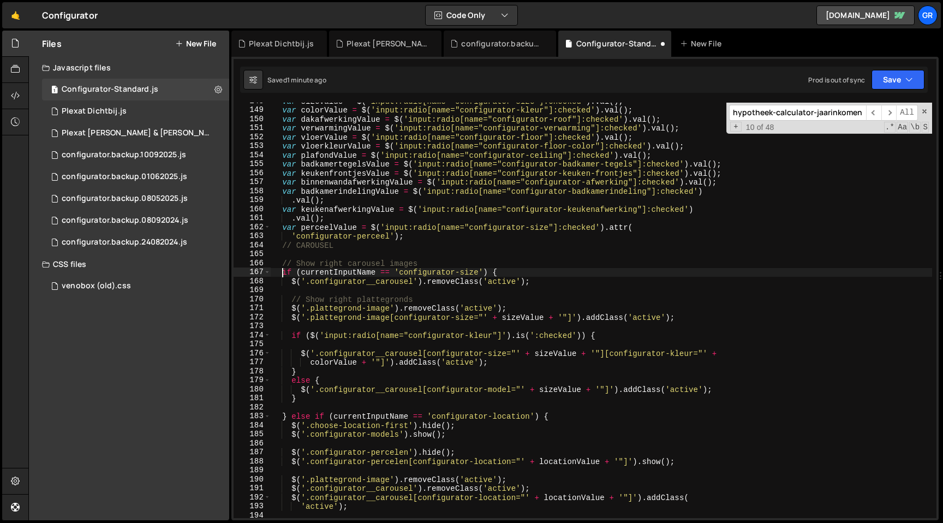
click at [545, 272] on div "var sizeValue = $ ( 'input:radio[name="configurator-size"]:checked' ) . val ( )…" at bounding box center [602, 313] width 662 height 433
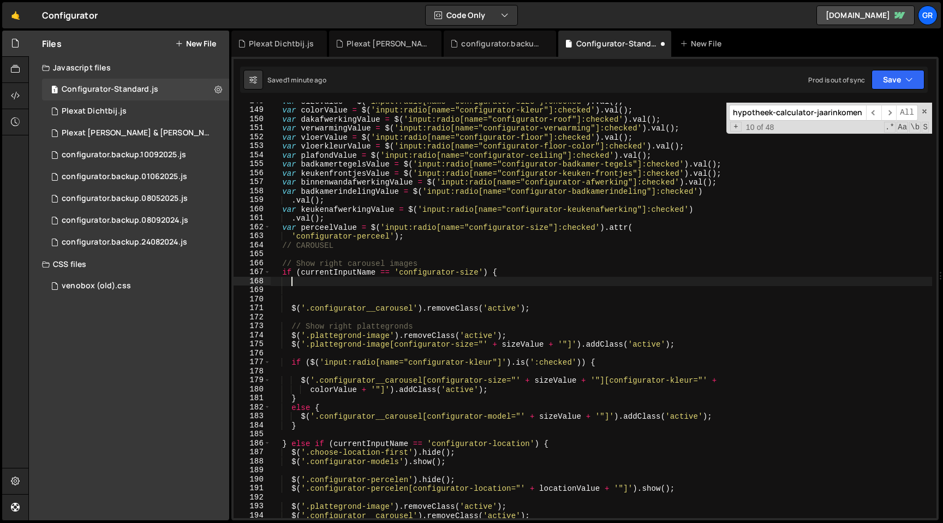
paste textarea "}"
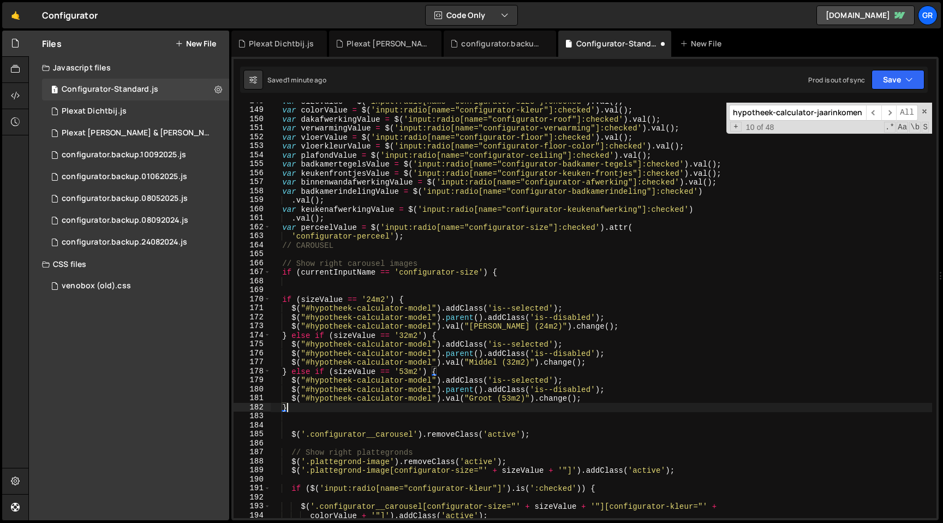
click at [283, 301] on div "var sizeValue = $ ( 'input:radio[name="configurator-size"]:checked' ) . val ( )…" at bounding box center [602, 313] width 662 height 433
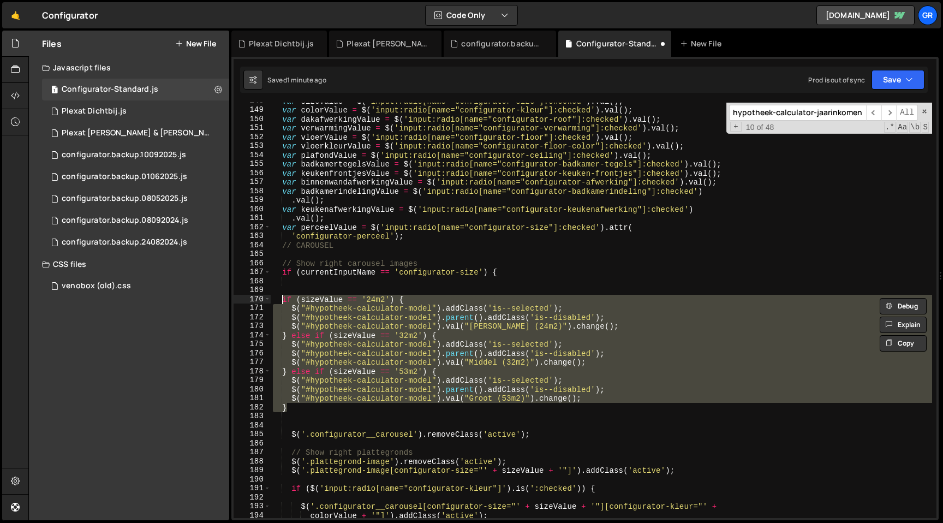
type textarea "if (sizeValue == '24m2') { $("#hypotheek-calculator-model").addClass('is--selec…"
click at [376, 290] on div "var sizeValue = $ ( 'input:radio[name="configurator-size"]:checked' ) . val ( )…" at bounding box center [602, 313] width 662 height 433
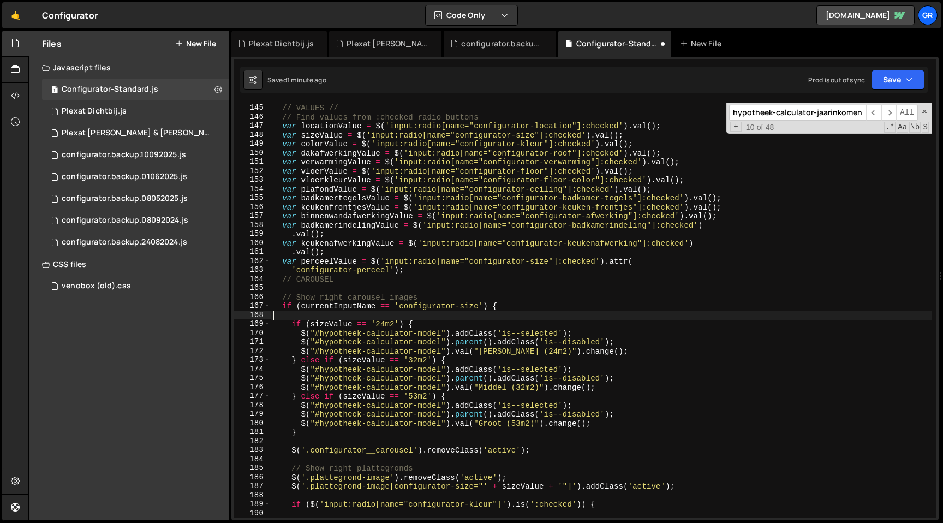
scroll to position [1296, 0]
click at [883, 76] on button "Save" at bounding box center [898, 80] width 53 height 20
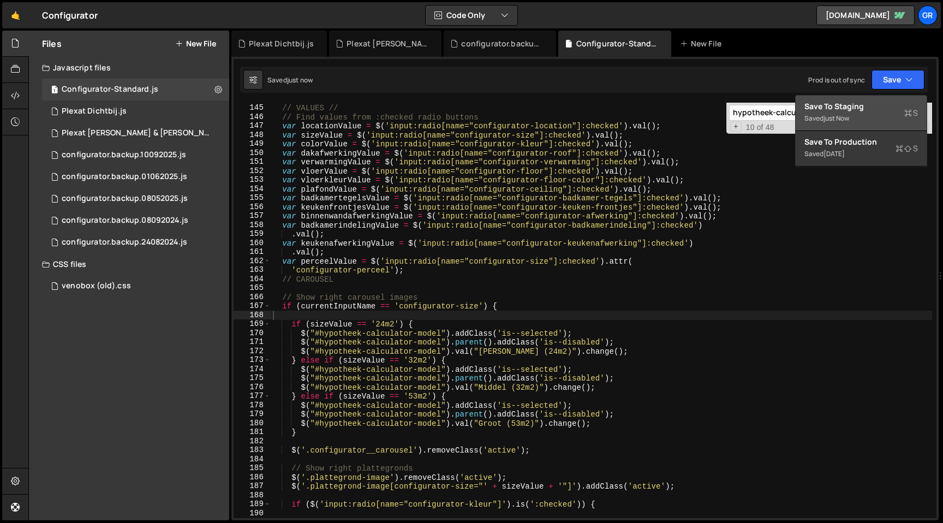
click at [865, 105] on div "Save to Staging S" at bounding box center [862, 106] width 114 height 11
